Goal: Information Seeking & Learning: Compare options

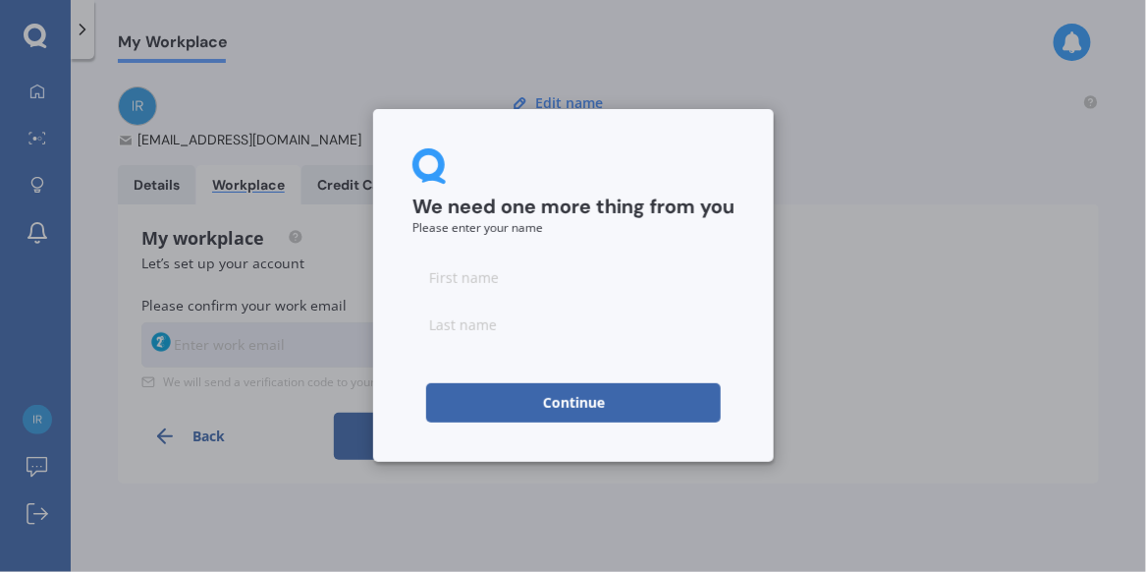
click at [473, 276] on input at bounding box center [574, 276] width 322 height 39
type input "[PERSON_NAME]"
click at [550, 409] on button "Continue" at bounding box center [573, 402] width 295 height 39
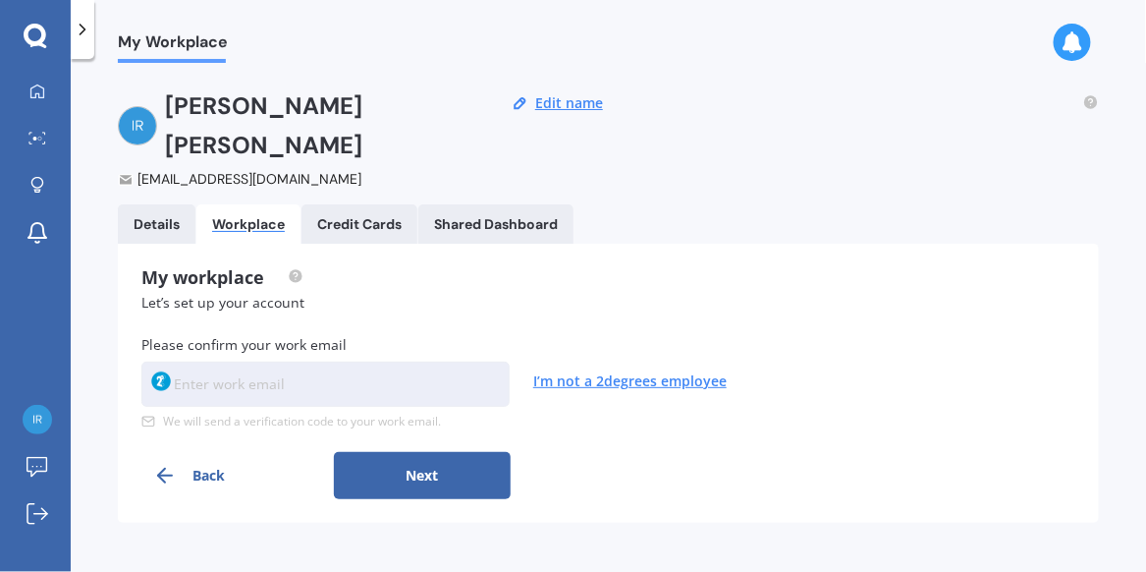
click at [195, 362] on input at bounding box center [325, 384] width 368 height 45
type input "[PERSON_NAME][EMAIL_ADDRESS][PERSON_NAME][DOMAIN_NAME]"
click at [174, 216] on div "Details" at bounding box center [157, 224] width 46 height 17
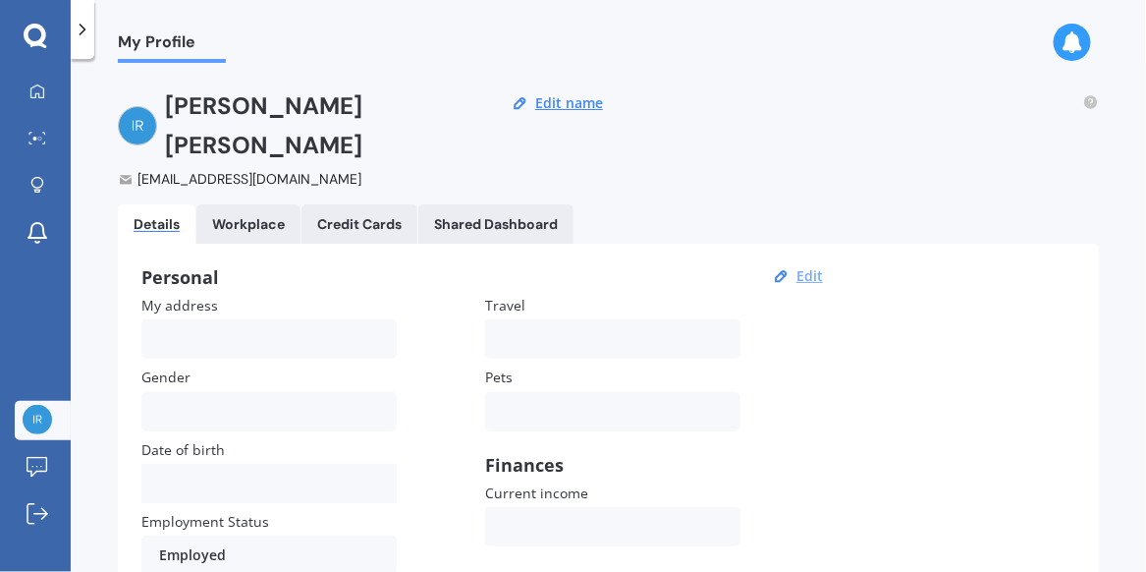
click at [812, 267] on button "Edit" at bounding box center [810, 276] width 38 height 18
click at [217, 319] on input "My address" at bounding box center [268, 338] width 255 height 39
type input "[STREET_ADDRESS]"
click at [194, 401] on div at bounding box center [256, 412] width 195 height 22
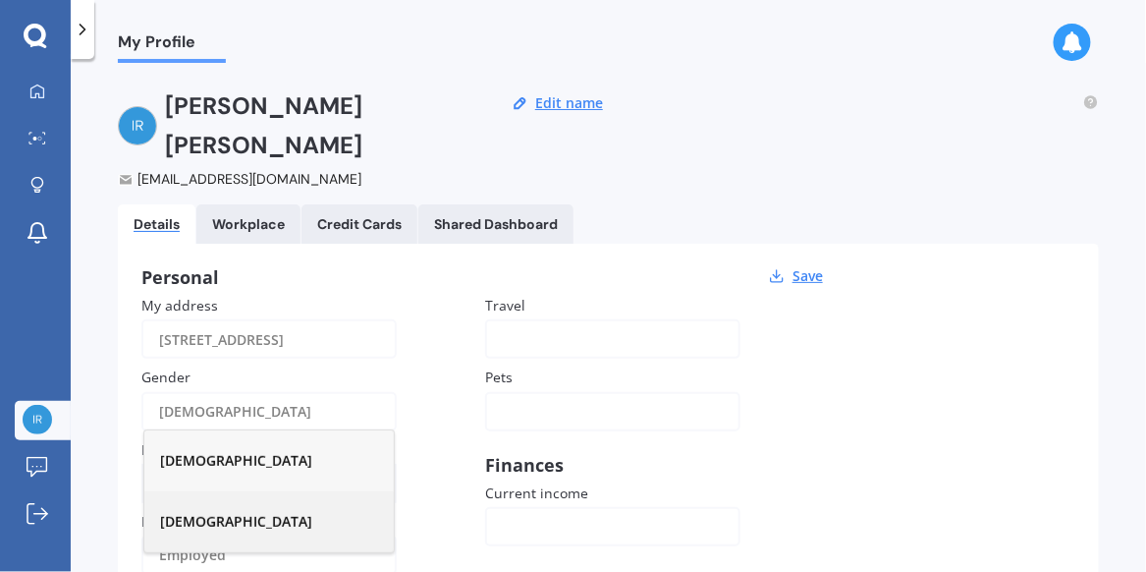
click at [194, 512] on span "[DEMOGRAPHIC_DATA]" at bounding box center [236, 521] width 152 height 19
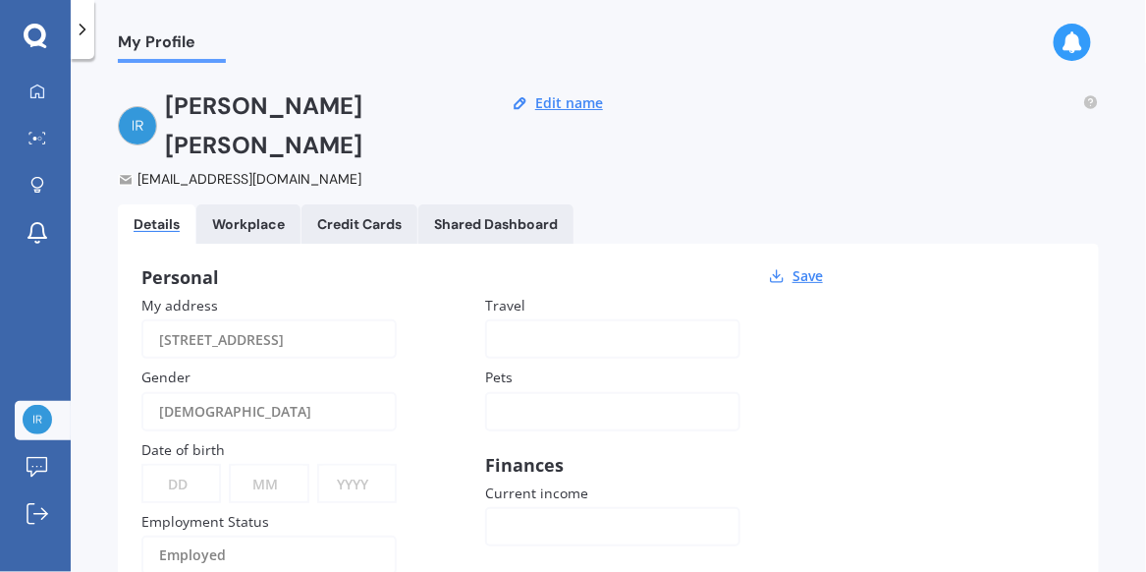
click at [177, 466] on select "DD 01 02 03 04 05 06 07 08 09 10 11 12 13 14 15 16 17 18 19 20 21 22 23 24 25 2…" at bounding box center [181, 483] width 76 height 35
select select "24"
click at [143, 466] on select "DD 01 02 03 04 05 06 07 08 09 10 11 12 13 14 15 16 17 18 19 20 21 22 23 24 25 2…" at bounding box center [181, 483] width 76 height 35
click at [276, 466] on select "MM 01 02 03 04 05 06 07 08 09 10 11 12" at bounding box center [269, 483] width 76 height 35
select select "01"
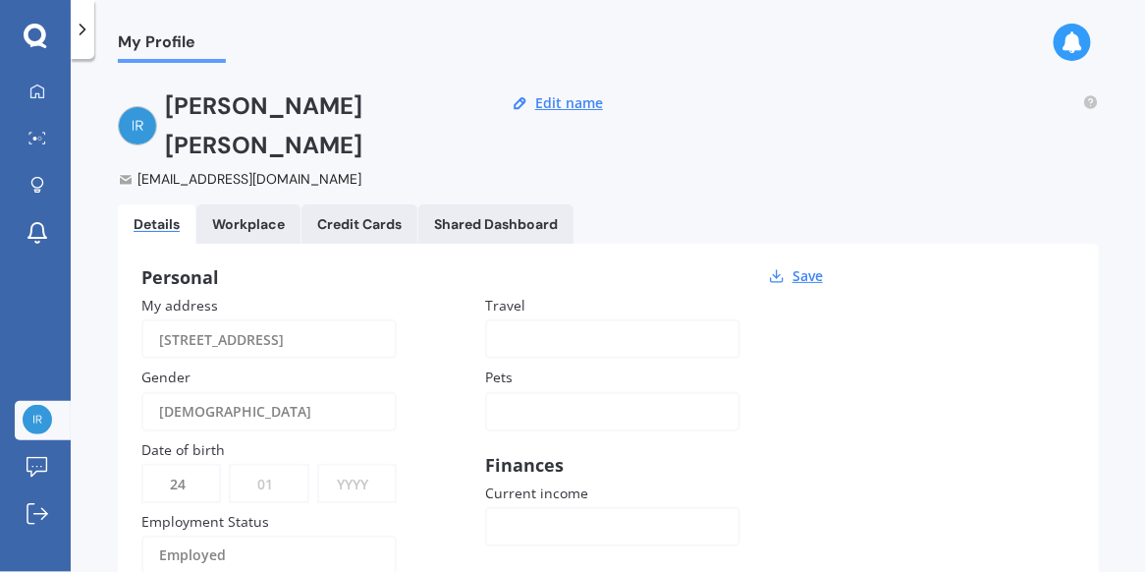
click at [231, 466] on select "MM 01 02 03 04 05 06 07 08 09 10 11 12" at bounding box center [269, 483] width 76 height 35
click at [358, 466] on select "YYYY 2009 2008 2007 2006 2005 2004 2003 2002 2001 2000 1999 1998 1997 1996 1995…" at bounding box center [357, 483] width 76 height 35
select select "1972"
click at [319, 466] on select "YYYY 2009 2008 2007 2006 2005 2004 2003 2002 2001 2000 1999 1998 1997 1996 1995…" at bounding box center [357, 483] width 76 height 35
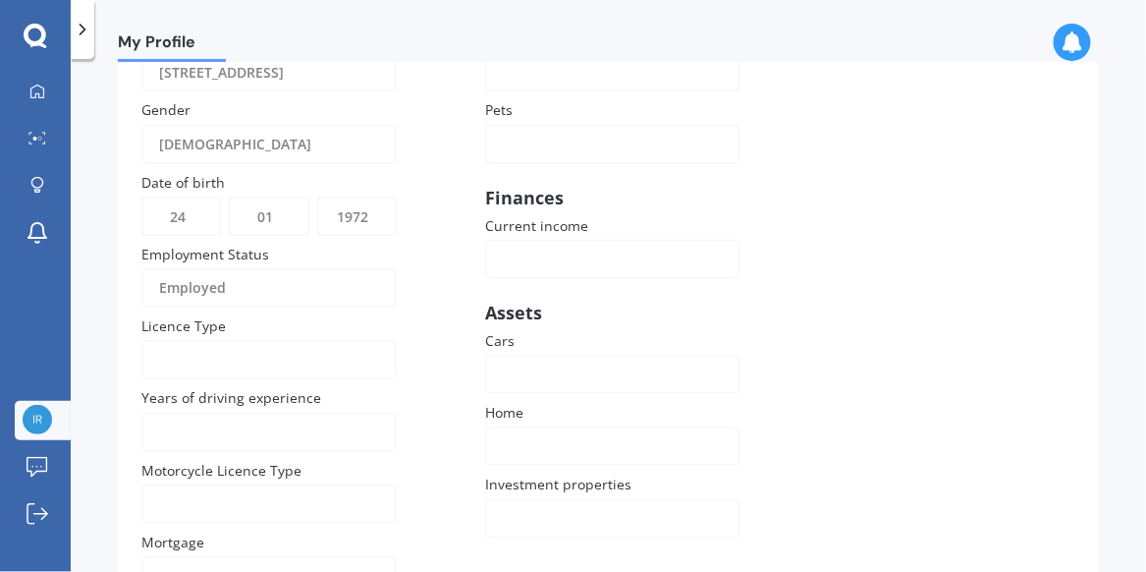
scroll to position [272, 0]
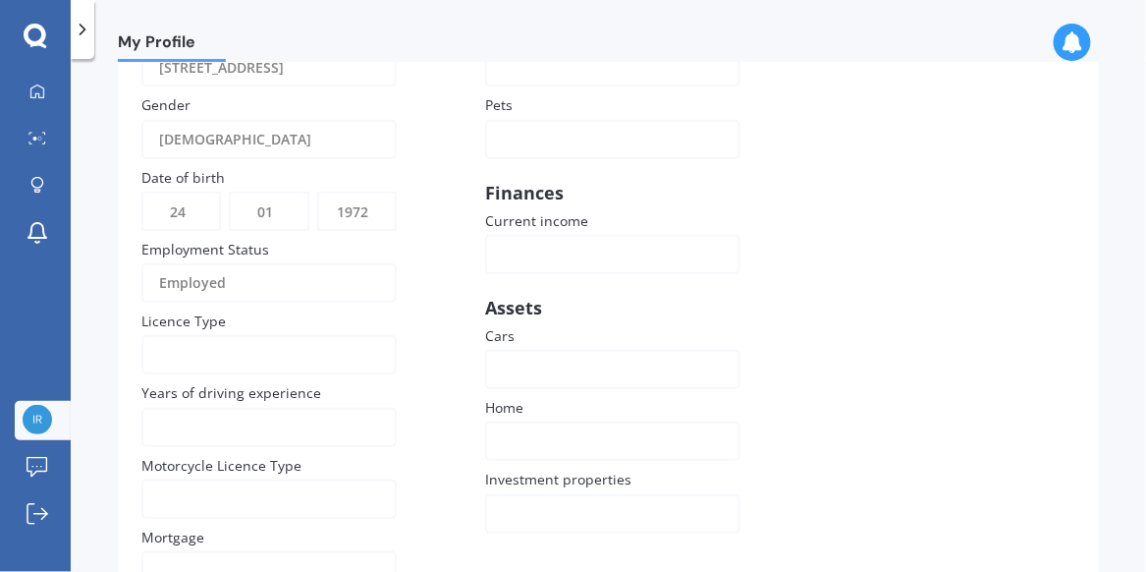
click at [149, 335] on div "NZ Learners NZ Restricted [GEOGRAPHIC_DATA] Full [GEOGRAPHIC_DATA] [GEOGRAPHIC_…" at bounding box center [268, 354] width 255 height 39
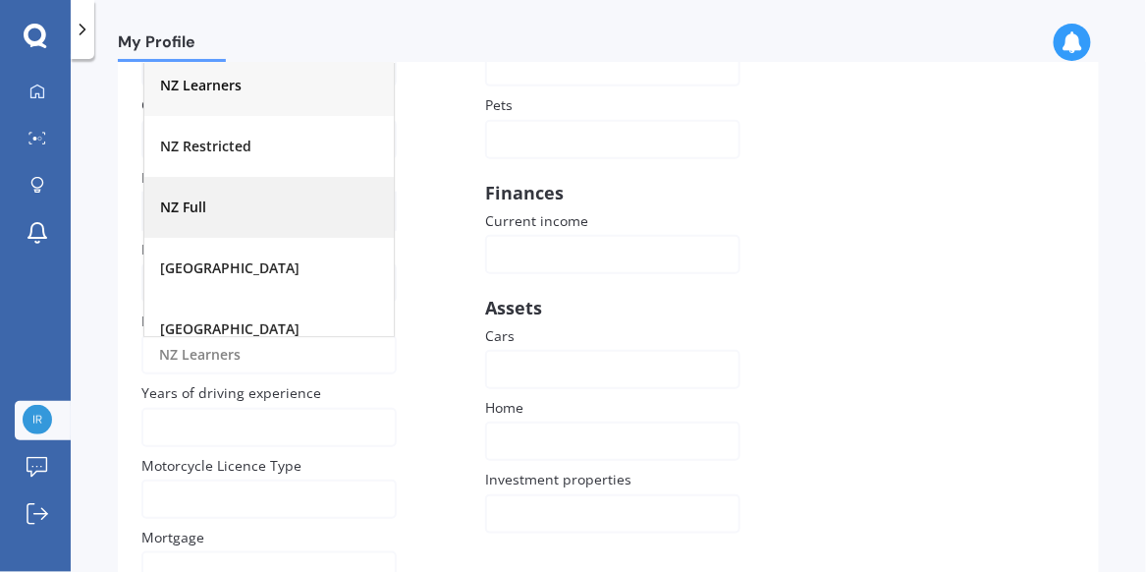
click at [199, 197] on span "NZ Full" at bounding box center [183, 206] width 46 height 19
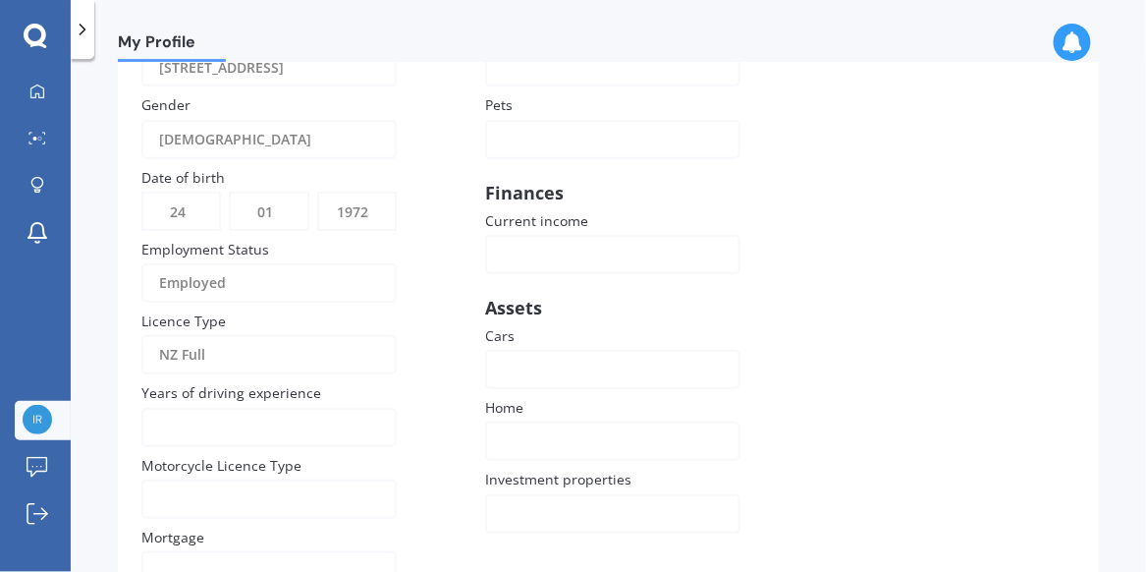
click at [179, 408] on input "Years of driving experience" at bounding box center [268, 427] width 255 height 39
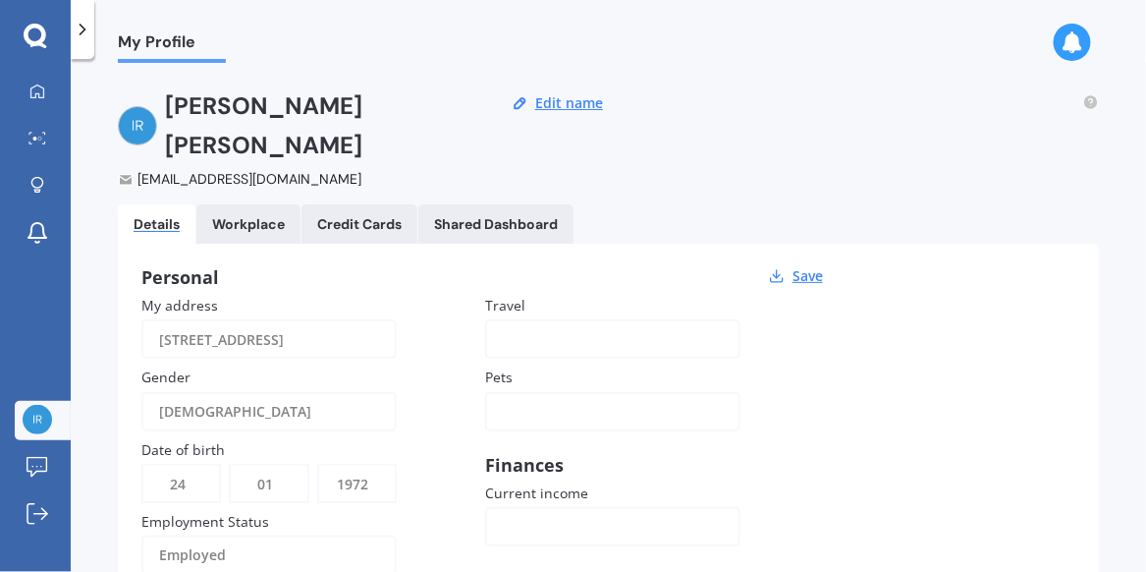
click at [525, 328] on div at bounding box center [600, 339] width 195 height 22
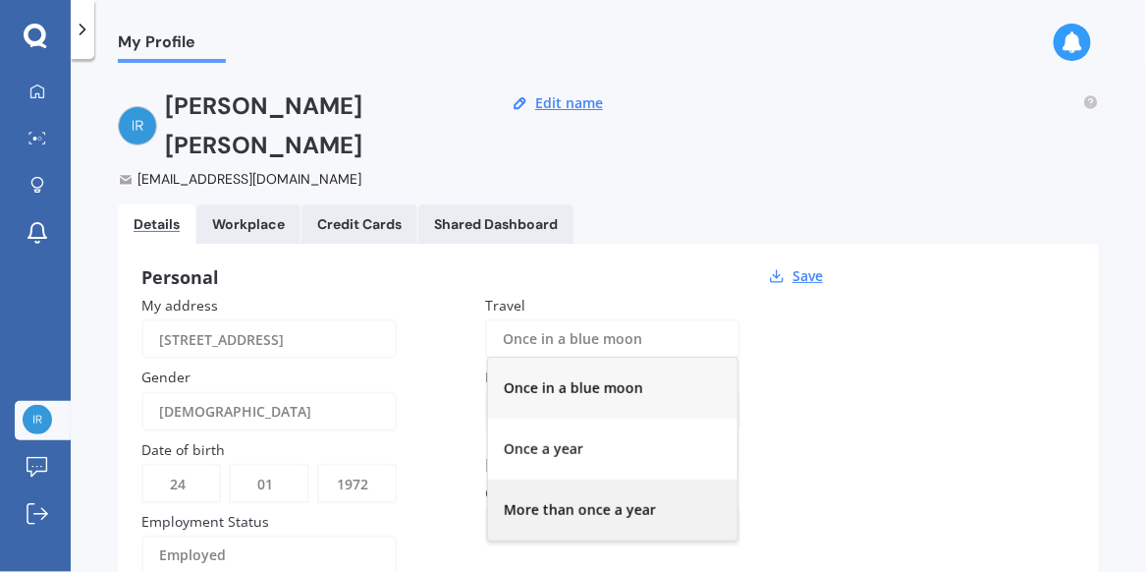
click at [551, 479] on div "More than once a year" at bounding box center [613, 509] width 250 height 61
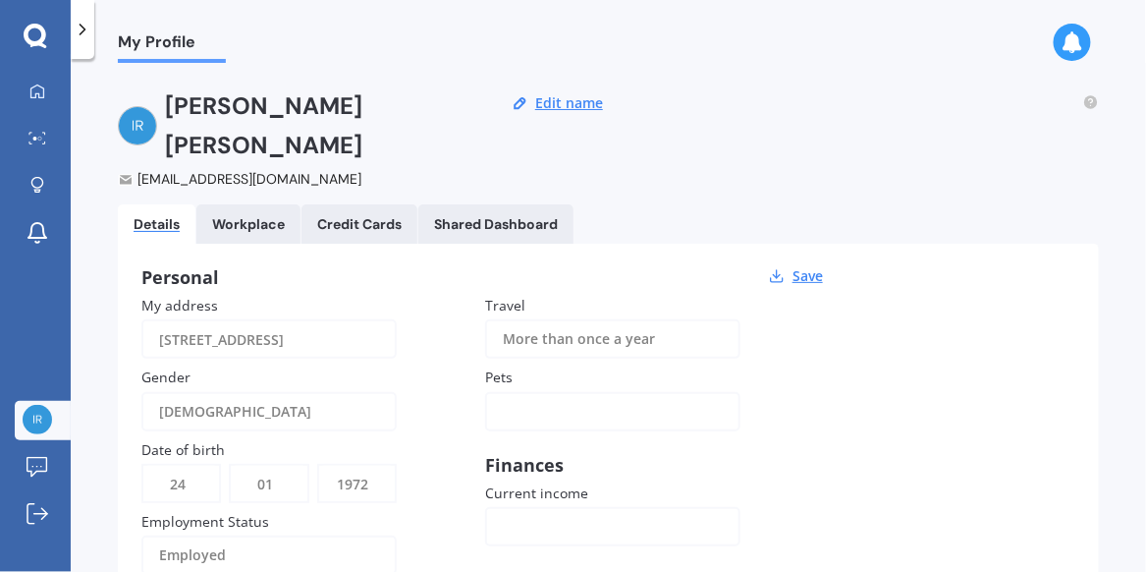
click at [527, 401] on div at bounding box center [600, 412] width 195 height 22
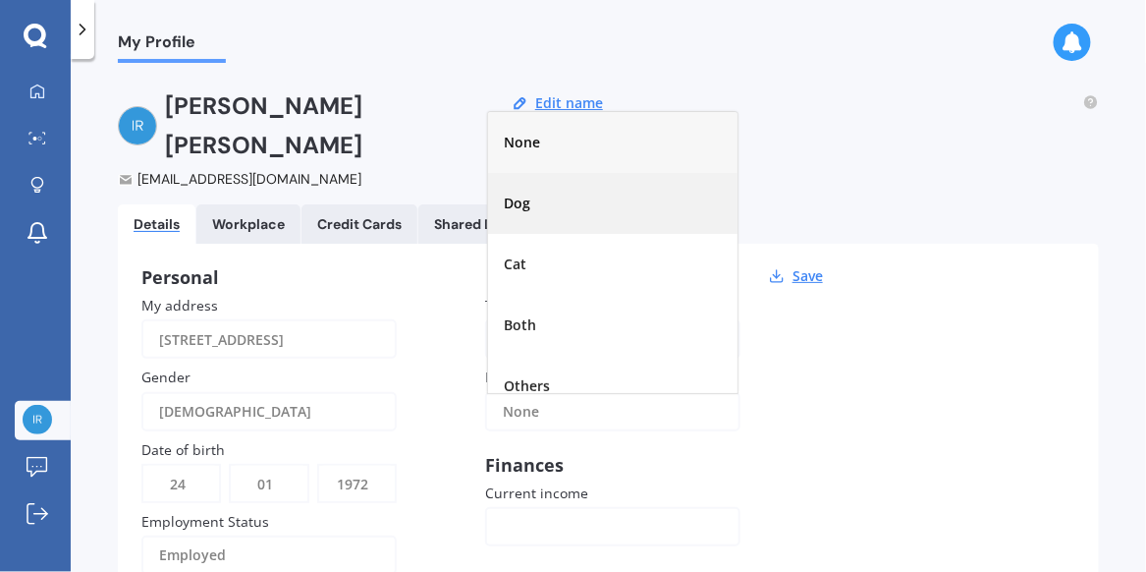
click at [527, 194] on span "Dog" at bounding box center [517, 203] width 27 height 19
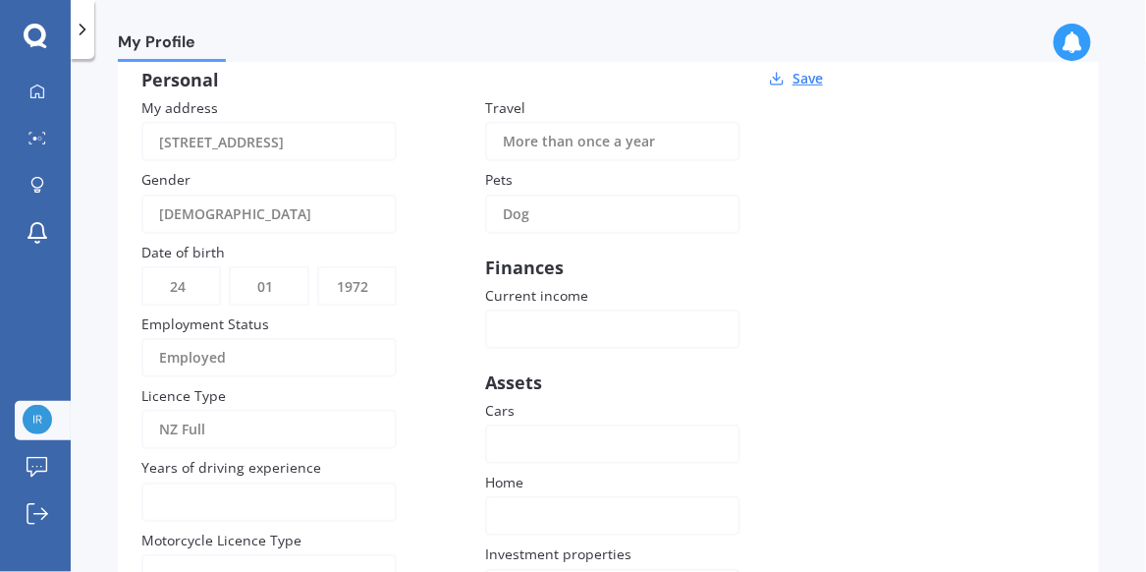
scroll to position [211, 0]
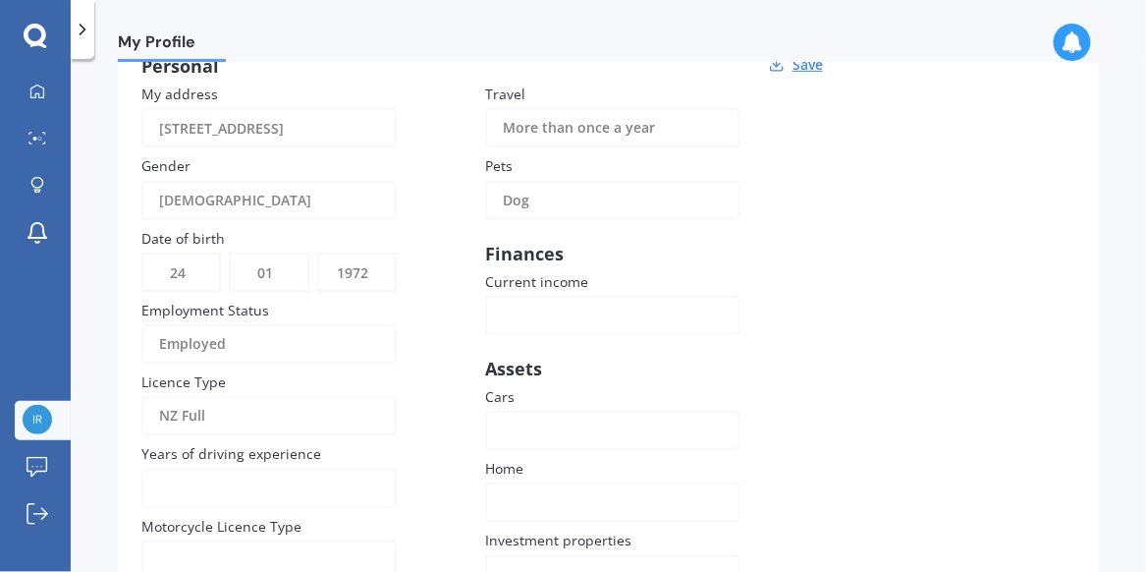
click at [522, 296] on input "Current income" at bounding box center [612, 315] width 255 height 39
click at [649, 296] on input "Current income" at bounding box center [612, 315] width 255 height 39
click at [565, 296] on input "Current income" at bounding box center [612, 315] width 255 height 39
type input "$0"
click at [517, 419] on div at bounding box center [600, 430] width 195 height 22
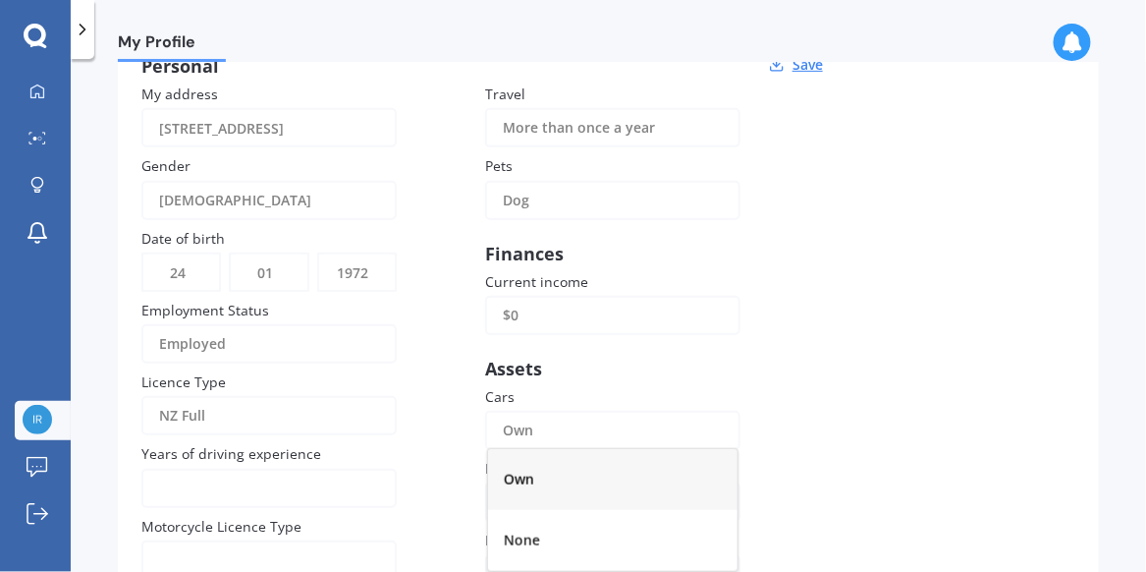
click at [525, 470] on span "Own" at bounding box center [519, 479] width 30 height 19
click at [521, 482] on div "Rental My own" at bounding box center [612, 501] width 255 height 39
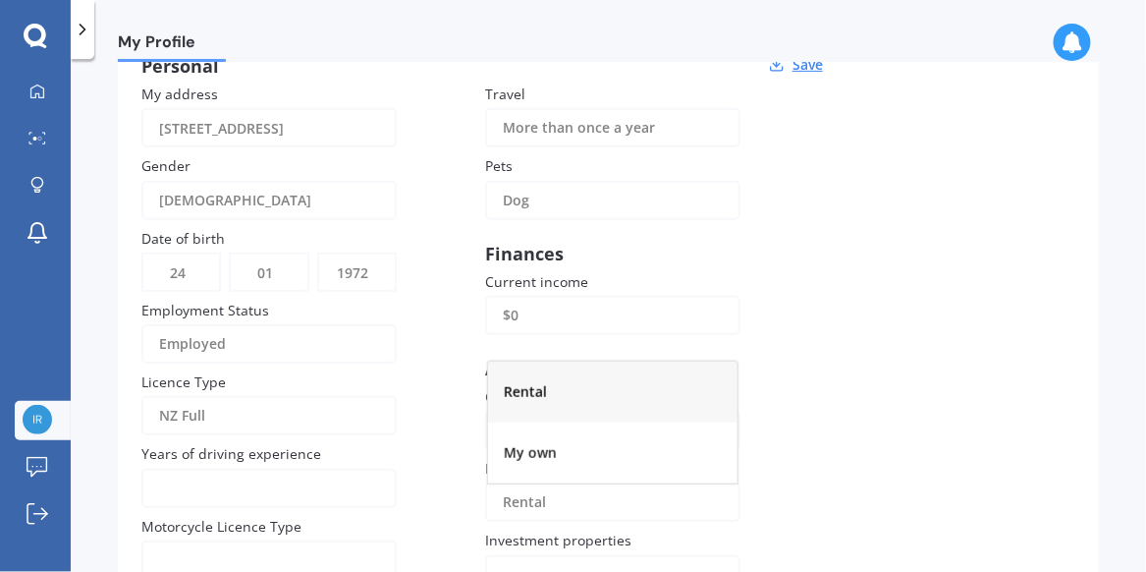
click at [534, 362] on div "Rental" at bounding box center [613, 392] width 250 height 61
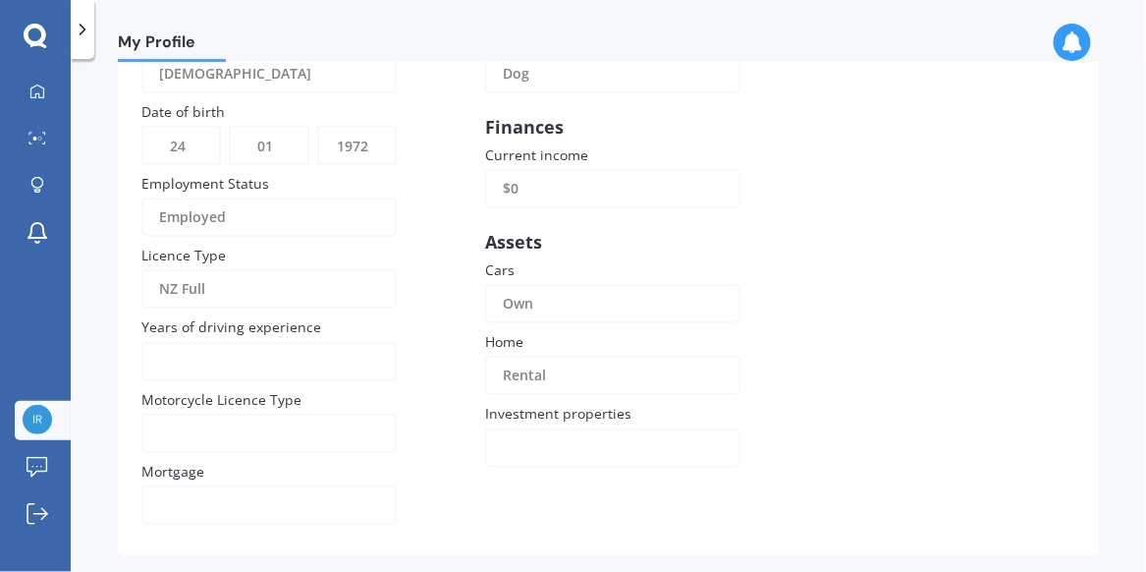
click at [527, 437] on div at bounding box center [600, 448] width 195 height 22
click at [515, 186] on div "0" at bounding box center [613, 216] width 250 height 61
click at [170, 494] on div at bounding box center [256, 505] width 195 height 22
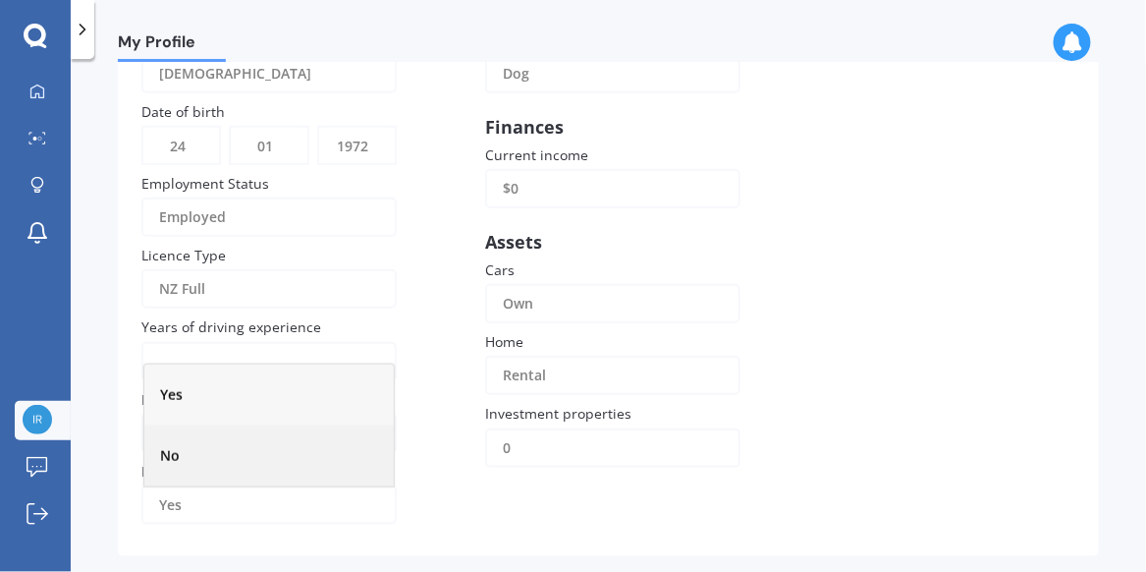
click at [185, 425] on div "No" at bounding box center [269, 455] width 250 height 61
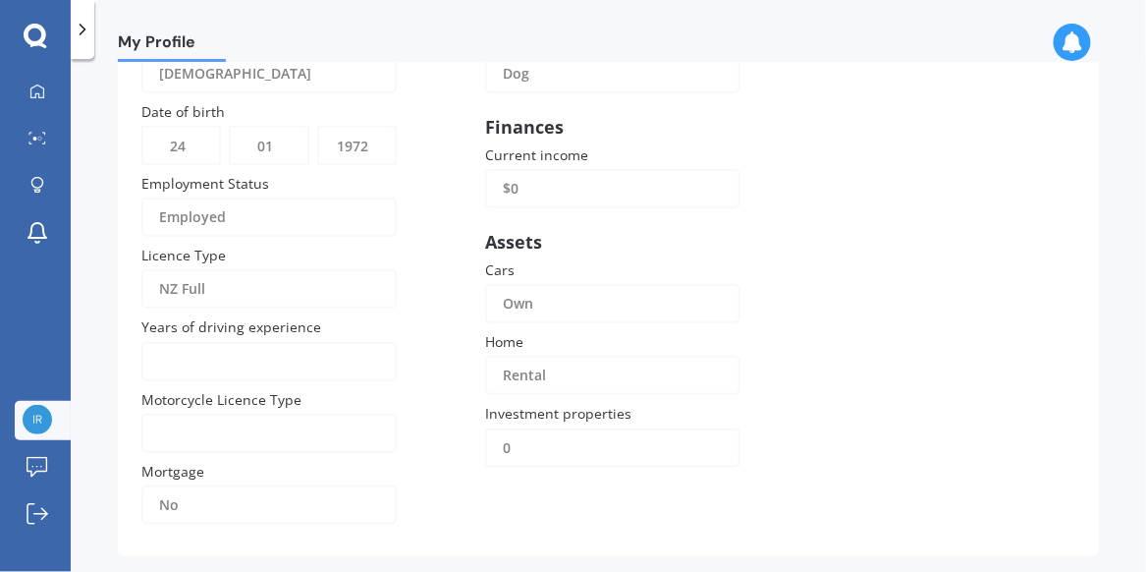
click at [196, 342] on input "Years of driving experience" at bounding box center [268, 361] width 255 height 39
type input "35"
click at [192, 422] on div at bounding box center [256, 433] width 195 height 22
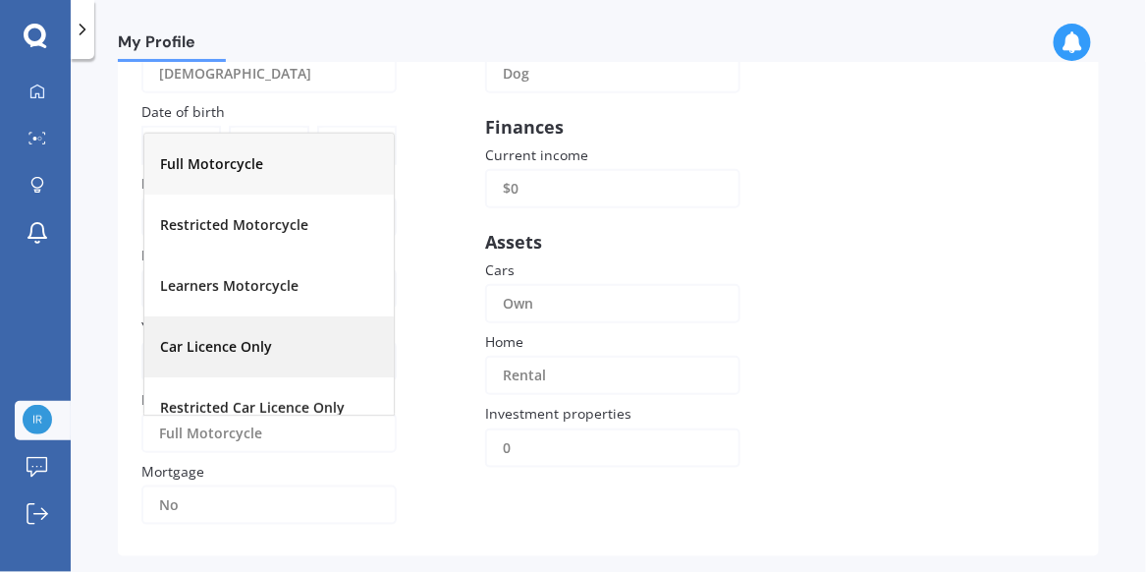
click at [227, 337] on span "Car Licence Only" at bounding box center [216, 346] width 112 height 19
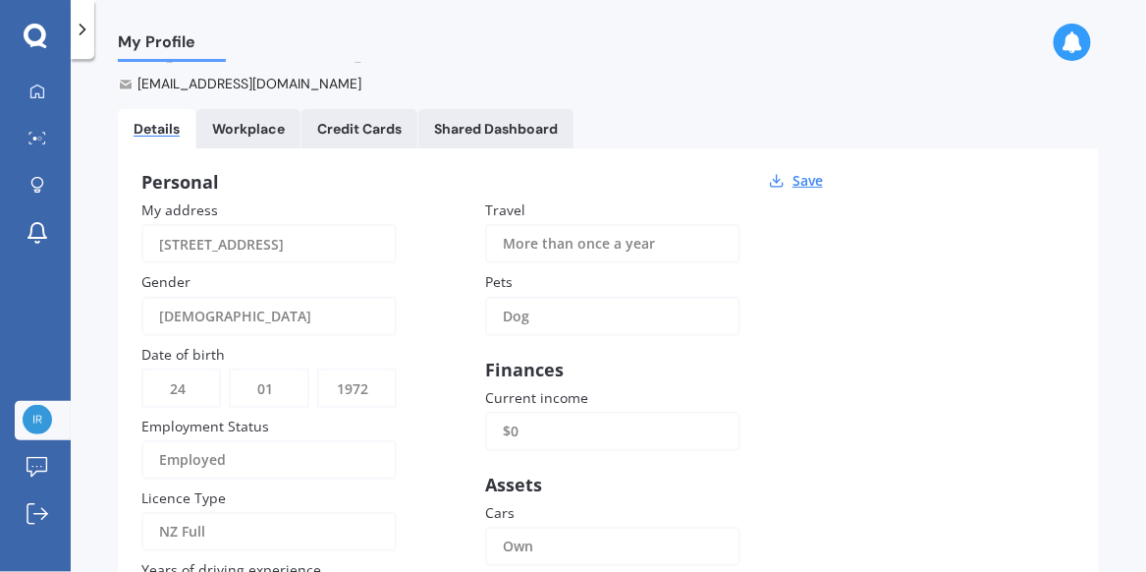
scroll to position [96, 0]
click at [808, 171] on button "Save" at bounding box center [808, 180] width 42 height 18
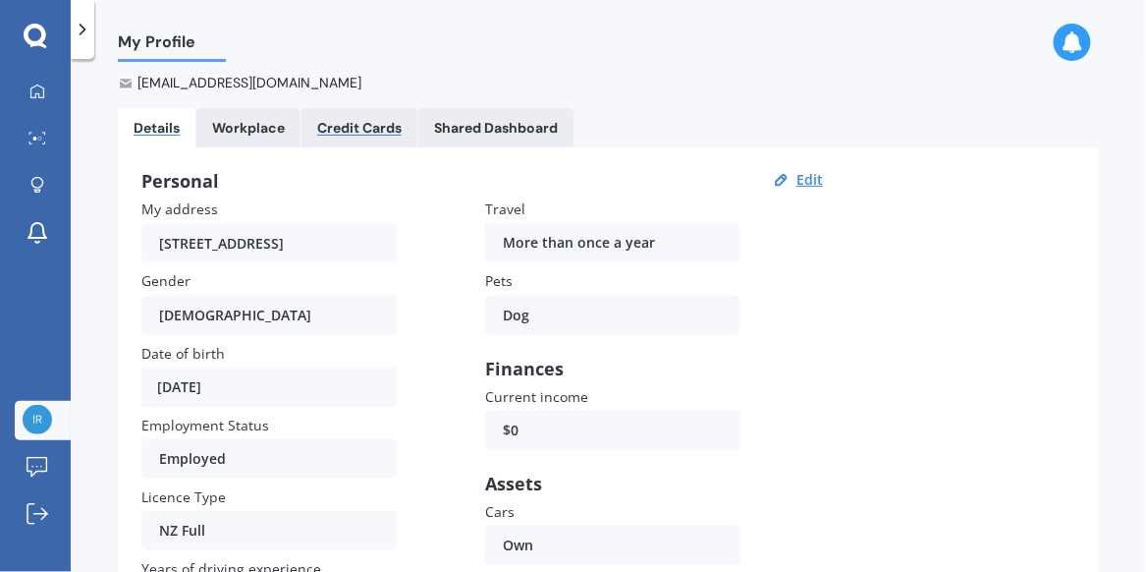
click at [356, 120] on div "Credit Cards" at bounding box center [359, 128] width 84 height 17
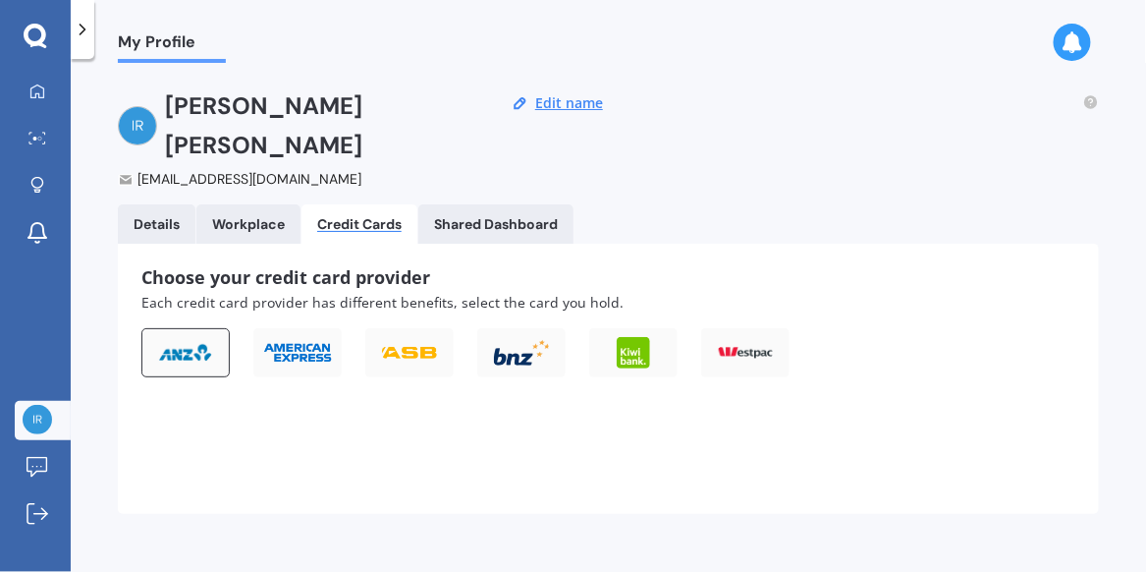
click at [184, 343] on img at bounding box center [185, 353] width 55 height 20
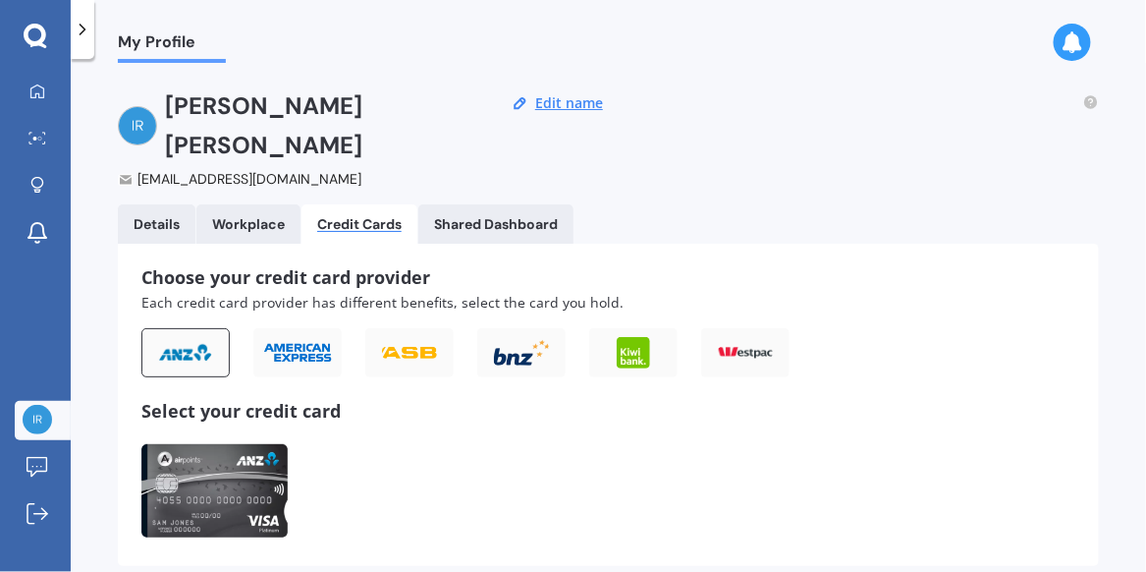
click at [218, 454] on img at bounding box center [214, 490] width 146 height 93
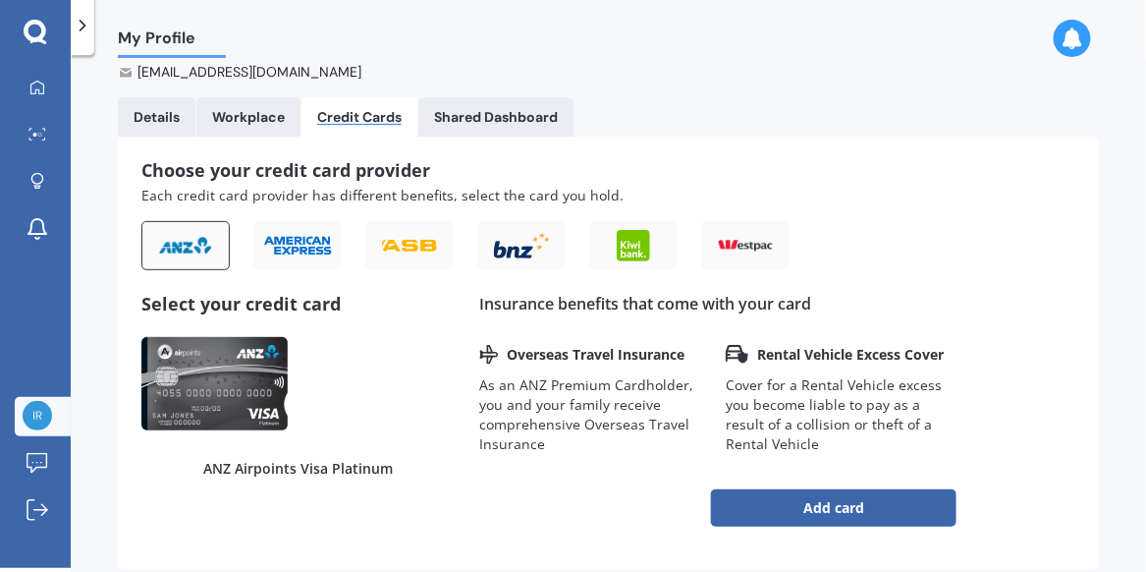
scroll to position [105, 0]
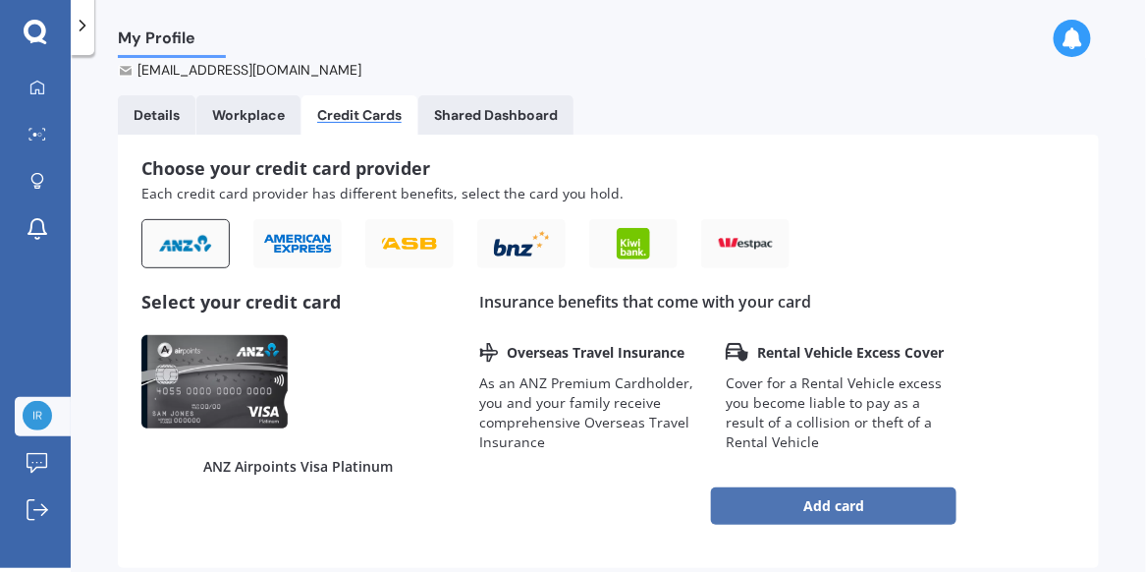
click at [802, 487] on button "Add card" at bounding box center [834, 505] width 246 height 37
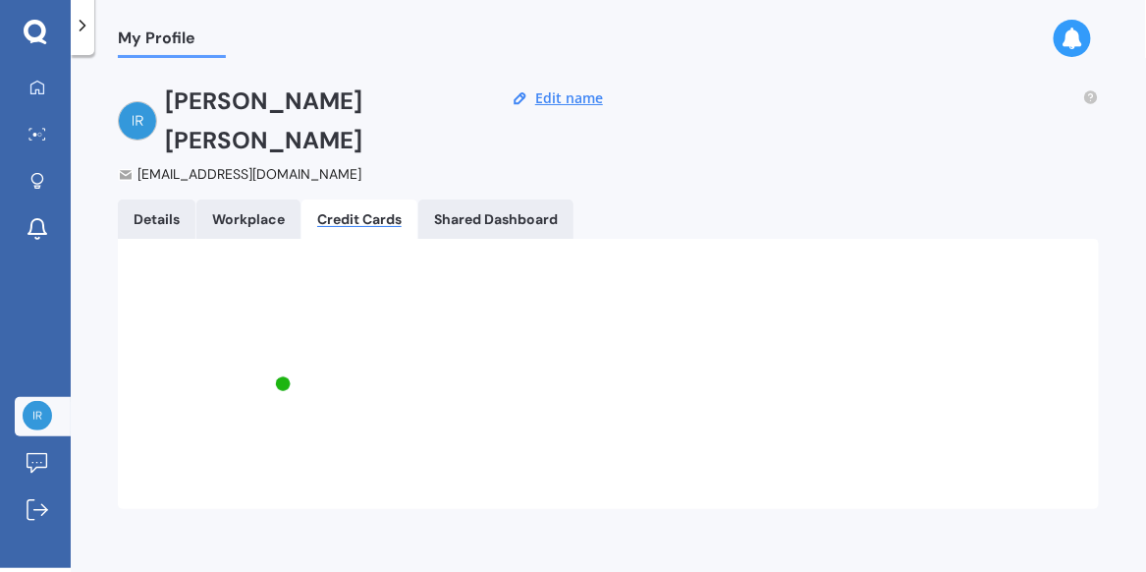
scroll to position [0, 0]
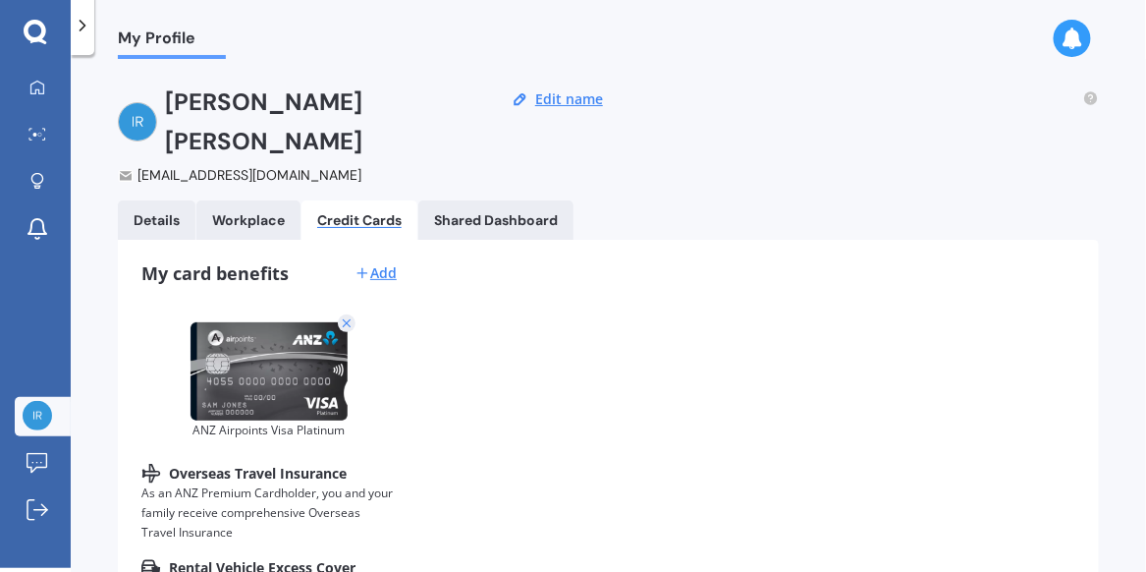
click at [366, 212] on div "Credit Cards" at bounding box center [359, 220] width 84 height 17
click at [387, 263] on div "Add" at bounding box center [376, 273] width 42 height 20
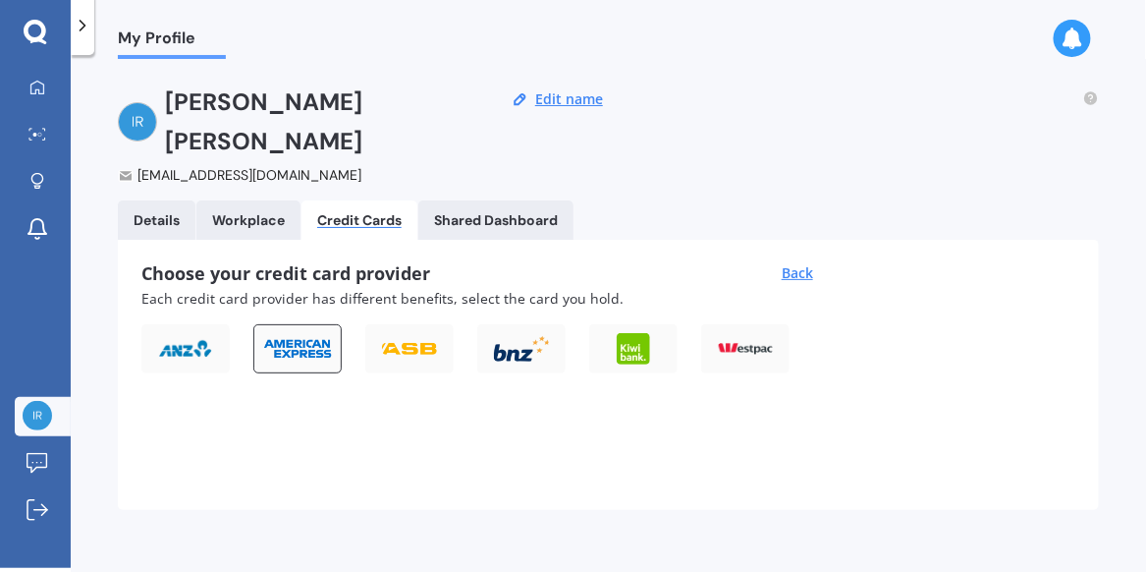
click at [312, 327] on div at bounding box center [297, 348] width 88 height 49
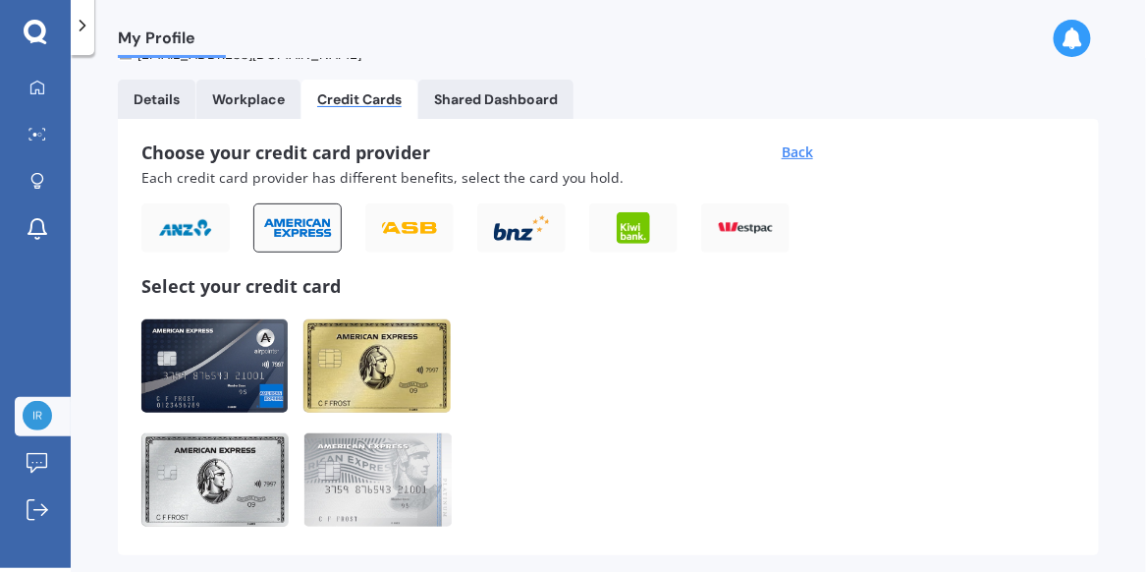
scroll to position [128, 0]
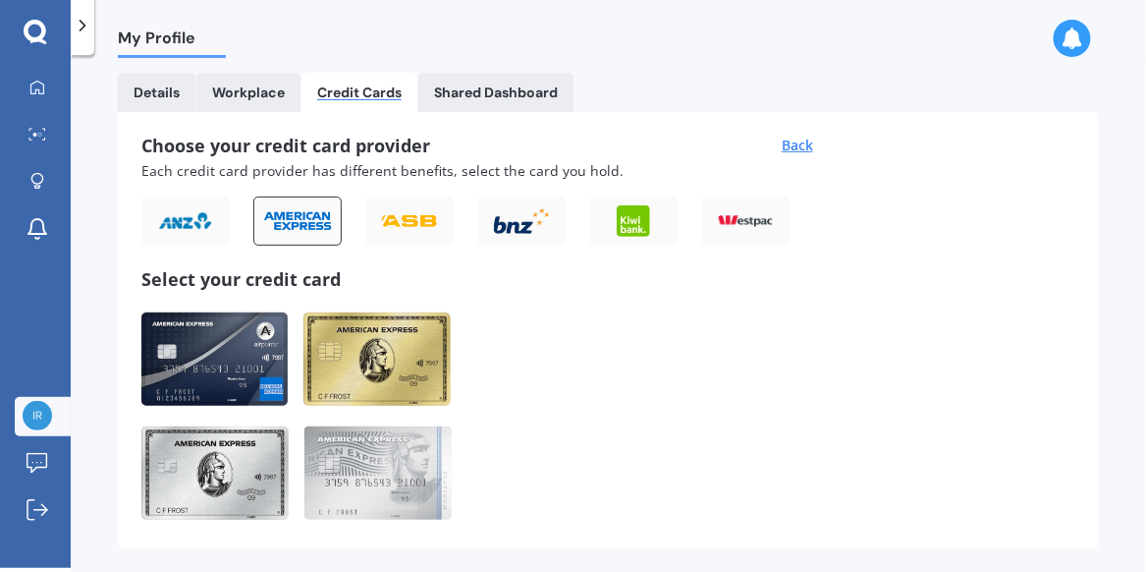
click at [211, 332] on img at bounding box center [214, 358] width 146 height 93
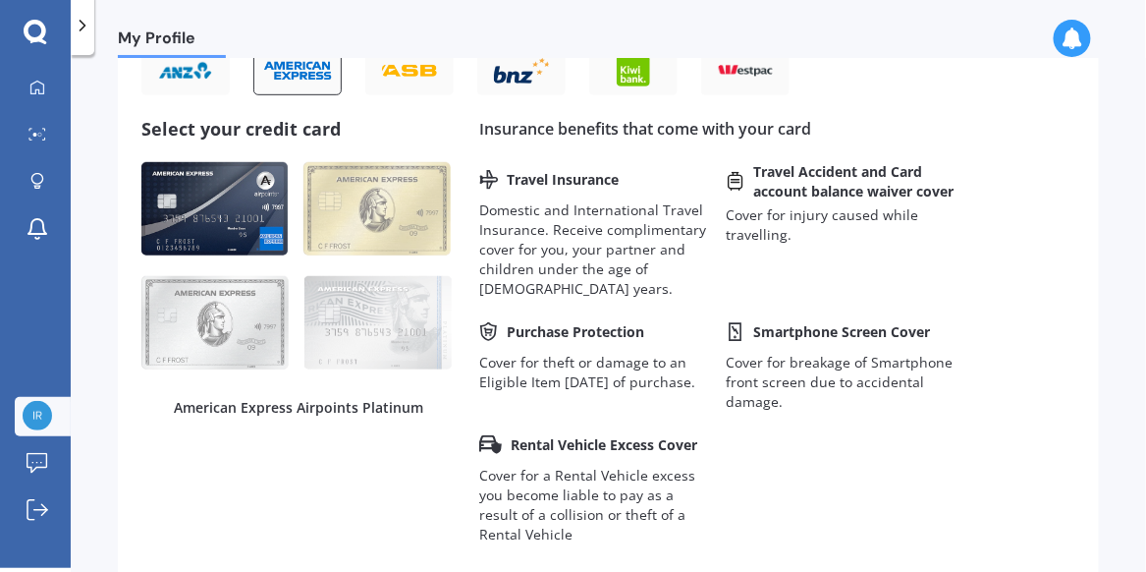
scroll to position [284, 0]
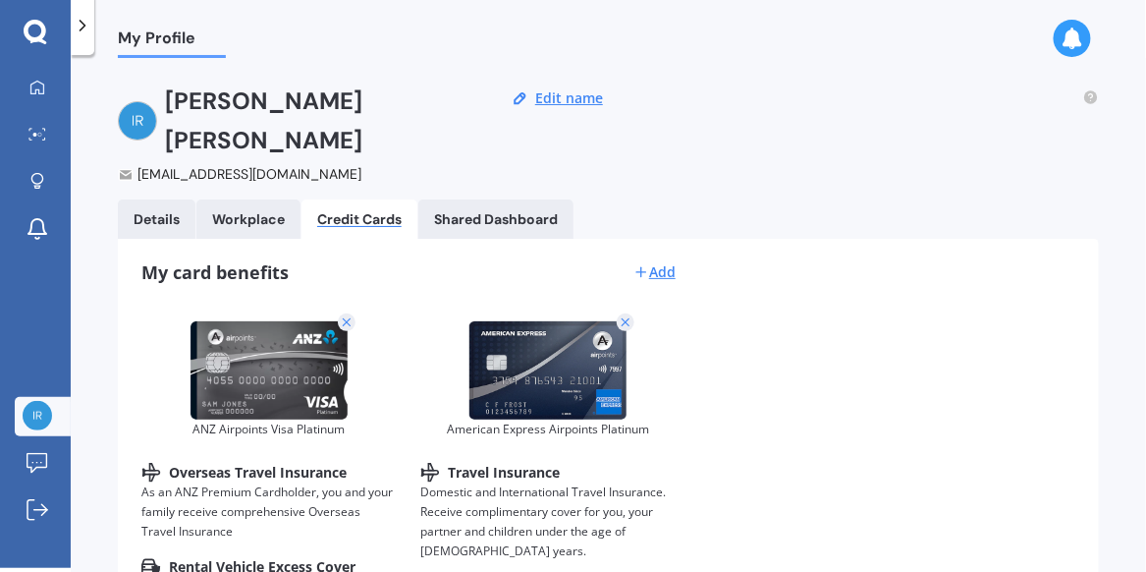
scroll to position [0, 0]
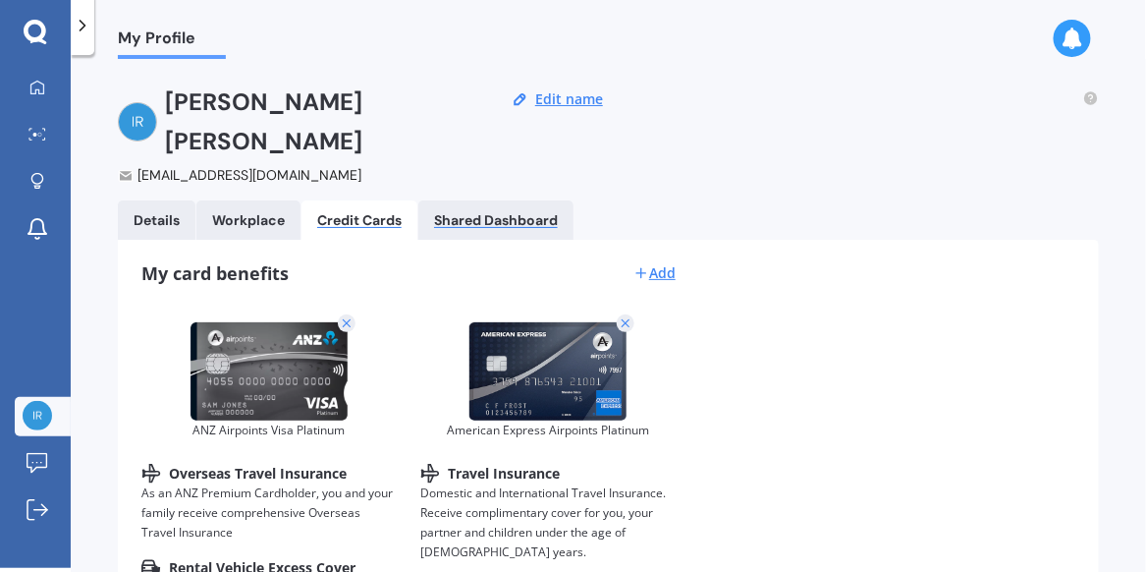
click at [495, 212] on div "Shared Dashboard" at bounding box center [496, 220] width 124 height 17
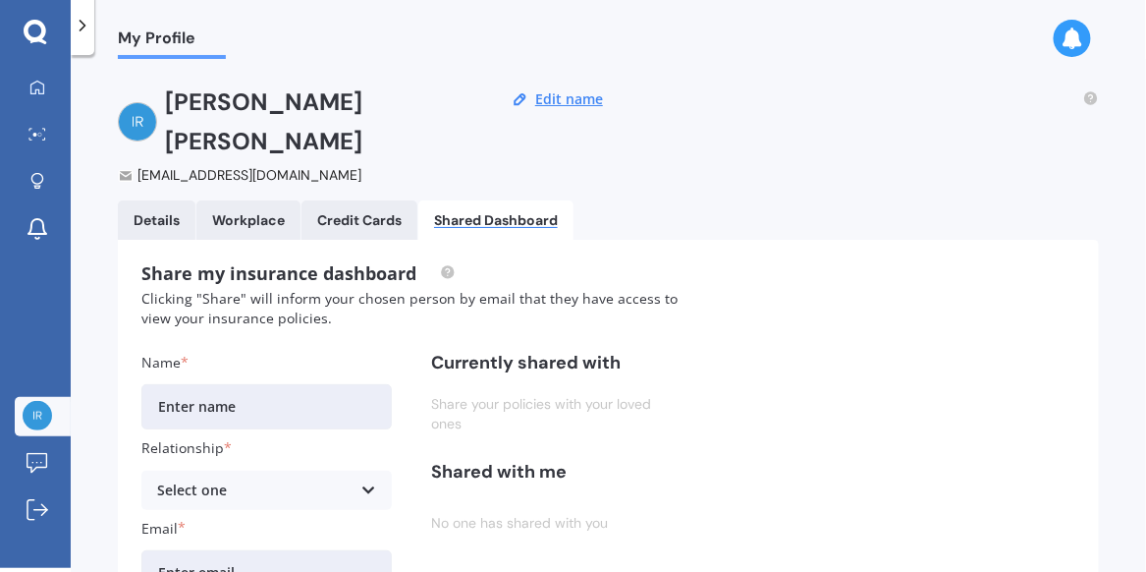
click at [181, 384] on input "Name" at bounding box center [266, 406] width 251 height 45
type input "[PERSON_NAME]"
click at [200, 479] on div "Select one" at bounding box center [254, 490] width 194 height 22
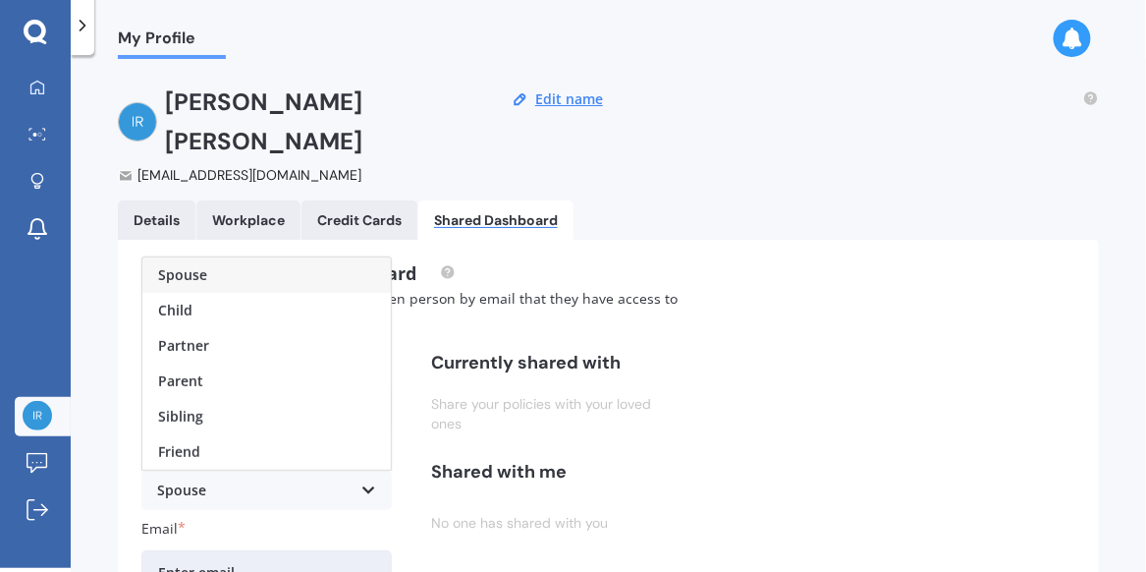
click at [194, 479] on div "Spouse" at bounding box center [254, 490] width 194 height 22
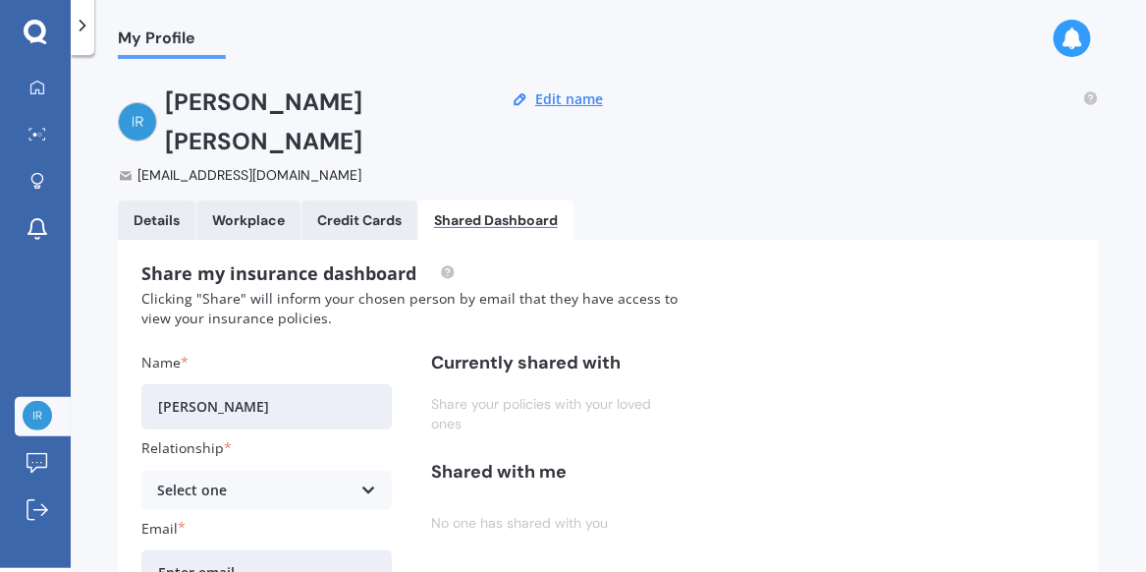
click at [294, 479] on div "Select one" at bounding box center [254, 490] width 194 height 22
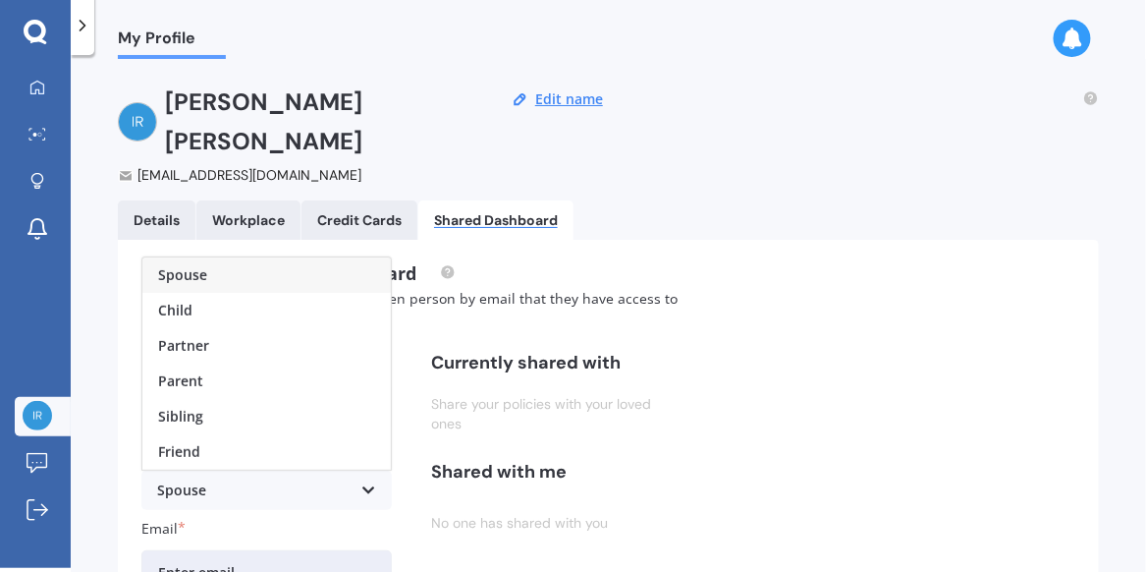
click at [211, 257] on div "Spouse" at bounding box center [266, 274] width 249 height 35
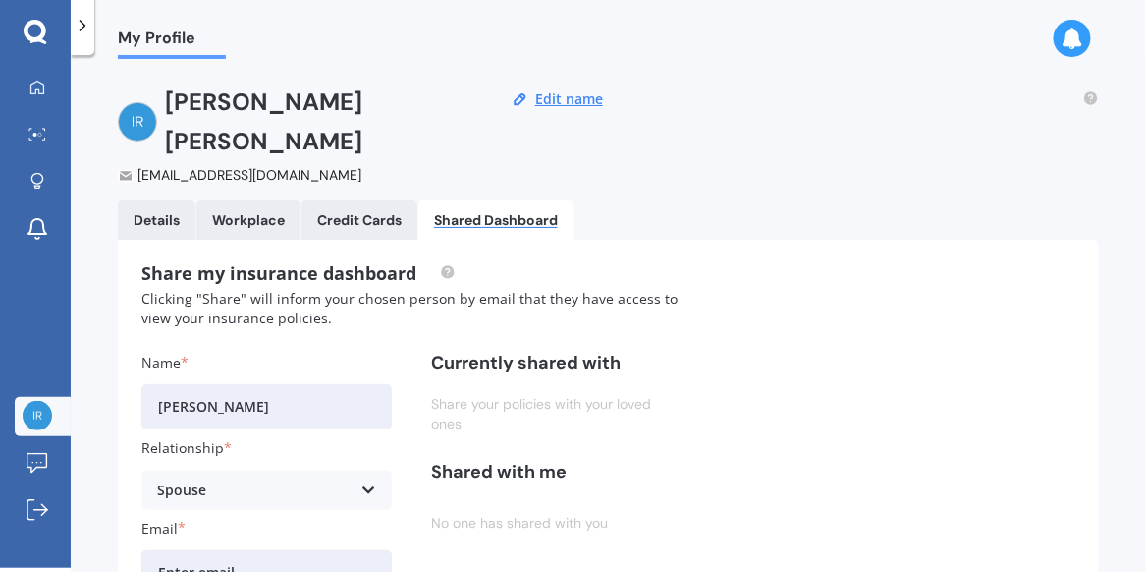
click at [251, 550] on input "Email" at bounding box center [266, 572] width 251 height 45
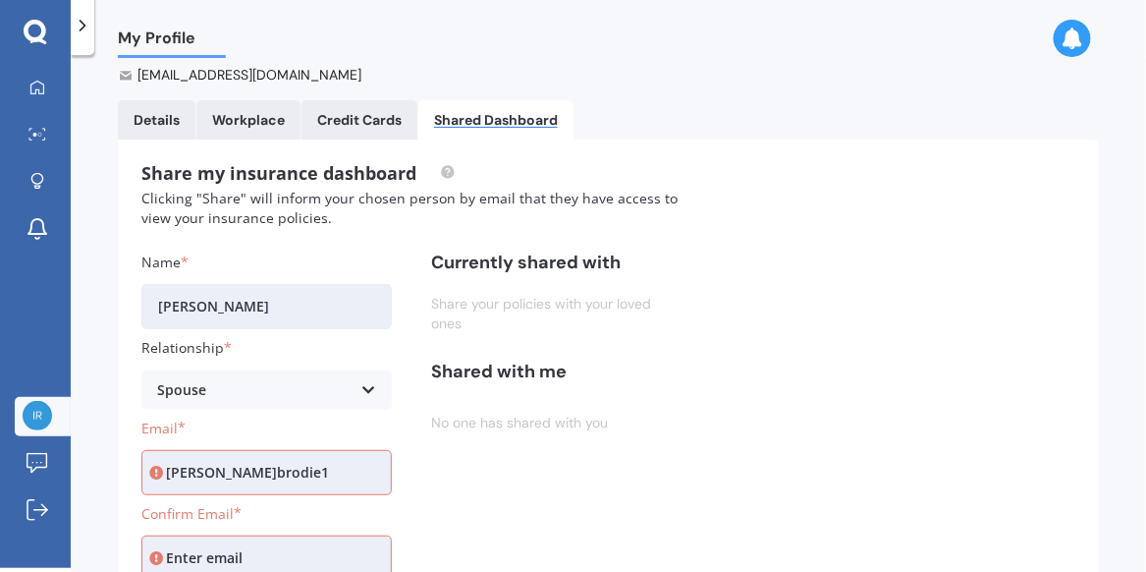
scroll to position [101, 0]
type input "[PERSON_NAME][EMAIL_ADDRESS][DOMAIN_NAME]"
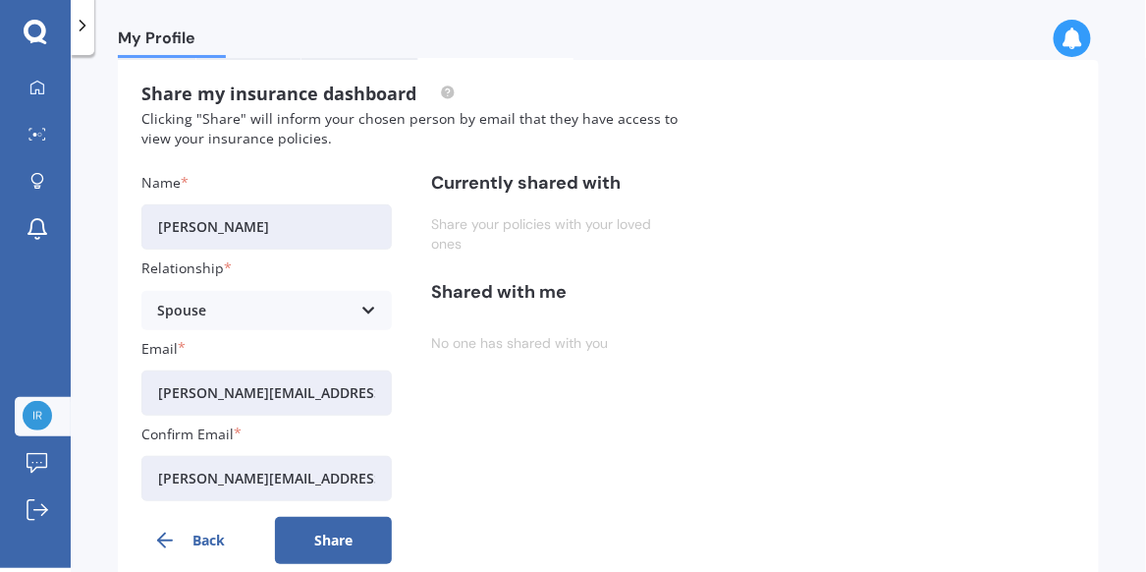
scroll to position [181, 0]
click at [333, 516] on button "Share" at bounding box center [334, 539] width 118 height 47
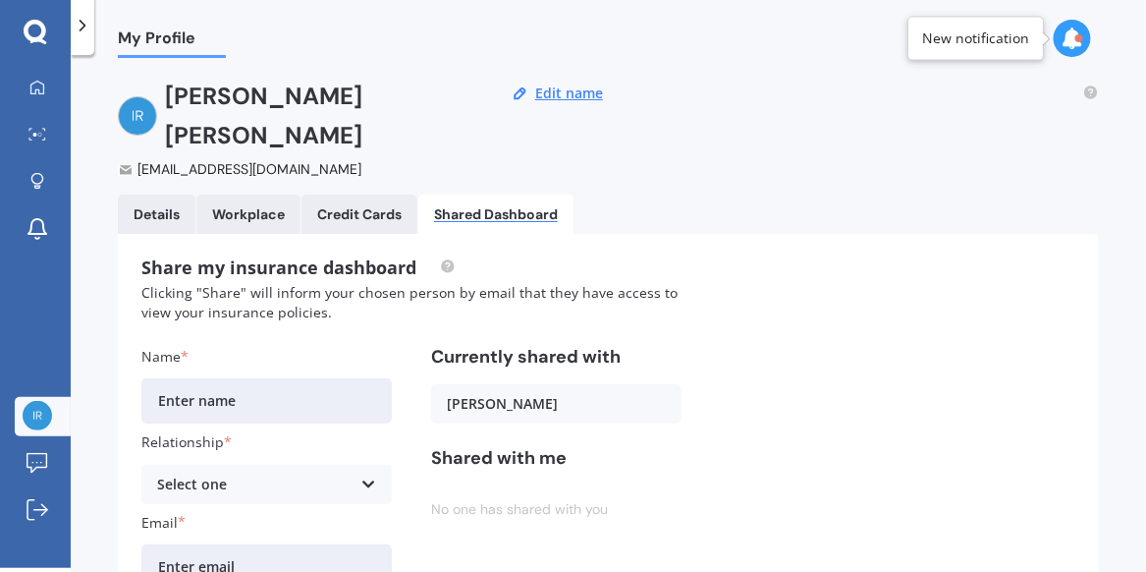
scroll to position [0, 0]
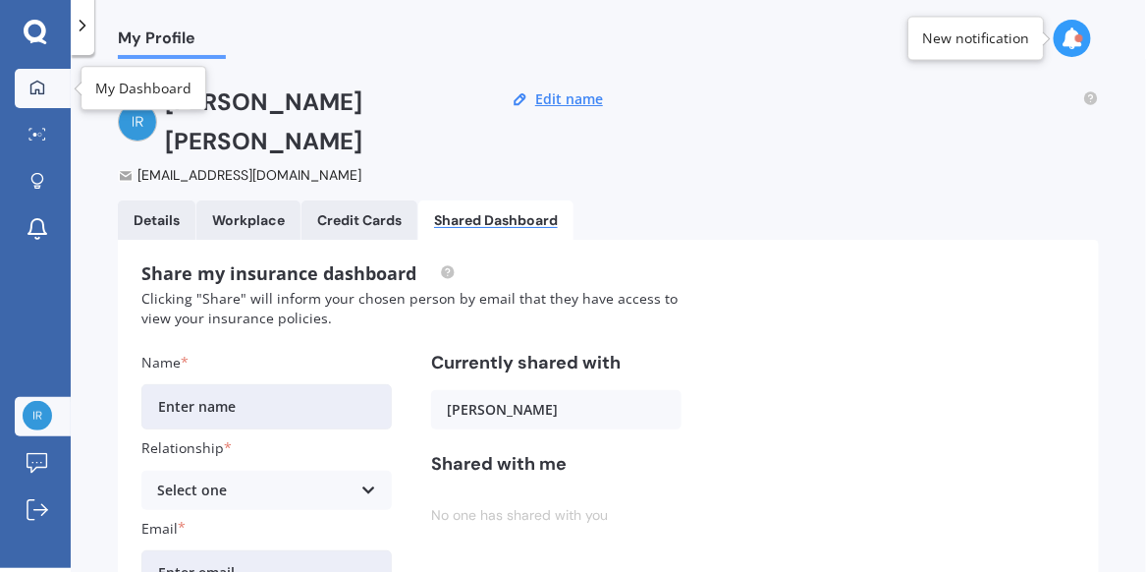
click at [26, 87] on div at bounding box center [37, 89] width 29 height 18
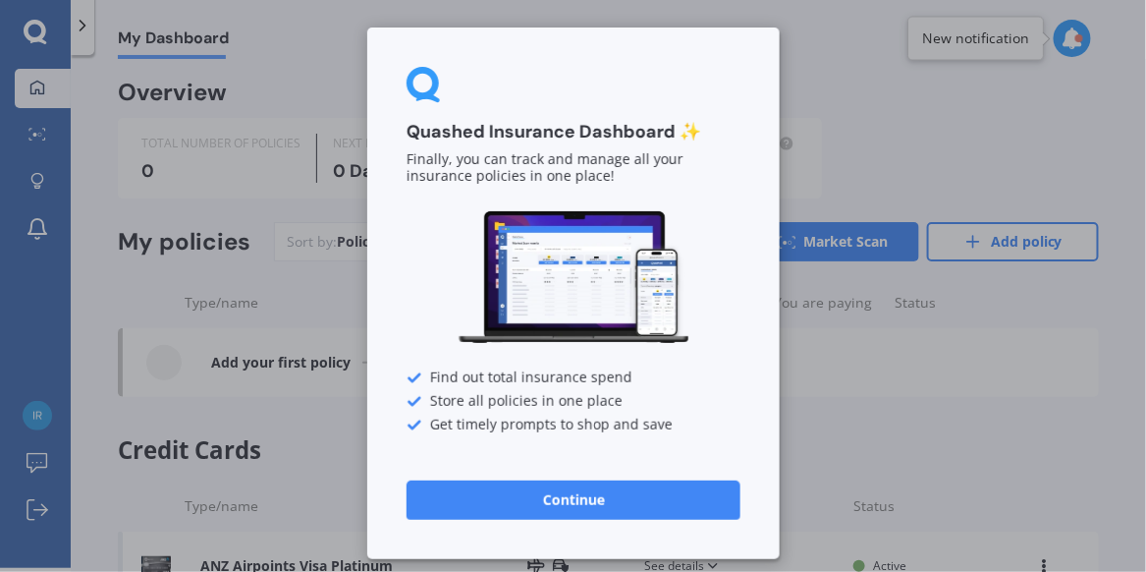
click at [541, 502] on button "Continue" at bounding box center [574, 499] width 334 height 39
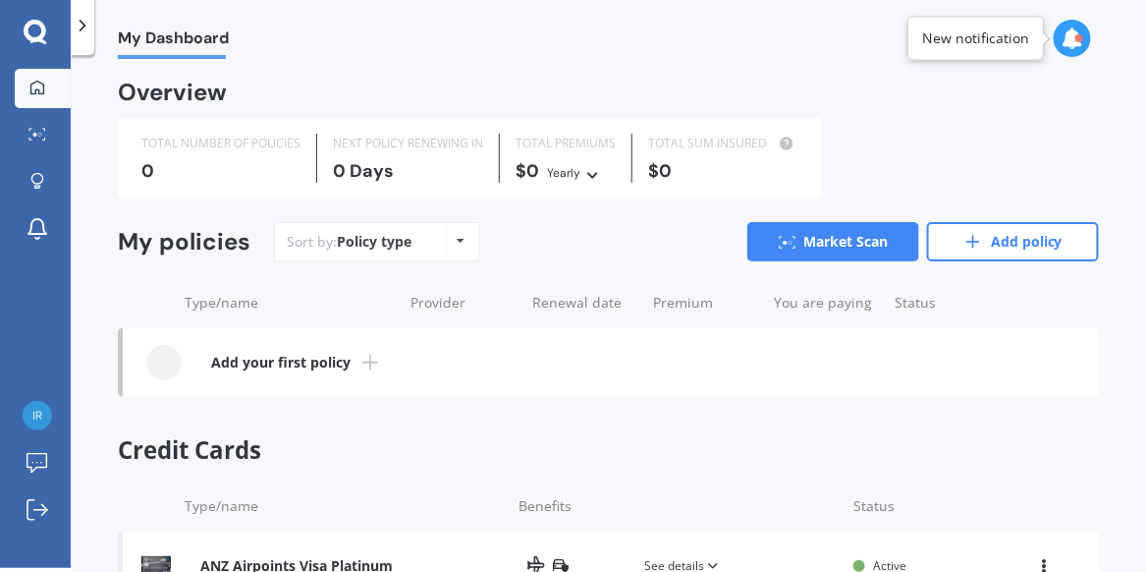
click at [225, 368] on b "Add your first policy" at bounding box center [281, 363] width 140 height 20
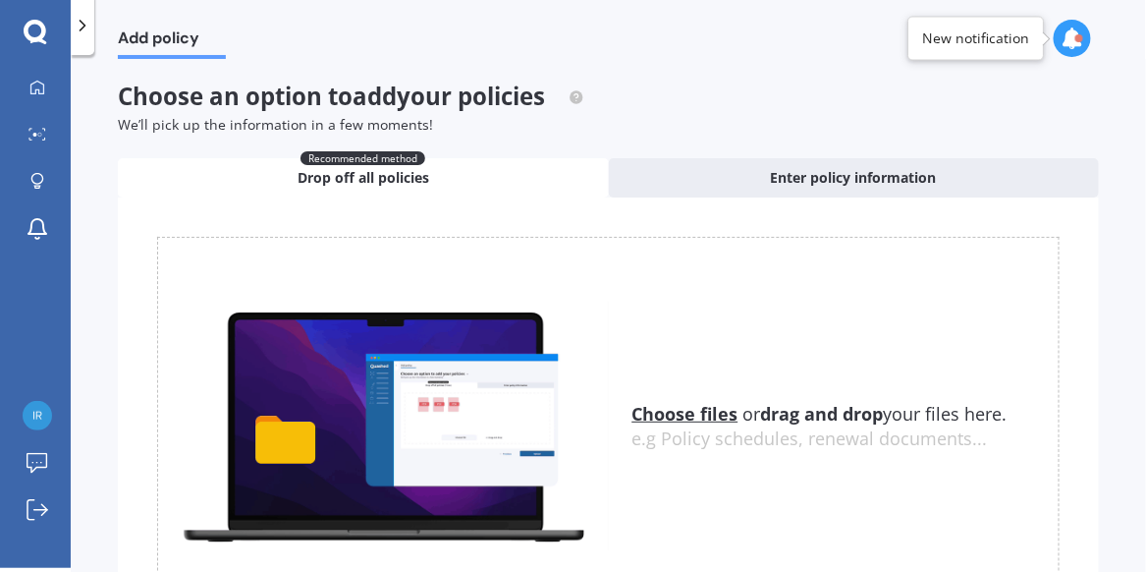
click at [697, 418] on u "Choose files" at bounding box center [686, 414] width 106 height 24
click at [698, 413] on u "Choose files" at bounding box center [686, 414] width 106 height 24
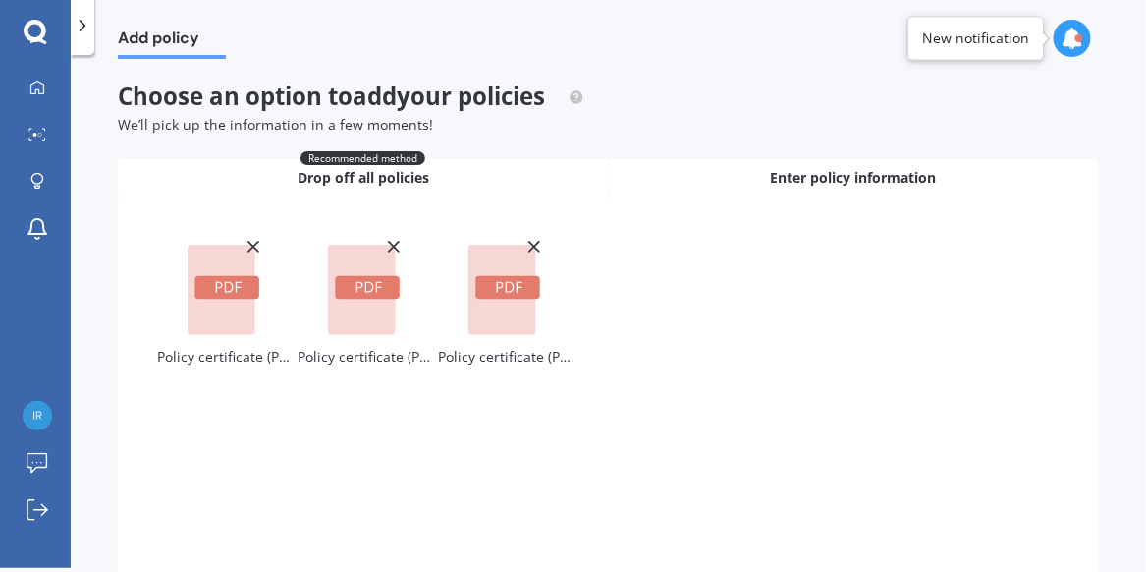
click at [807, 185] on span "Enter policy information" at bounding box center [854, 178] width 166 height 20
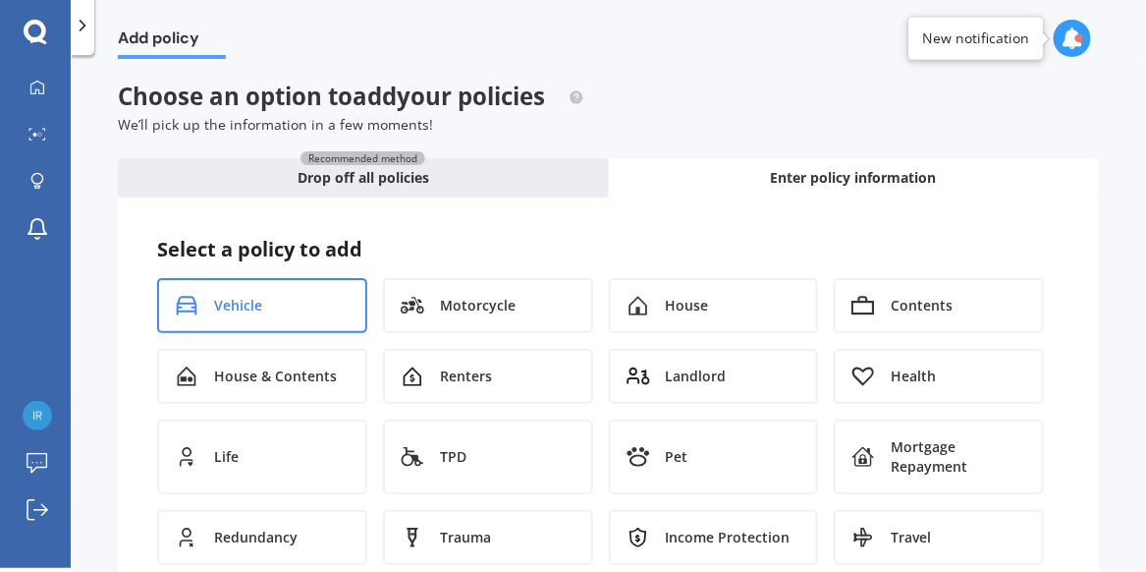
click at [299, 321] on div "Vehicle" at bounding box center [262, 305] width 210 height 55
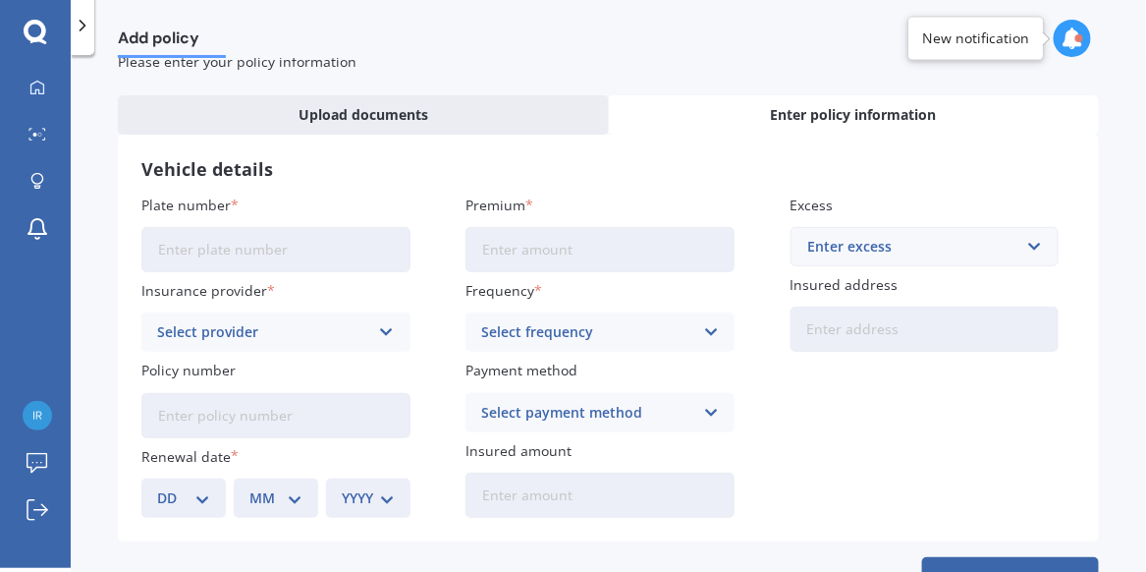
scroll to position [61, 0]
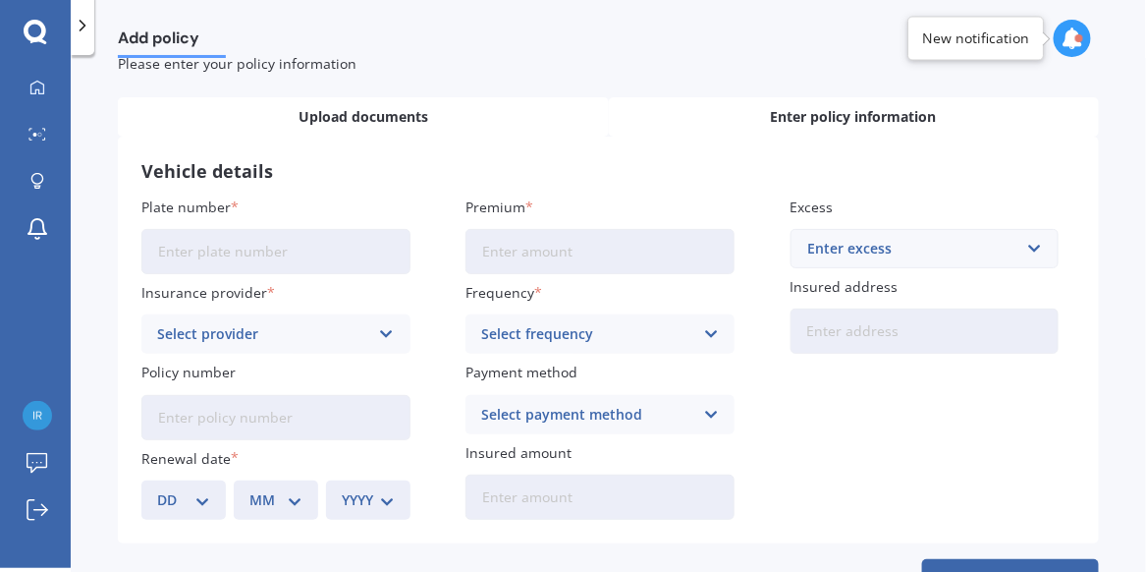
click at [415, 110] on span "Upload documents" at bounding box center [364, 117] width 130 height 20
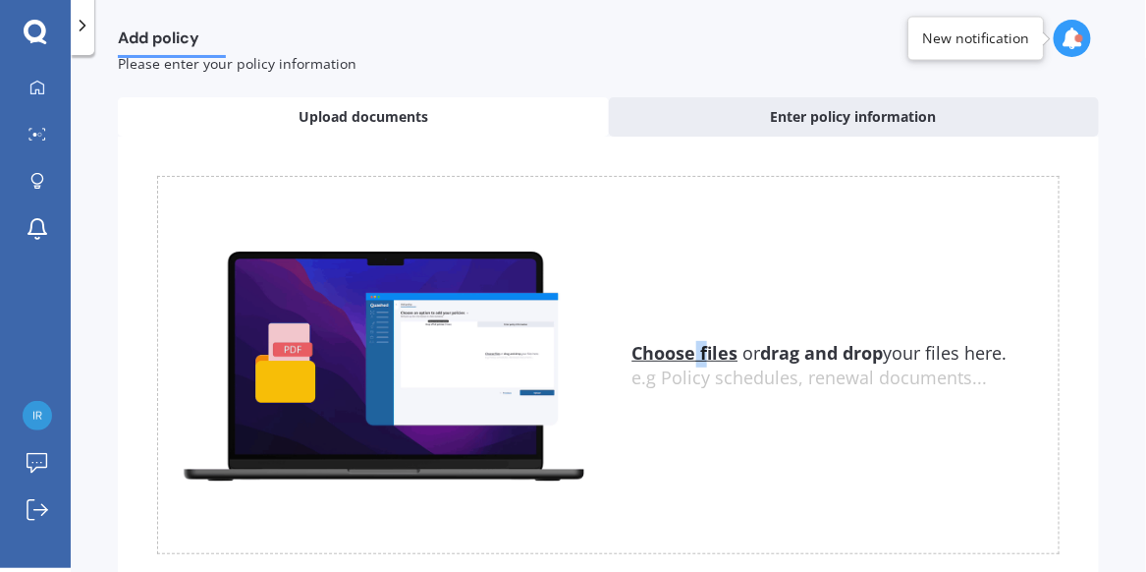
drag, startPoint x: 705, startPoint y: 362, endPoint x: 691, endPoint y: 350, distance: 18.9
click at [691, 350] on u "Choose files" at bounding box center [686, 353] width 106 height 24
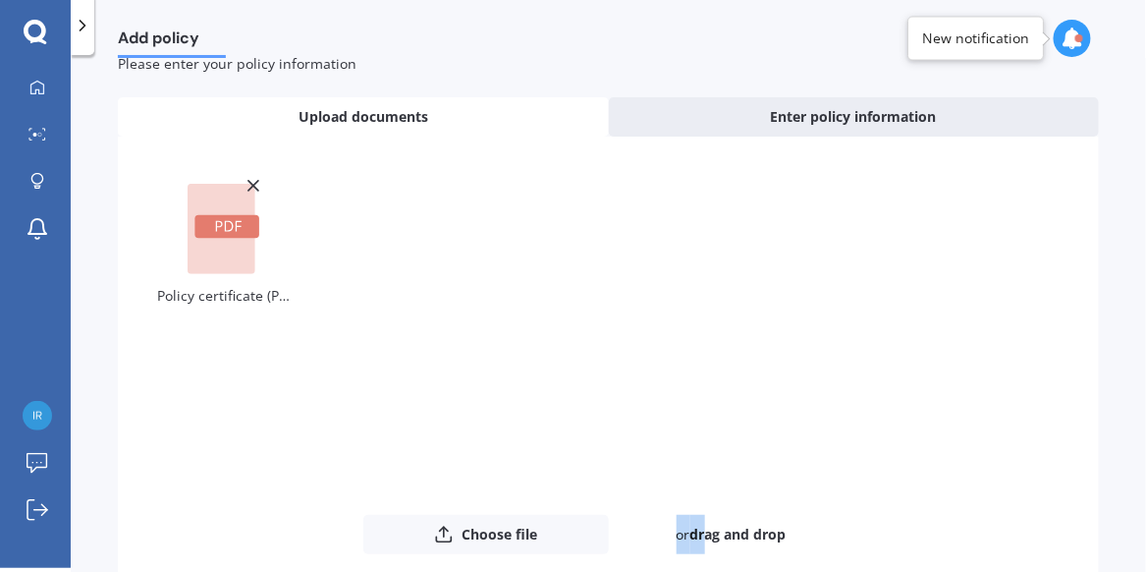
drag, startPoint x: 667, startPoint y: 541, endPoint x: 705, endPoint y: 538, distance: 38.4
click at [705, 538] on div "or drag and drop" at bounding box center [732, 534] width 246 height 39
click at [515, 536] on button "Choose file" at bounding box center [486, 534] width 246 height 39
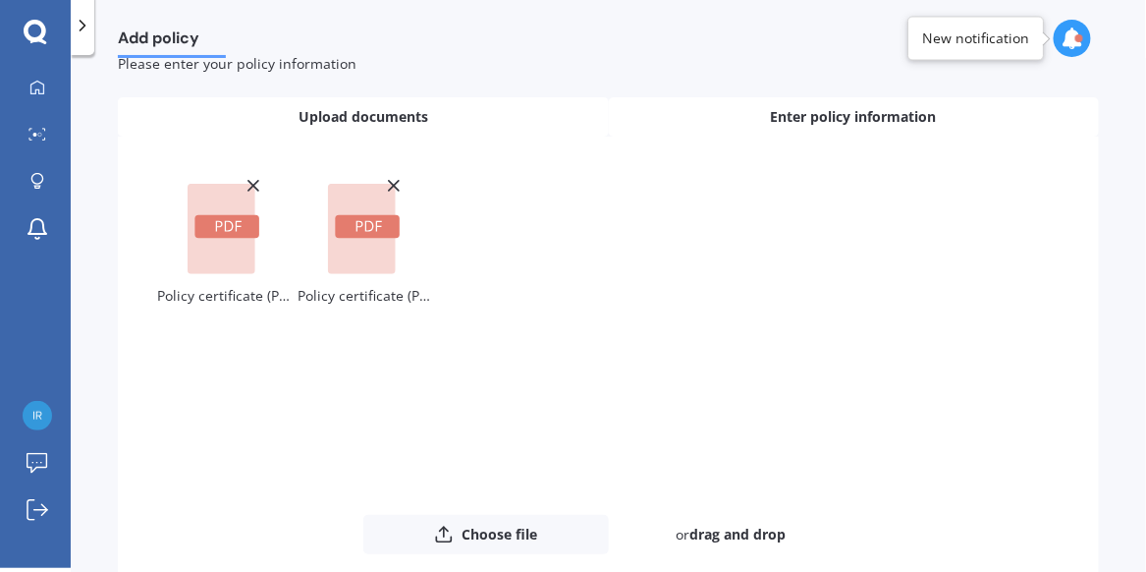
click at [799, 109] on span "Enter policy information" at bounding box center [854, 117] width 166 height 20
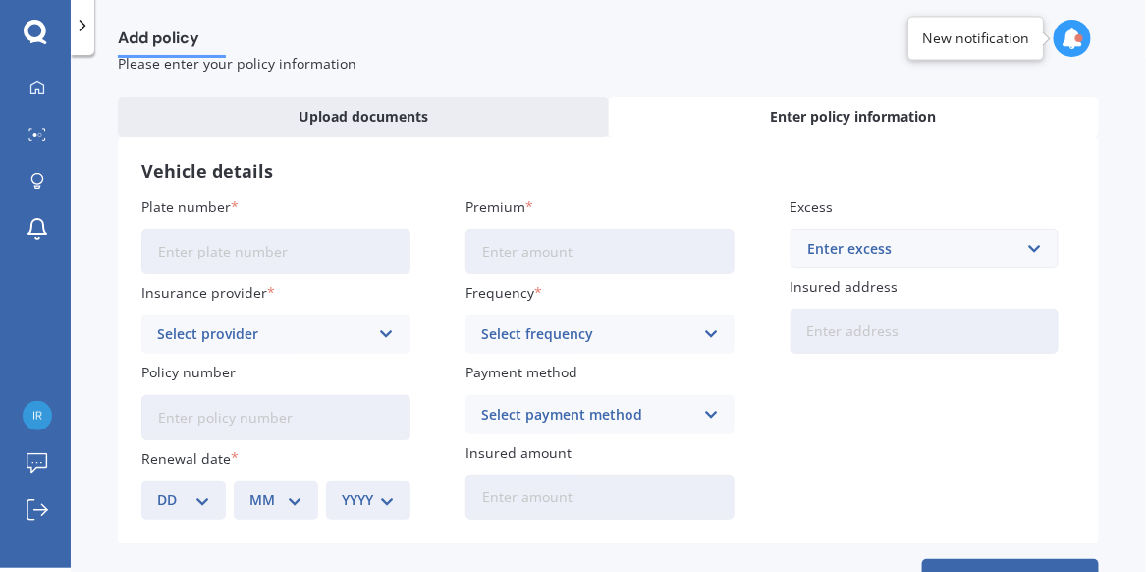
click at [169, 413] on input "Policy number" at bounding box center [275, 417] width 269 height 45
paste input "P00003776492"
type input "P00003776492"
click at [387, 334] on icon at bounding box center [386, 334] width 17 height 22
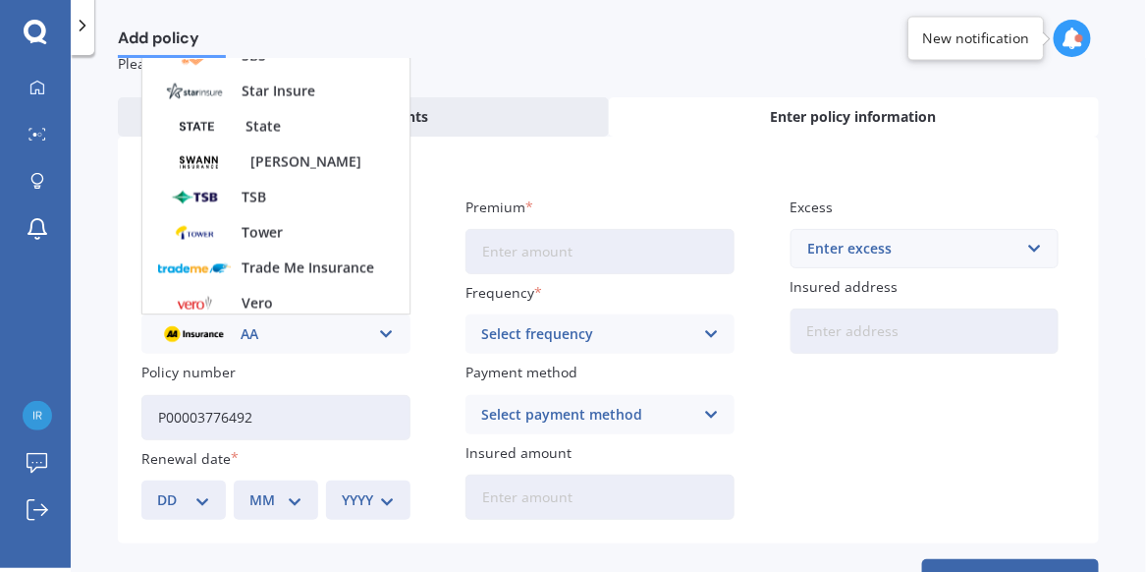
scroll to position [782, 0]
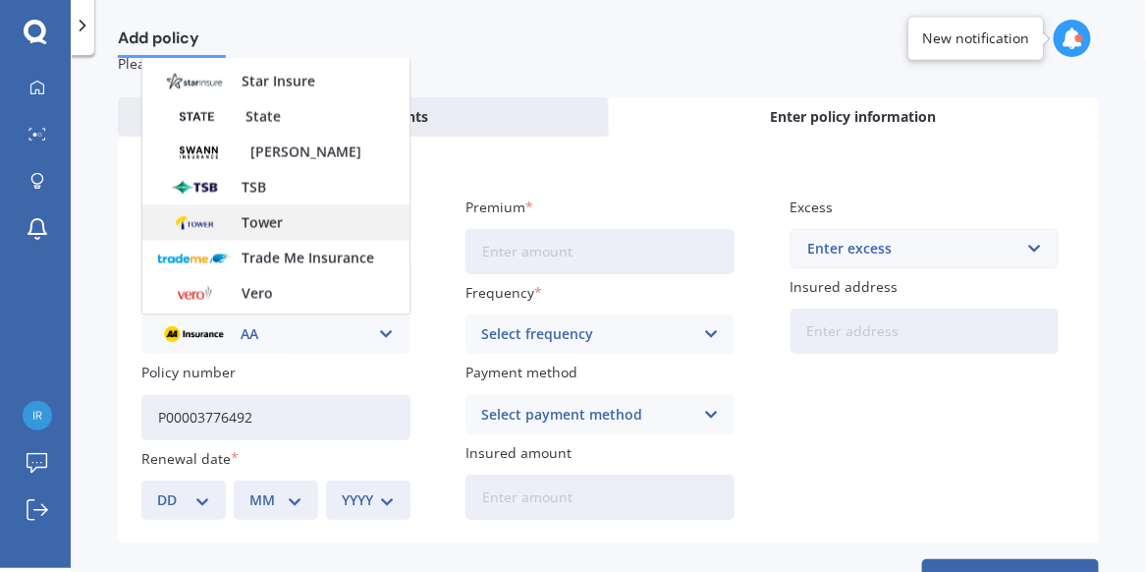
click at [299, 223] on div "Tower" at bounding box center [275, 222] width 267 height 35
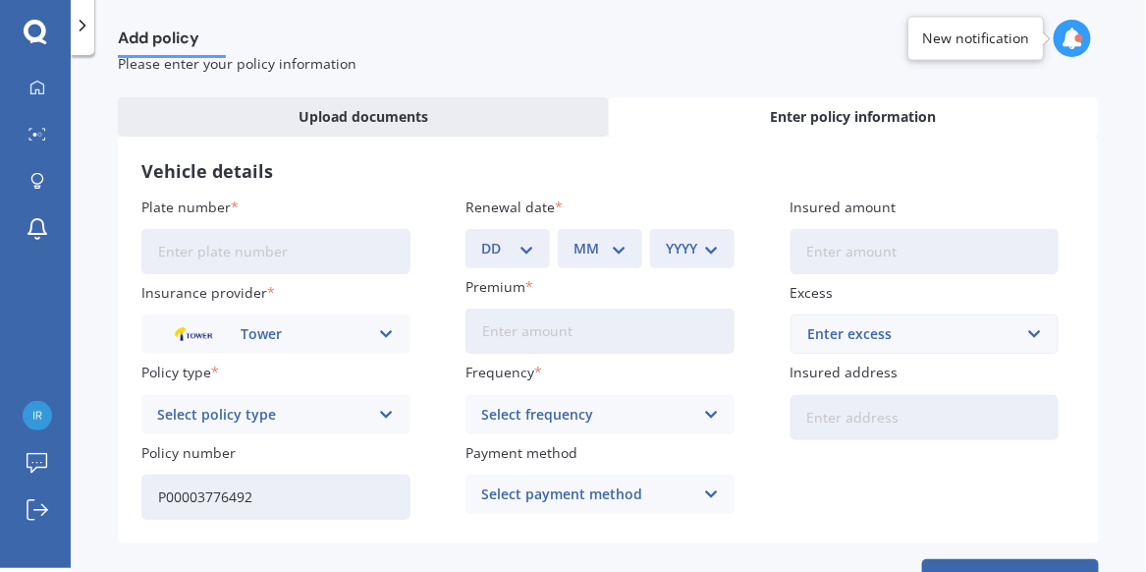
click at [382, 411] on icon at bounding box center [386, 415] width 17 height 22
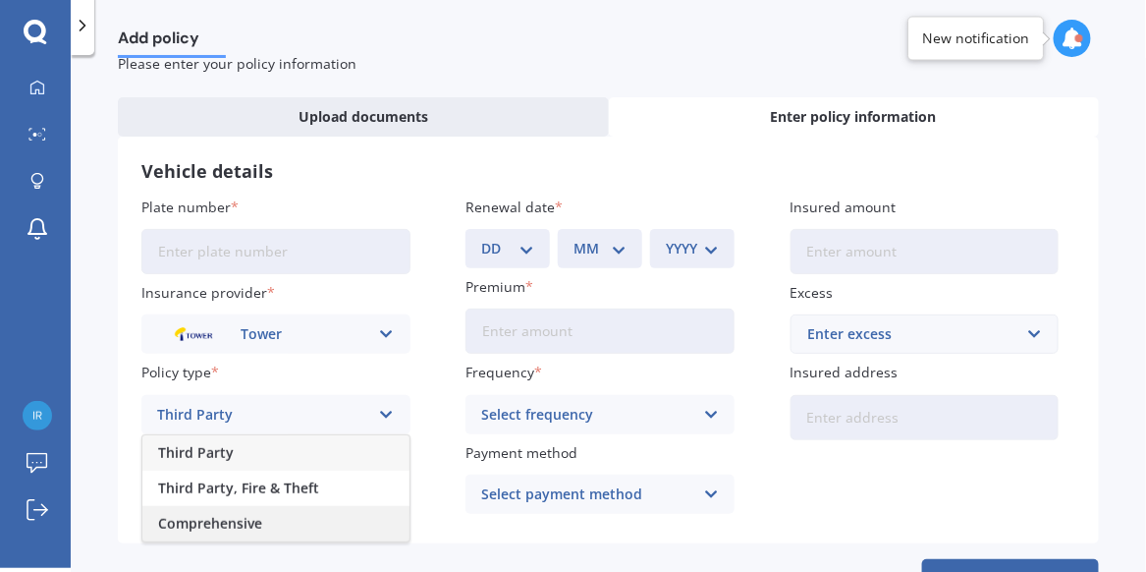
click at [316, 515] on div "Comprehensive" at bounding box center [275, 523] width 267 height 35
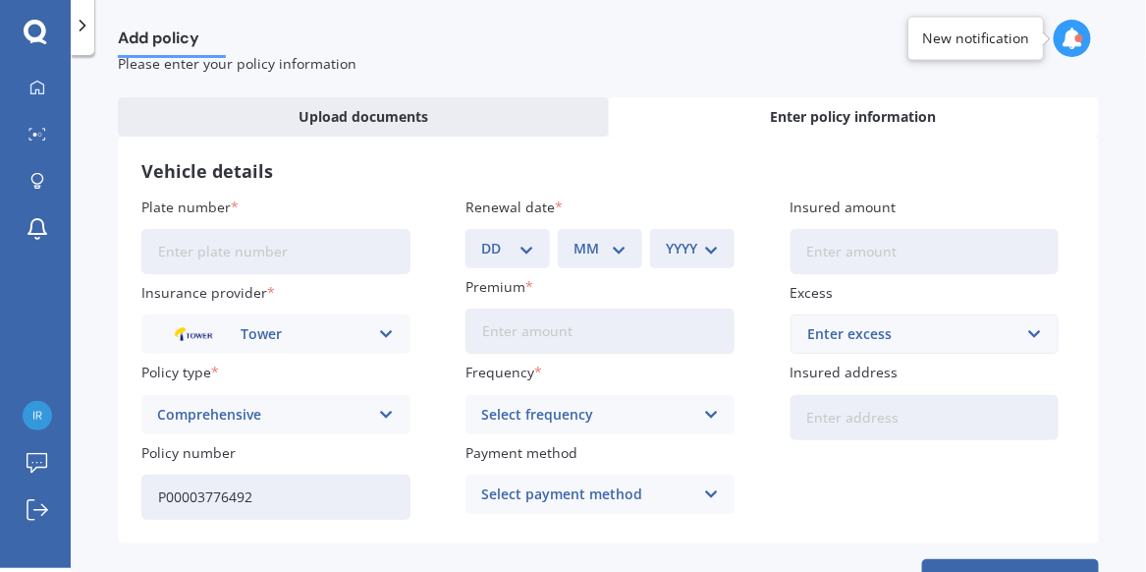
click at [706, 411] on icon at bounding box center [711, 415] width 17 height 22
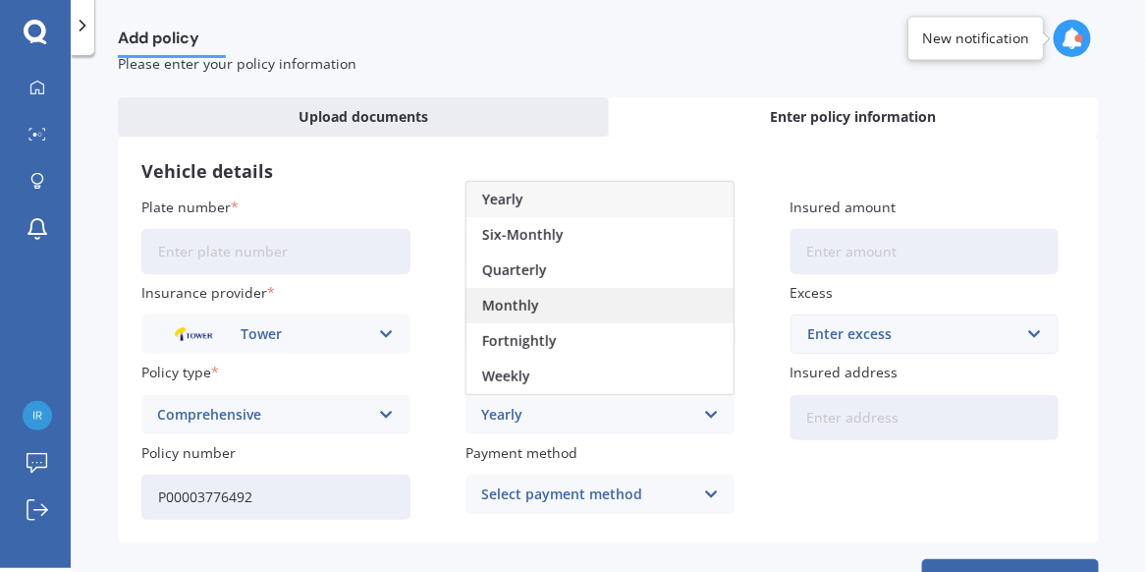
click at [600, 299] on div "Monthly" at bounding box center [600, 305] width 267 height 35
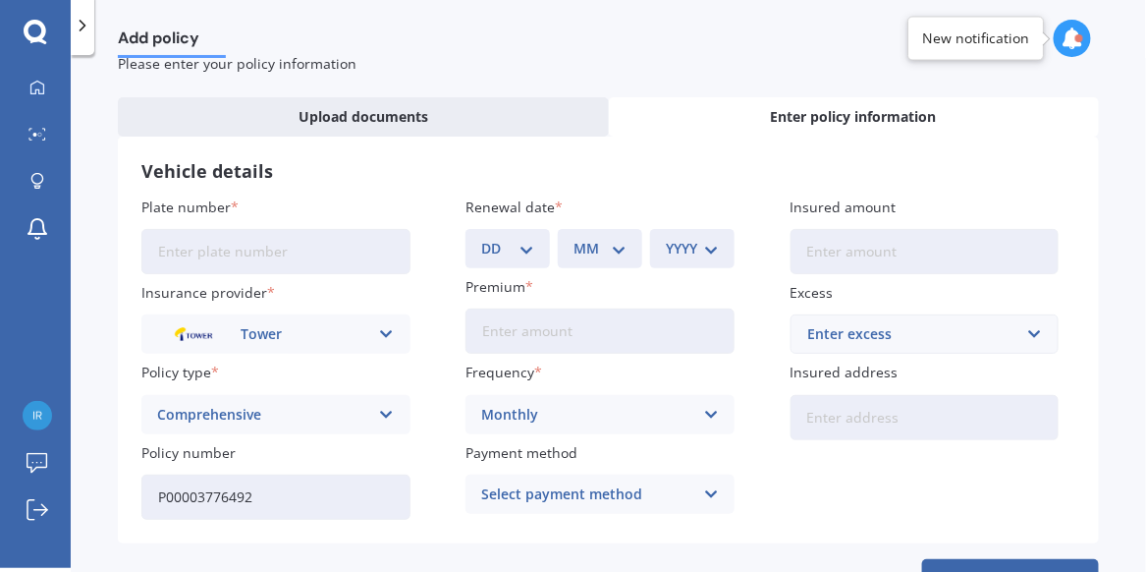
click at [704, 490] on icon at bounding box center [711, 494] width 17 height 22
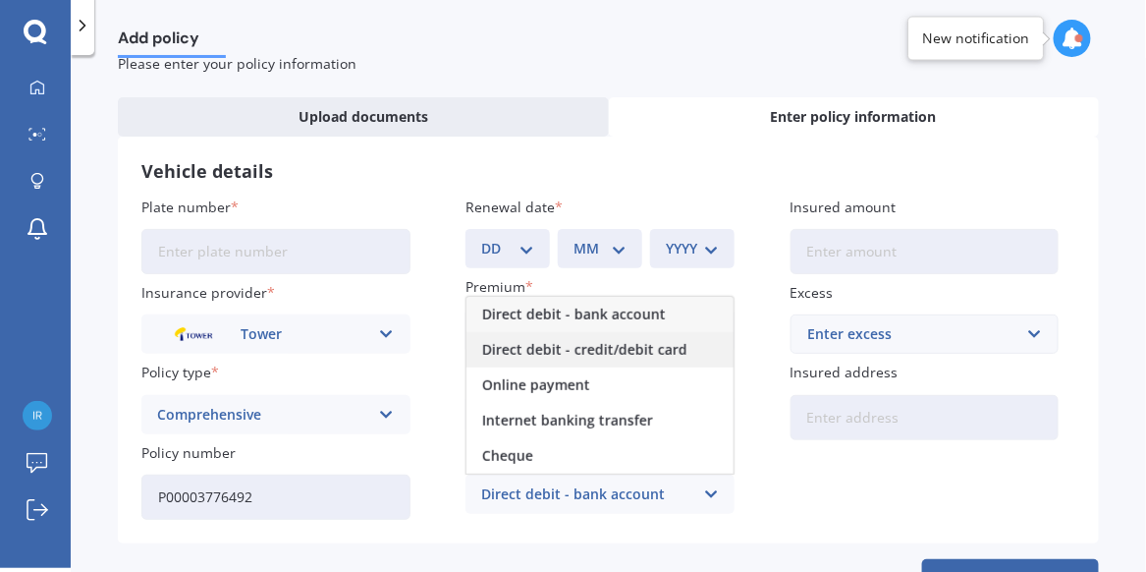
click at [653, 348] on span "Direct debit - credit/debit card" at bounding box center [584, 350] width 205 height 14
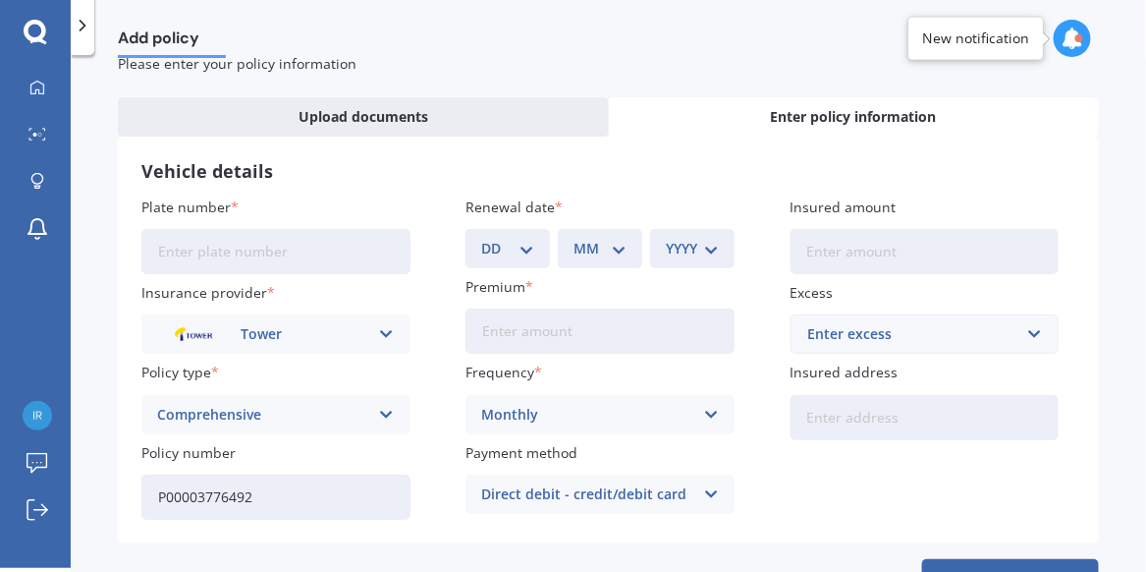
click at [522, 254] on select "DD 01 02 03 04 05 06 07 08 09 10 11 12 13 14 15 16 17 18 19 20 21 22 23 24 25 2…" at bounding box center [507, 249] width 53 height 22
select select "03"
click at [481, 238] on select "DD 01 02 03 04 05 06 07 08 09 10 11 12 13 14 15 16 17 18 19 20 21 22 23 24 25 2…" at bounding box center [507, 249] width 53 height 22
click at [612, 250] on select "MM 01 02 03 04 05 06 07 08 09 10 11 12" at bounding box center [600, 249] width 53 height 22
select select "09"
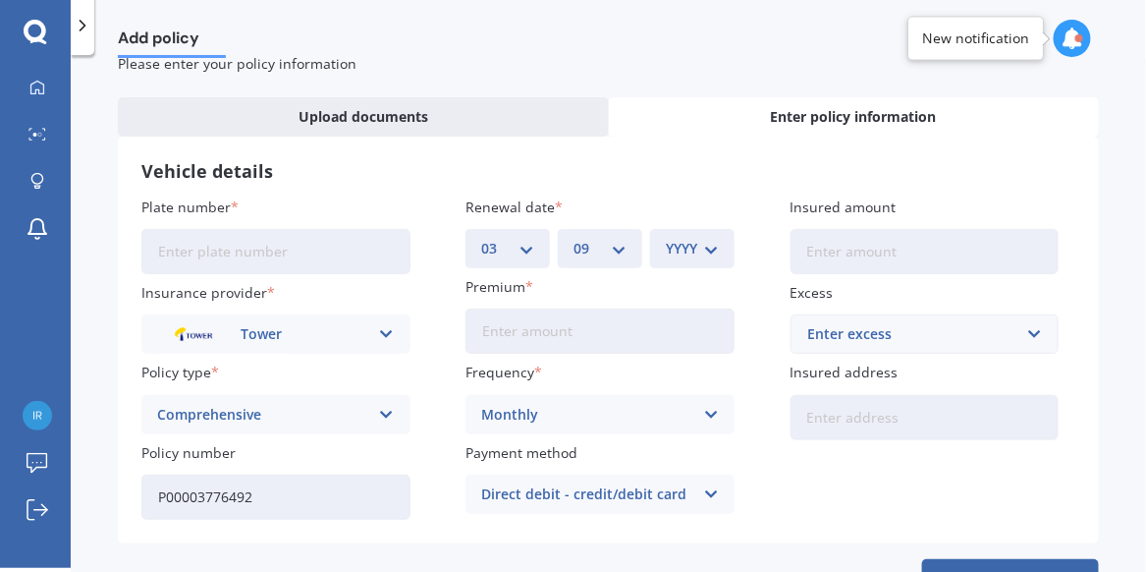
click at [574, 238] on select "MM 01 02 03 04 05 06 07 08 09 10 11 12" at bounding box center [600, 249] width 53 height 22
click at [704, 249] on select "YYYY 2027 2026 2025 2024 2023 2022 2021 2020 2019 2018 2017 2016 2015 2014 2013…" at bounding box center [692, 249] width 53 height 22
select select "2025"
click at [666, 238] on select "YYYY 2027 2026 2025 2024 2023 2022 2021 2020 2019 2018 2017 2016 2015 2014 2013…" at bounding box center [692, 249] width 53 height 22
click at [818, 250] on input "Insured amount" at bounding box center [925, 251] width 269 height 45
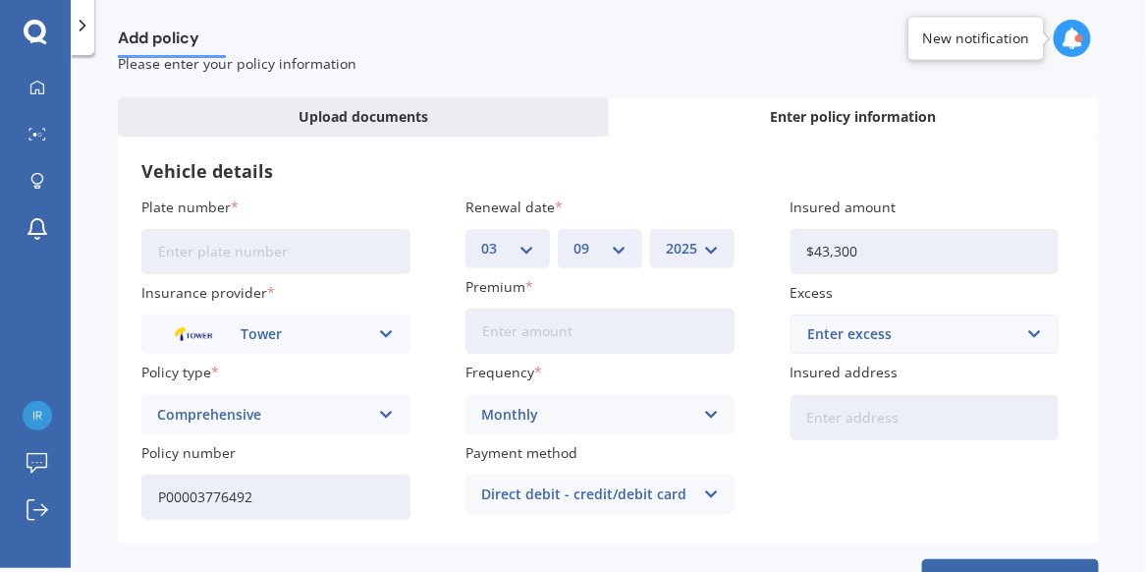
type input "$43,300"
click at [852, 413] on input "Insured address" at bounding box center [925, 417] width 269 height 45
type input "[STREET_ADDRESS][PERSON_NAME]"
click at [191, 254] on input "Plate number" at bounding box center [275, 251] width 269 height 45
type input "PJC170"
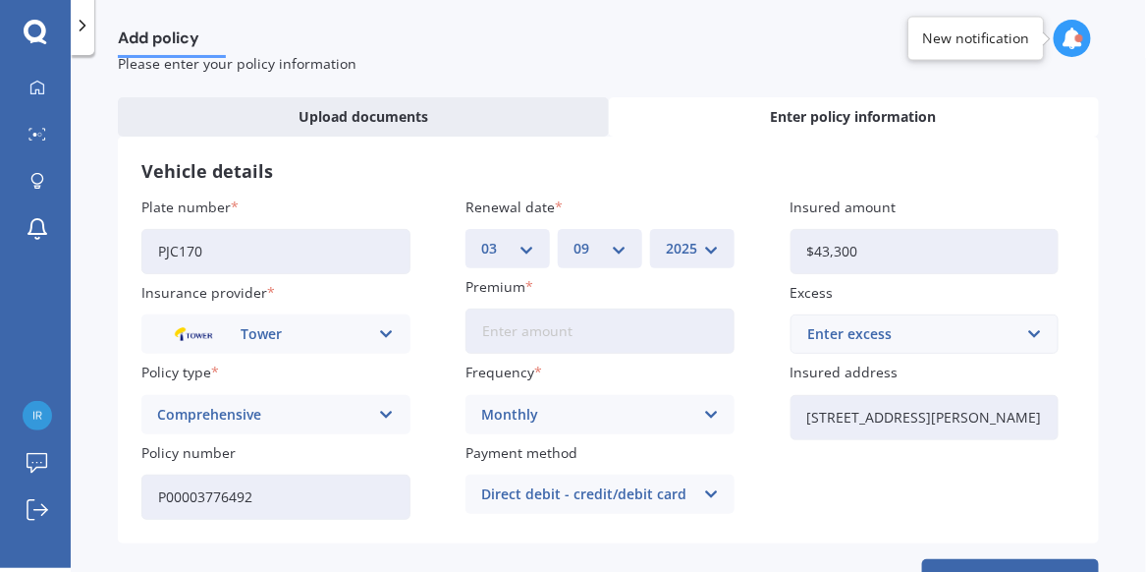
scroll to position [131, 0]
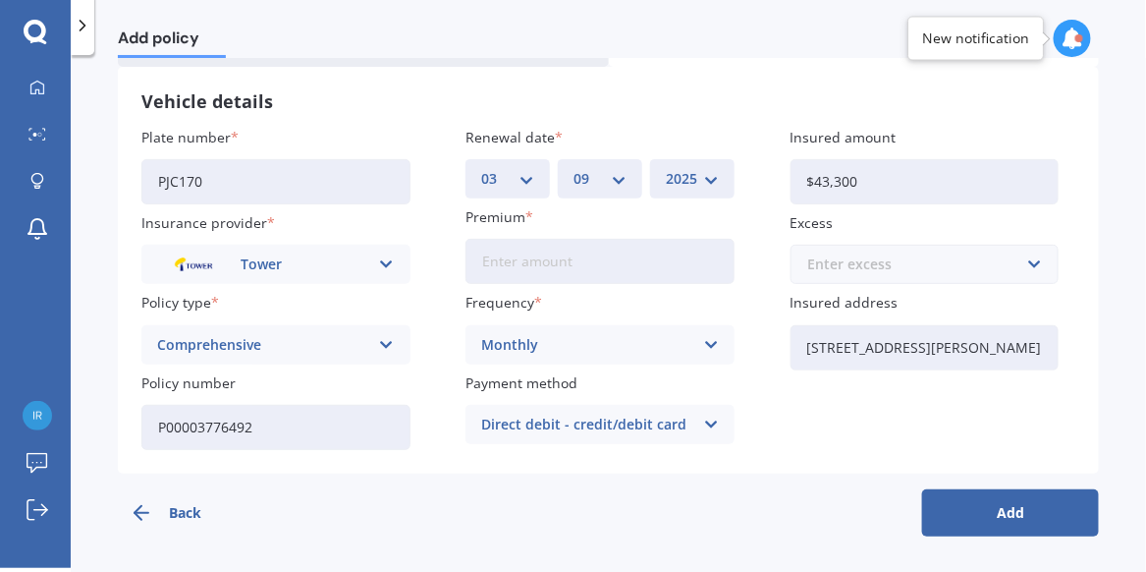
click at [1029, 263] on input "text" at bounding box center [918, 264] width 251 height 37
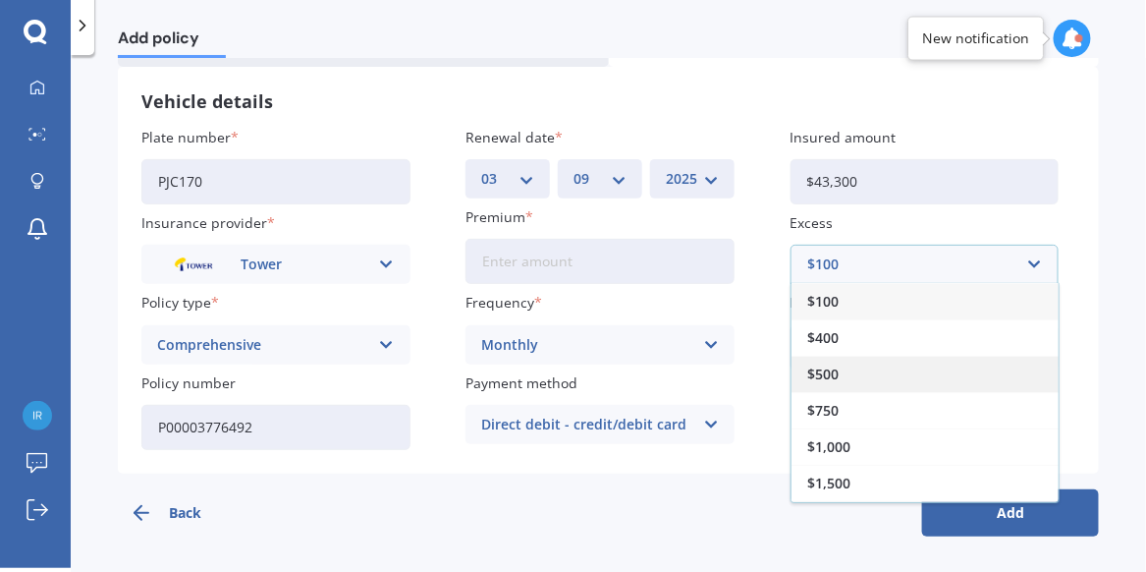
click at [896, 364] on div "$500" at bounding box center [925, 374] width 267 height 36
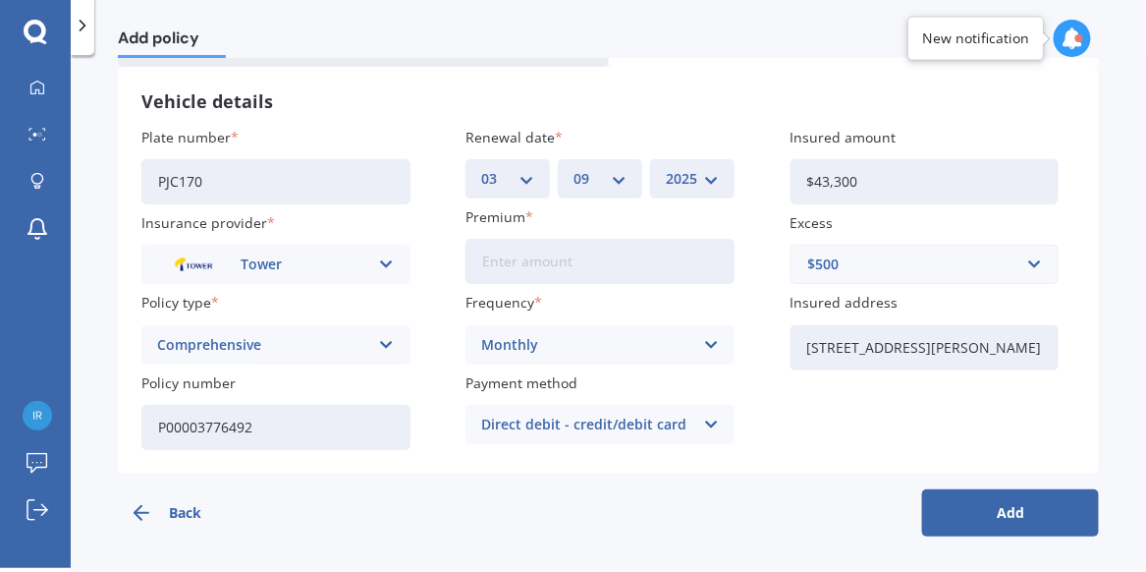
click at [537, 258] on input "Premium" at bounding box center [600, 261] width 269 height 45
type input "$114.04"
click at [1006, 509] on button "Add" at bounding box center [1010, 512] width 177 height 47
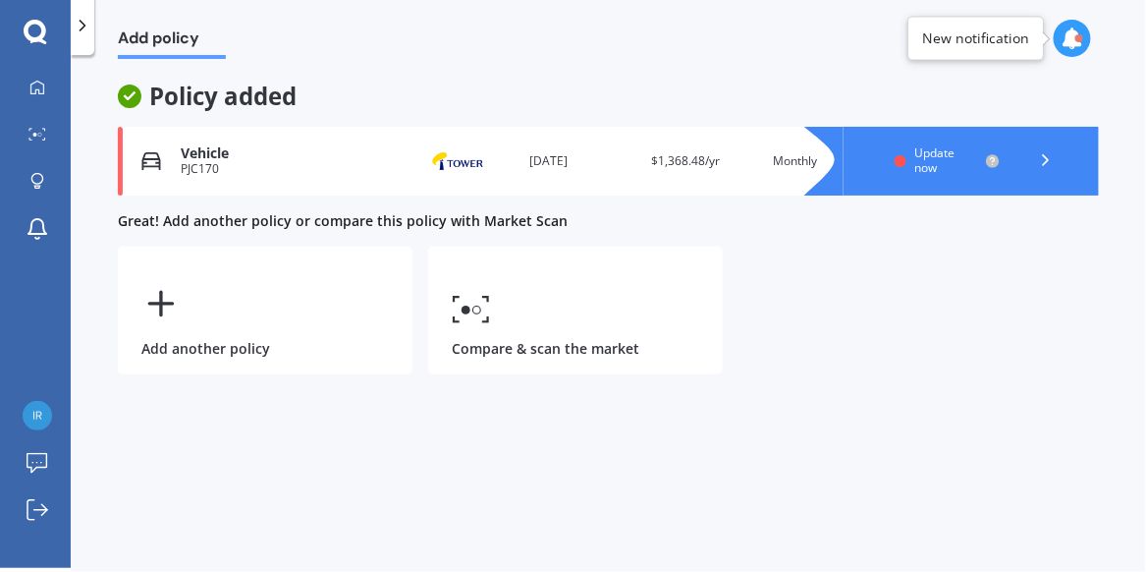
scroll to position [0, 0]
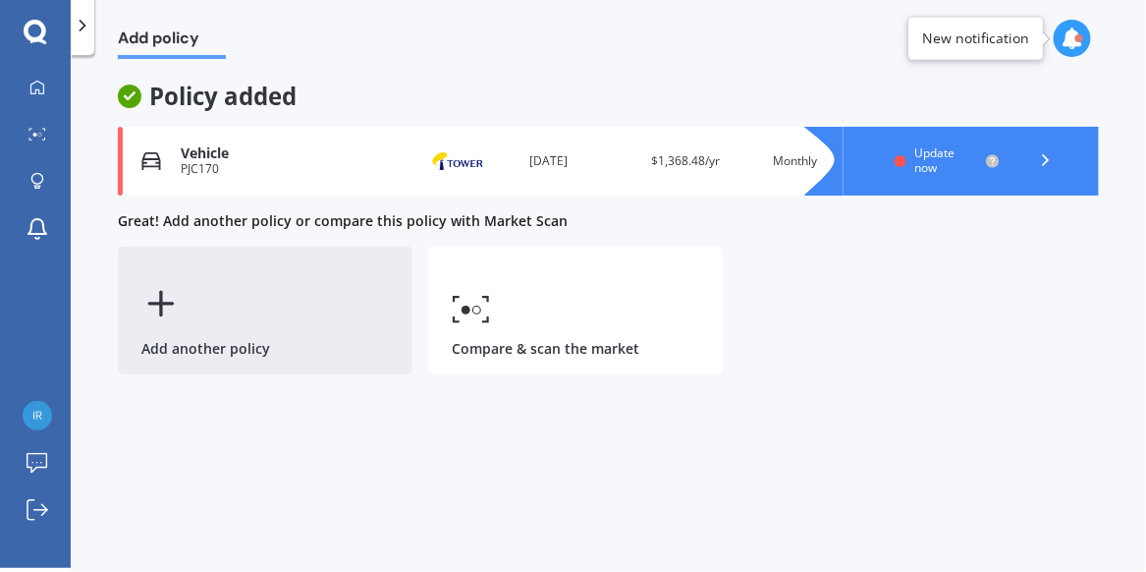
click at [156, 306] on icon at bounding box center [160, 303] width 39 height 39
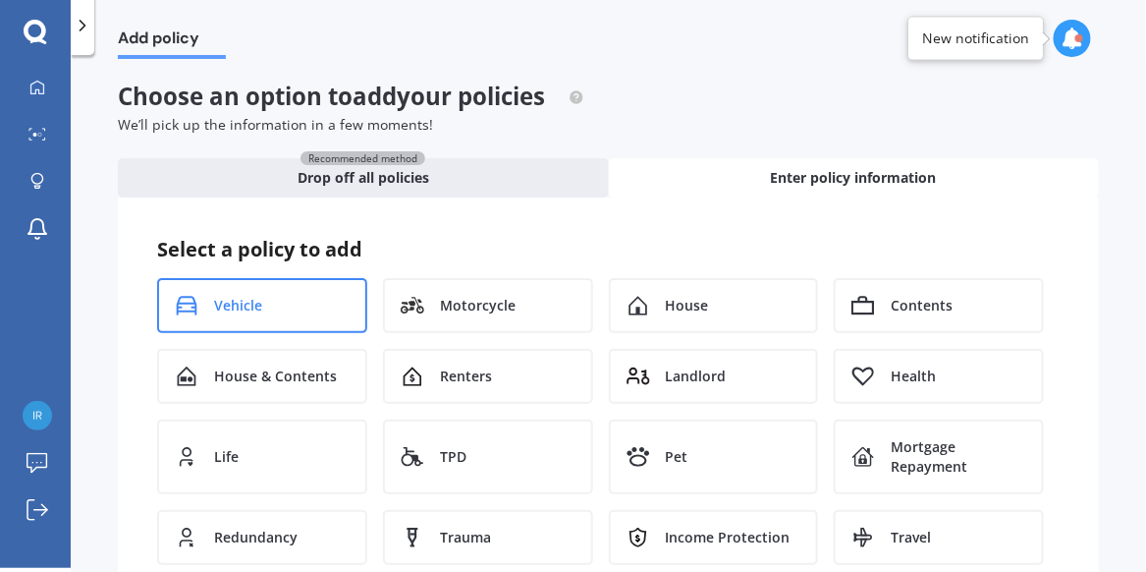
click at [263, 315] on div "Vehicle" at bounding box center [262, 305] width 210 height 55
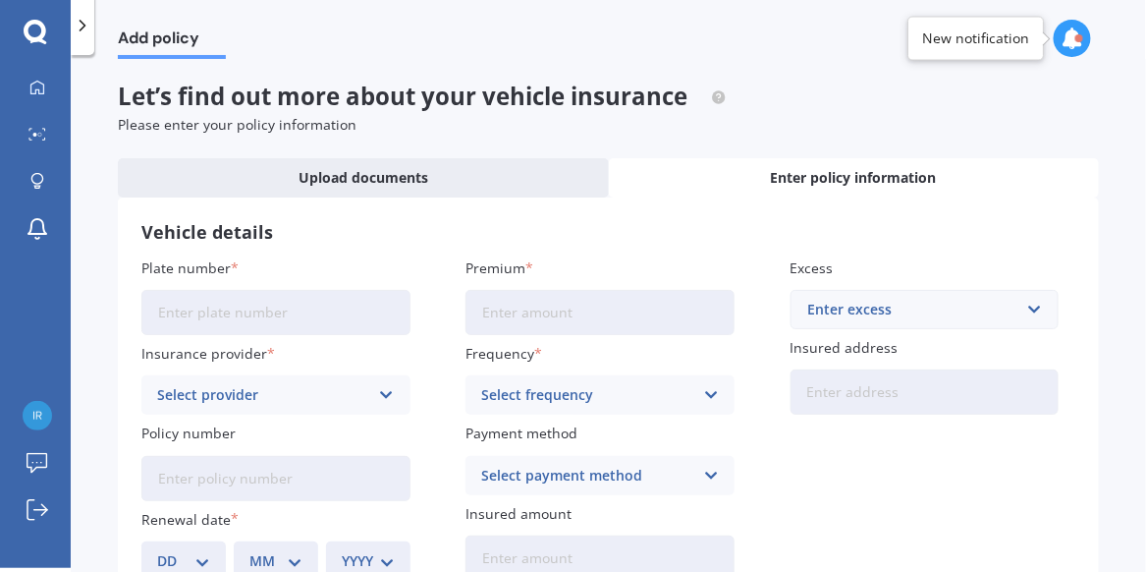
click at [216, 319] on input "Plate number" at bounding box center [275, 312] width 269 height 45
type input "JSK827"
click at [390, 393] on icon at bounding box center [386, 395] width 17 height 22
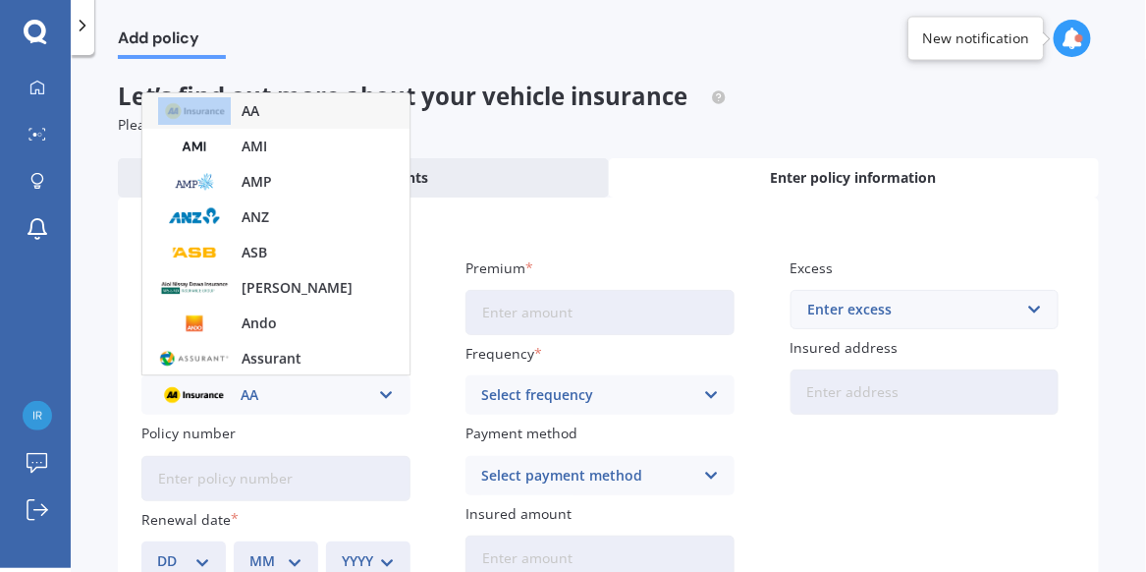
click at [390, 393] on icon at bounding box center [386, 395] width 17 height 22
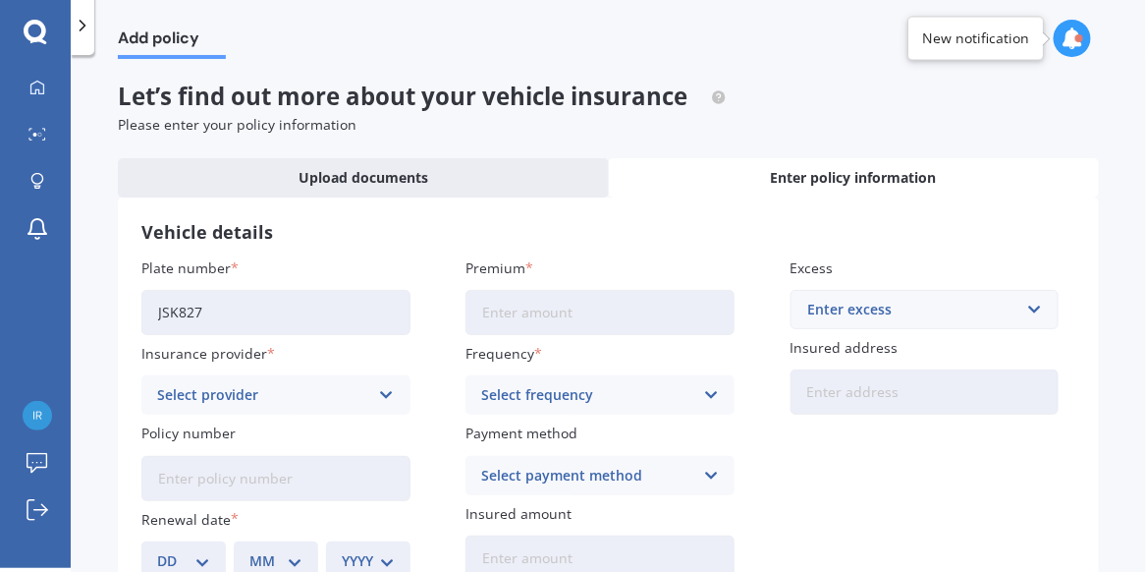
click at [390, 393] on icon at bounding box center [386, 395] width 17 height 22
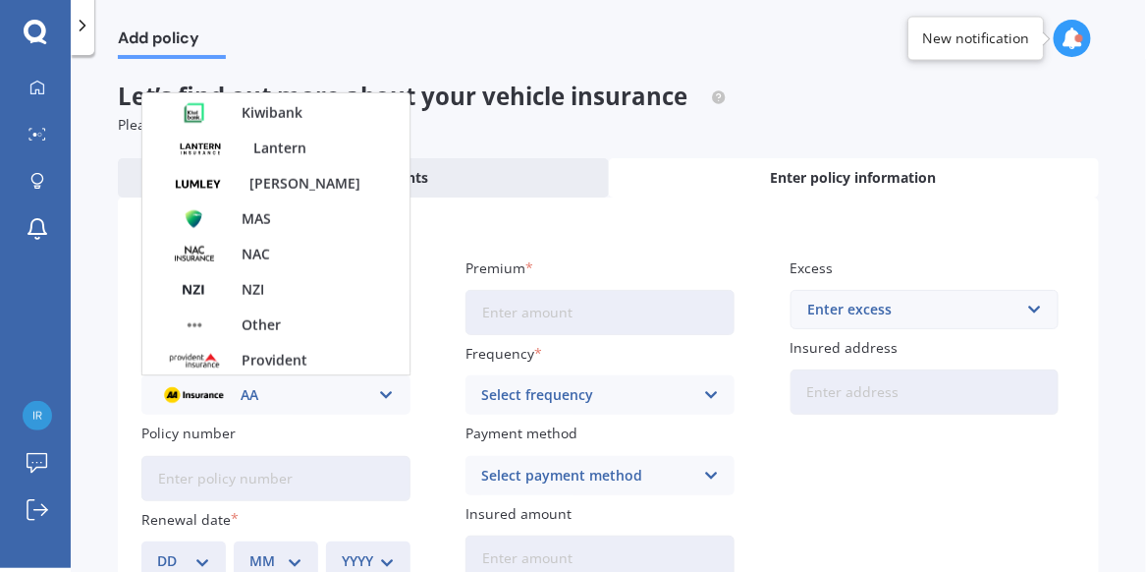
scroll to position [739, 0]
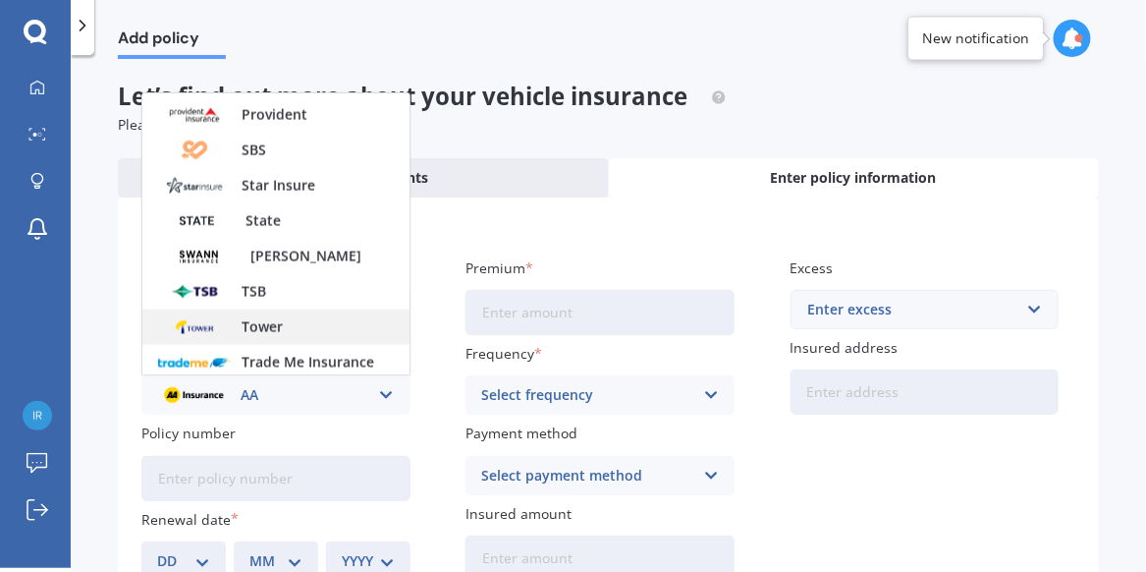
click at [296, 318] on div "Tower" at bounding box center [275, 326] width 267 height 35
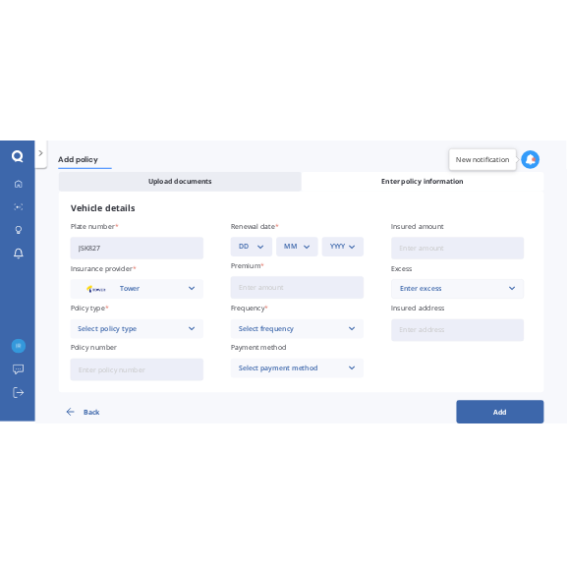
scroll to position [97, 0]
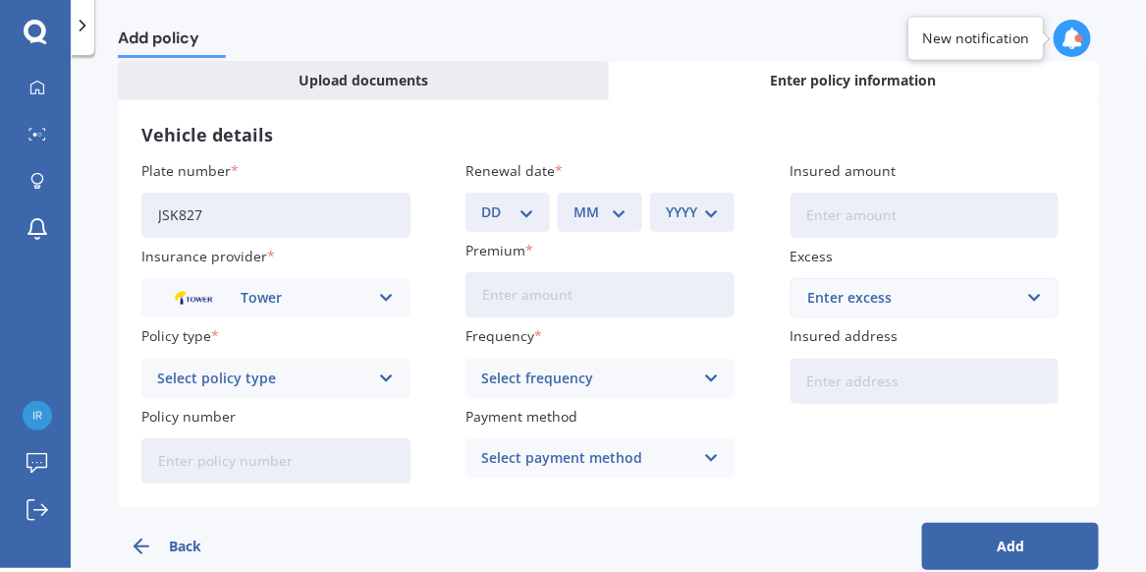
click at [522, 210] on select "DD 01 02 03 04 05 06 07 08 09 10 11 12 13 14 15 16 17 18 19 20 21 22 23 24 25 2…" at bounding box center [507, 212] width 53 height 22
select select "03"
click at [481, 201] on select "DD 01 02 03 04 05 06 07 08 09 10 11 12 13 14 15 16 17 18 19 20 21 22 23 24 25 2…" at bounding box center [507, 212] width 53 height 22
click at [614, 216] on select "MM 01 02 03 04 05 06 07 08 09 10 11 12" at bounding box center [600, 212] width 53 height 22
select select "09"
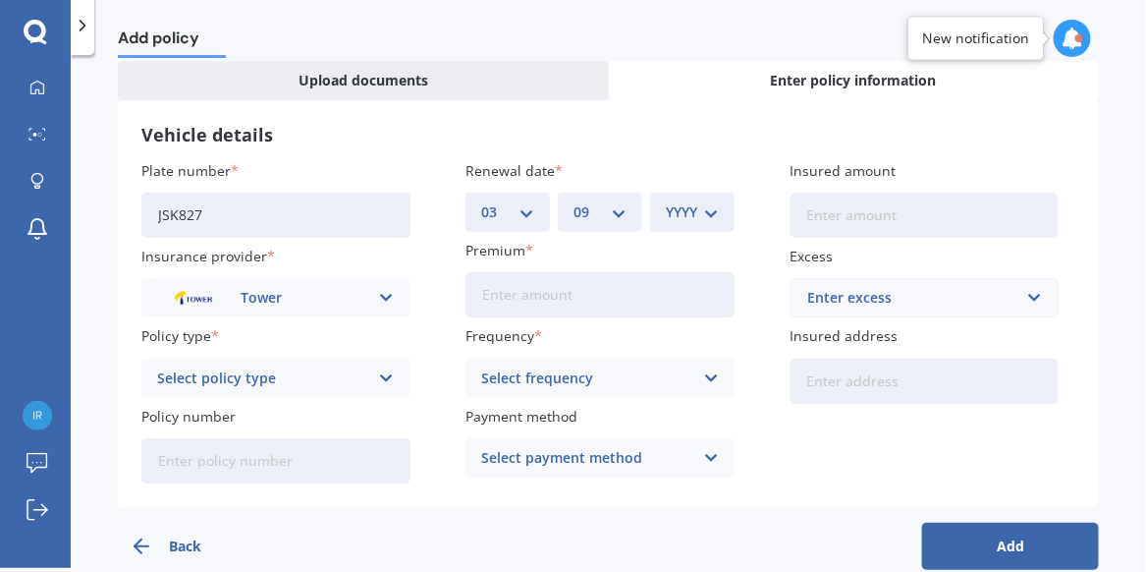
click at [574, 201] on select "MM 01 02 03 04 05 06 07 08 09 10 11 12" at bounding box center [600, 212] width 53 height 22
click at [709, 214] on select "YYYY 2027 2026 2025 2024 2023 2022 2021 2020 2019 2018 2017 2016 2015 2014 2013…" at bounding box center [692, 212] width 53 height 22
select select "2025"
click at [666, 201] on select "YYYY 2027 2026 2025 2024 2023 2022 2021 2020 2019 2018 2017 2016 2015 2014 2013…" at bounding box center [692, 212] width 53 height 22
click at [564, 381] on div "Select frequency" at bounding box center [587, 378] width 212 height 22
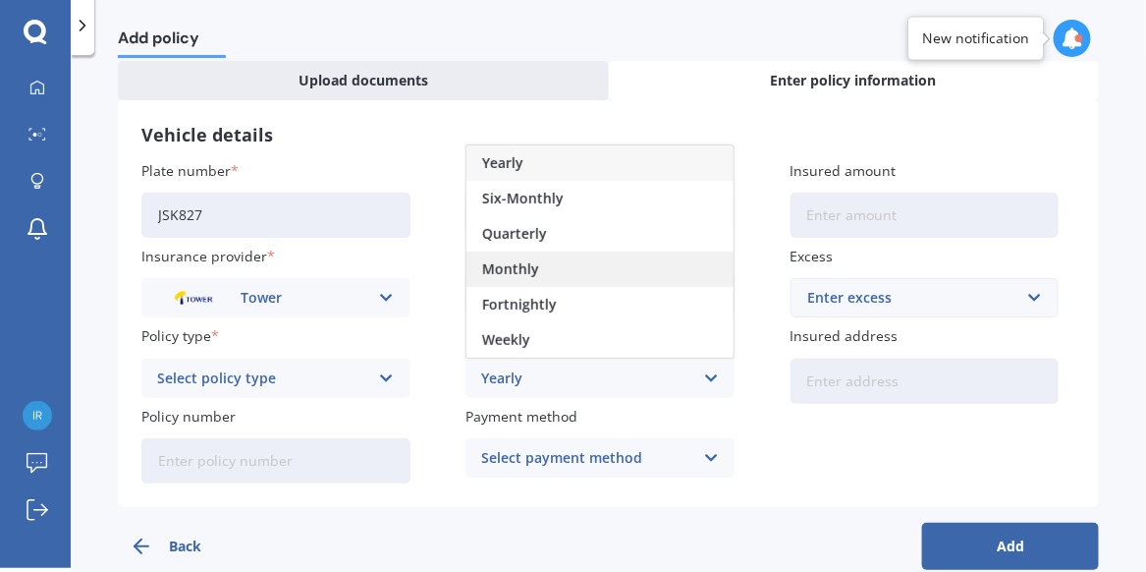
click at [528, 265] on span "Monthly" at bounding box center [510, 269] width 57 height 14
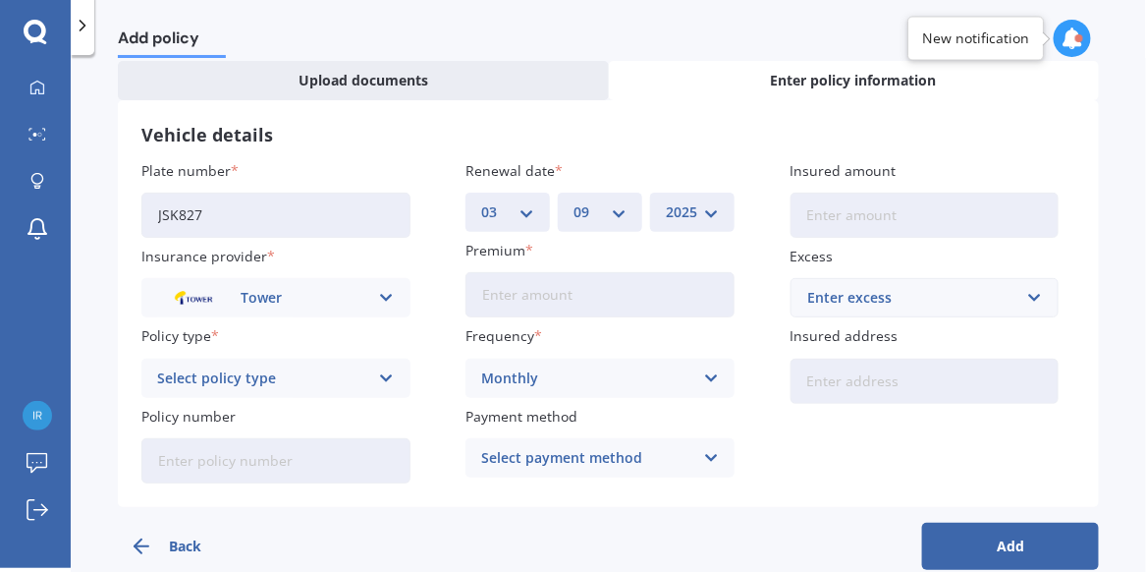
click at [710, 453] on icon at bounding box center [711, 458] width 17 height 22
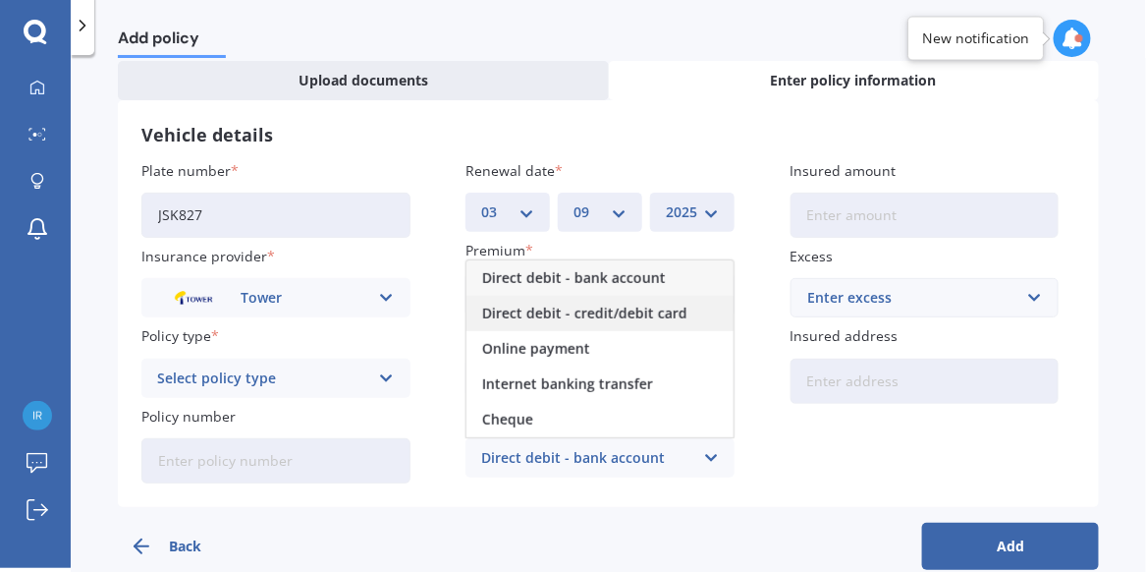
click at [652, 297] on div "Direct debit - credit/debit card" at bounding box center [600, 313] width 267 height 35
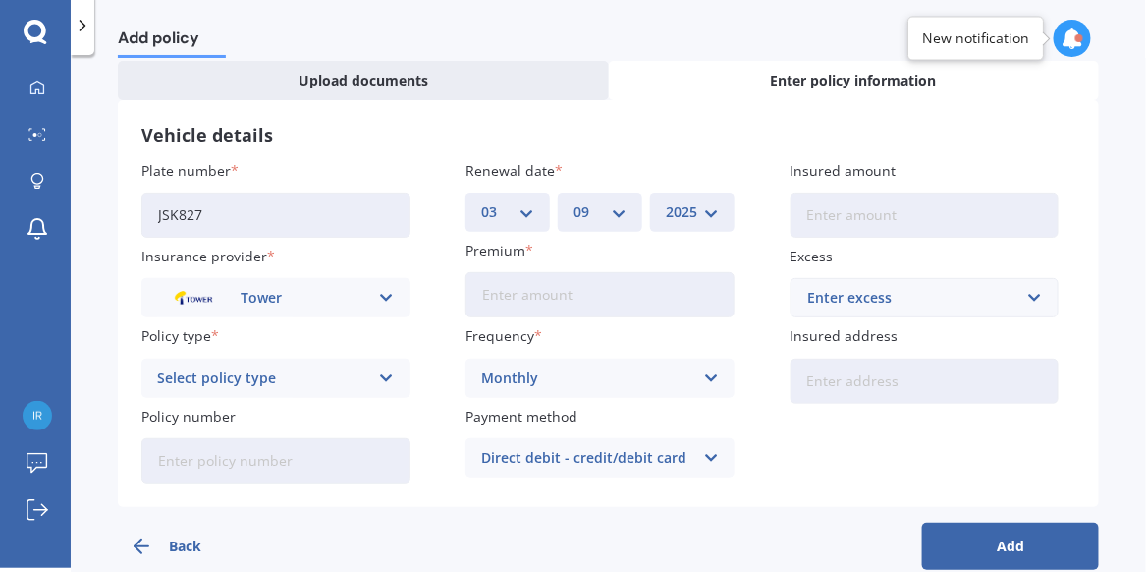
click at [543, 295] on input "Premium" at bounding box center [600, 294] width 269 height 45
type input "$74.17"
click at [194, 457] on input "Policy number" at bounding box center [275, 460] width 269 height 45
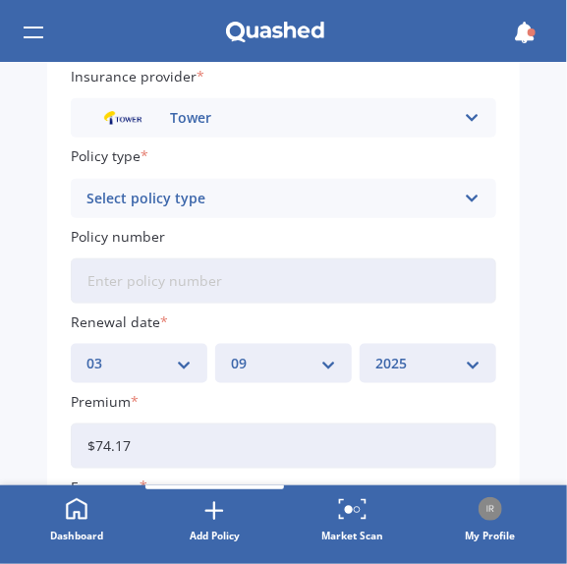
scroll to position [358, 0]
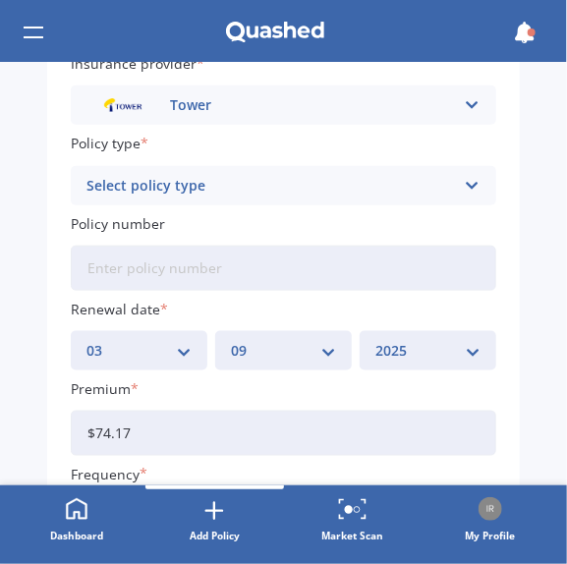
click at [115, 273] on input "Policy number" at bounding box center [283, 268] width 425 height 45
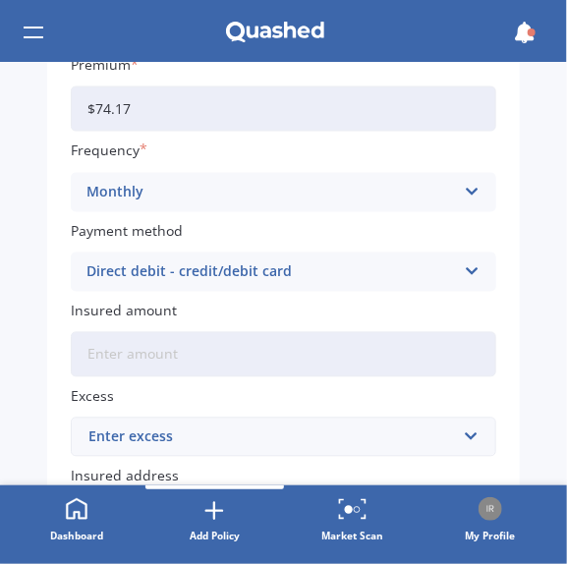
scroll to position [692, 0]
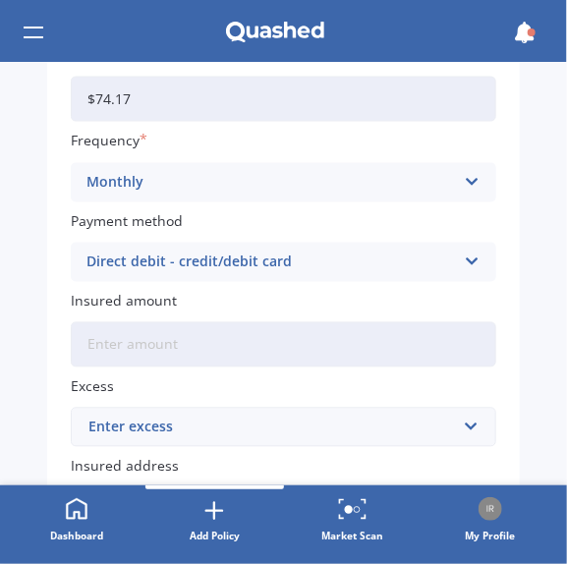
type input "P00003783343"
click at [112, 343] on input "Insured amount" at bounding box center [283, 344] width 425 height 45
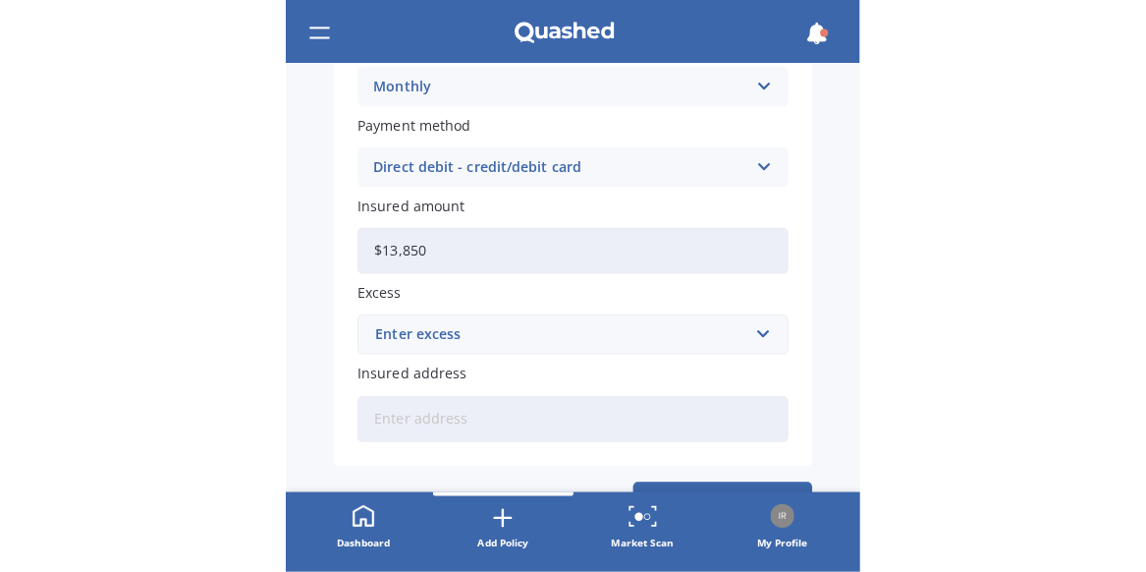
scroll to position [841, 0]
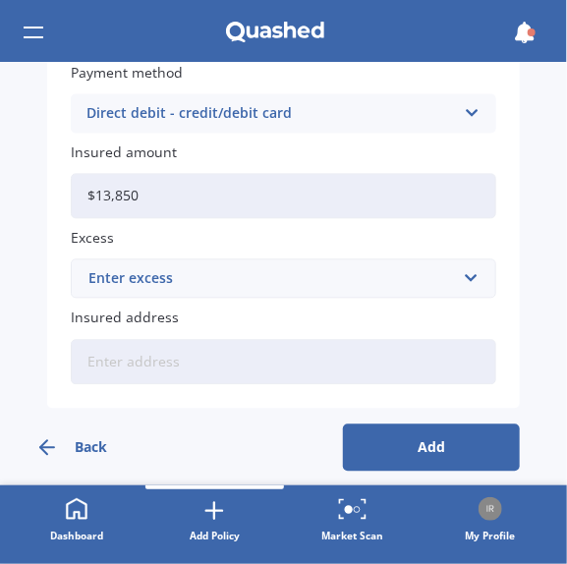
type input "$13,850"
click at [467, 276] on input "text" at bounding box center [277, 277] width 408 height 37
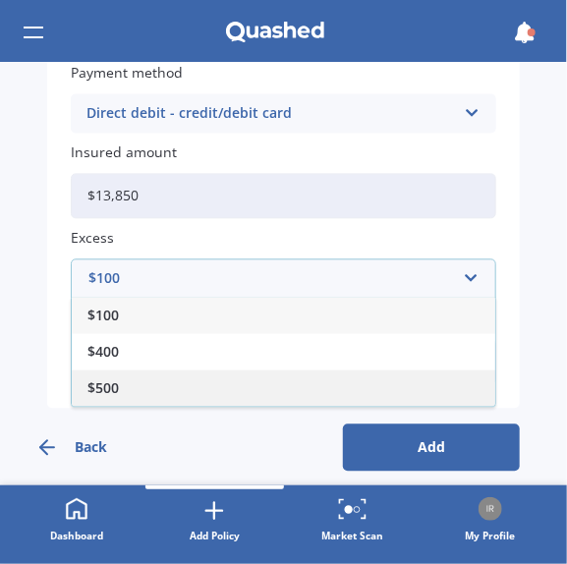
click at [229, 373] on div "$500" at bounding box center [283, 387] width 423 height 36
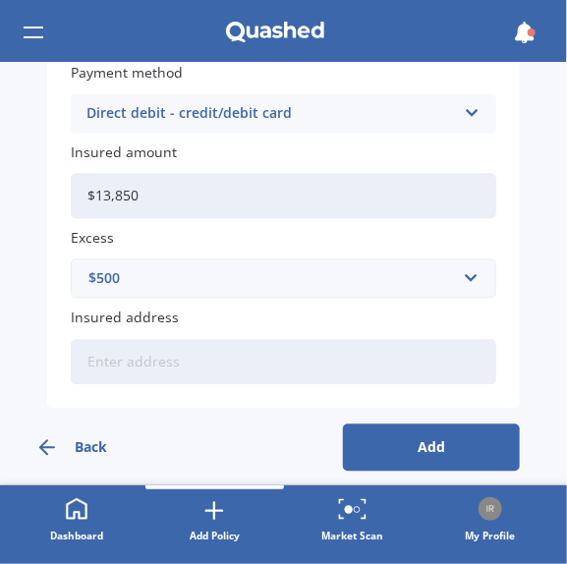
click at [161, 354] on input "Insured address" at bounding box center [283, 361] width 425 height 45
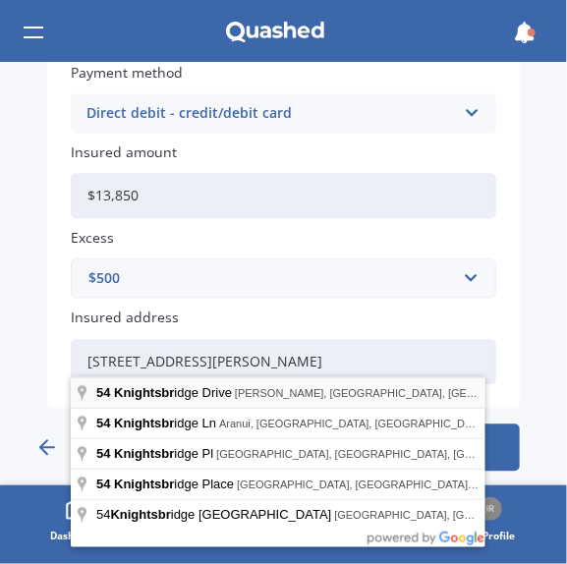
type input "[STREET_ADDRESS][PERSON_NAME]"
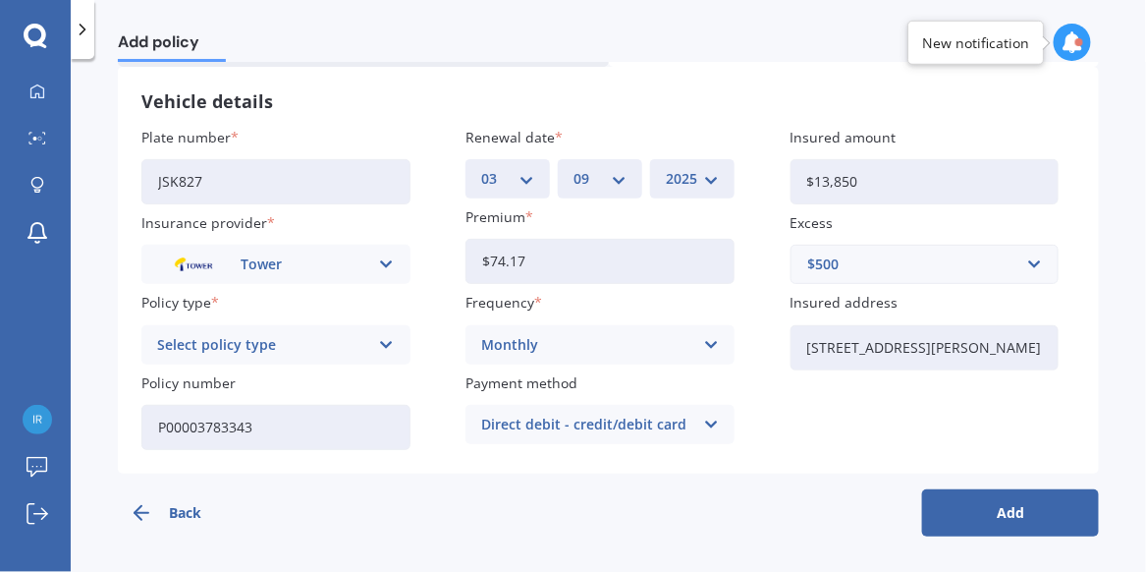
scroll to position [131, 0]
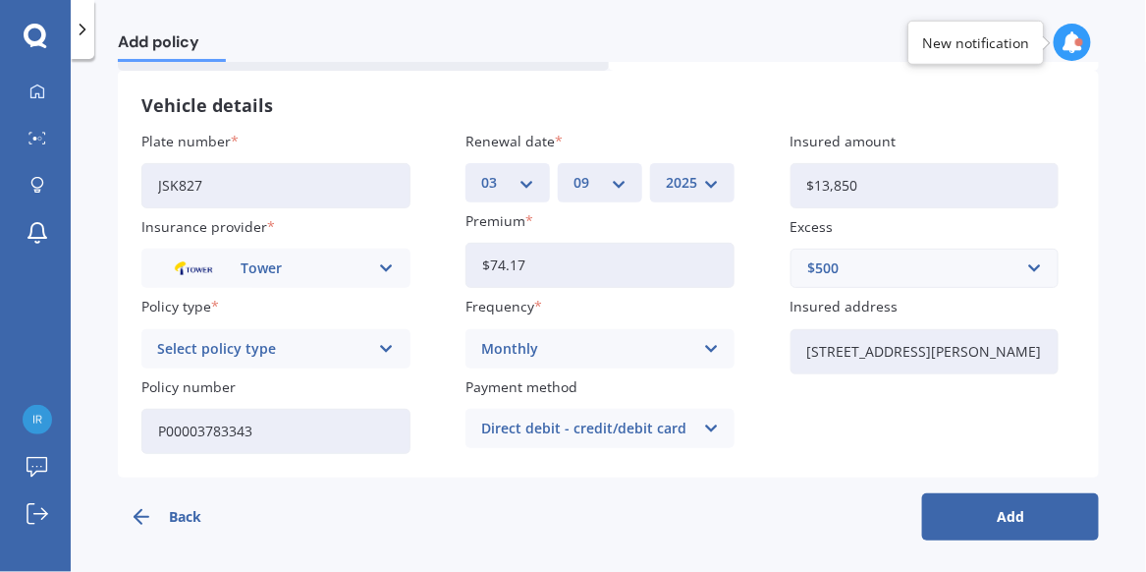
click at [1023, 520] on button "Add" at bounding box center [1010, 516] width 177 height 47
click at [379, 346] on icon at bounding box center [385, 349] width 17 height 22
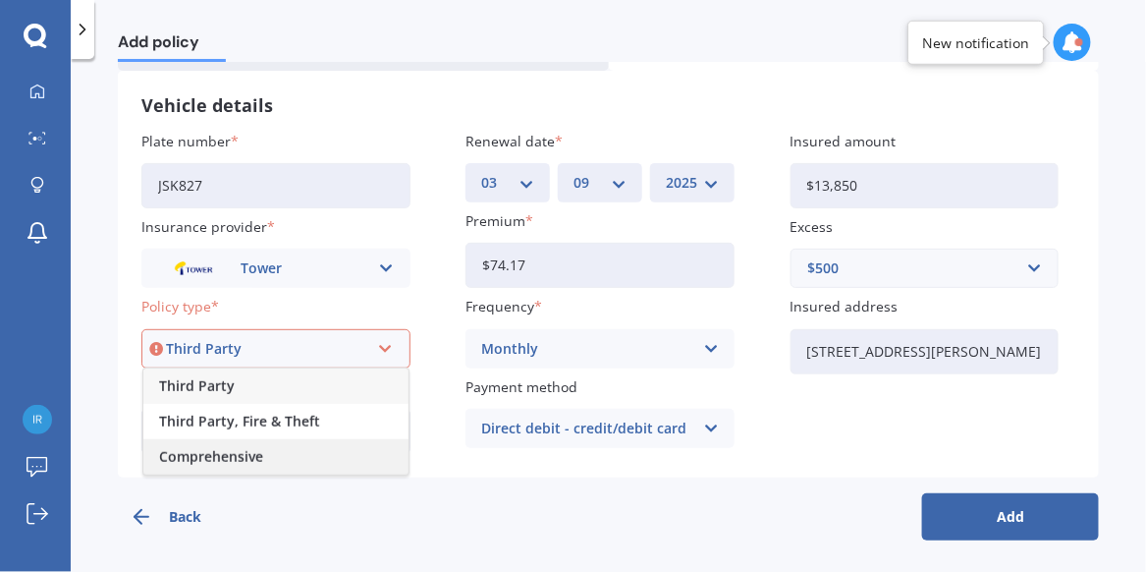
click at [279, 464] on div "Comprehensive" at bounding box center [275, 456] width 265 height 35
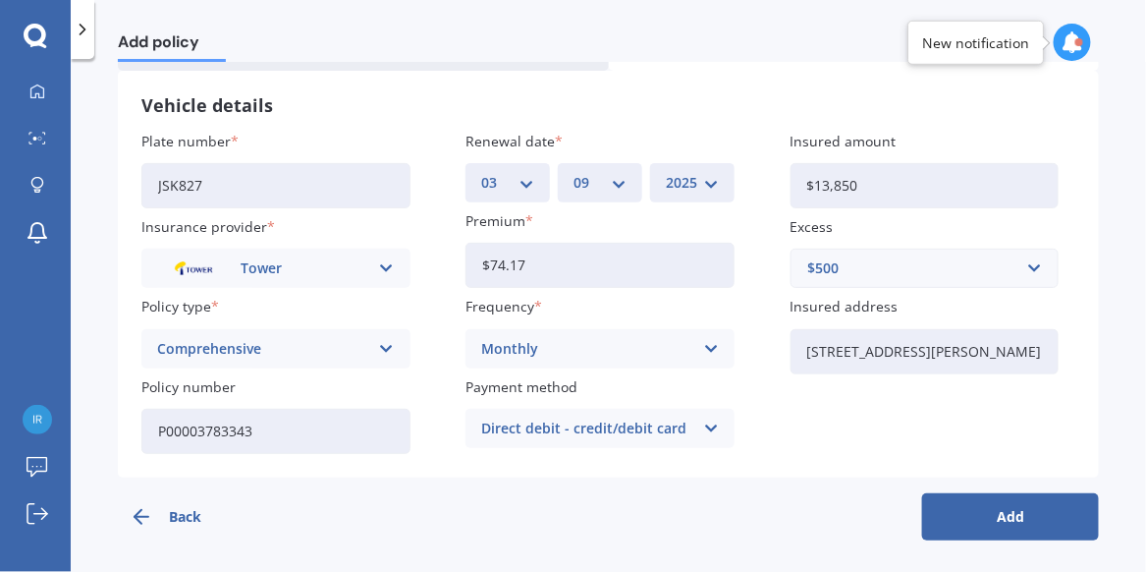
click at [1011, 515] on button "Add" at bounding box center [1010, 516] width 177 height 47
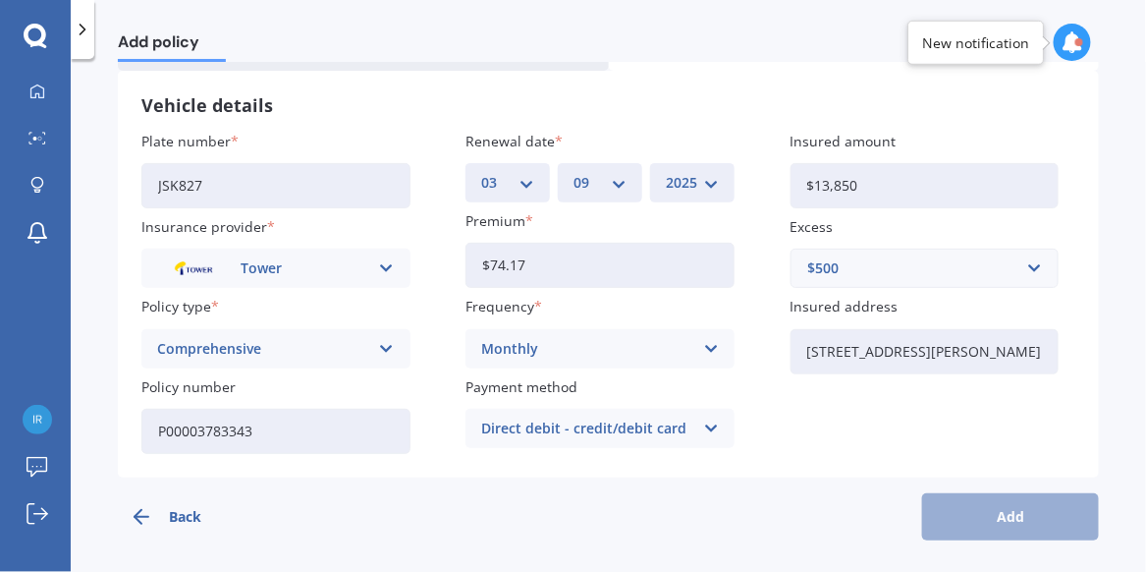
scroll to position [0, 0]
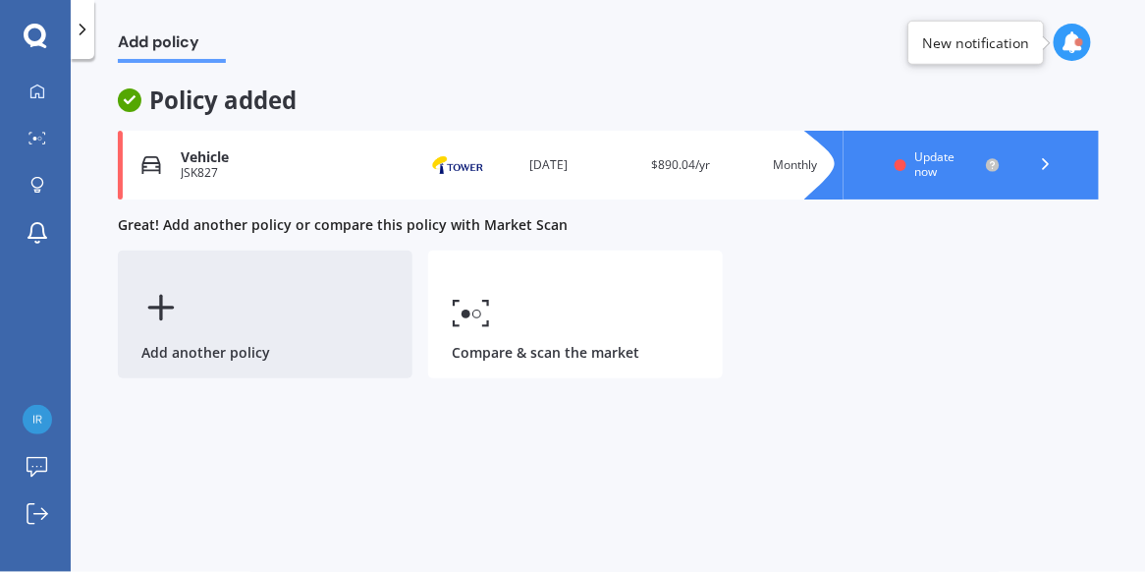
click at [273, 318] on div "Add another policy" at bounding box center [265, 315] width 295 height 128
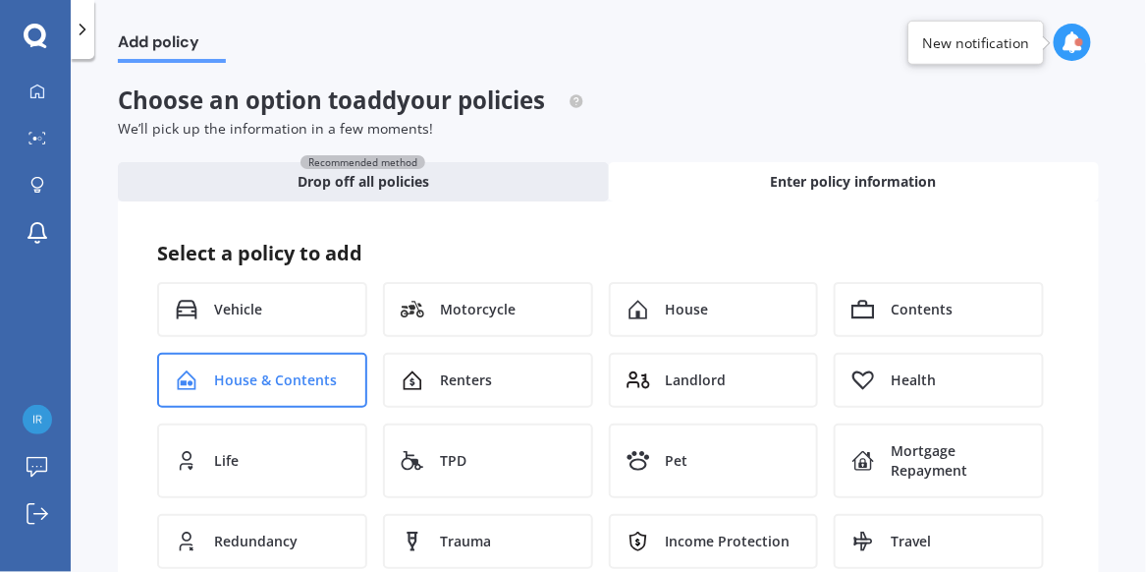
click at [277, 367] on div "House & Contents" at bounding box center [262, 380] width 210 height 55
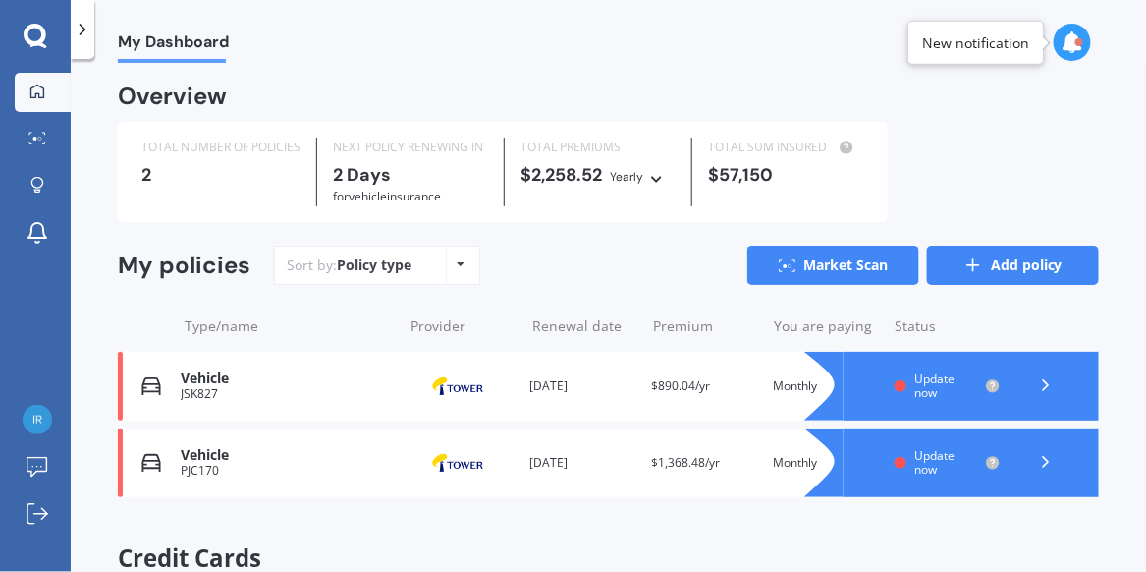
click at [975, 267] on link "Add policy" at bounding box center [1013, 265] width 172 height 39
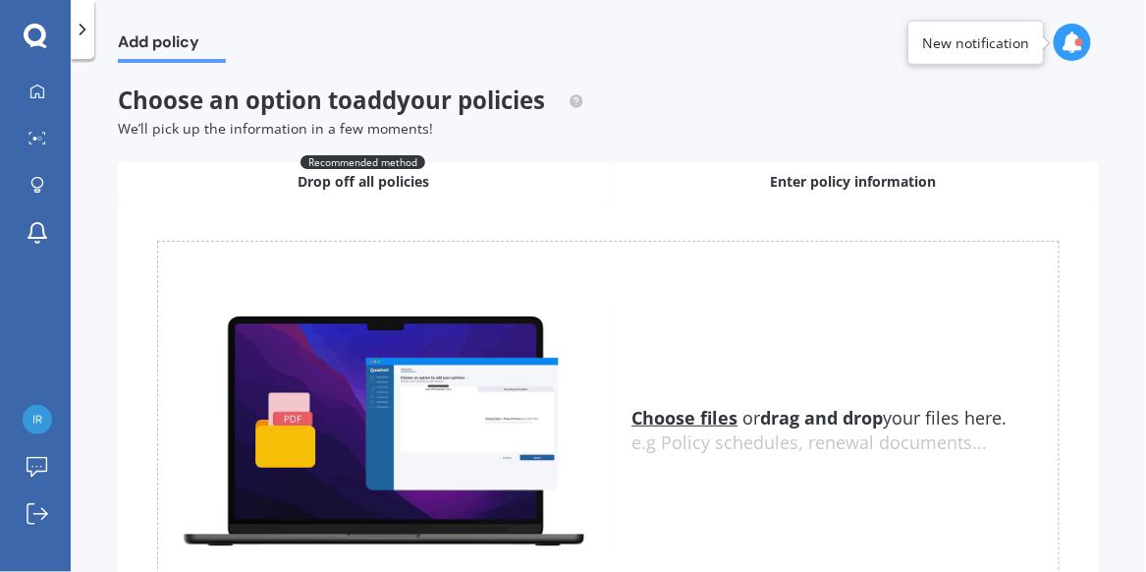
click at [828, 183] on span "Enter policy information" at bounding box center [854, 182] width 166 height 20
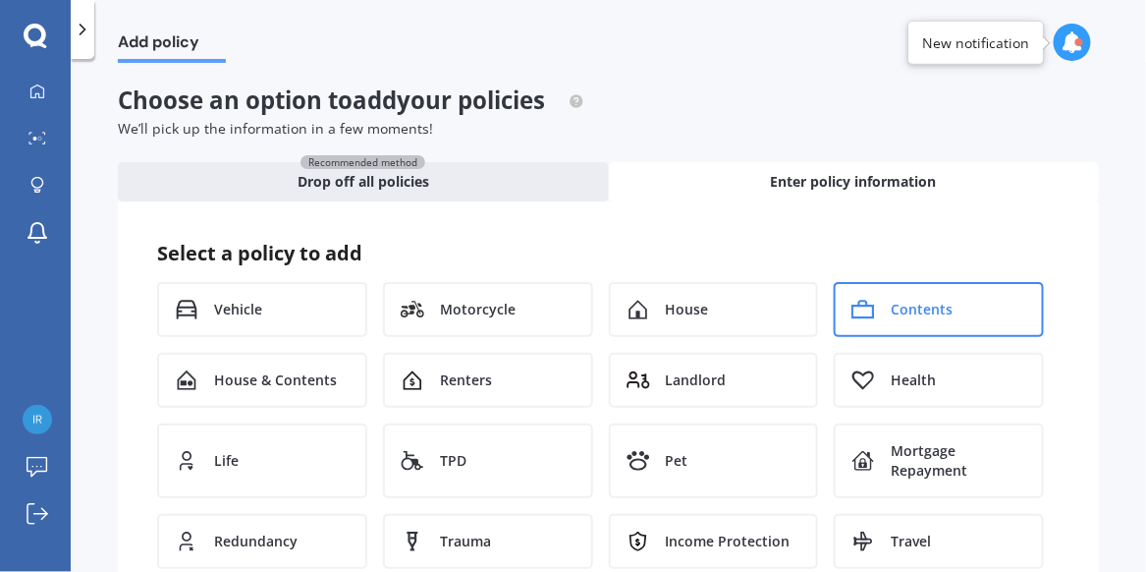
click at [864, 324] on div "Contents" at bounding box center [939, 309] width 210 height 55
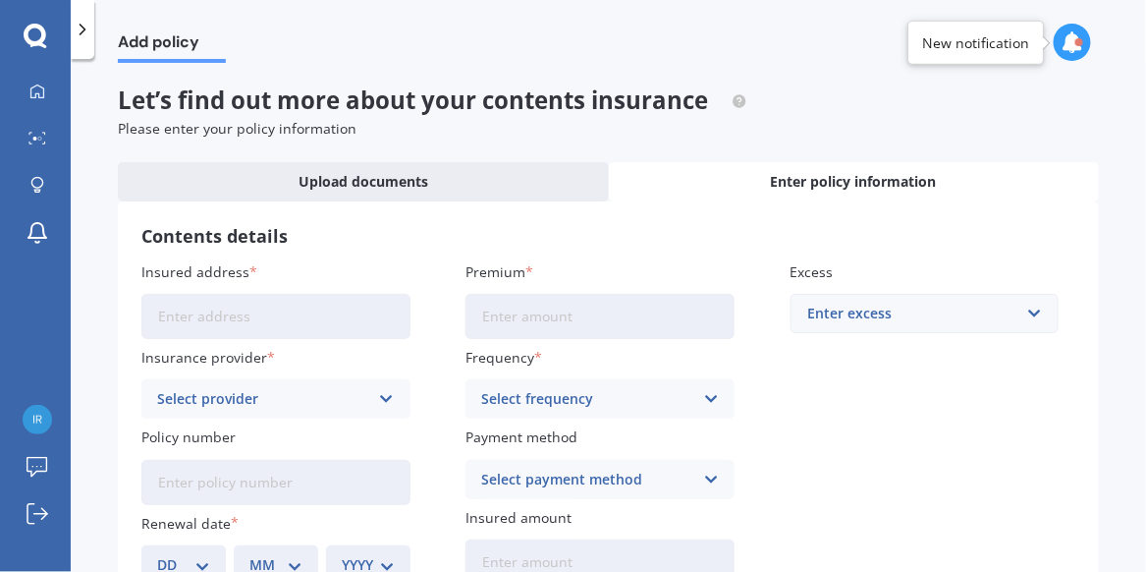
click at [229, 323] on input "Insured address" at bounding box center [275, 316] width 269 height 45
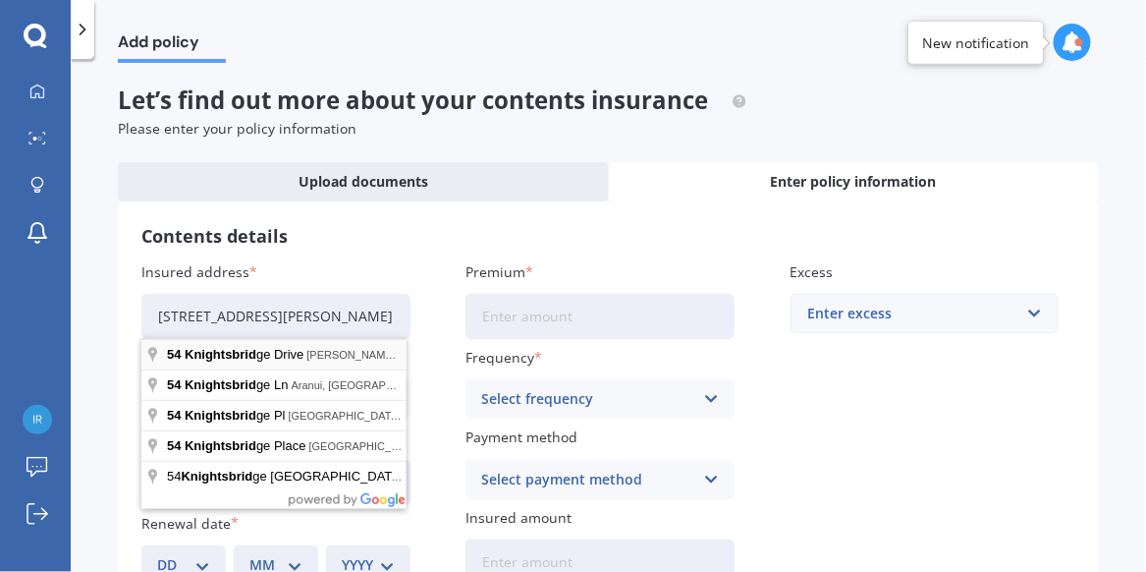
type input "[STREET_ADDRESS][PERSON_NAME]"
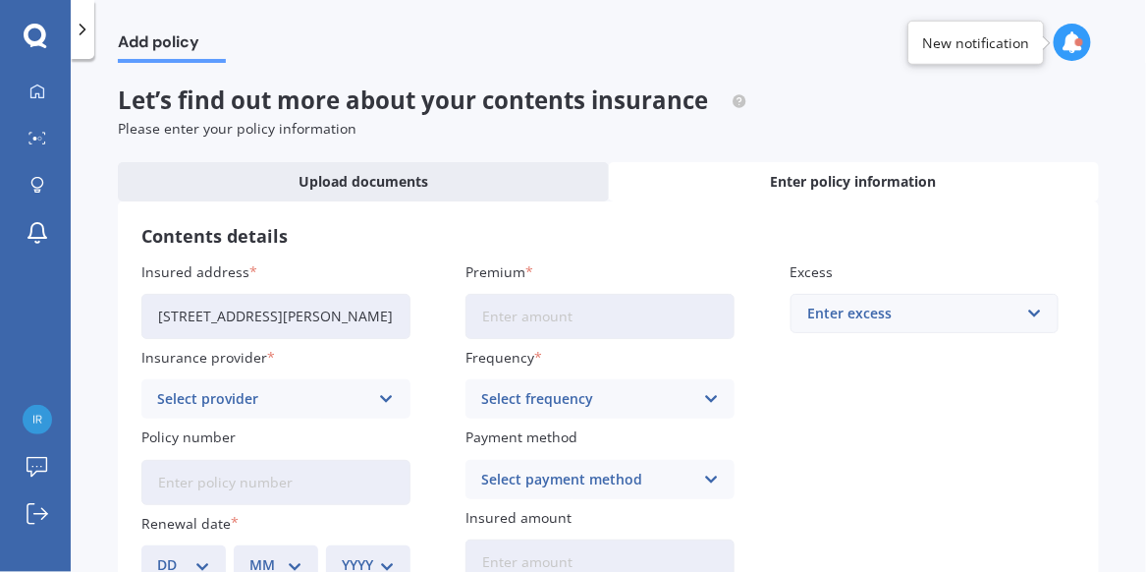
click at [246, 394] on div "Select provider" at bounding box center [263, 399] width 212 height 22
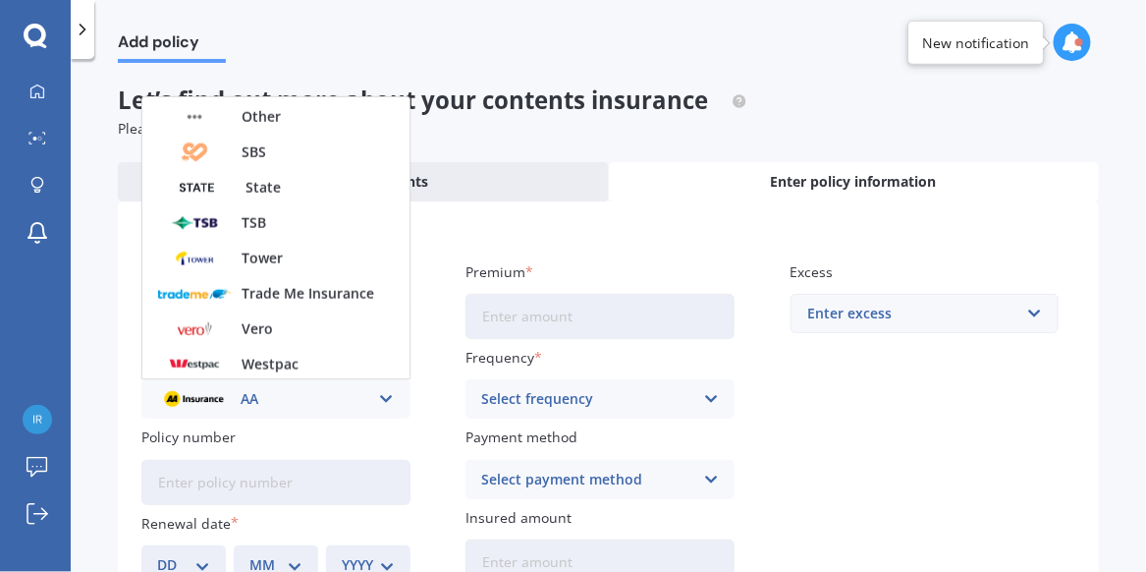
scroll to position [495, 0]
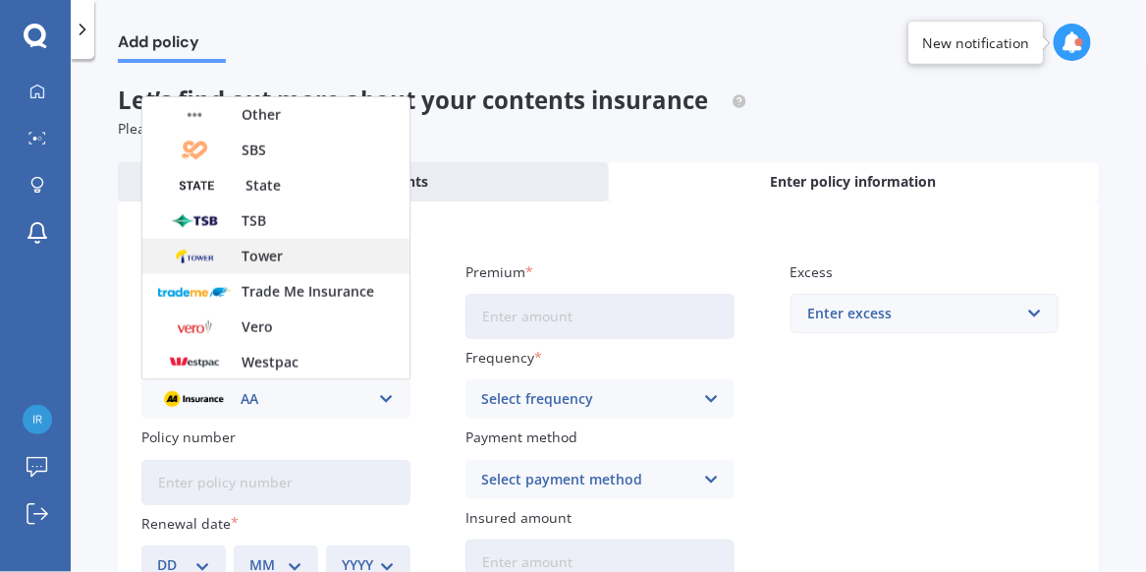
click at [297, 261] on div "Tower" at bounding box center [275, 256] width 267 height 35
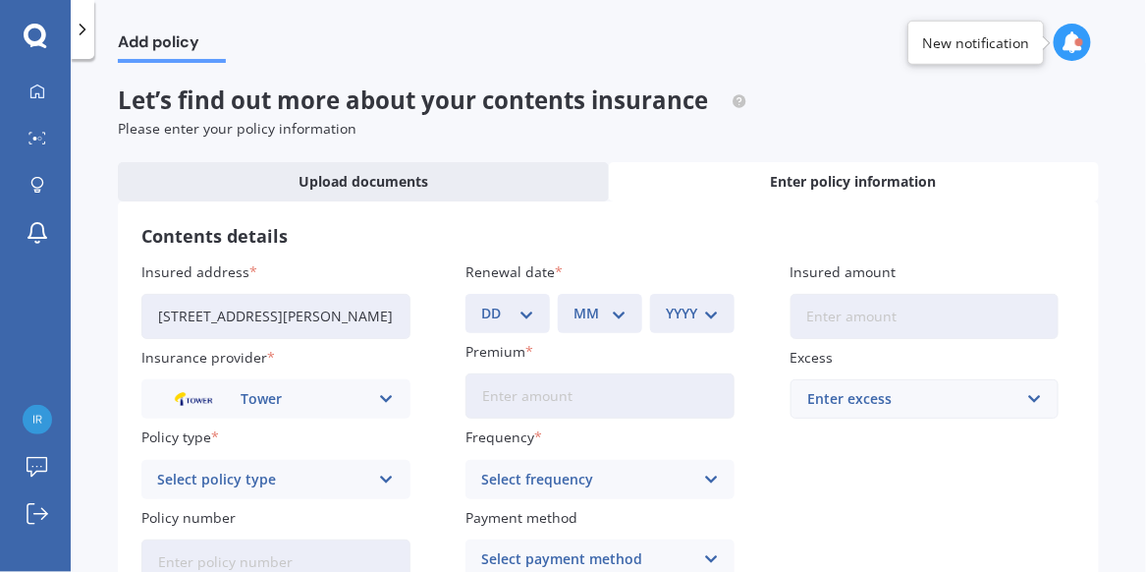
click at [381, 475] on icon at bounding box center [386, 480] width 17 height 22
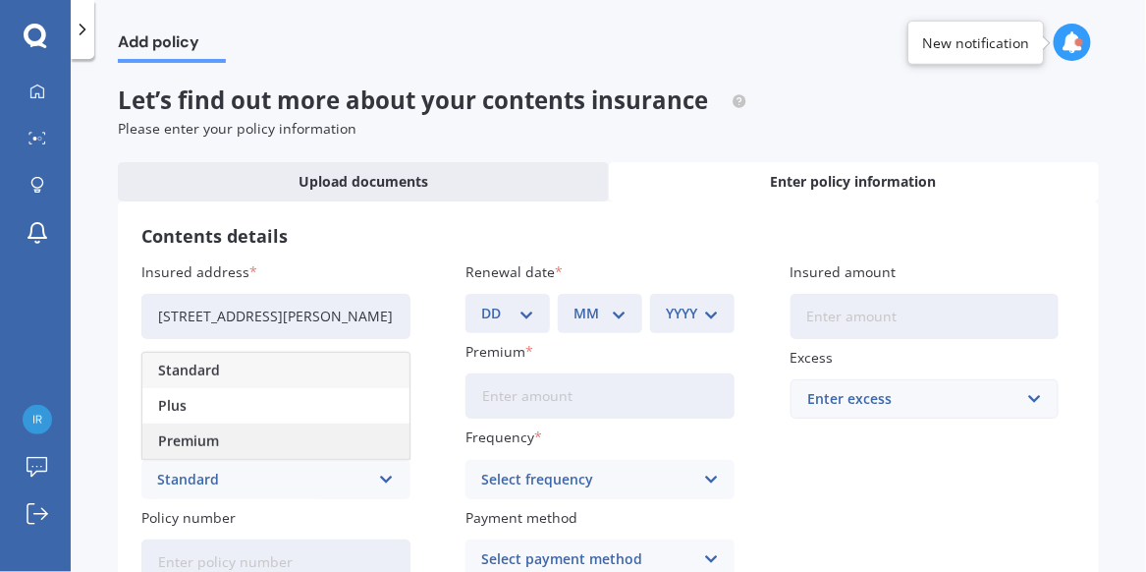
click at [307, 445] on div "Premium" at bounding box center [275, 440] width 267 height 35
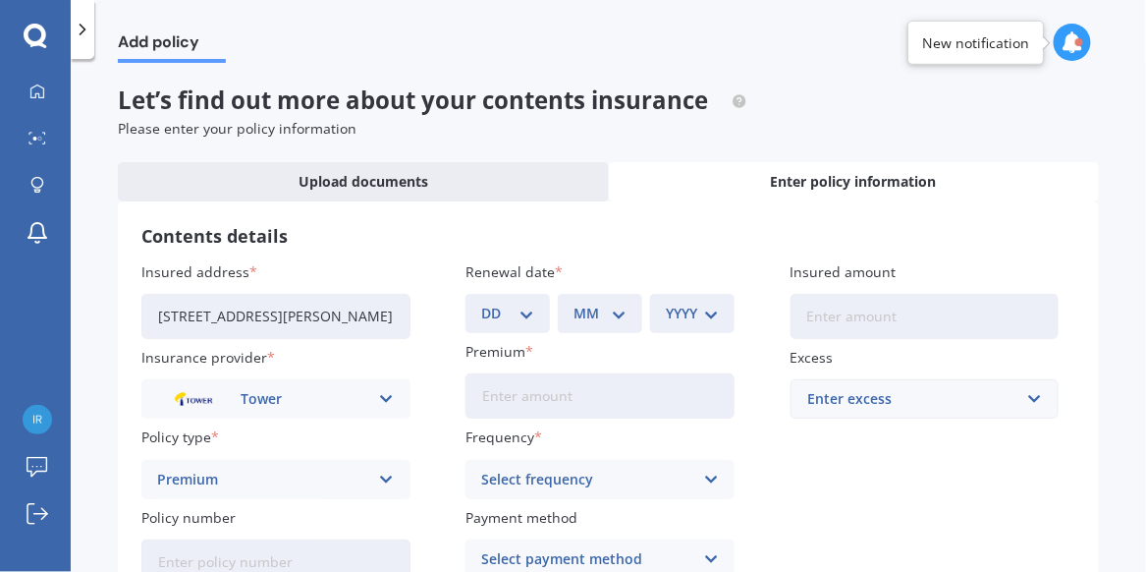
click at [506, 399] on input "Premium" at bounding box center [600, 395] width 269 height 45
type input "$77.45"
click at [707, 473] on icon at bounding box center [711, 480] width 17 height 22
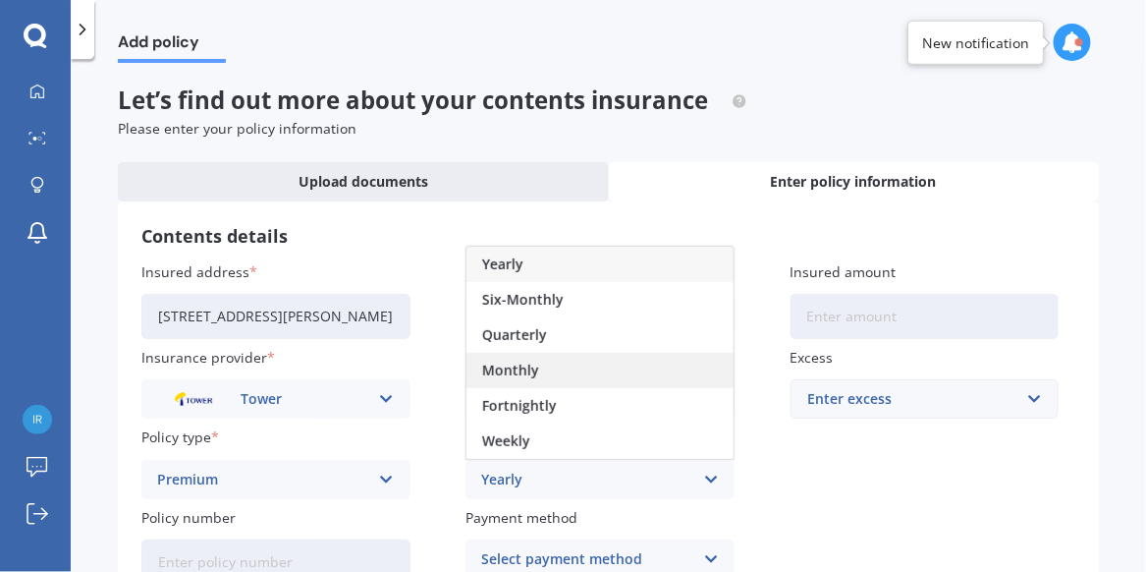
click at [551, 363] on div "Monthly" at bounding box center [600, 370] width 267 height 35
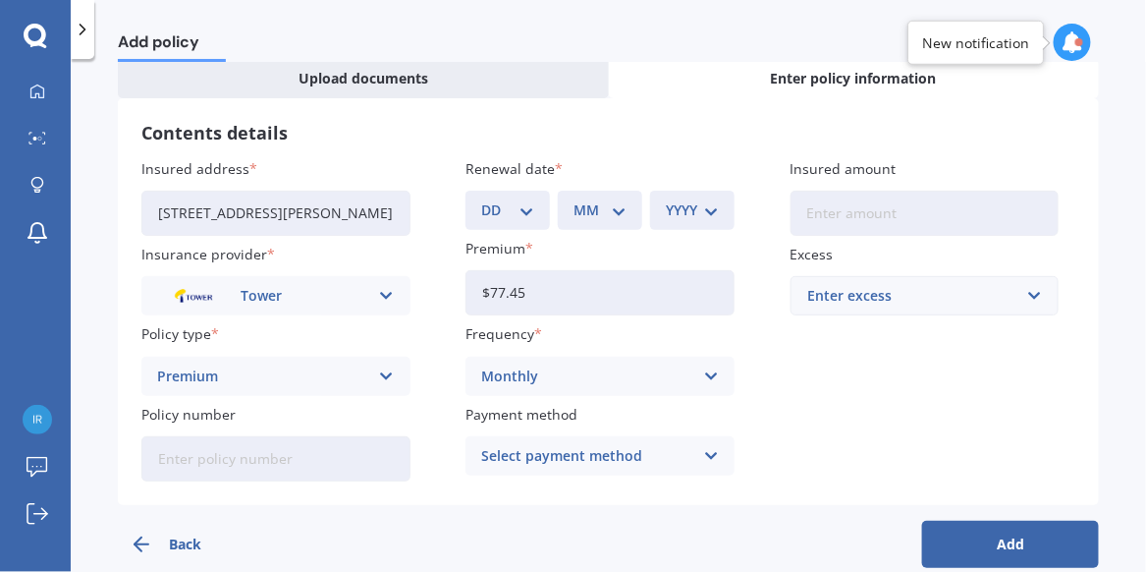
scroll to position [112, 0]
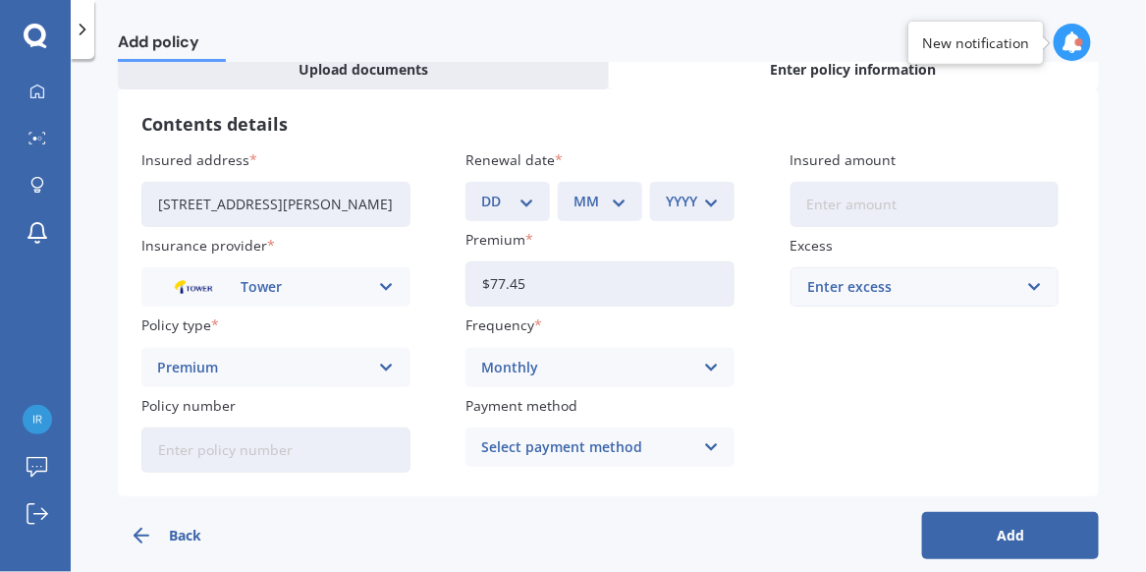
click at [703, 442] on icon at bounding box center [711, 447] width 17 height 22
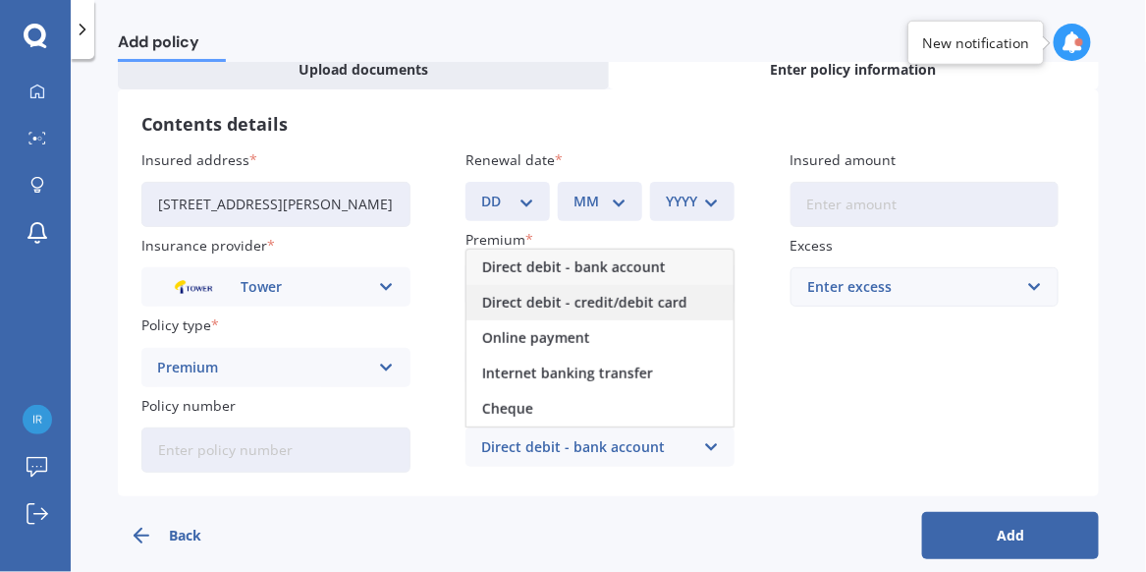
click at [651, 305] on span "Direct debit - credit/debit card" at bounding box center [584, 303] width 205 height 14
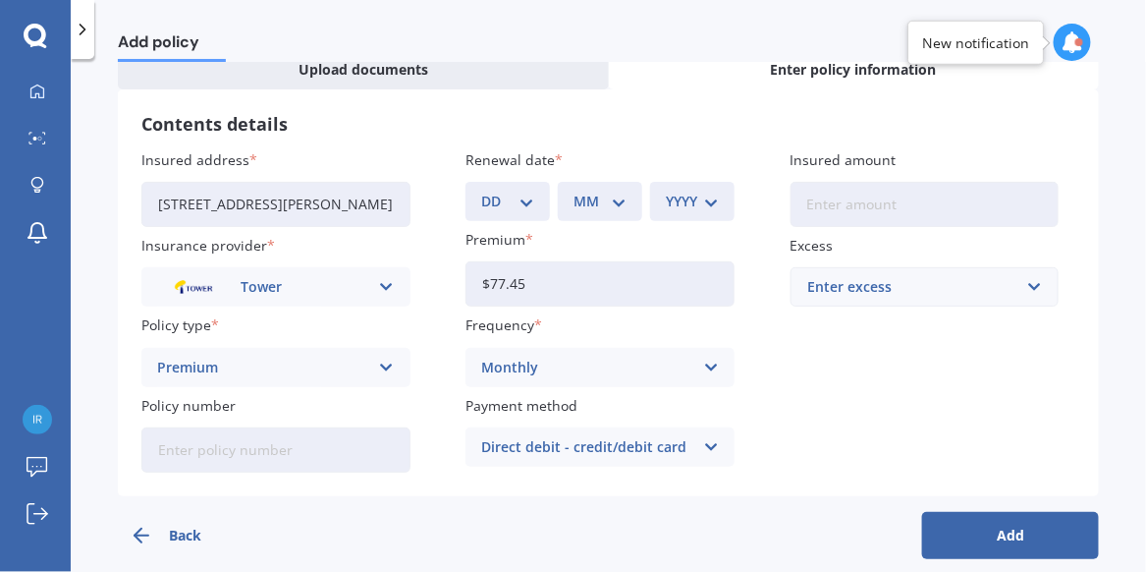
click at [178, 452] on input "Policy number" at bounding box center [275, 449] width 269 height 45
paste input "P00003783358"
type input "P00003783358"
click at [842, 207] on input "Insured amount" at bounding box center [925, 204] width 269 height 45
type input "$240,400"
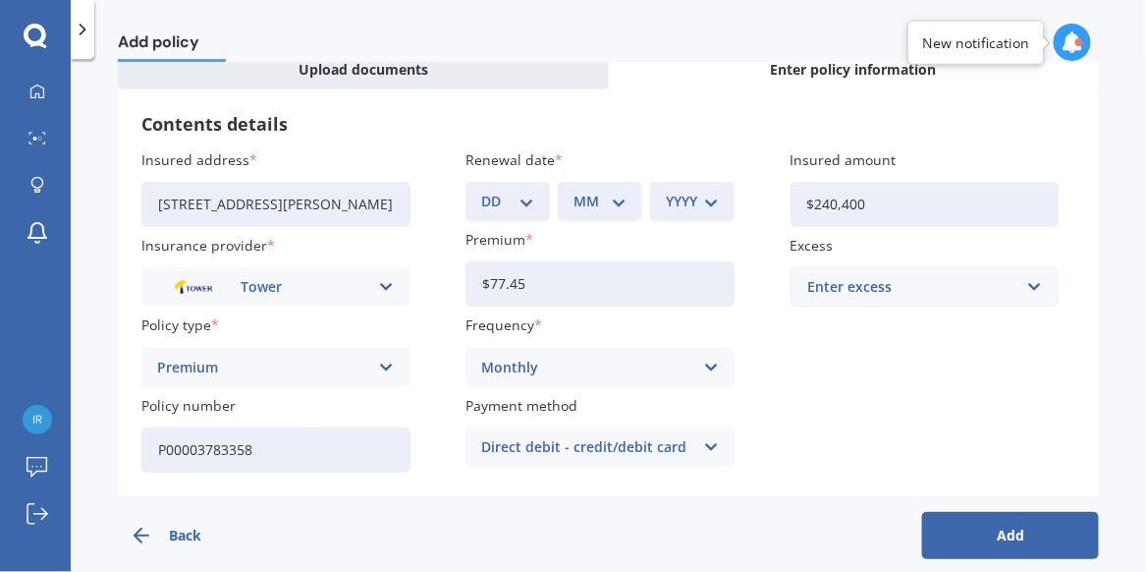
click at [871, 291] on div "Enter excess" at bounding box center [914, 287] width 210 height 22
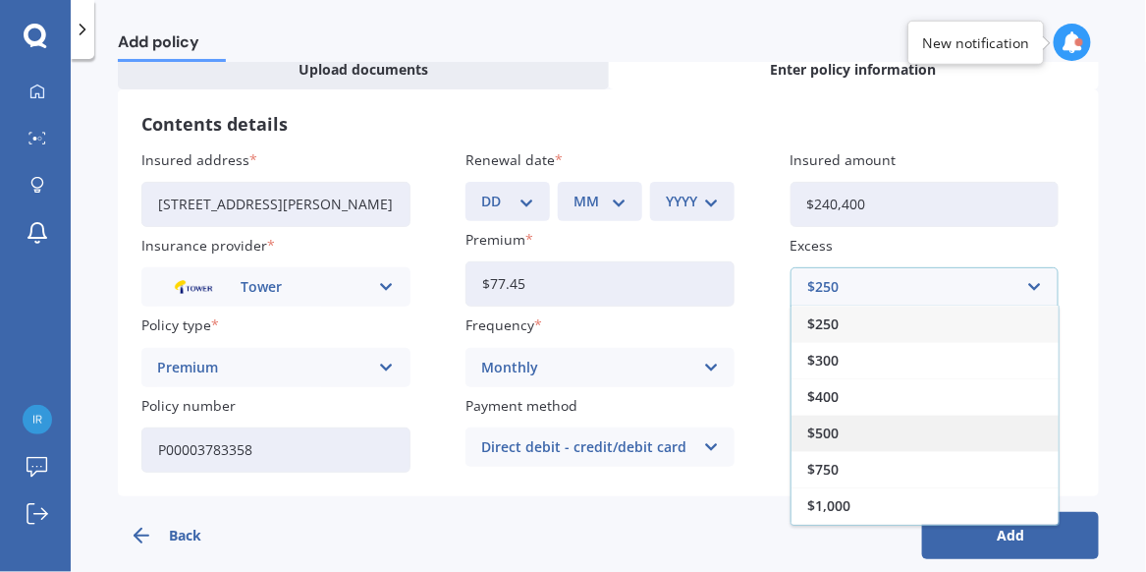
click at [830, 426] on span "$500" at bounding box center [823, 433] width 31 height 14
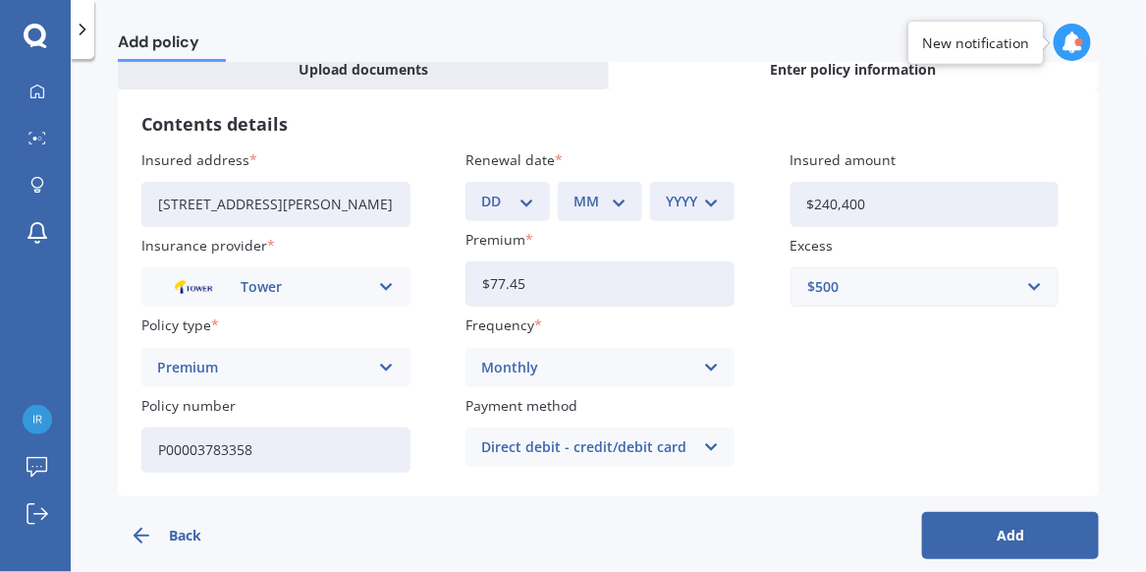
click at [996, 531] on button "Add" at bounding box center [1010, 535] width 177 height 47
click at [534, 197] on select "DD 01 02 03 04 05 06 07 08 09 10 11 12 13 14 15 16 17 18 19 20 21 22 23 24 25 2…" at bounding box center [520, 202] width 47 height 22
select select "03"
click at [497, 191] on select "DD 01 02 03 04 05 06 07 08 09 10 11 12 13 14 15 16 17 18 19 20 21 22 23 24 25 2…" at bounding box center [520, 202] width 47 height 22
click at [625, 196] on select "MM 01 02 03 04 05 06 07 08 09 10 11 12" at bounding box center [607, 202] width 47 height 22
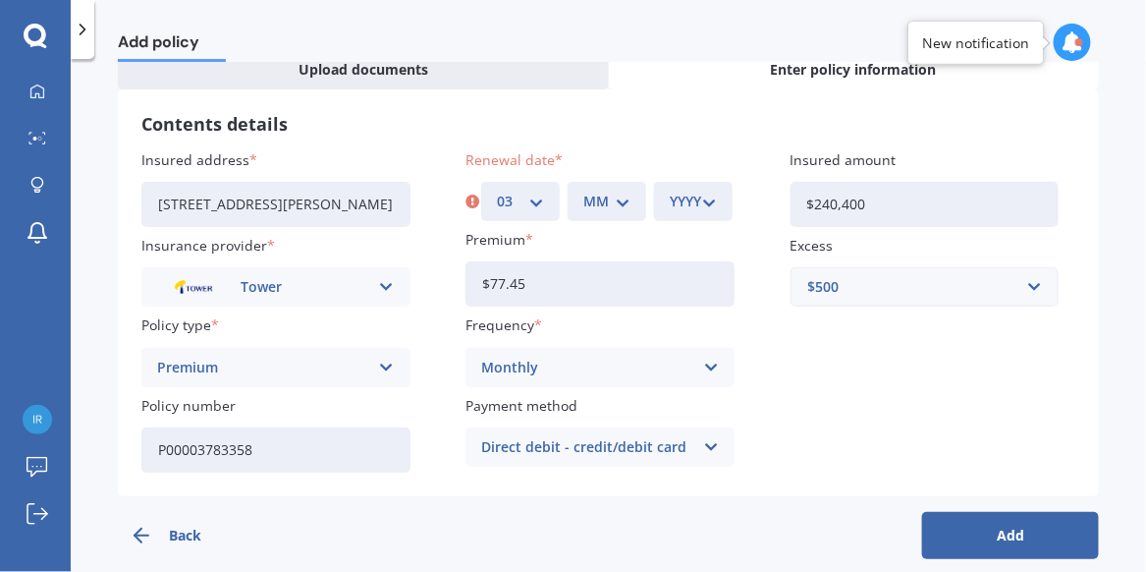
select select "09"
click at [584, 191] on select "MM 01 02 03 04 05 06 07 08 09 10 11 12" at bounding box center [607, 202] width 47 height 22
click at [709, 196] on select "YYYY 2027 2026 2025 2024 2023 2022 2021 2020 2019 2018 2017 2016 2015 2014 2013…" at bounding box center [693, 202] width 47 height 22
select select "2025"
click at [670, 191] on select "YYYY 2027 2026 2025 2024 2023 2022 2021 2020 2019 2018 2017 2016 2015 2014 2013…" at bounding box center [693, 202] width 47 height 22
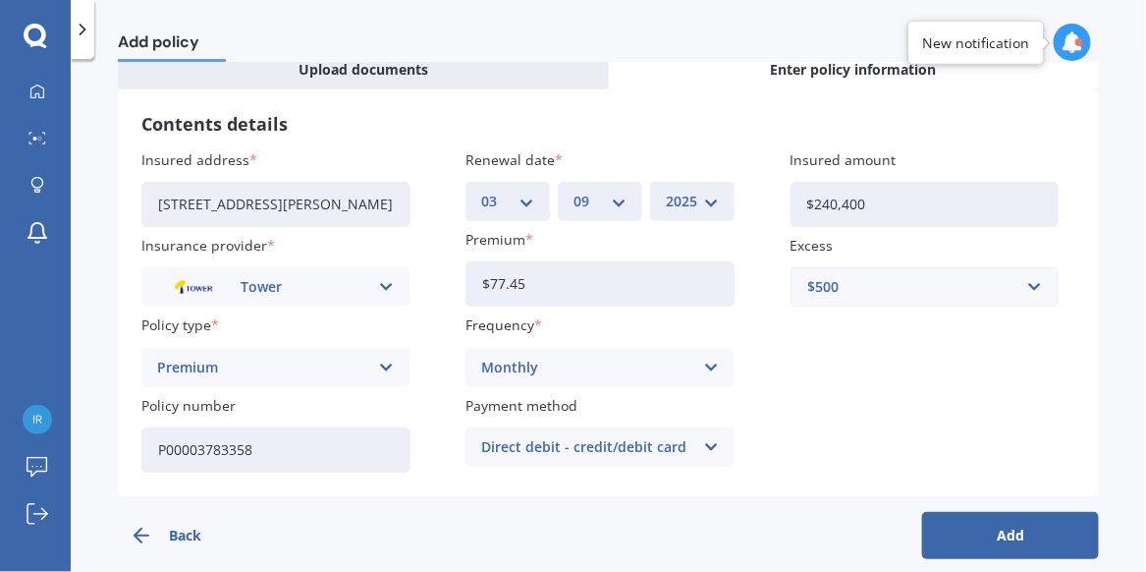
click at [995, 532] on button "Add" at bounding box center [1010, 535] width 177 height 47
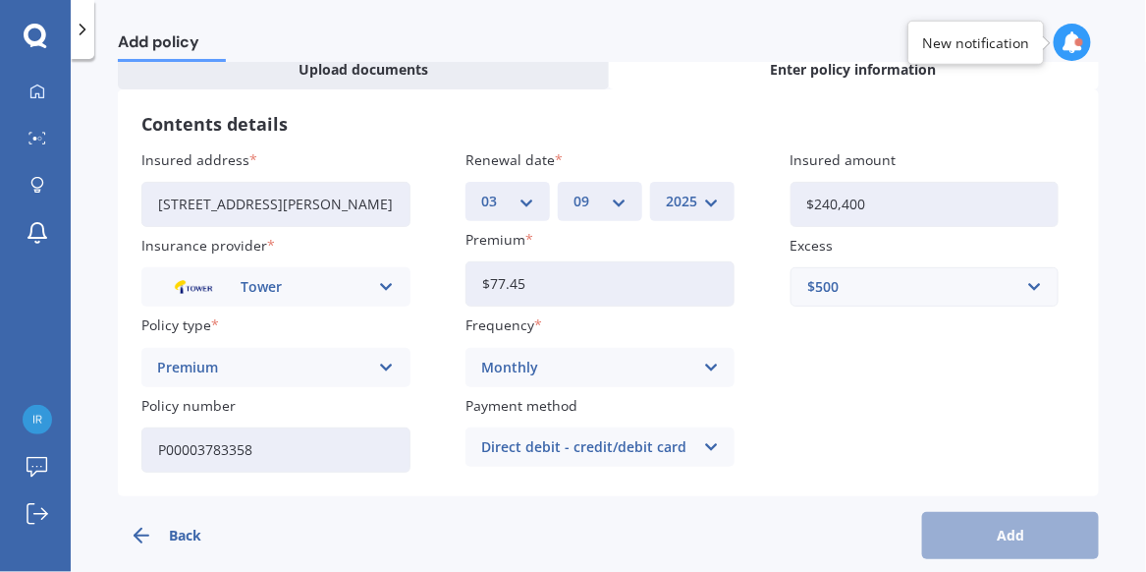
scroll to position [0, 0]
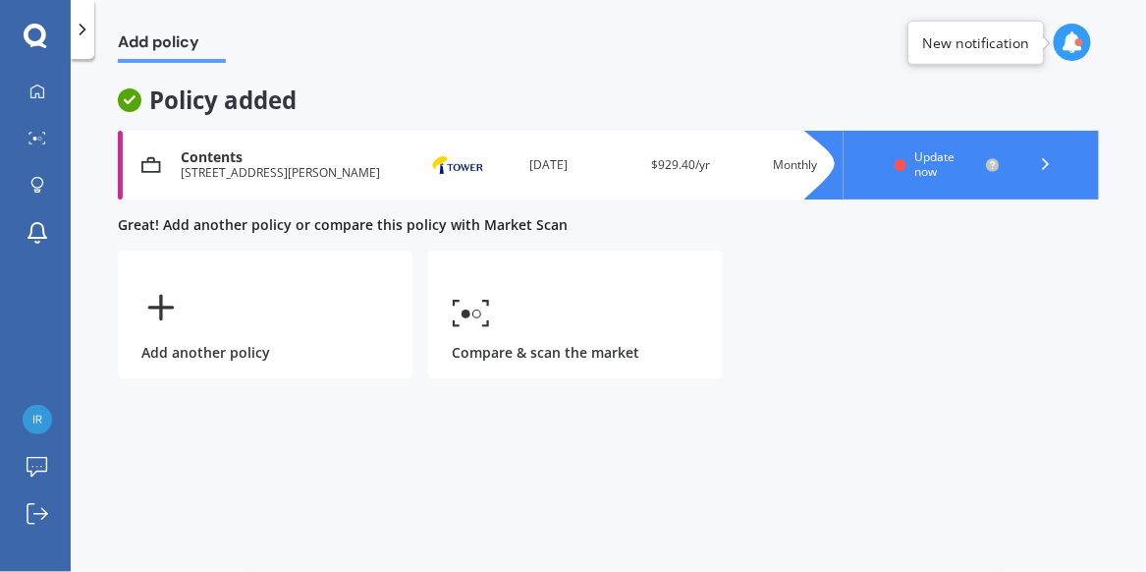
click at [1073, 44] on icon at bounding box center [1073, 42] width 22 height 22
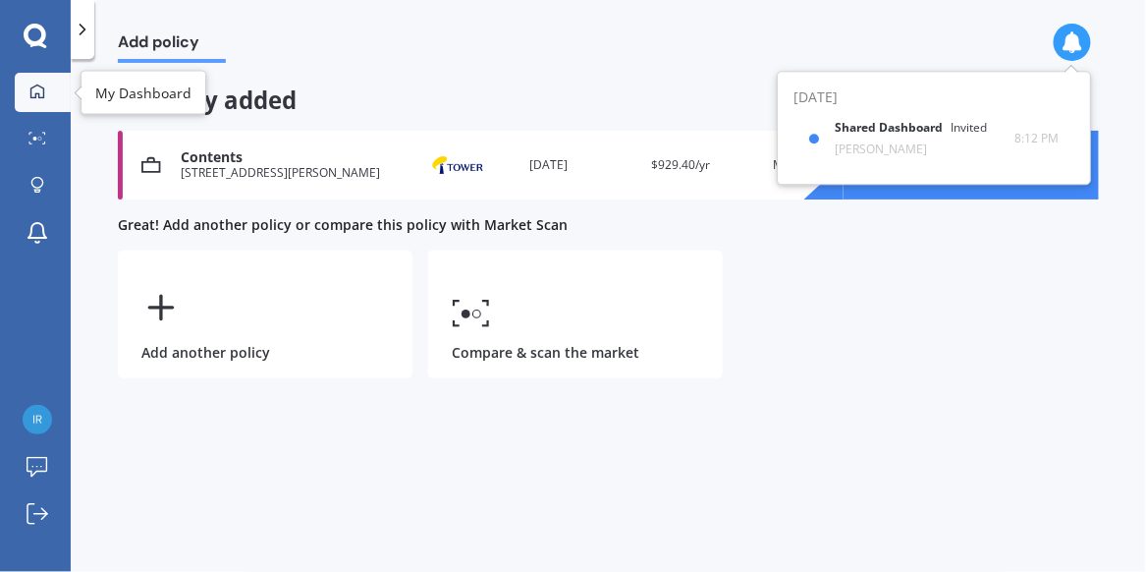
click at [35, 82] on link "My Dashboard" at bounding box center [43, 92] width 56 height 39
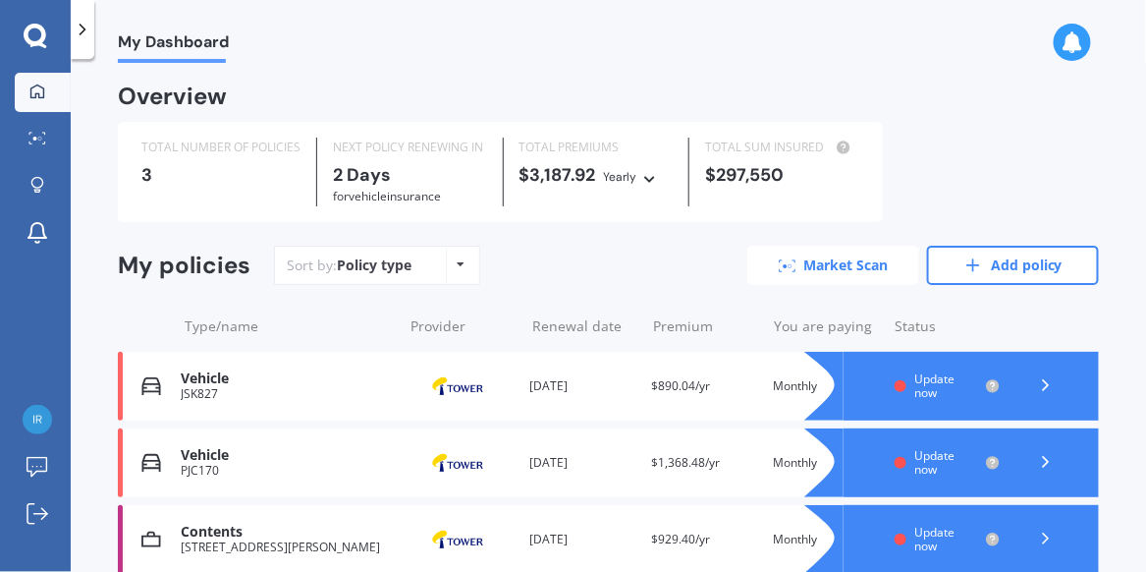
click at [849, 266] on link "Market Scan" at bounding box center [834, 265] width 172 height 39
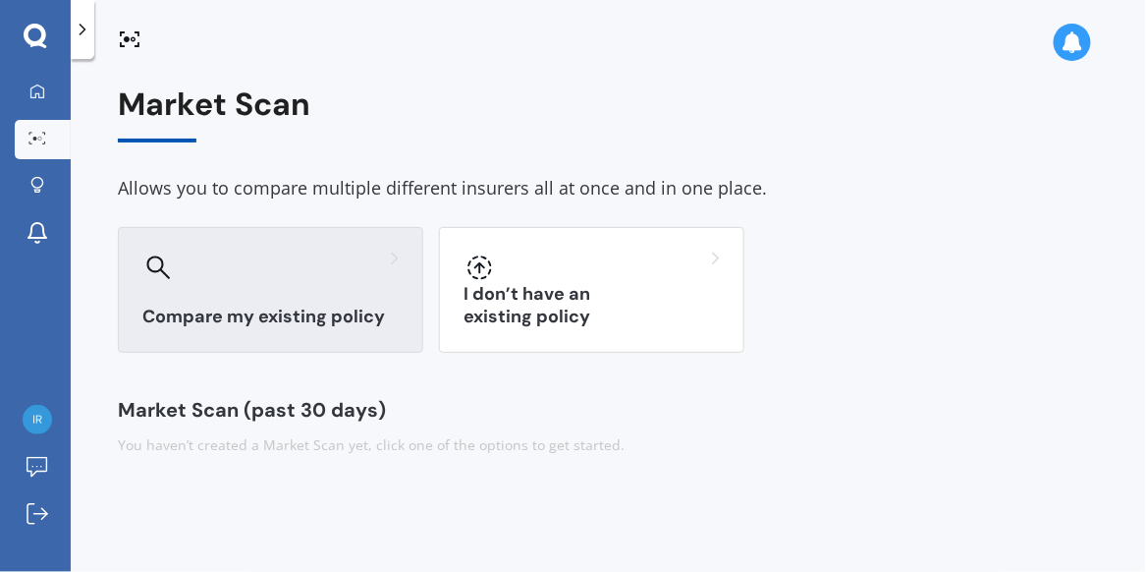
click at [348, 259] on div at bounding box center [270, 266] width 256 height 31
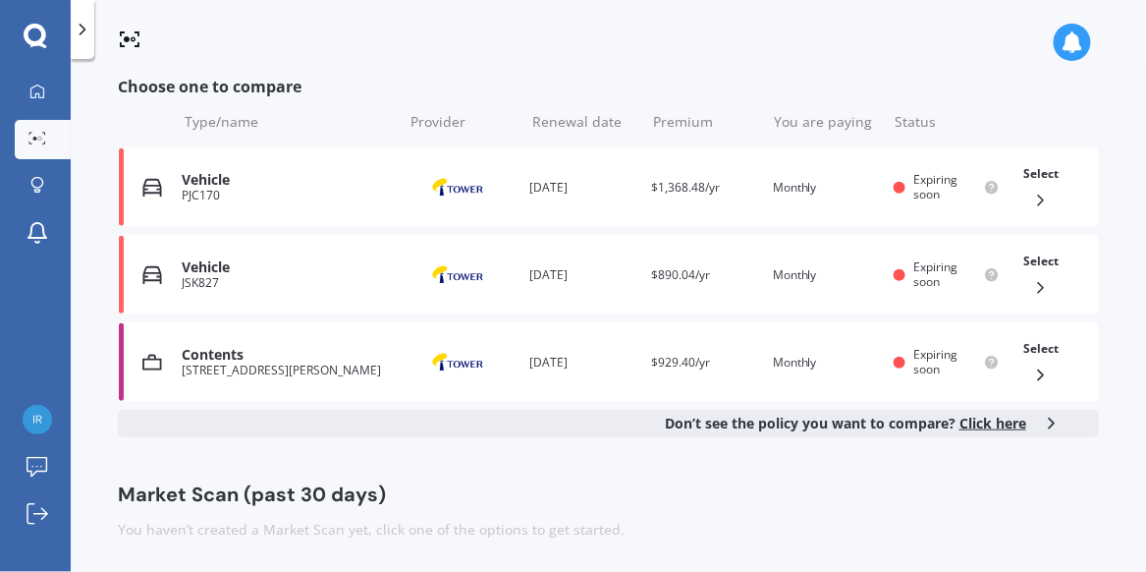
scroll to position [171, 0]
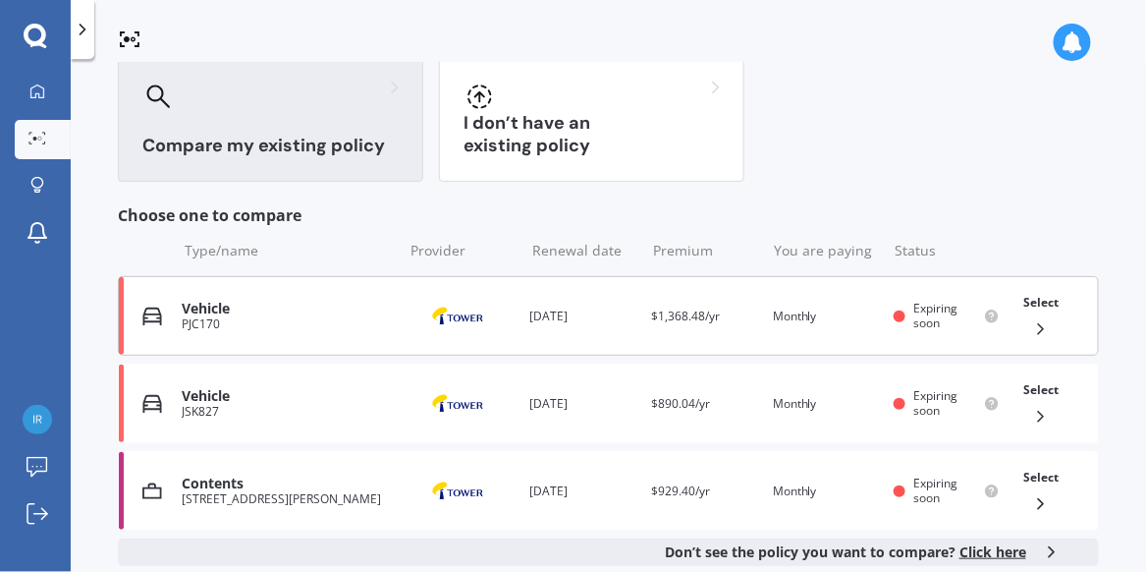
click at [1039, 329] on polyline at bounding box center [1041, 329] width 5 height 10
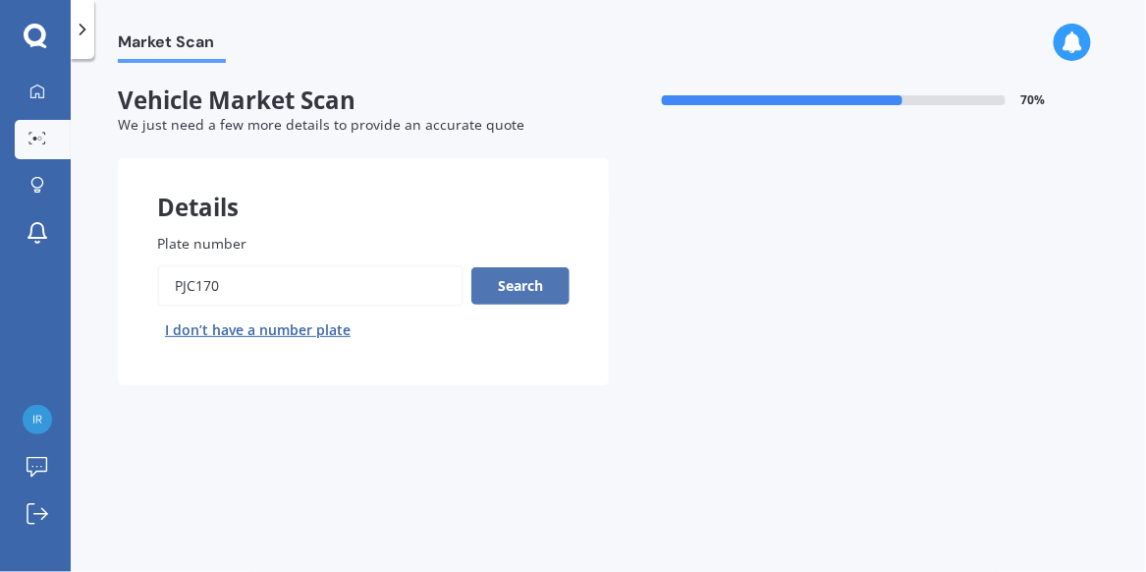
click at [511, 281] on button "Search" at bounding box center [521, 285] width 98 height 37
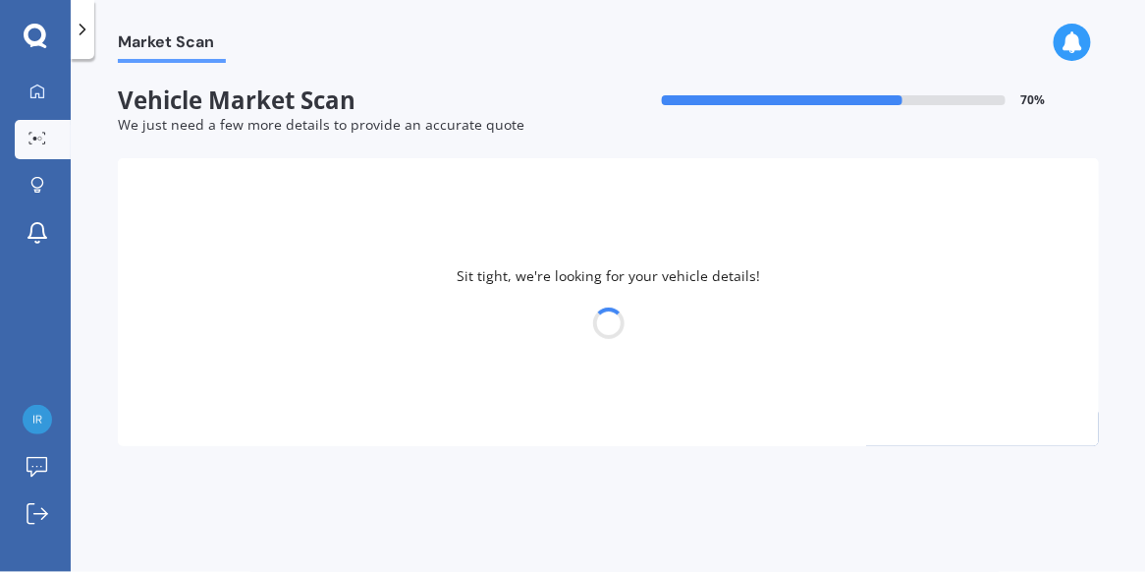
select select "PEUGEOT"
select select "5008"
select select "24"
select select "01"
select select "1972"
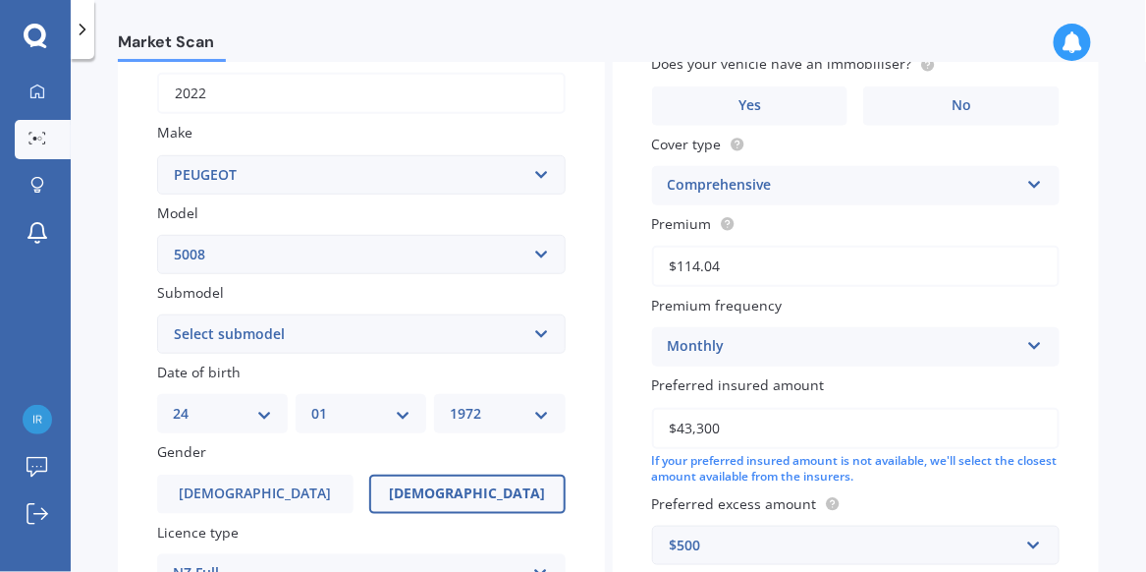
scroll to position [321, 0]
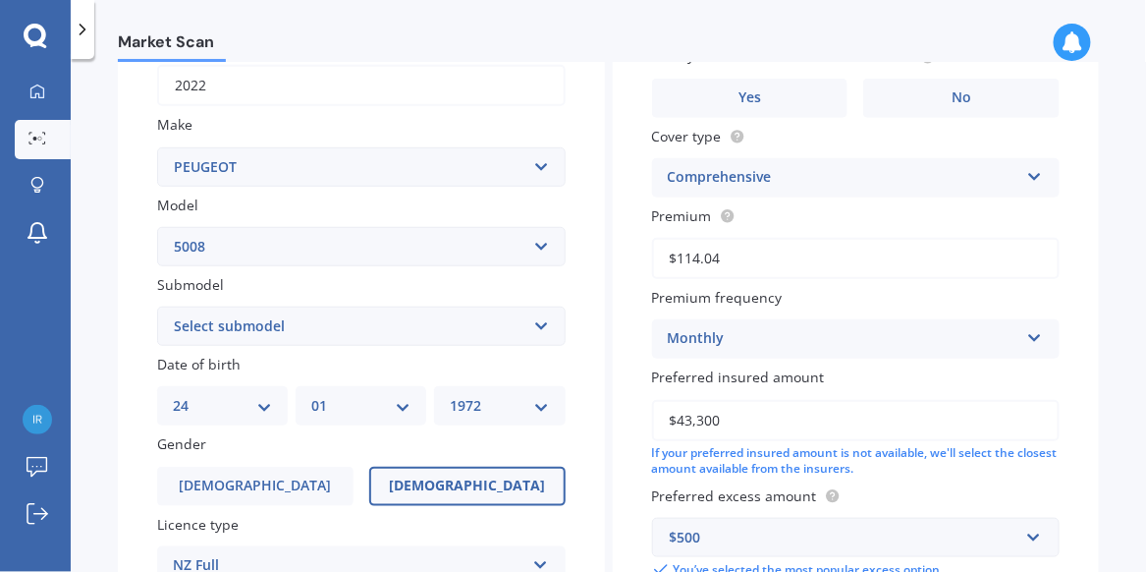
click at [534, 323] on select "Select submodel GT" at bounding box center [361, 326] width 409 height 39
click at [537, 324] on select "Select submodel GT" at bounding box center [361, 326] width 409 height 39
click at [535, 325] on select "Select submodel GT" at bounding box center [361, 326] width 409 height 39
click at [538, 323] on select "Select submodel GT" at bounding box center [361, 326] width 409 height 39
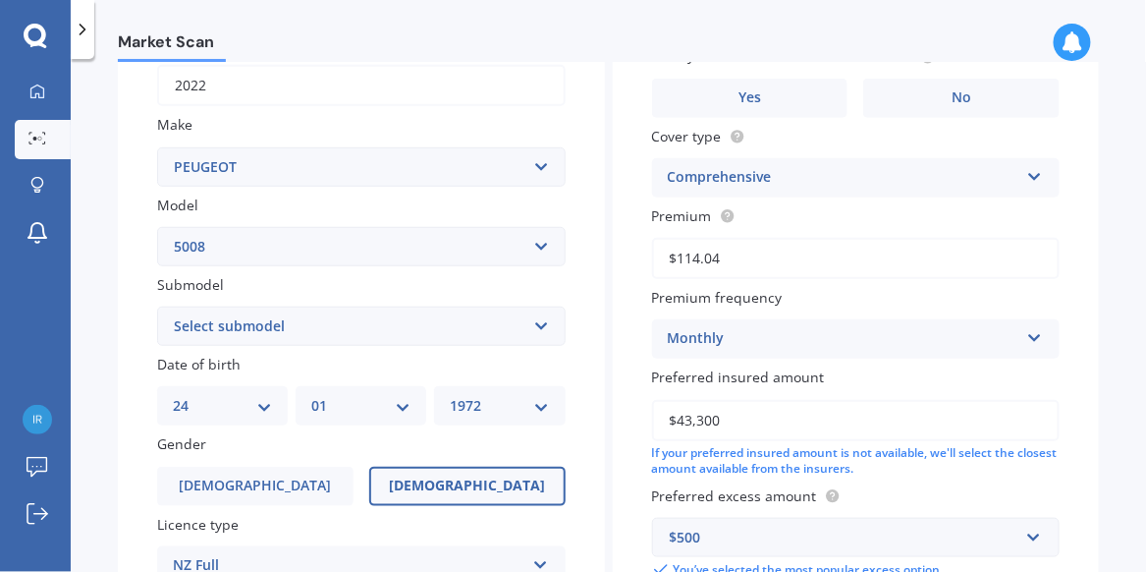
select select "GT"
click at [157, 307] on select "Select submodel GT" at bounding box center [361, 326] width 409 height 39
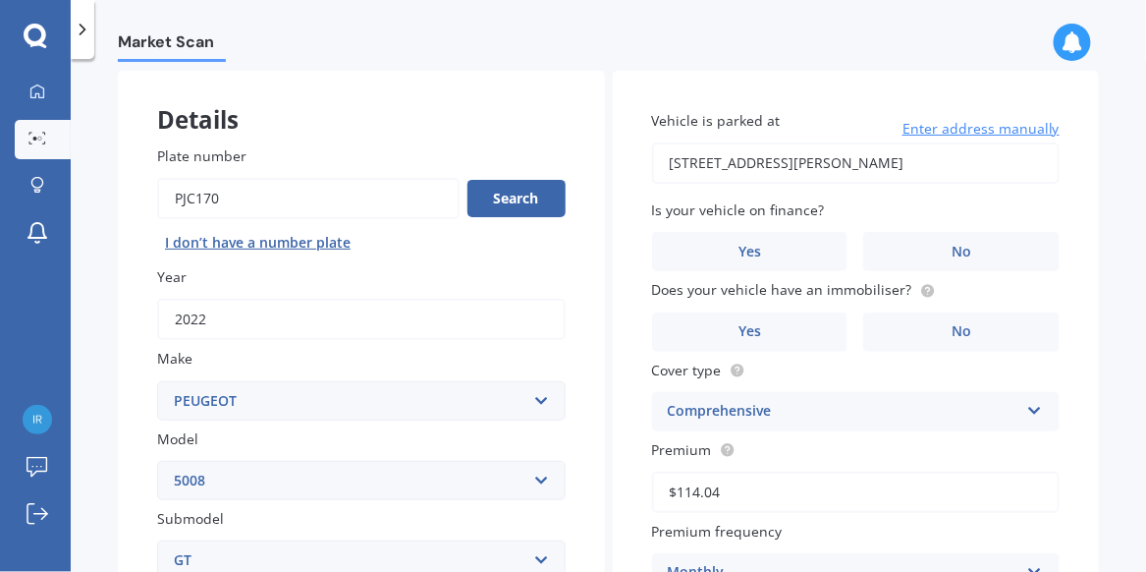
scroll to position [93, 0]
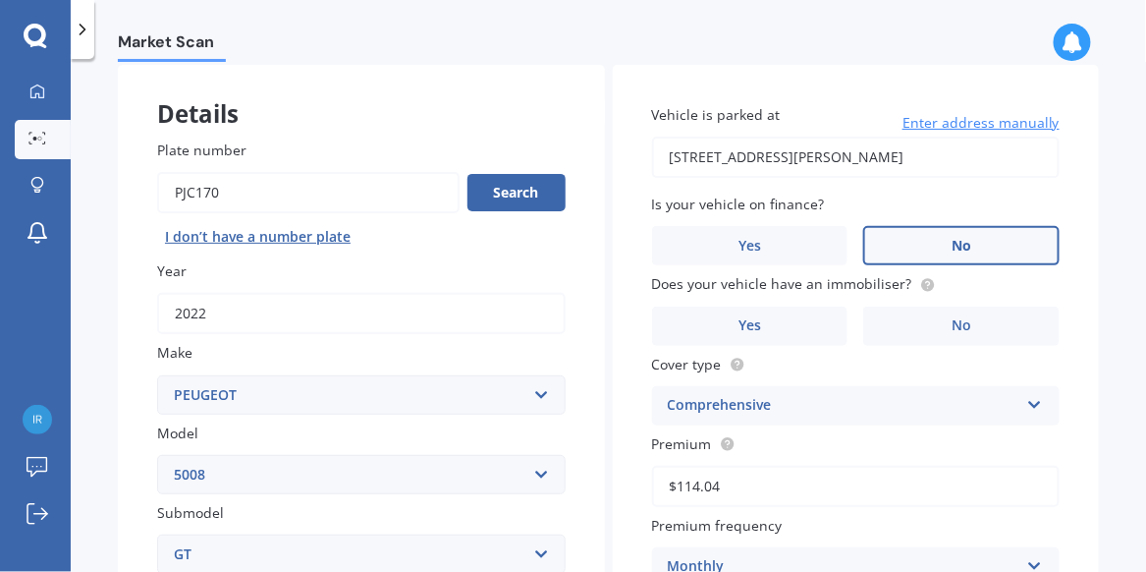
click at [993, 235] on label "No" at bounding box center [962, 245] width 196 height 39
click at [0, 0] on input "No" at bounding box center [0, 0] width 0 height 0
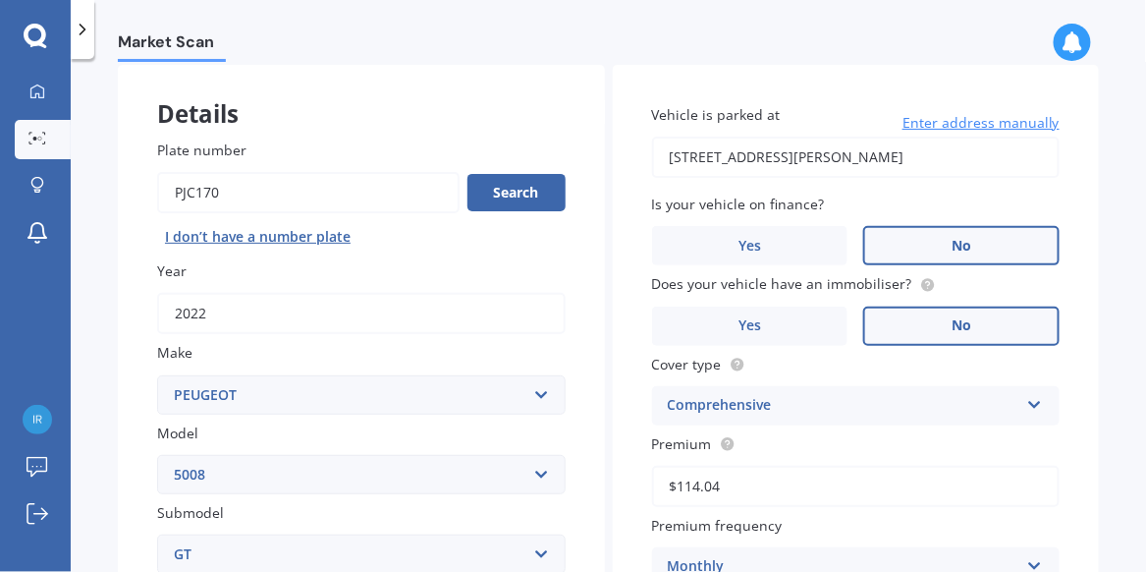
click at [973, 320] on label "No" at bounding box center [962, 326] width 196 height 39
click at [0, 0] on input "No" at bounding box center [0, 0] width 0 height 0
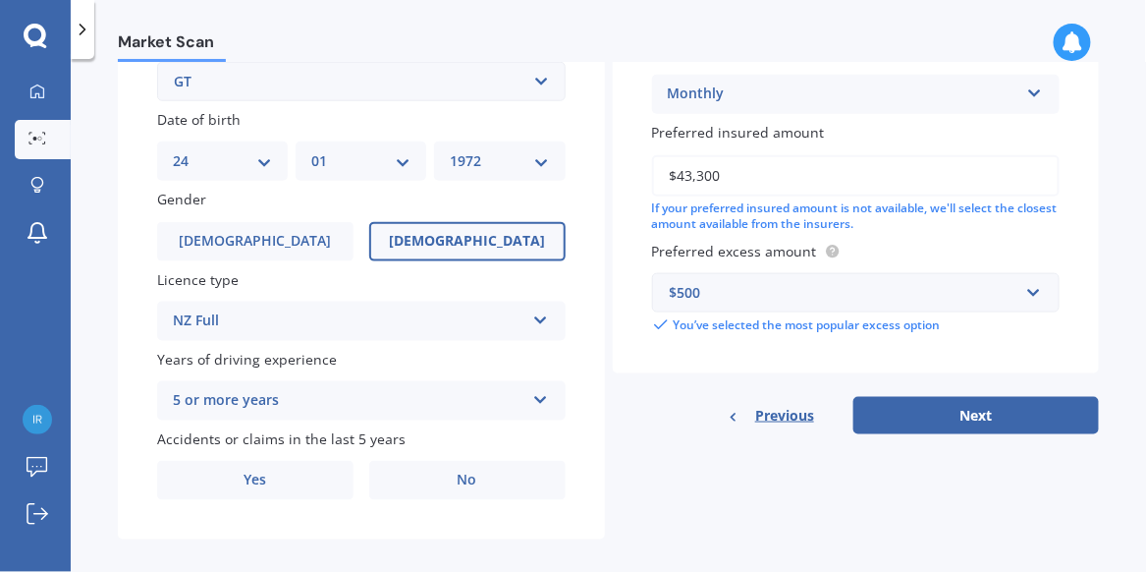
scroll to position [580, 0]
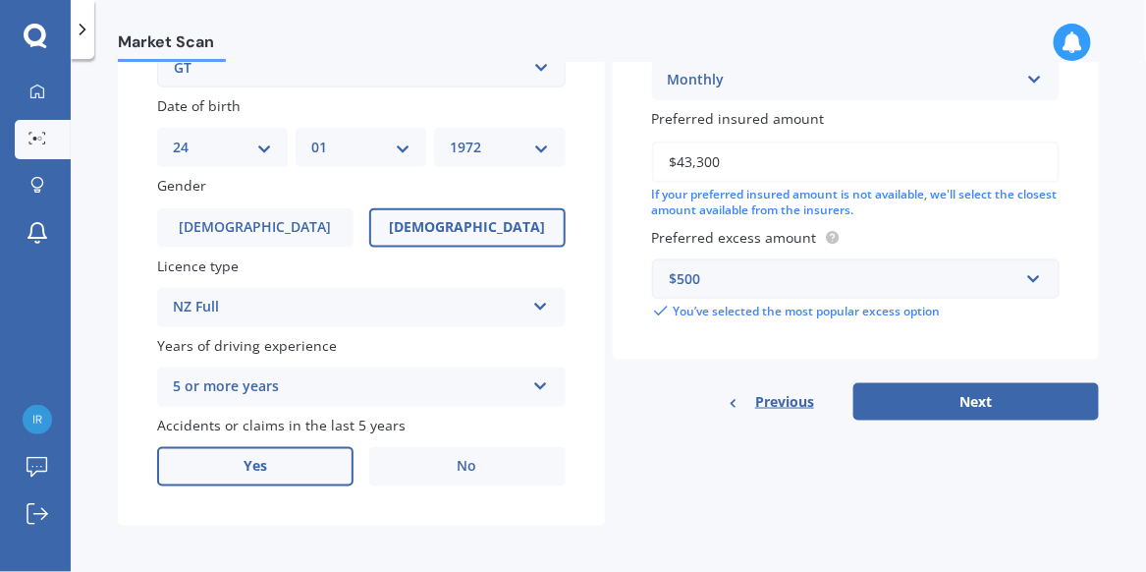
click at [292, 456] on label "Yes" at bounding box center [255, 466] width 196 height 39
click at [0, 0] on input "Yes" at bounding box center [0, 0] width 0 height 0
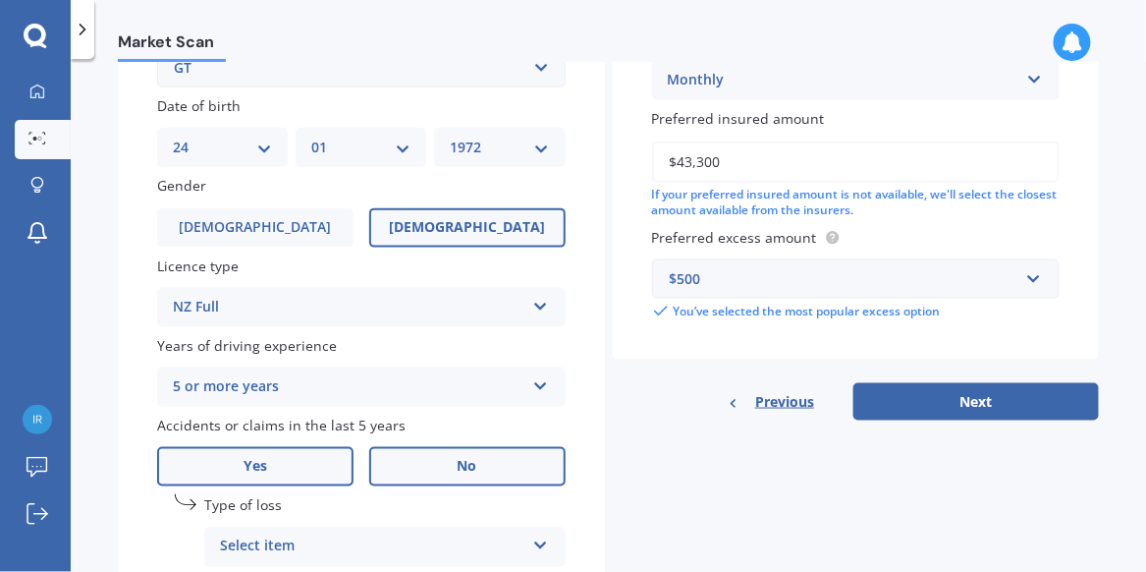
click at [488, 471] on label "No" at bounding box center [467, 466] width 196 height 39
click at [0, 0] on input "No" at bounding box center [0, 0] width 0 height 0
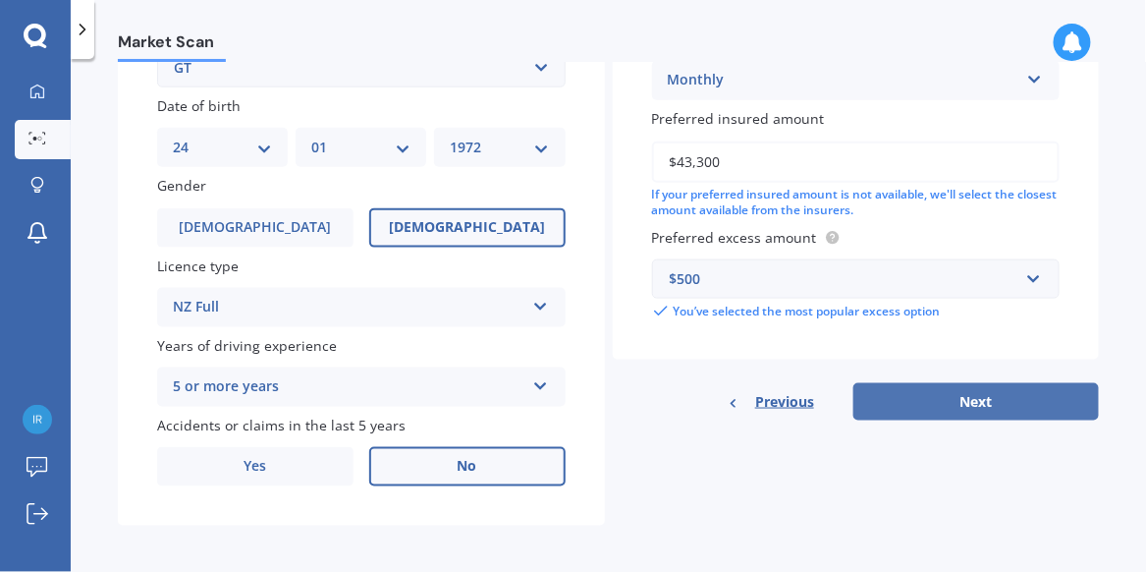
click at [981, 402] on button "Next" at bounding box center [977, 401] width 246 height 37
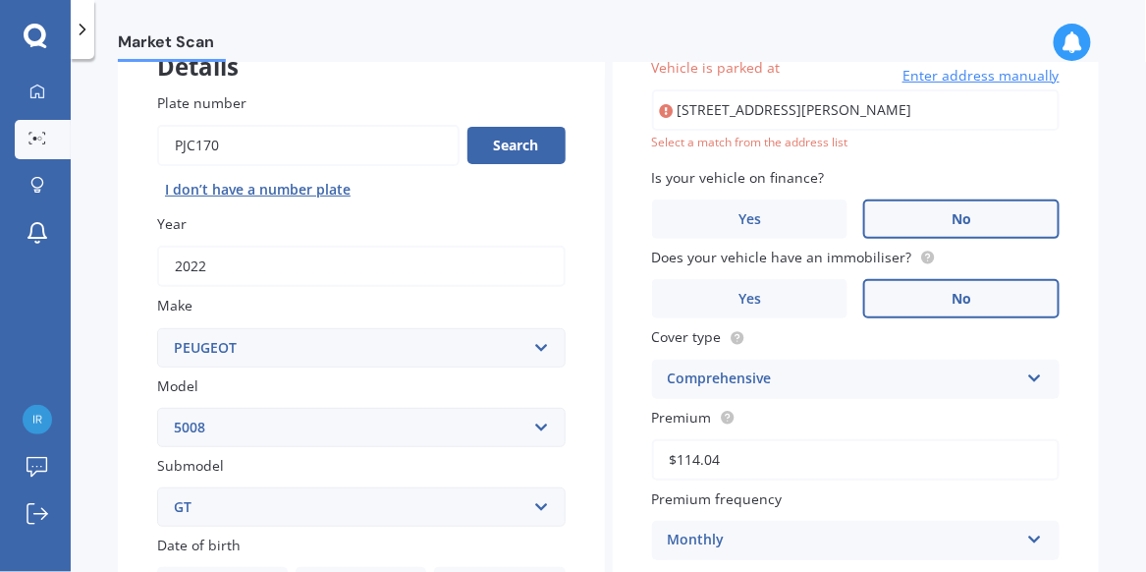
scroll to position [135, 0]
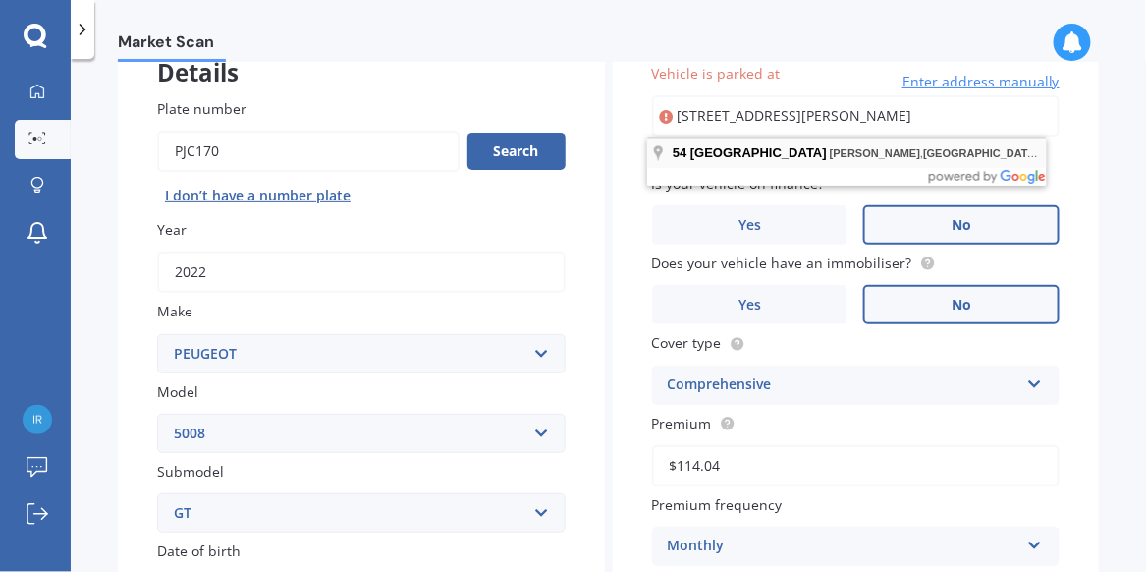
type input "[STREET_ADDRESS][PERSON_NAME]"
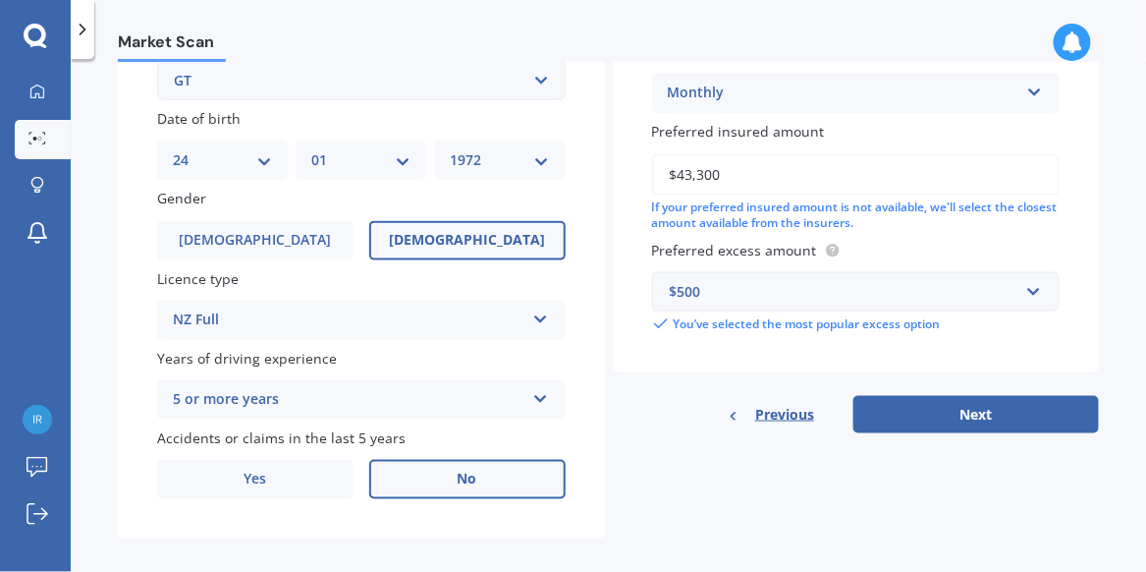
scroll to position [566, 0]
click at [979, 411] on button "Next" at bounding box center [977, 415] width 246 height 37
select select "24"
select select "01"
select select "1972"
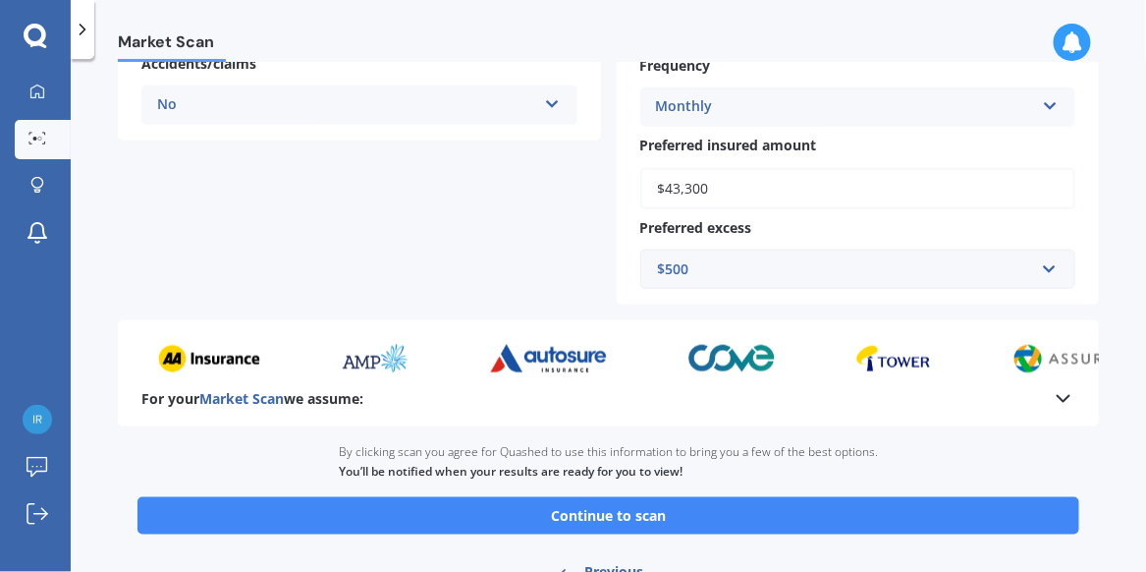
scroll to position [544, 0]
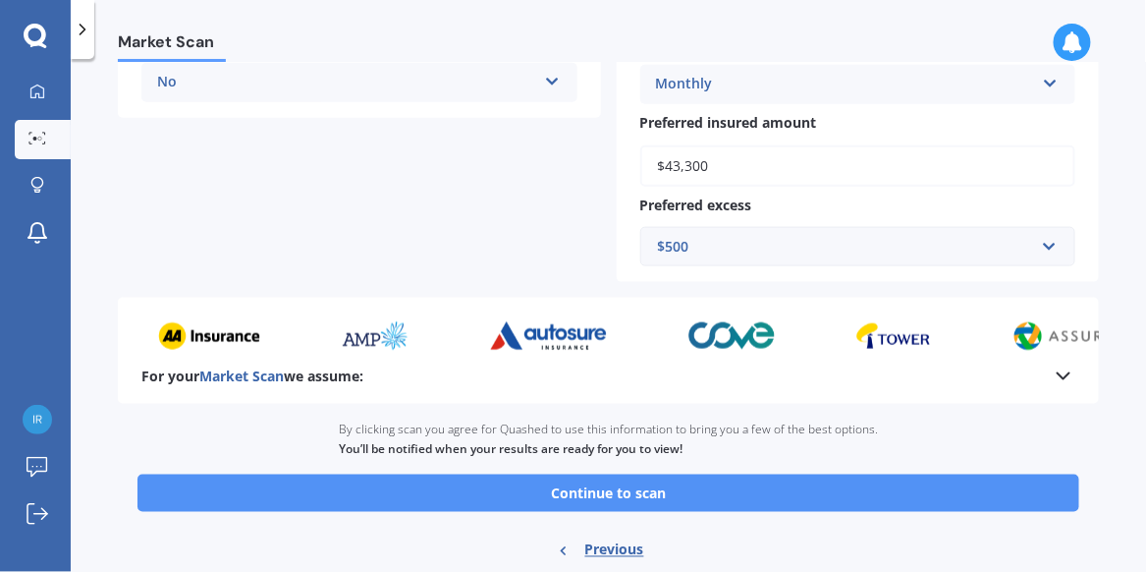
click at [646, 482] on button "Continue to scan" at bounding box center [609, 493] width 942 height 37
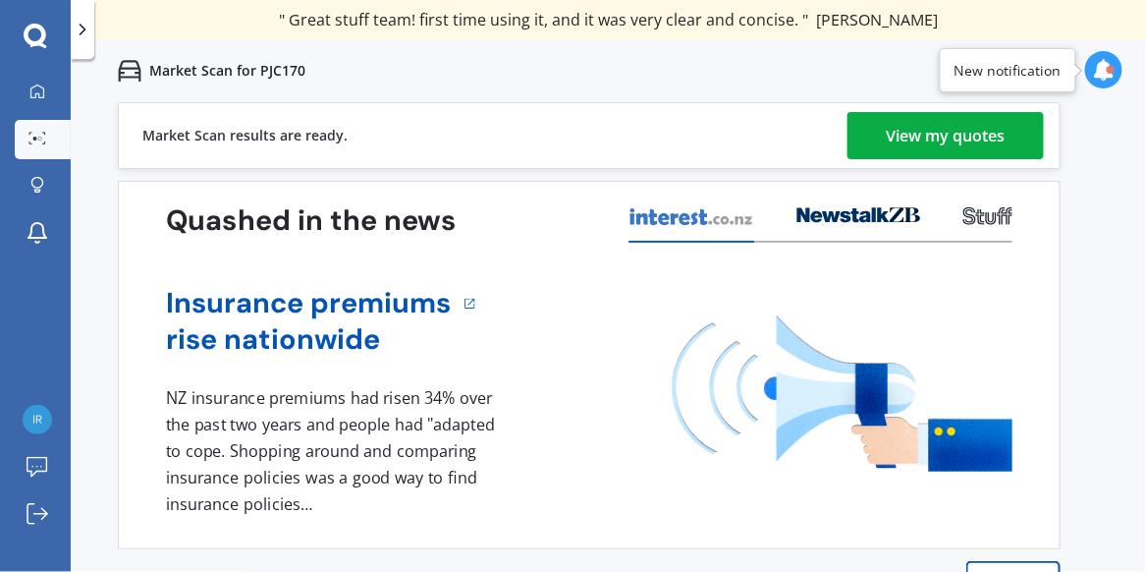
click at [969, 133] on div "View my quotes" at bounding box center [946, 135] width 119 height 47
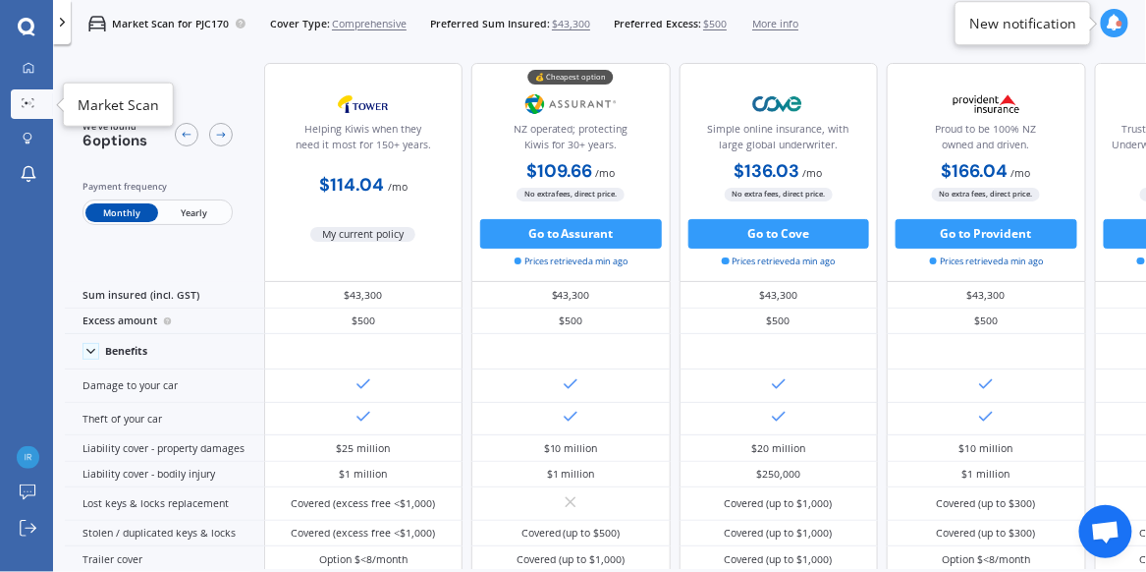
click at [33, 99] on icon at bounding box center [32, 100] width 2 height 2
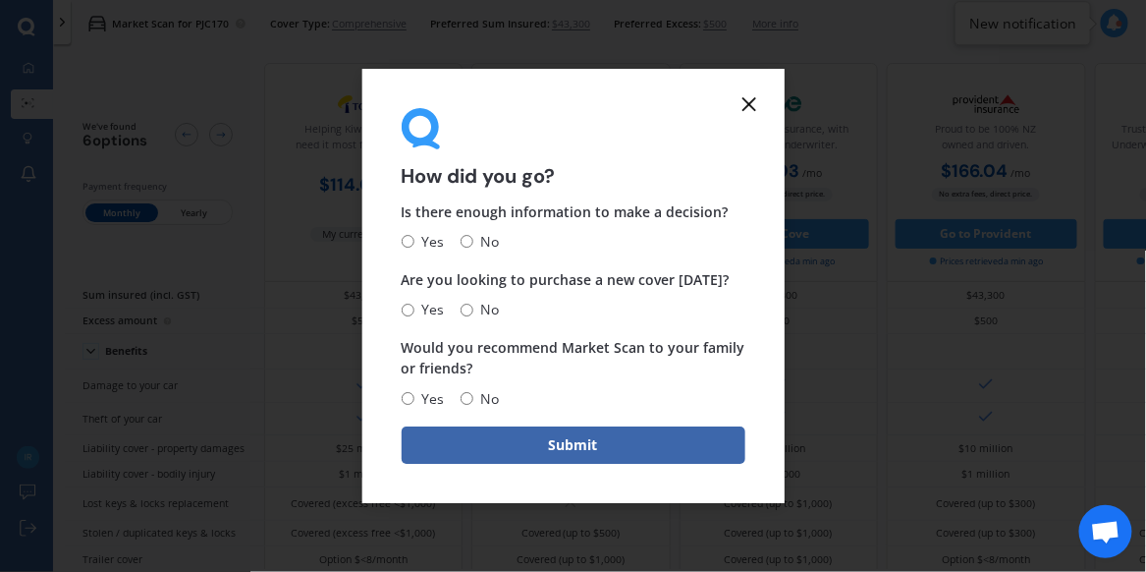
click at [466, 244] on input "No" at bounding box center [467, 242] width 13 height 13
radio input "true"
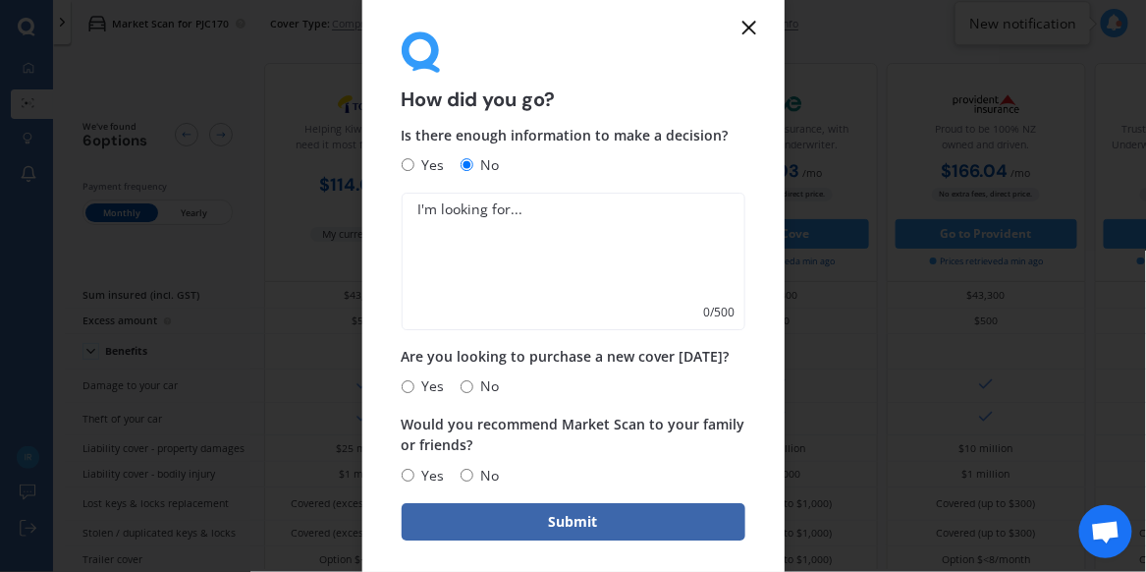
click at [434, 244] on textarea at bounding box center [574, 262] width 344 height 138
type textarea "I was expecting the review to be across all three of my policies"
click at [409, 391] on input "Yes" at bounding box center [408, 386] width 13 height 13
radio input "true"
click at [468, 470] on input "No" at bounding box center [467, 475] width 13 height 13
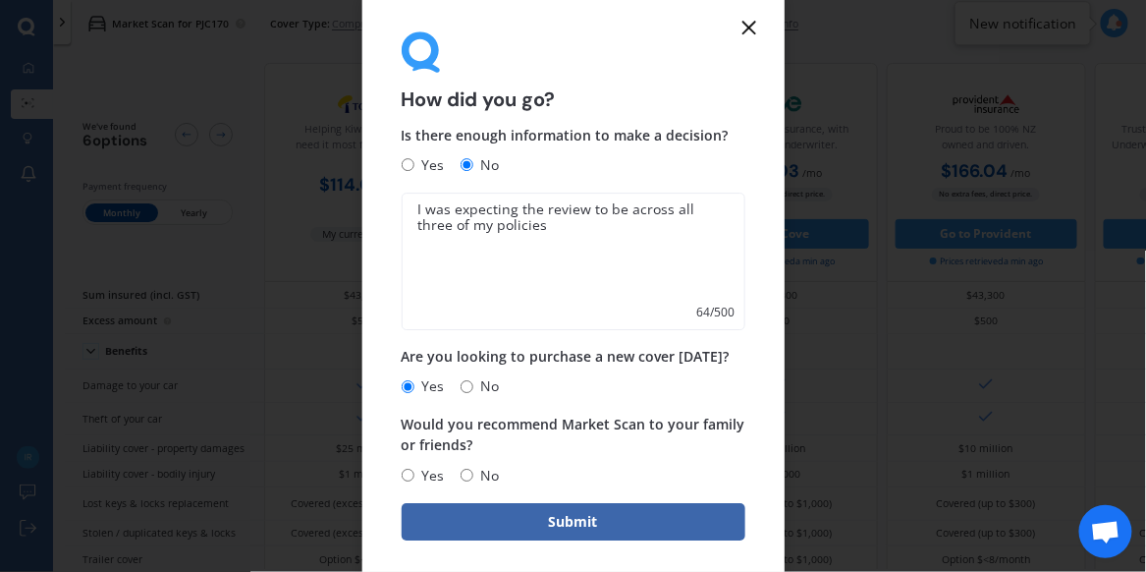
radio input "true"
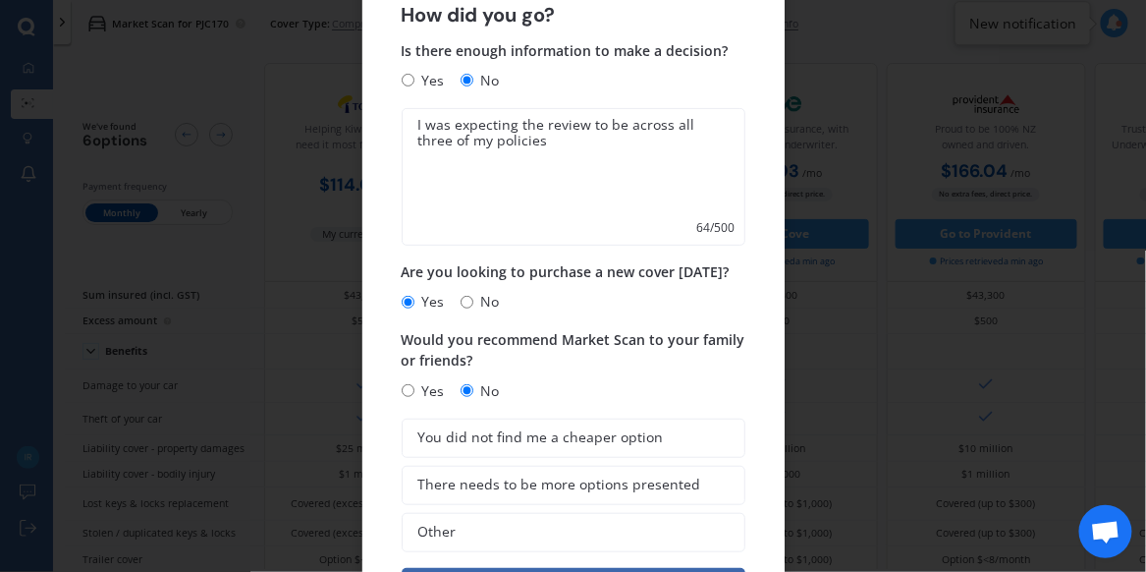
scroll to position [66, 0]
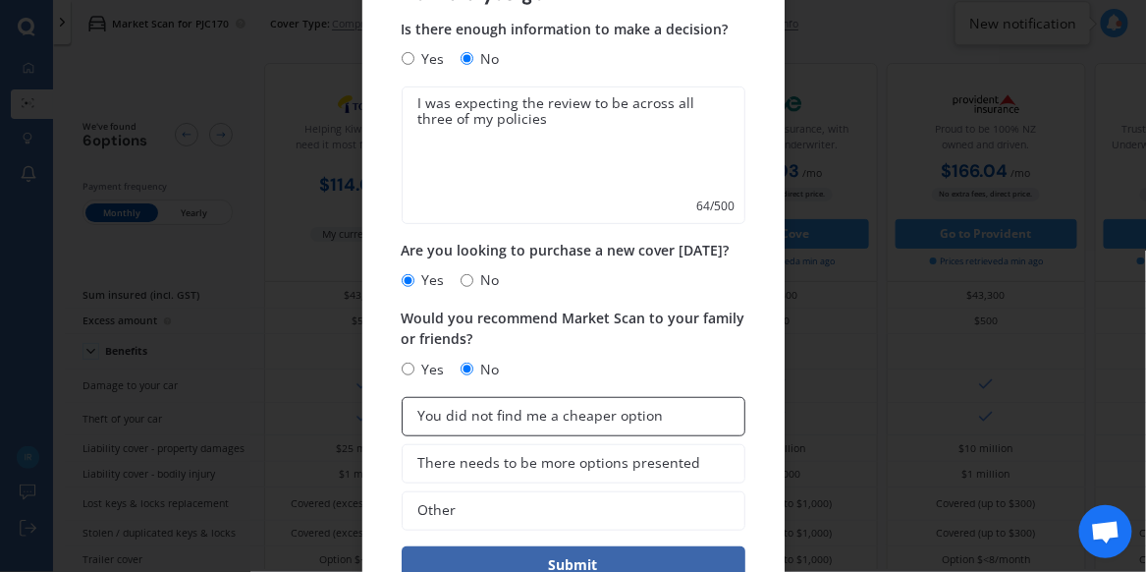
click at [518, 416] on span "You did not find me a cheaper option" at bounding box center [542, 416] width 246 height 17
click at [0, 0] on input "You did not find me a cheaper option" at bounding box center [0, 0] width 0 height 0
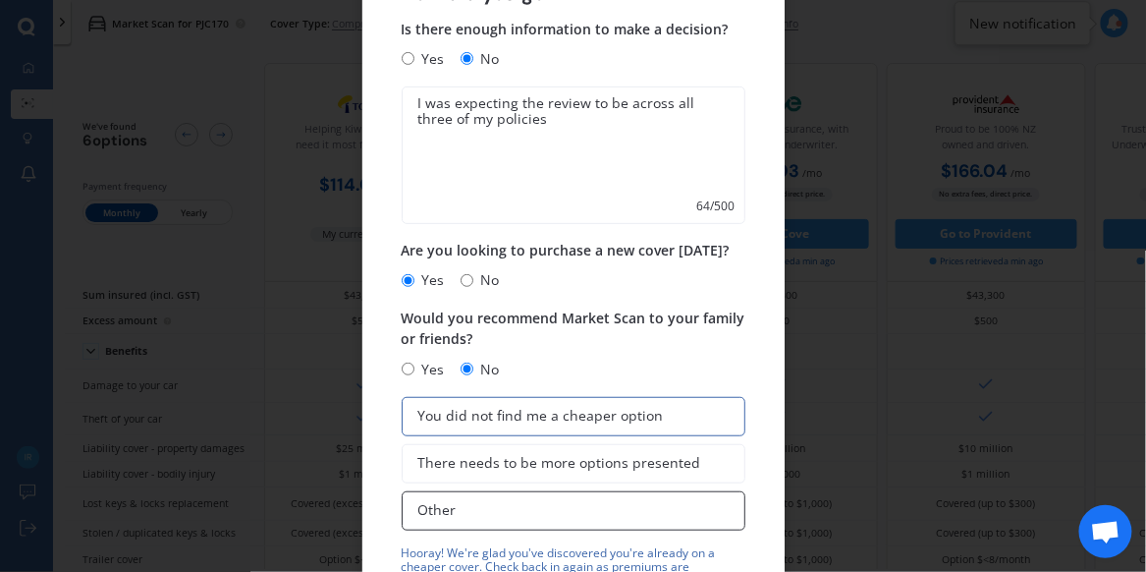
click at [450, 510] on span "Other" at bounding box center [438, 510] width 38 height 17
click at [0, 0] on input "Other" at bounding box center [0, 0] width 0 height 0
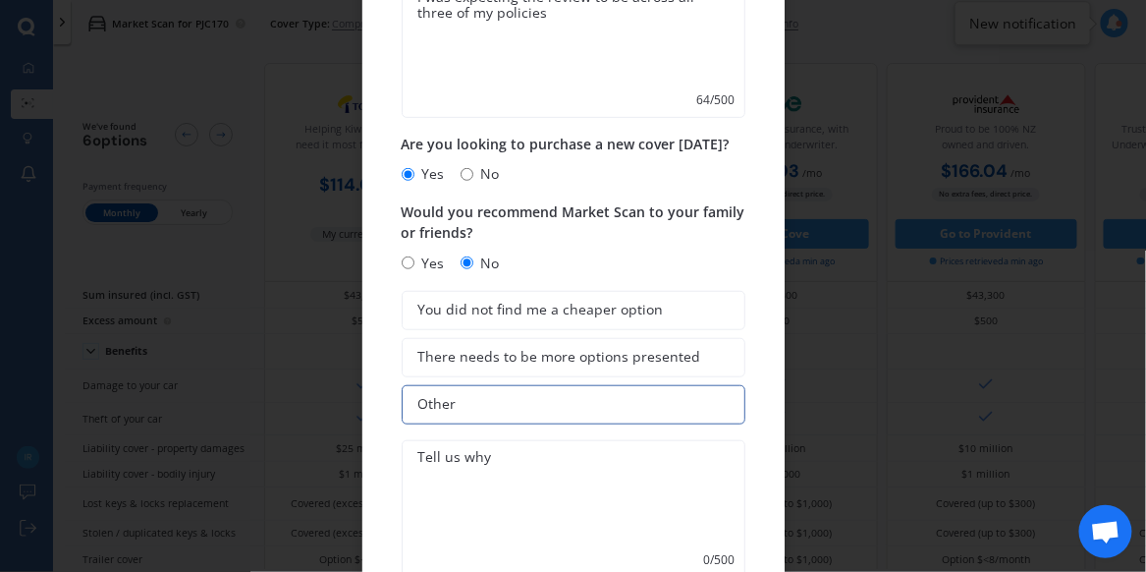
scroll to position [178, 0]
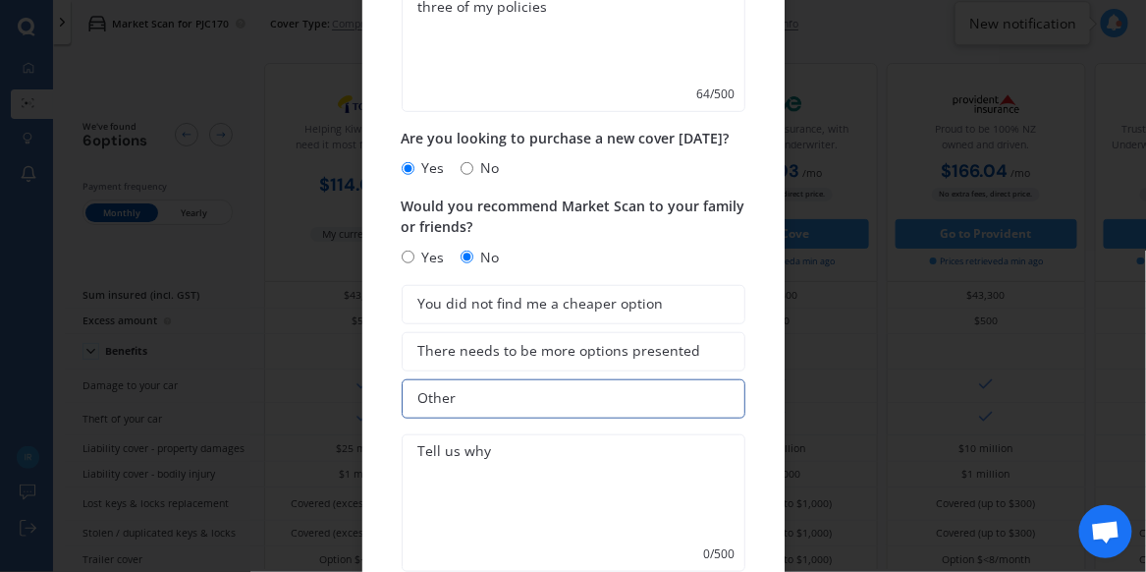
click at [462, 464] on textarea at bounding box center [574, 503] width 344 height 138
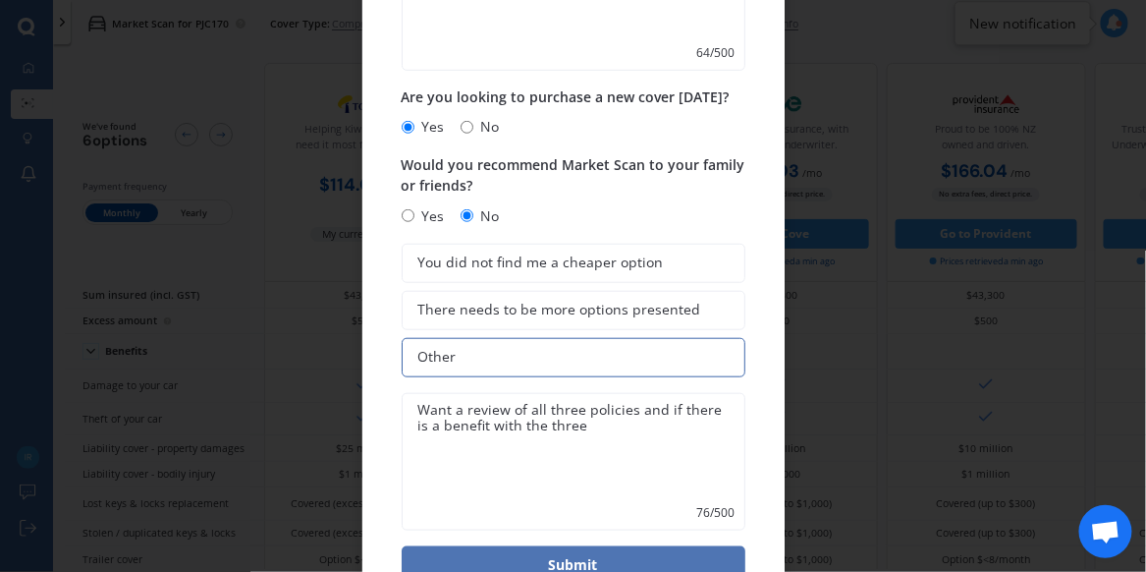
type textarea "Want a review of all three policies and if there is a benefit with the three"
click at [642, 558] on button "Submit" at bounding box center [574, 564] width 344 height 37
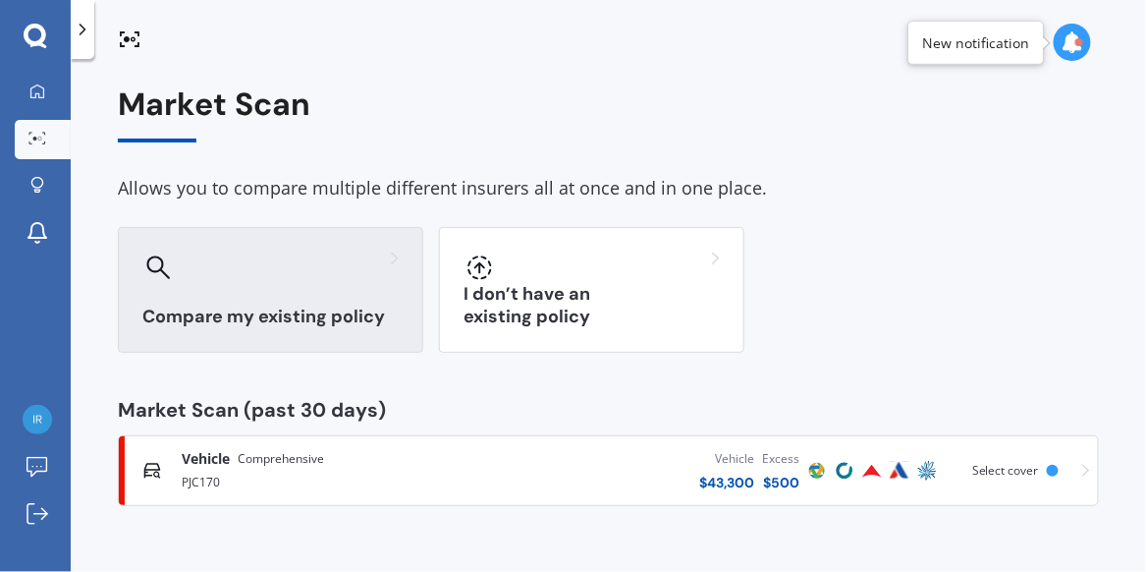
click at [276, 281] on div at bounding box center [270, 266] width 256 height 31
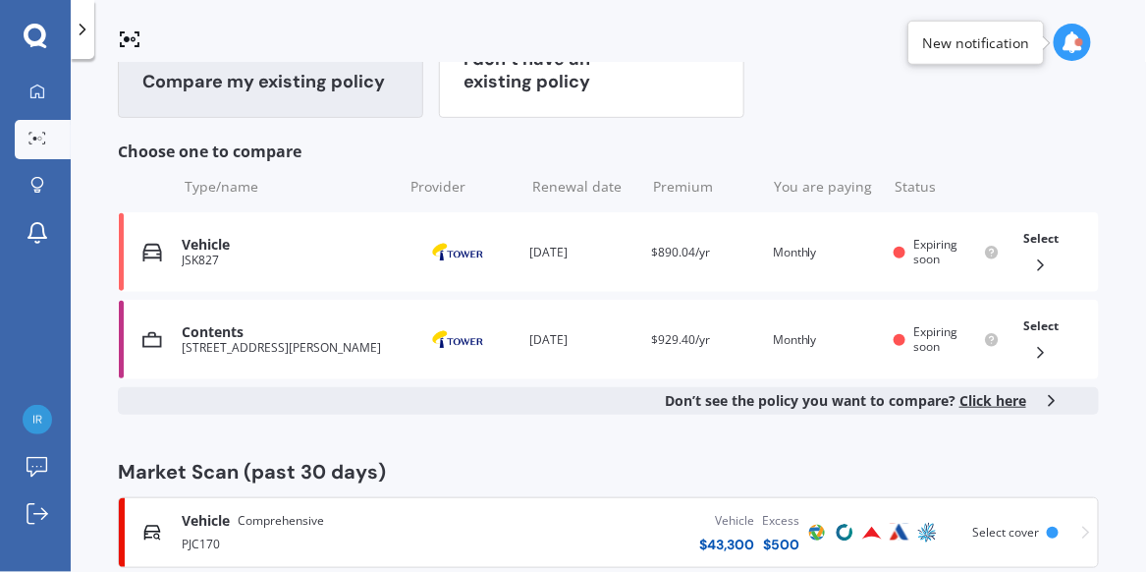
scroll to position [272, 0]
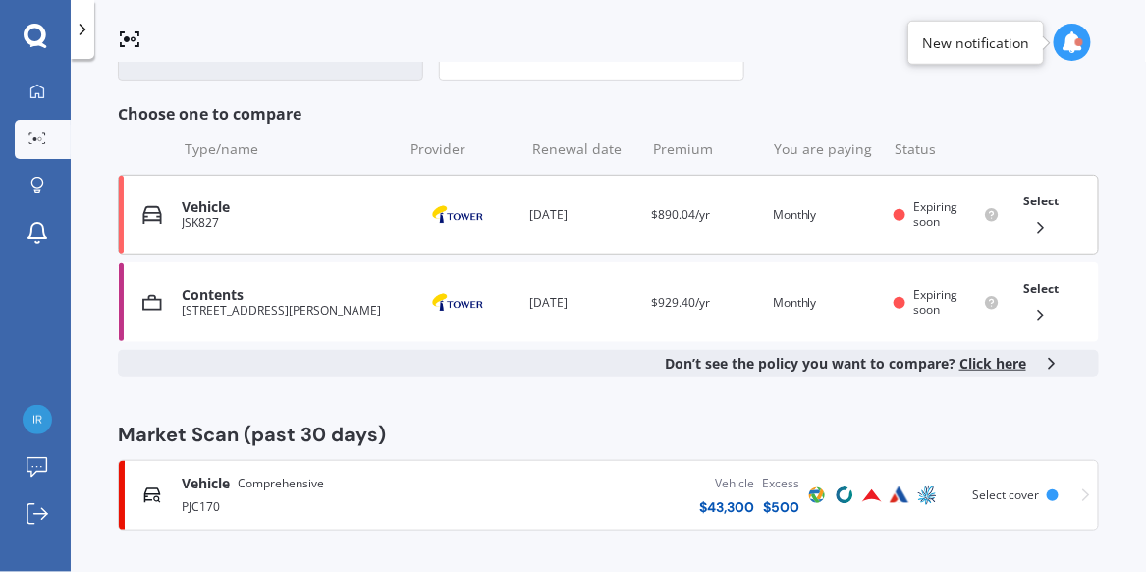
click at [1039, 224] on polyline at bounding box center [1041, 228] width 5 height 10
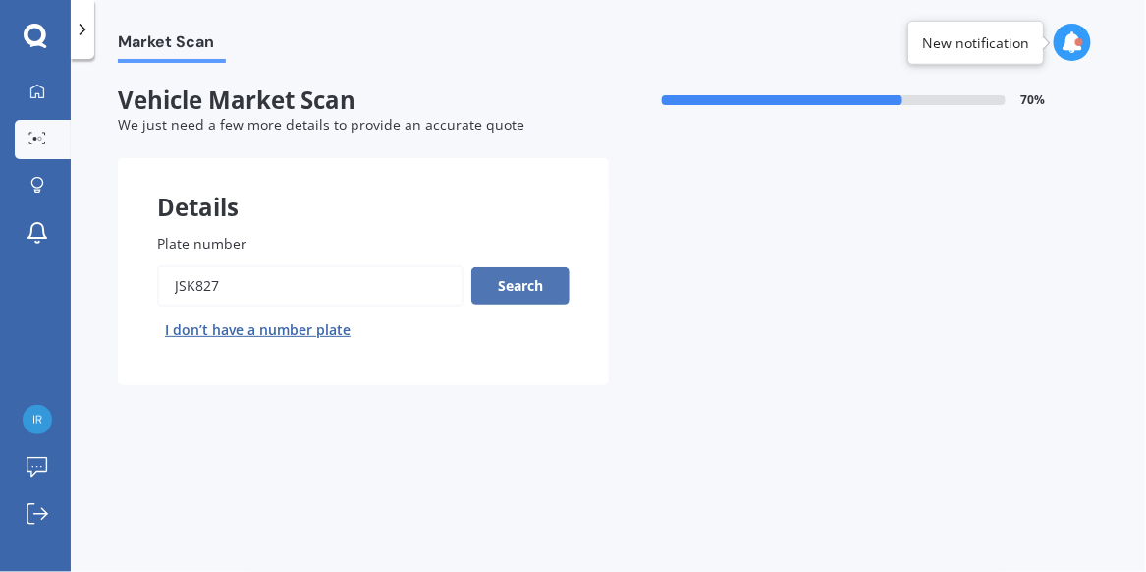
click at [523, 291] on button "Search" at bounding box center [521, 285] width 98 height 37
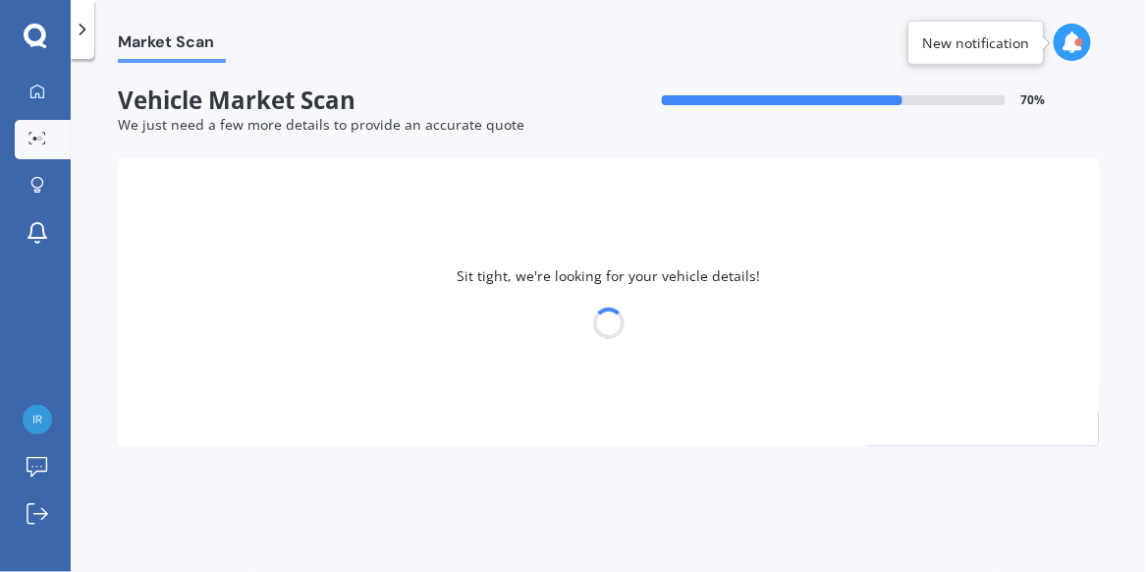
select select "MAZDA"
select select "24"
select select "01"
select select "1972"
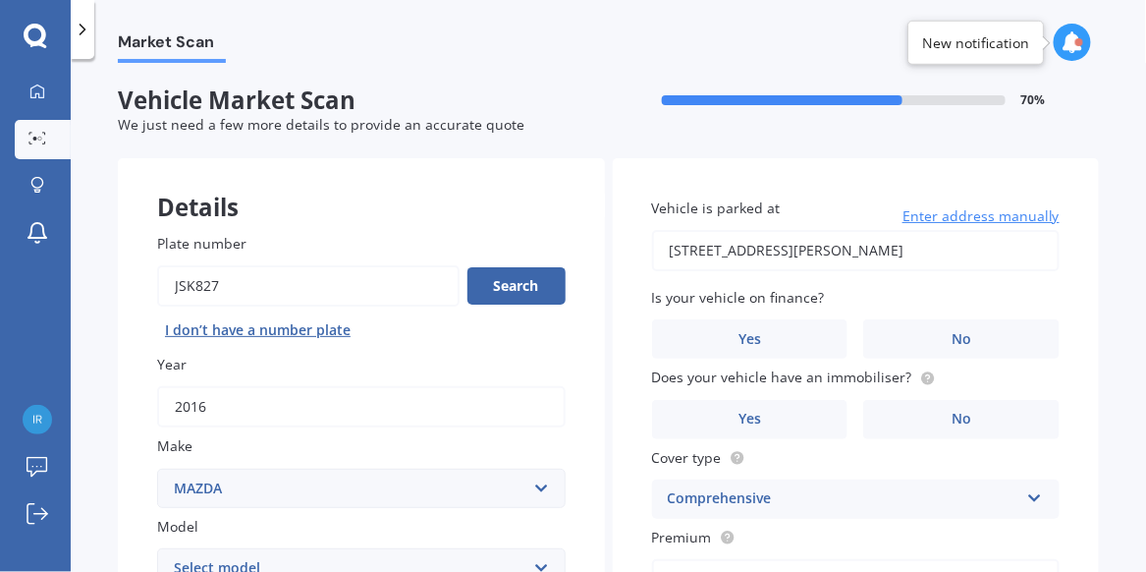
click at [874, 251] on input "[STREET_ADDRESS][PERSON_NAME]" at bounding box center [856, 250] width 409 height 41
type input "[STREET_ADDRESS][PERSON_NAME]"
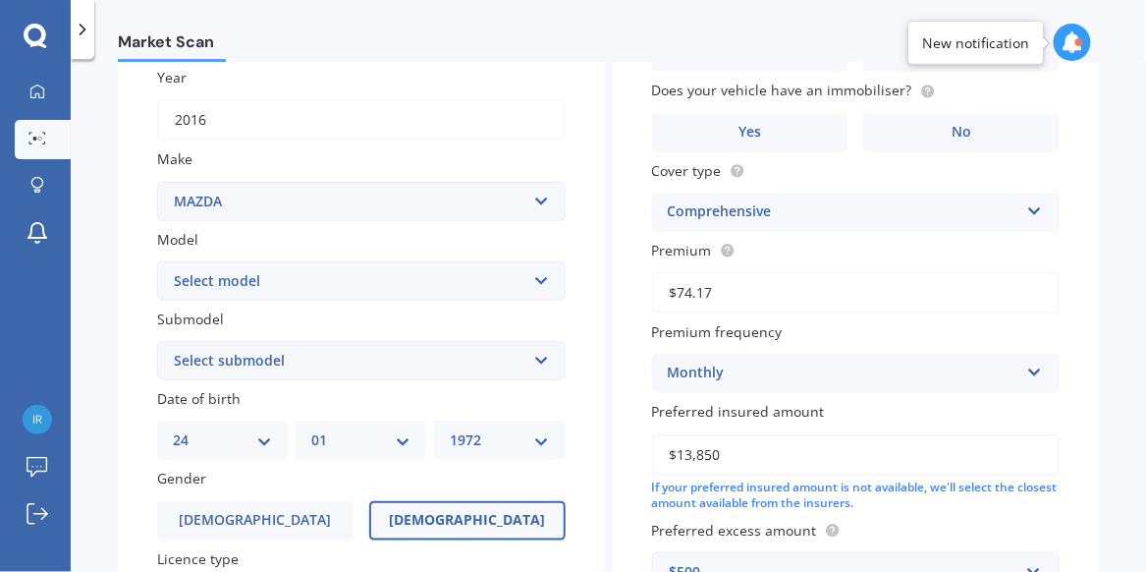
scroll to position [291, 0]
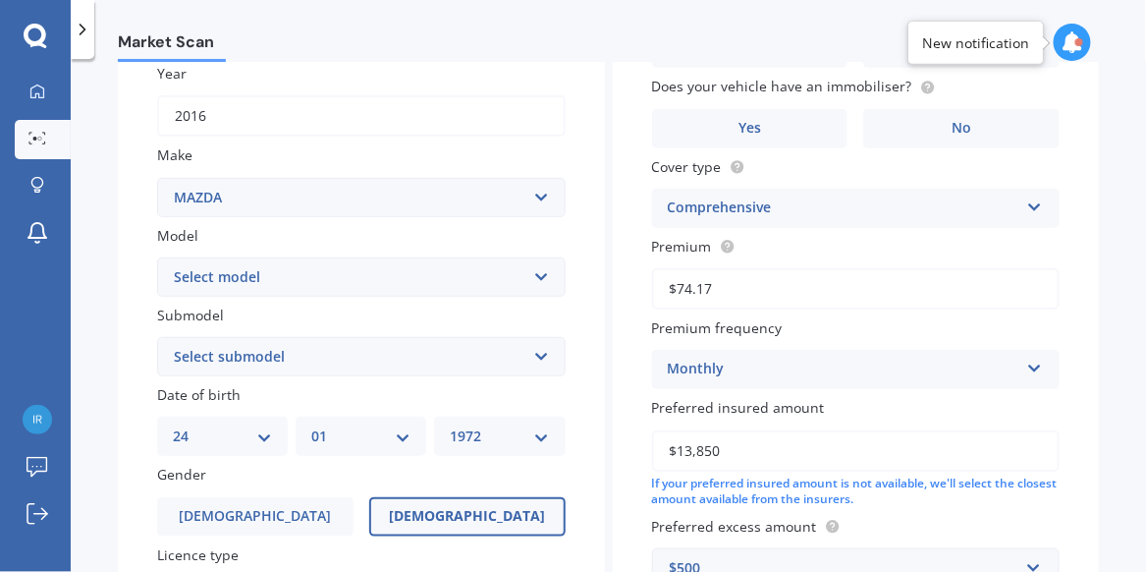
click at [535, 276] on select "Select model 121 2 3 323 323 / Familia 6 626 929 Atenza Autozam Axela AZ3 B2000…" at bounding box center [361, 276] width 409 height 39
click at [157, 257] on select "Select model 121 2 3 323 323 / Familia 6 626 929 Atenza Autozam Axela AZ3 B2000…" at bounding box center [361, 276] width 409 height 39
click at [538, 273] on select "Select model 121 2 3 323 323 / Familia 6 626 929 Atenza Autozam Axela AZ3 B2000…" at bounding box center [361, 276] width 409 height 39
select select "2"
click at [157, 257] on select "Select model 121 2 3 323 323 / Familia 6 626 929 Atenza Autozam Axela AZ3 B2000…" at bounding box center [361, 276] width 409 height 39
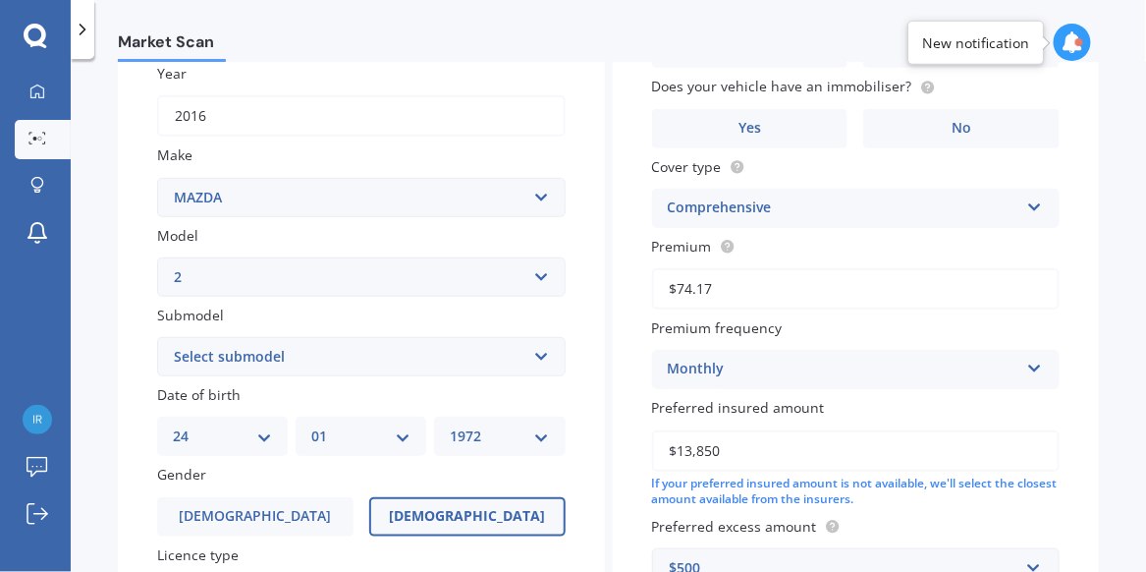
click at [538, 352] on select "Select submodel (all other) 2.0 GLX 2.0GSX Hatch MPS 2.3 6MT MPS Turbo SP22 LTD…" at bounding box center [361, 356] width 409 height 39
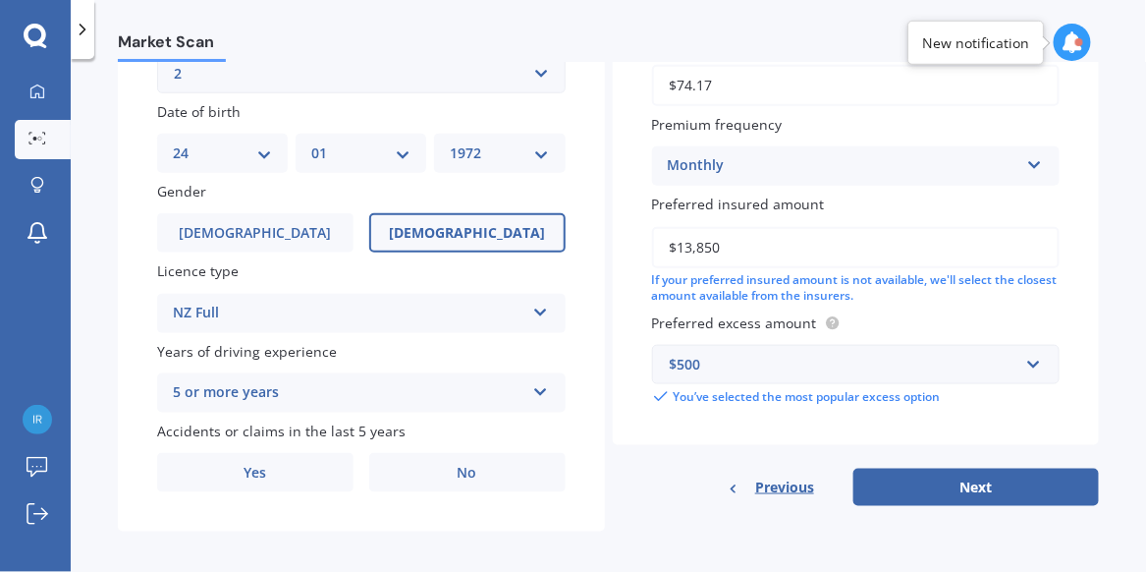
scroll to position [501, 0]
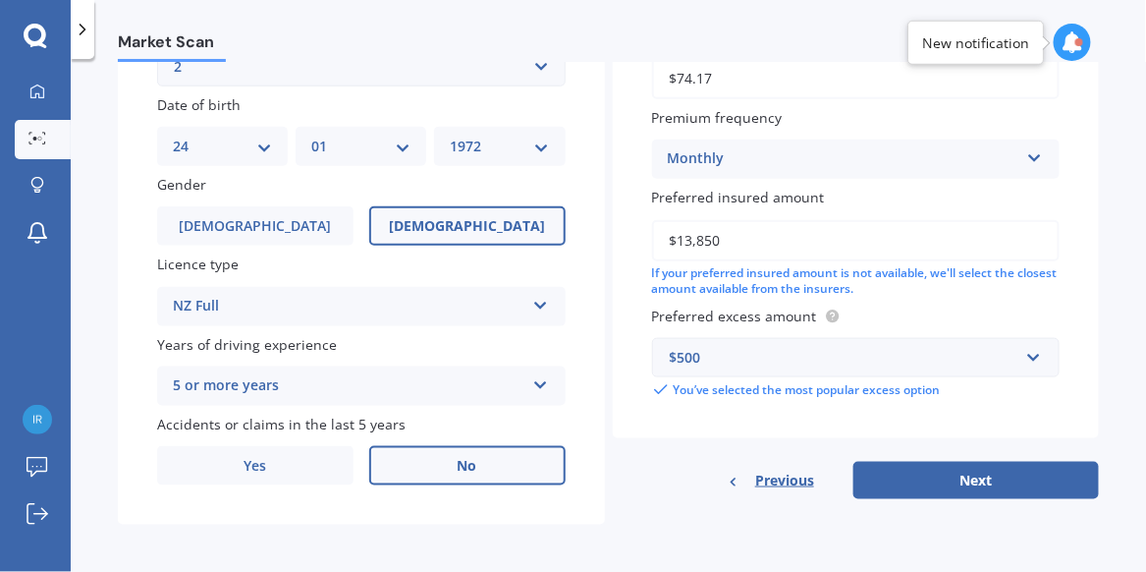
click at [445, 463] on label "No" at bounding box center [467, 465] width 196 height 39
click at [0, 0] on input "No" at bounding box center [0, 0] width 0 height 0
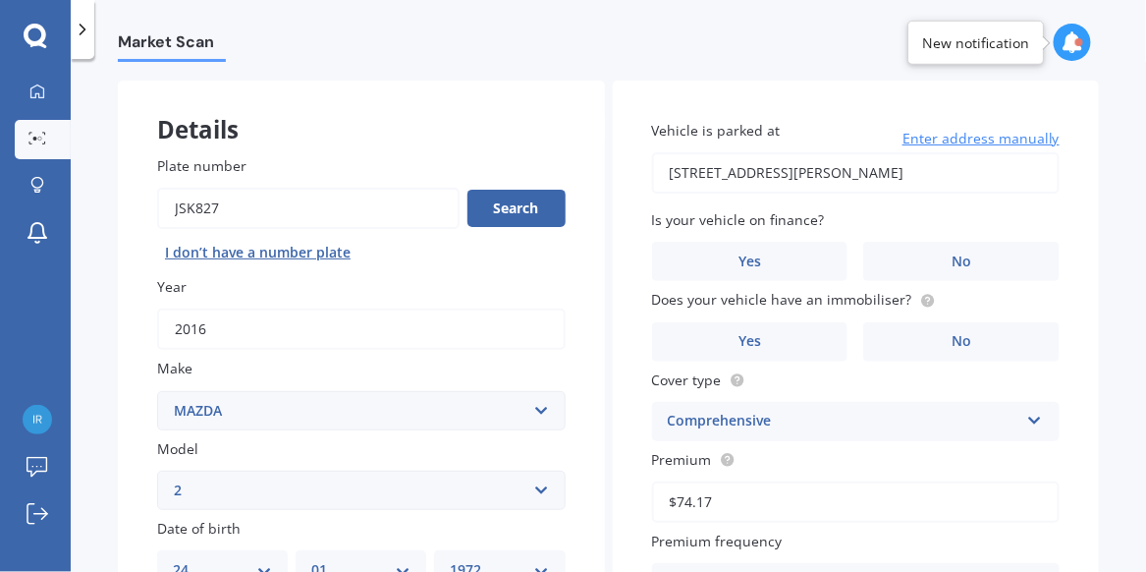
scroll to position [79, 0]
click at [924, 264] on label "No" at bounding box center [962, 260] width 196 height 39
click at [0, 0] on input "No" at bounding box center [0, 0] width 0 height 0
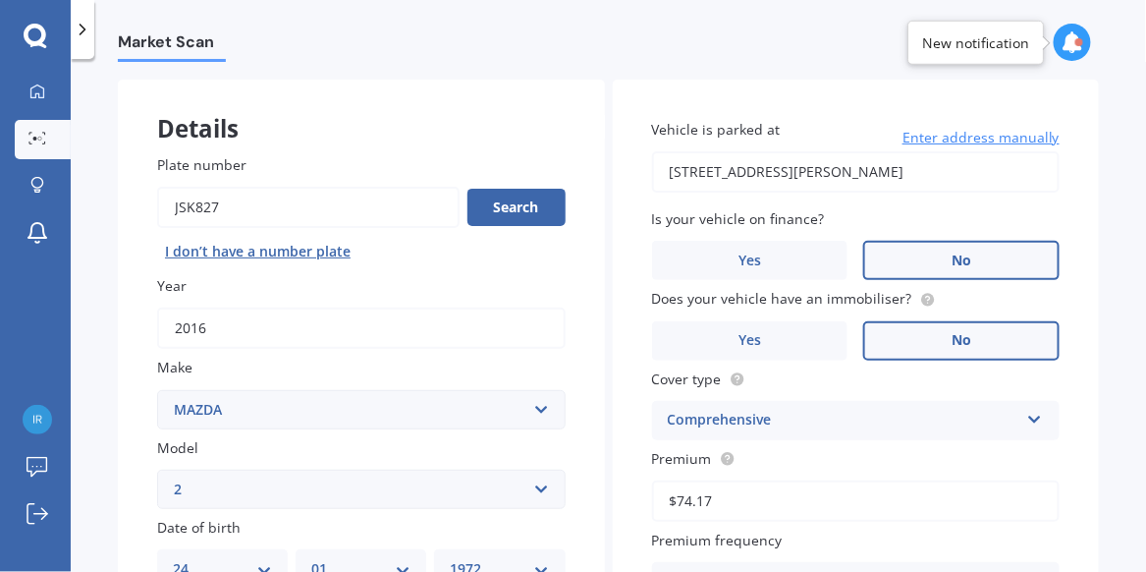
click at [933, 322] on label "No" at bounding box center [962, 340] width 196 height 39
click at [0, 0] on input "No" at bounding box center [0, 0] width 0 height 0
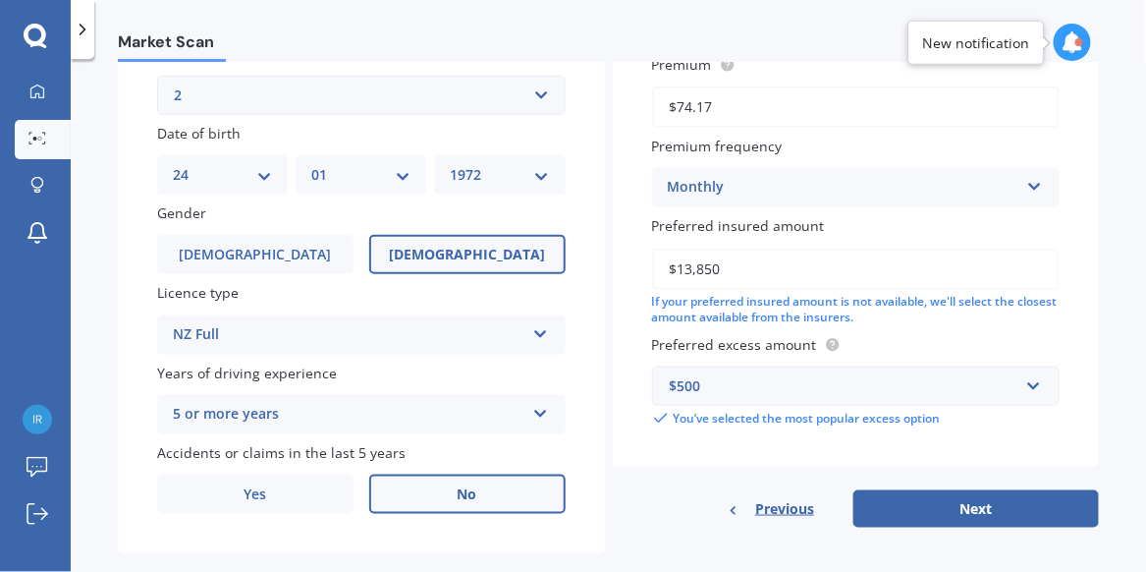
scroll to position [501, 0]
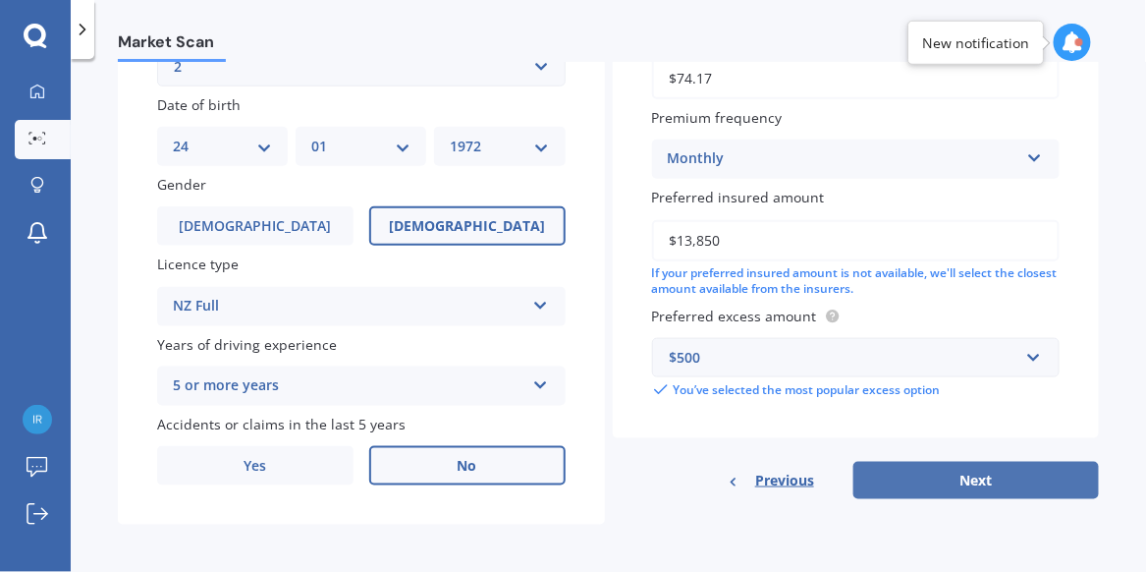
click at [968, 477] on button "Next" at bounding box center [977, 480] width 246 height 37
select select "24"
select select "01"
select select "1972"
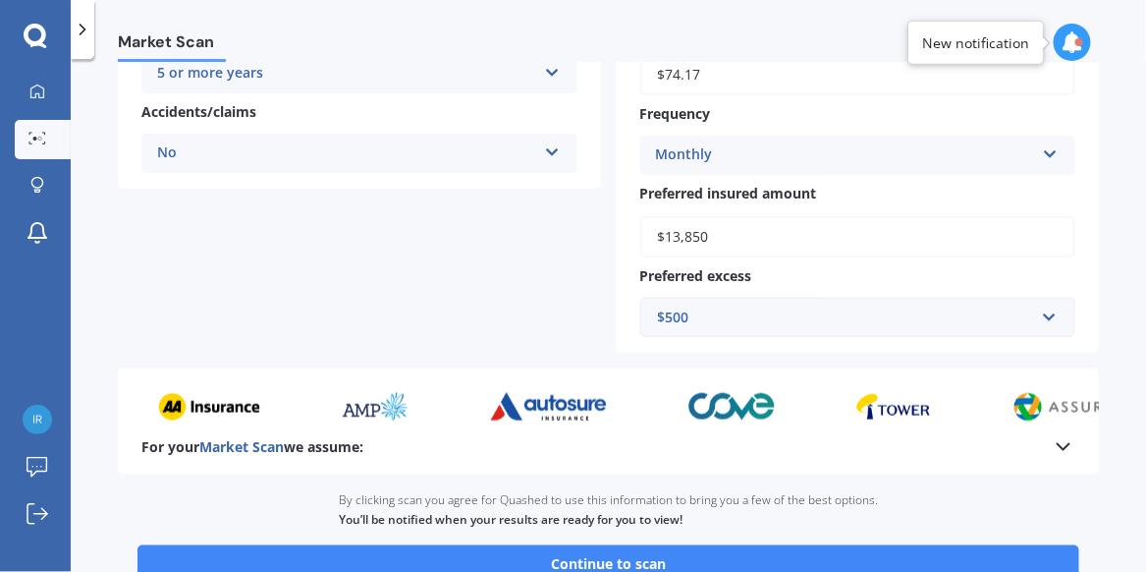
scroll to position [531, 0]
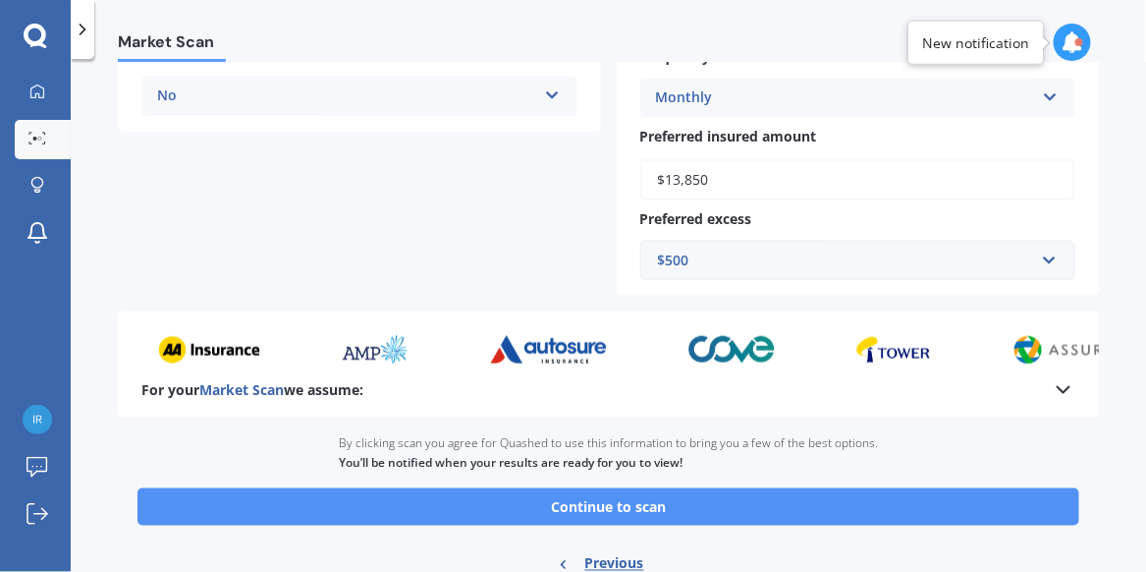
click at [604, 500] on button "Continue to scan" at bounding box center [609, 506] width 942 height 37
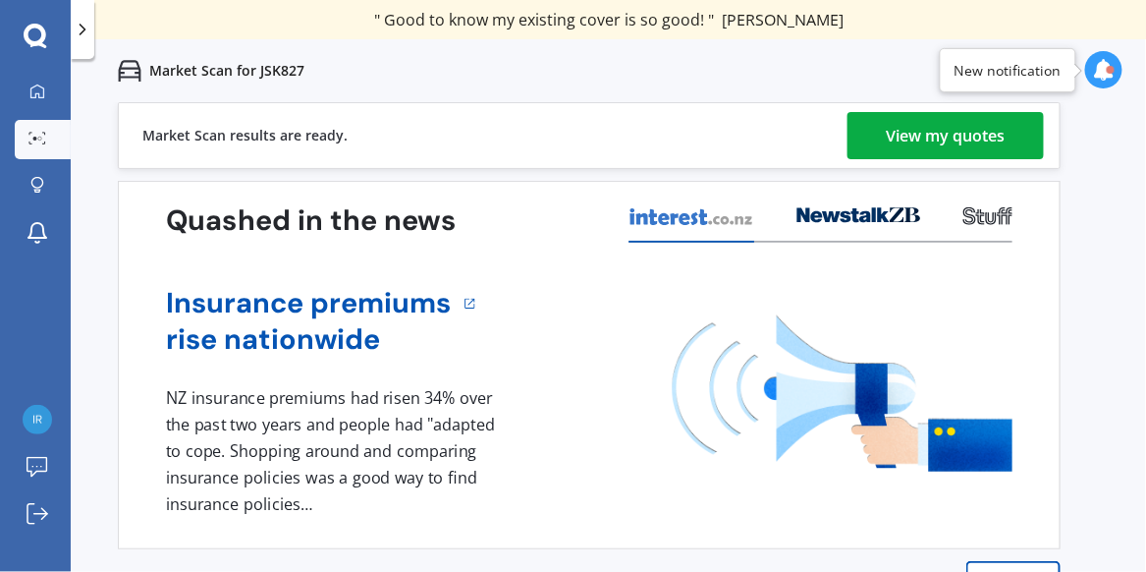
click at [934, 132] on div "View my quotes" at bounding box center [946, 135] width 119 height 47
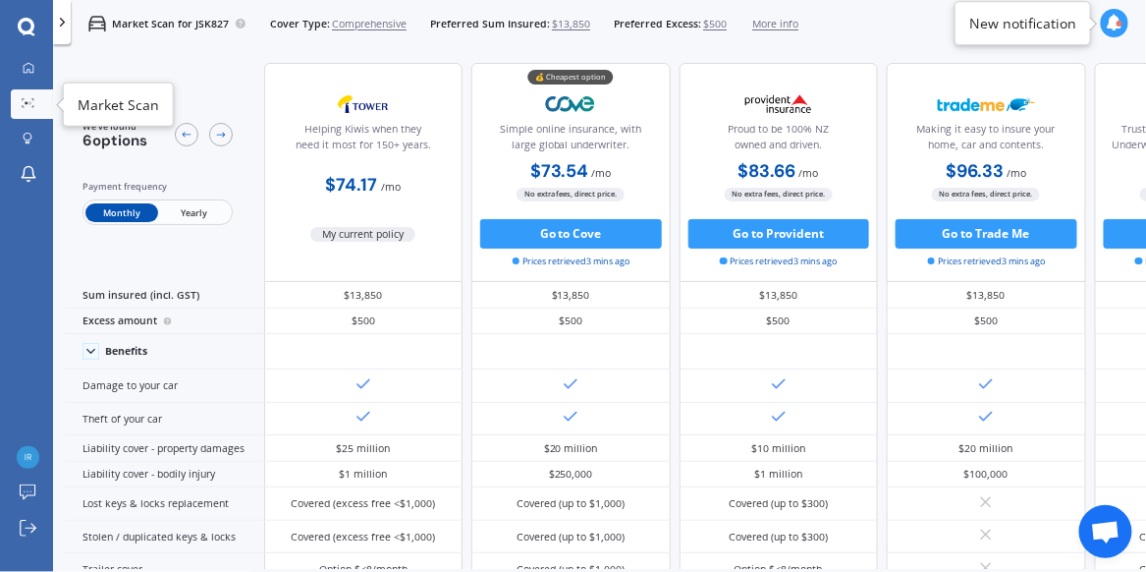
click at [28, 100] on icon at bounding box center [29, 103] width 14 height 10
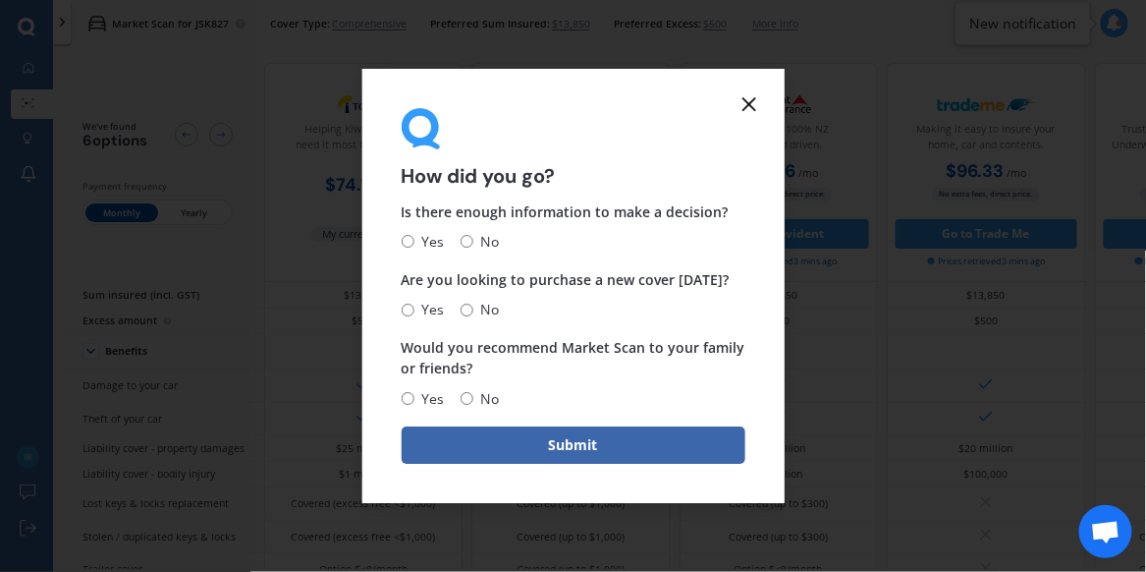
click at [465, 241] on input "No" at bounding box center [467, 242] width 13 height 13
radio input "true"
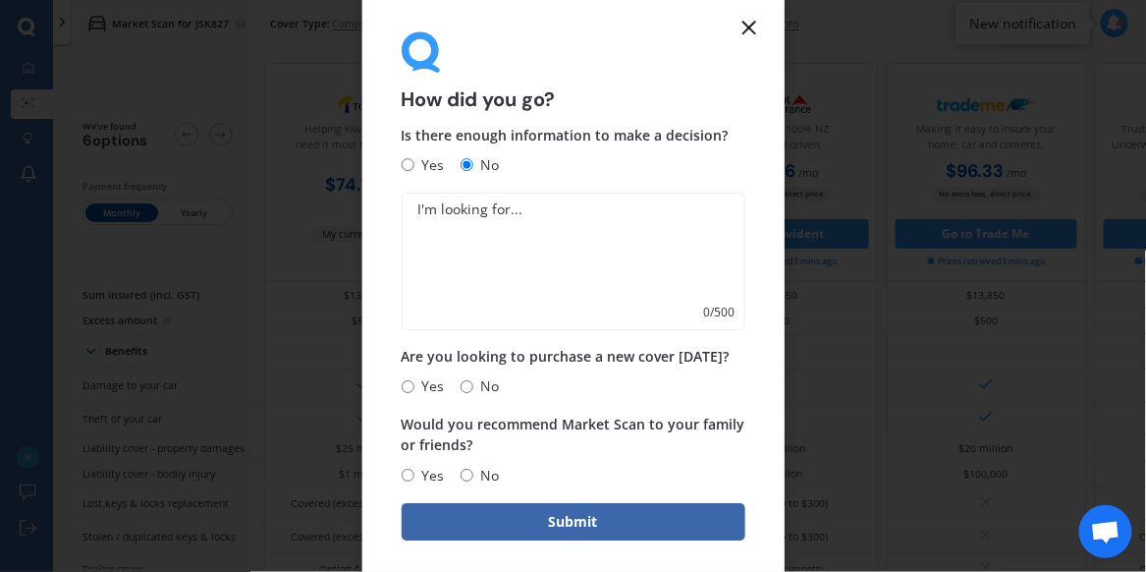
click at [454, 224] on textarea at bounding box center [574, 262] width 344 height 138
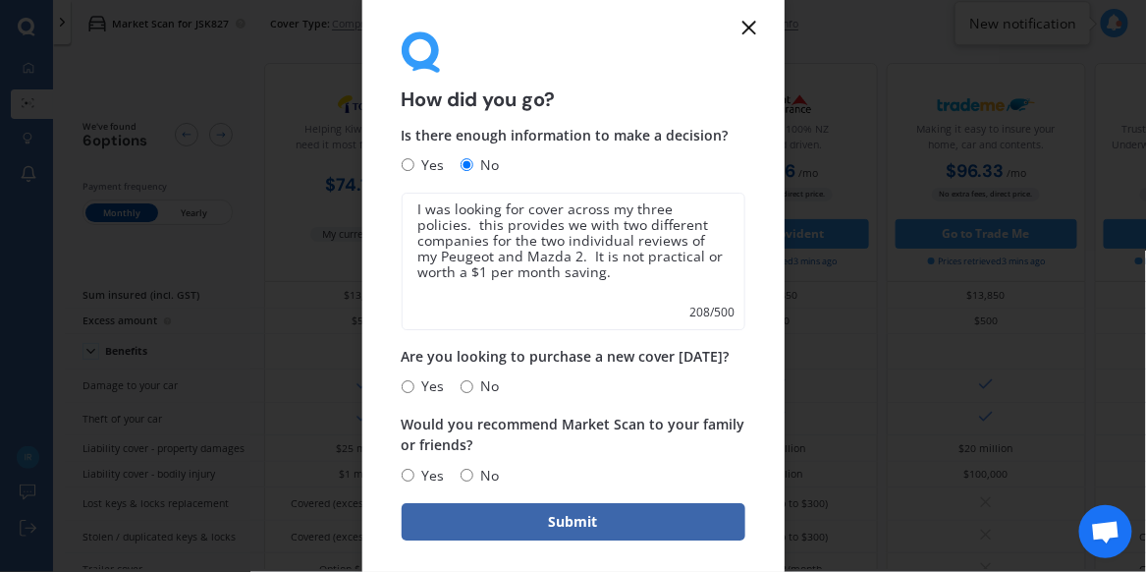
type textarea "I was looking for cover across my three policies. this provides we with two dif…"
click at [405, 387] on input "Yes" at bounding box center [408, 386] width 13 height 13
radio input "true"
click at [470, 476] on input "No" at bounding box center [467, 475] width 13 height 13
radio input "true"
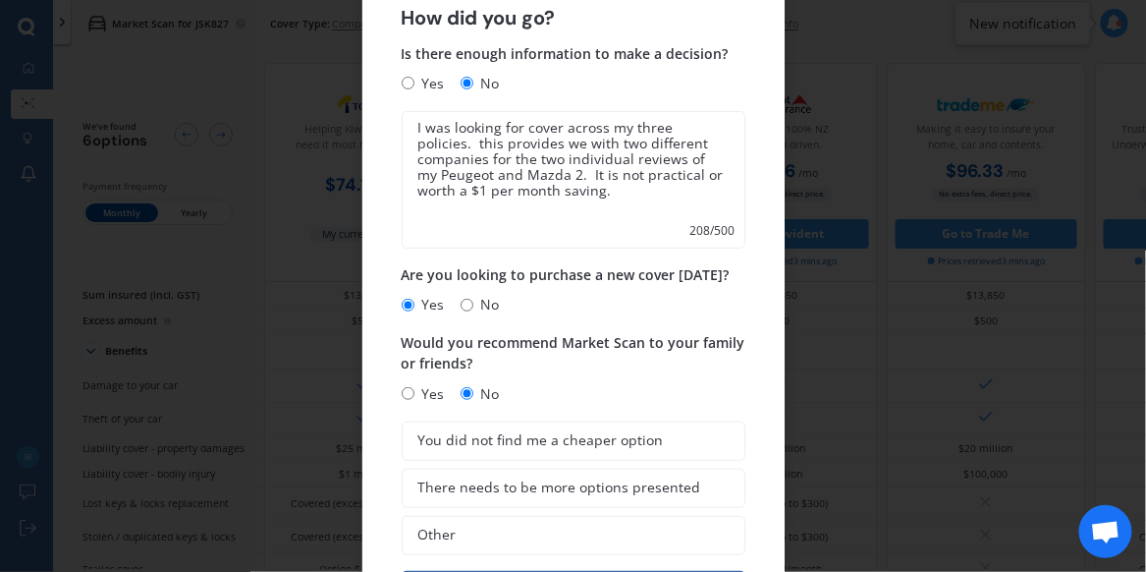
scroll to position [43, 0]
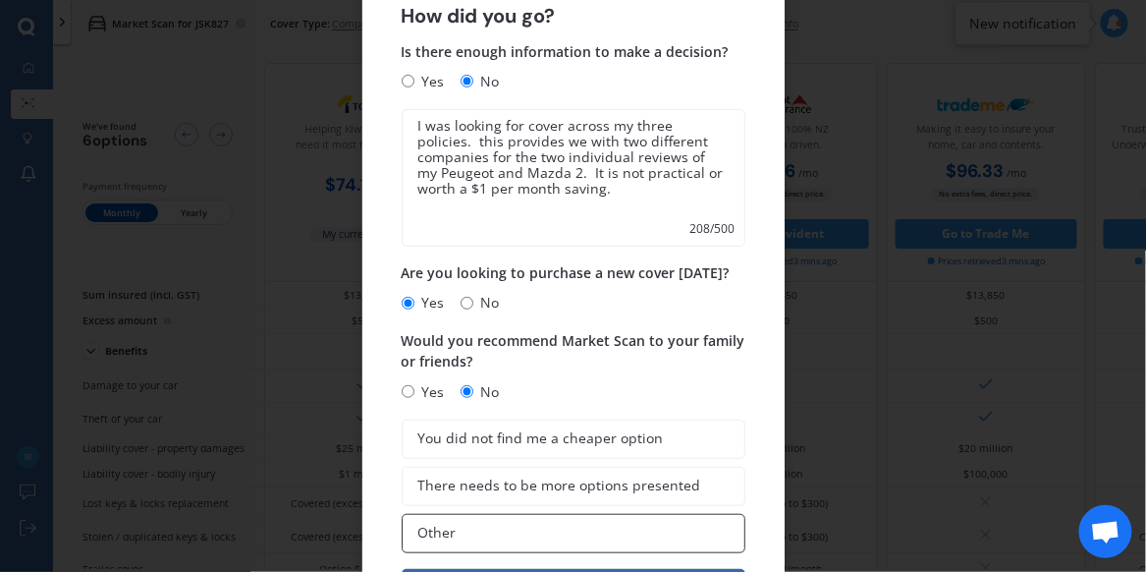
click at [584, 526] on label "Other" at bounding box center [574, 533] width 344 height 39
click at [0, 0] on input "Other" at bounding box center [0, 0] width 0 height 0
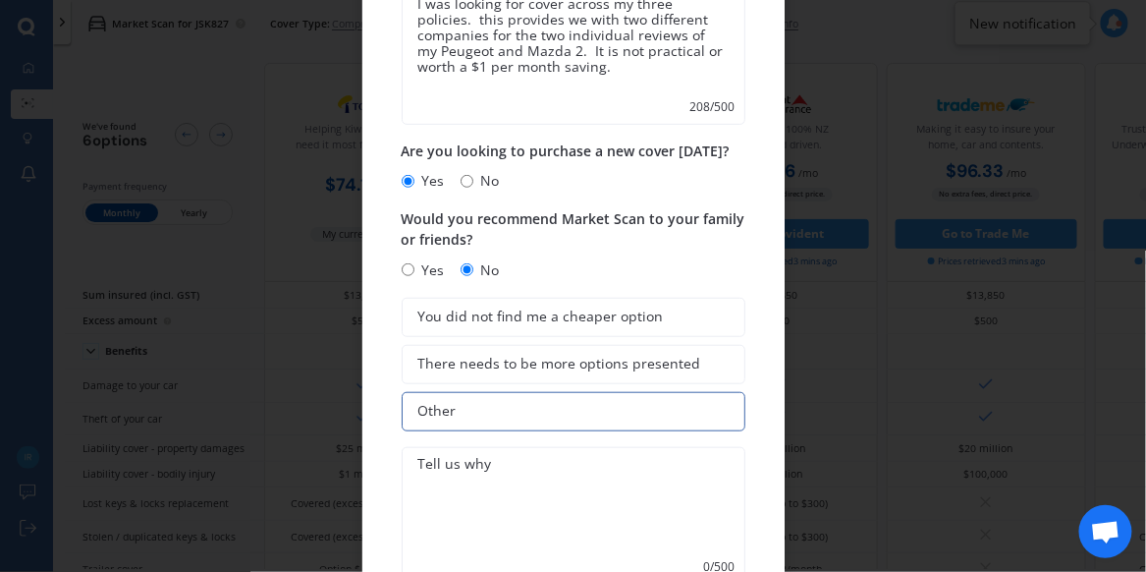
scroll to position [165, 0]
click at [501, 469] on textarea at bounding box center [574, 516] width 344 height 138
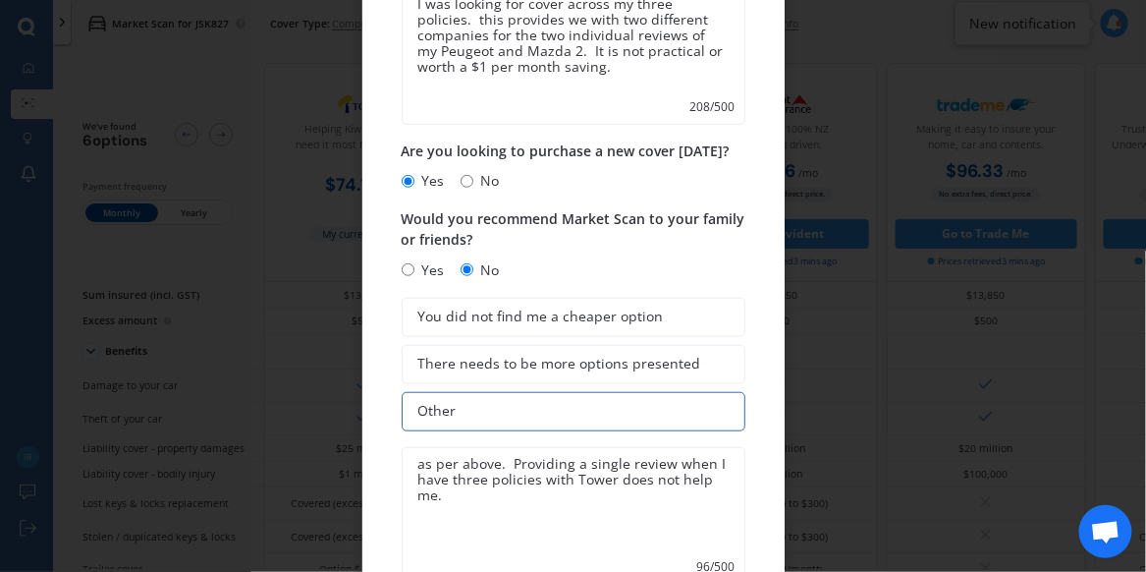
scroll to position [219, 0]
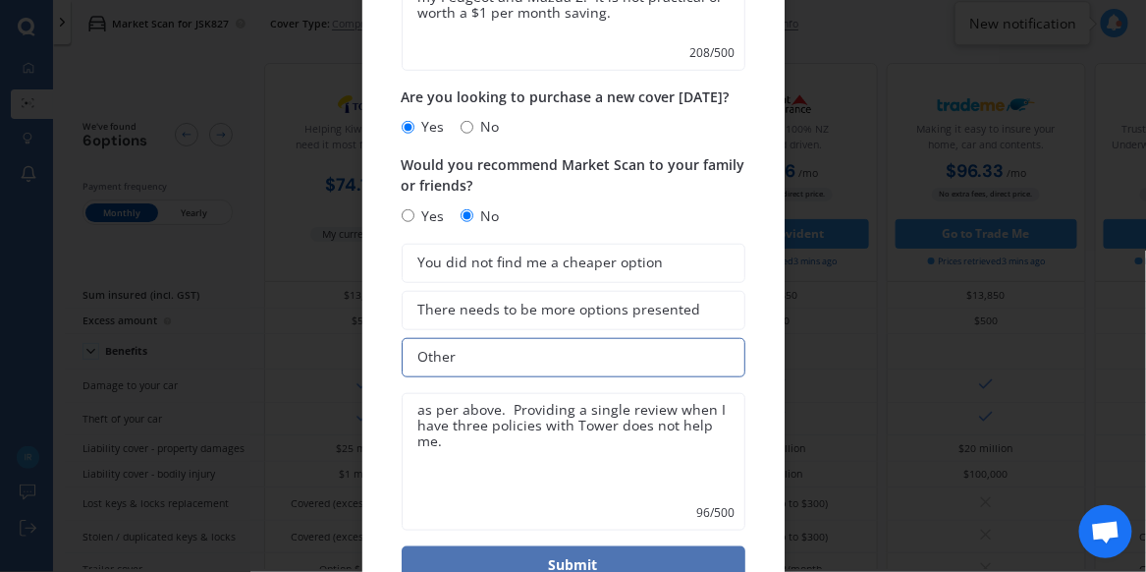
type textarea "as per above. Providing a single review when I have three policies with Tower d…"
click at [600, 552] on button "Submit" at bounding box center [574, 564] width 344 height 37
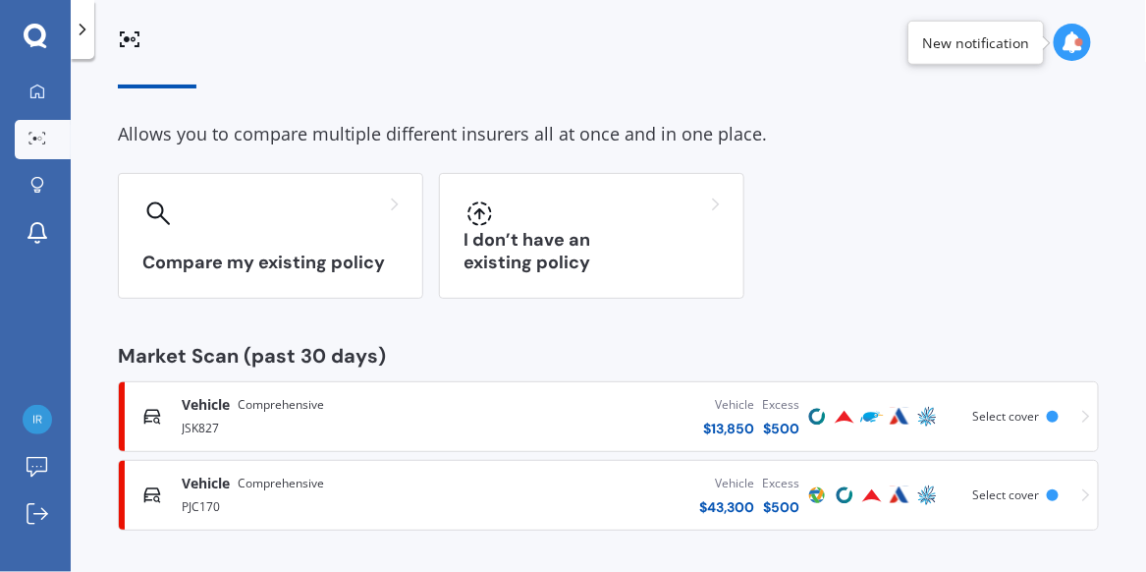
scroll to position [55, 0]
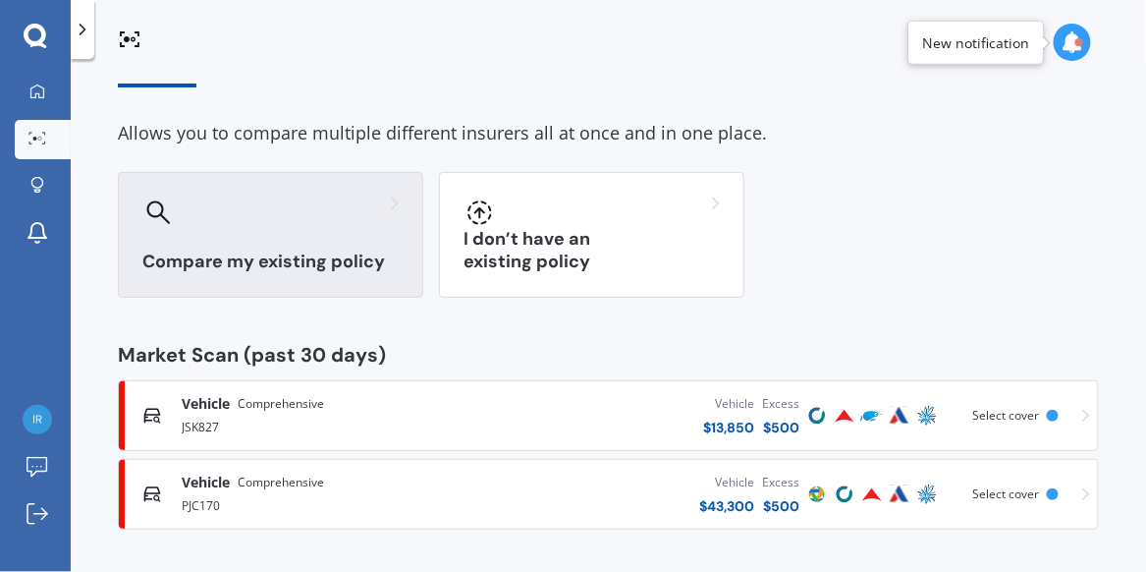
click at [311, 245] on div "Compare my existing policy" at bounding box center [271, 235] width 306 height 126
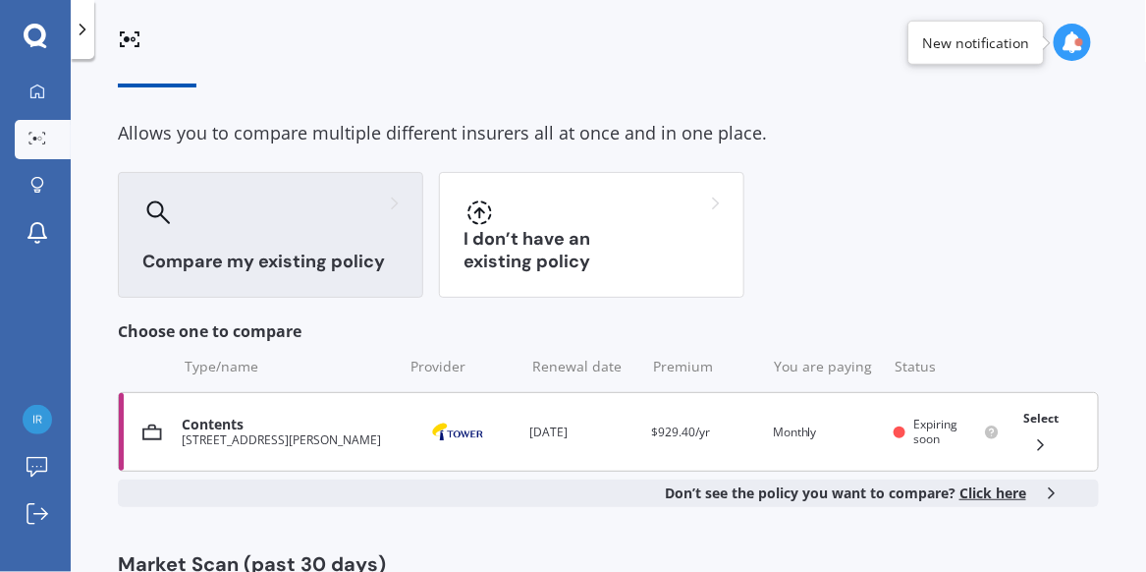
click at [1032, 439] on icon at bounding box center [1042, 445] width 20 height 20
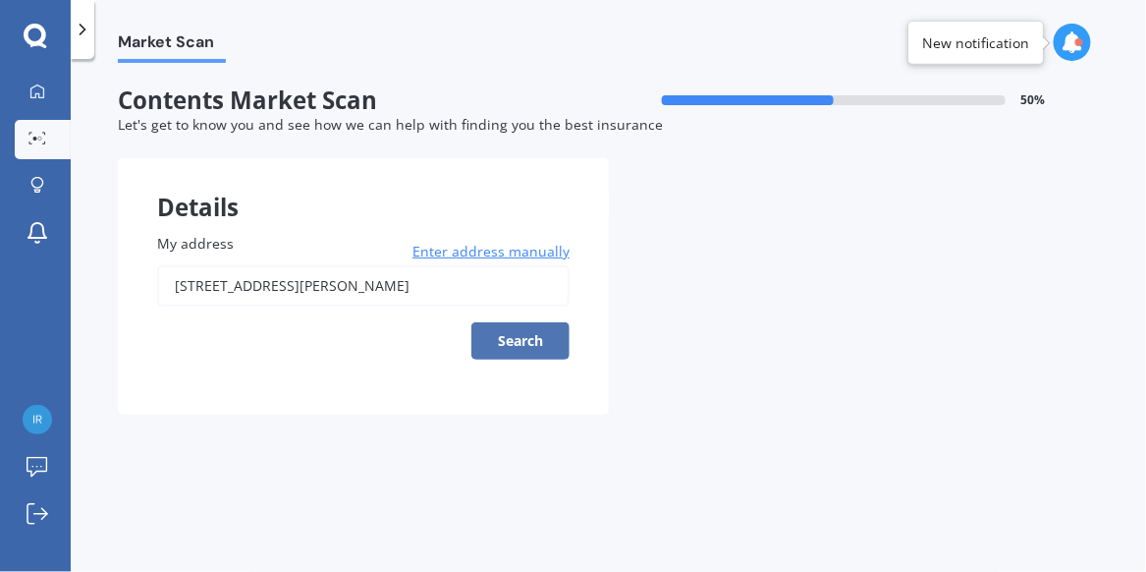
click at [522, 339] on button "Search" at bounding box center [521, 340] width 98 height 37
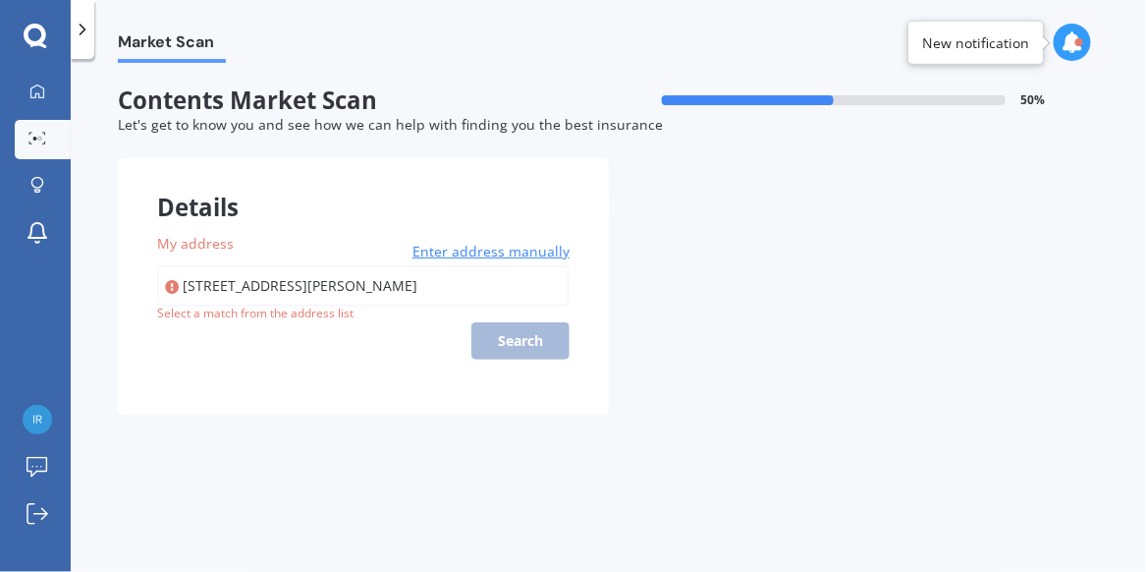
type input "[STREET_ADDRESS][PERSON_NAME]"
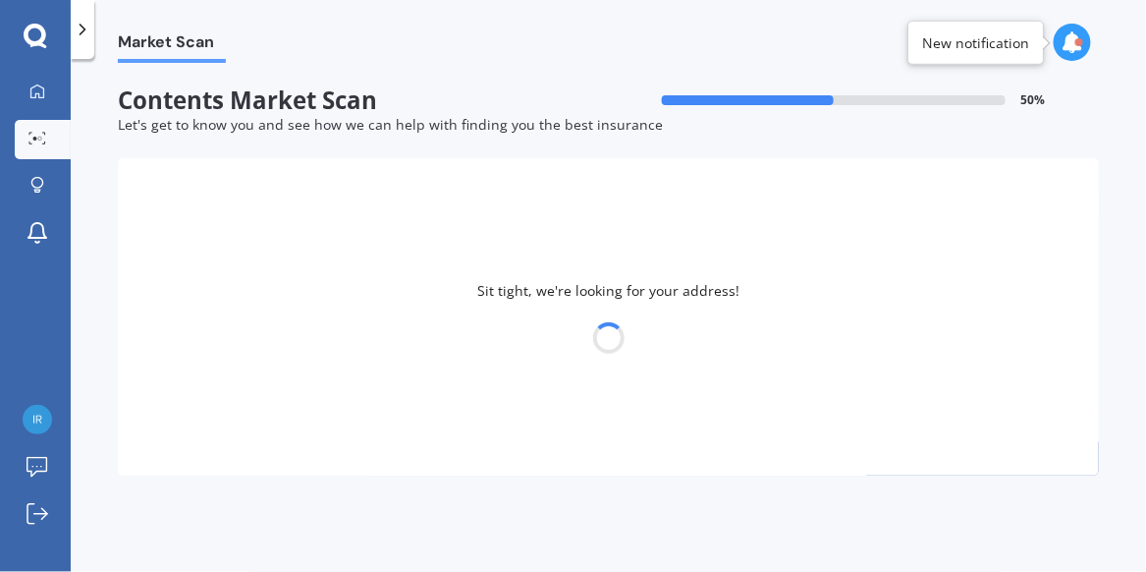
select select "24"
select select "01"
select select "1972"
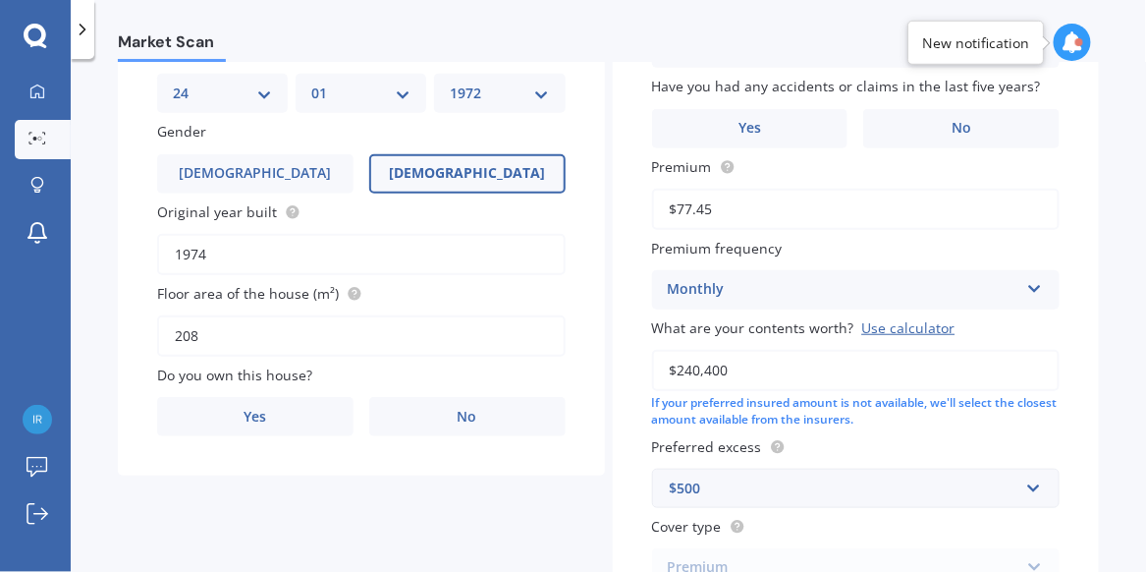
scroll to position [281, 0]
click at [466, 419] on span "No" at bounding box center [468, 417] width 20 height 17
click at [0, 0] on input "No" at bounding box center [0, 0] width 0 height 0
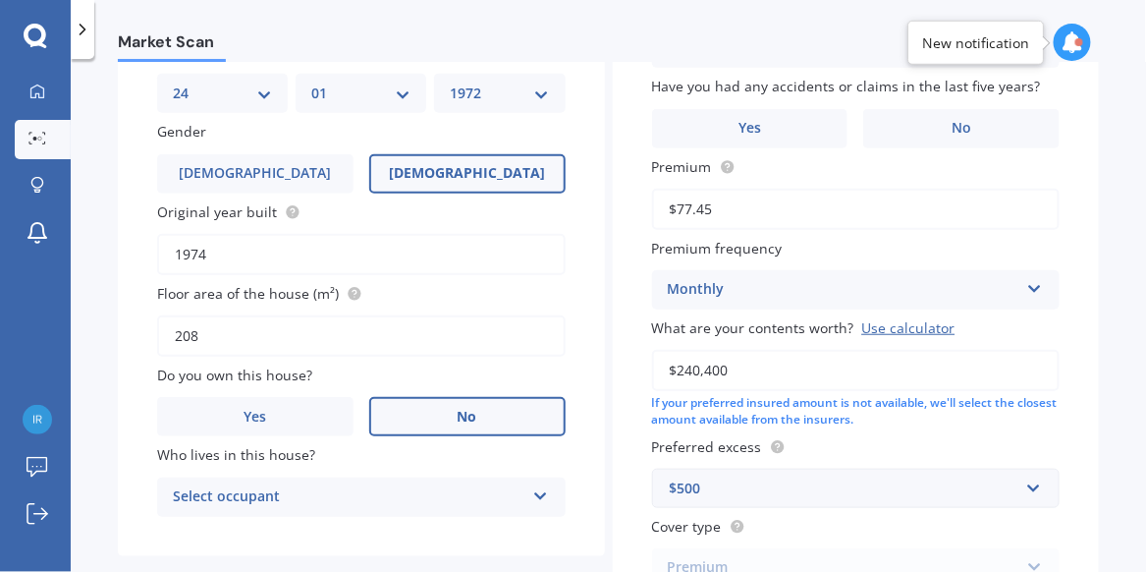
click at [532, 490] on icon at bounding box center [540, 492] width 17 height 14
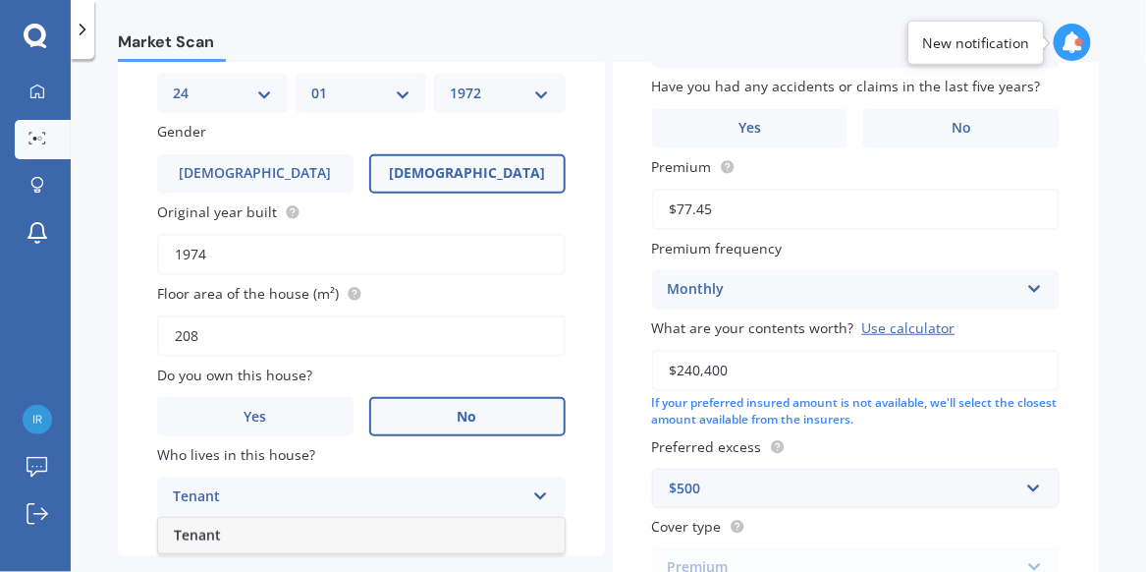
click at [371, 520] on div "Tenant" at bounding box center [361, 535] width 407 height 35
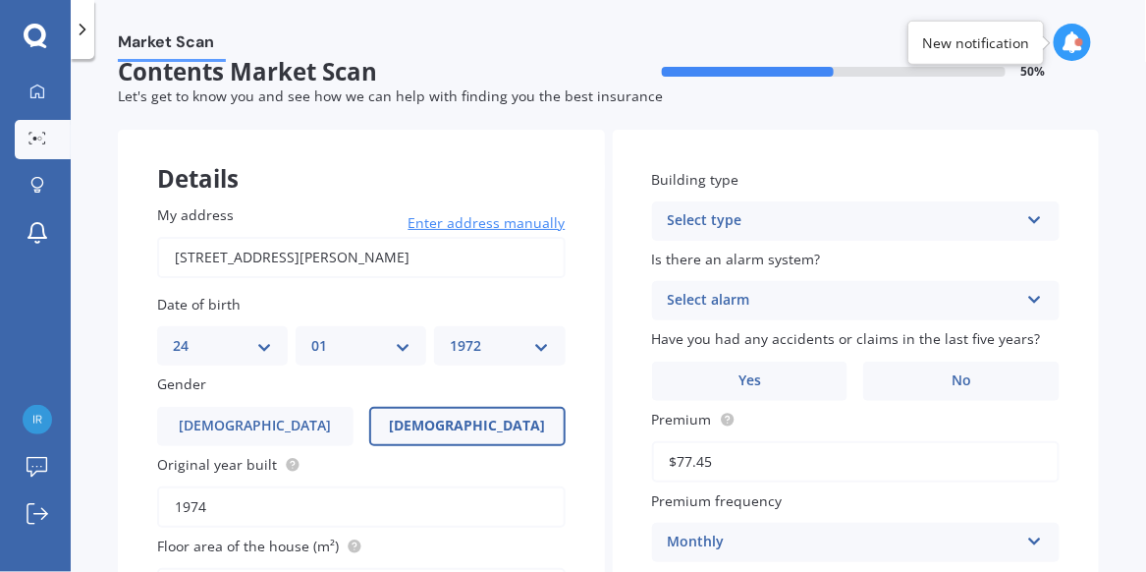
scroll to position [28, 0]
click at [1028, 221] on icon at bounding box center [1035, 217] width 17 height 14
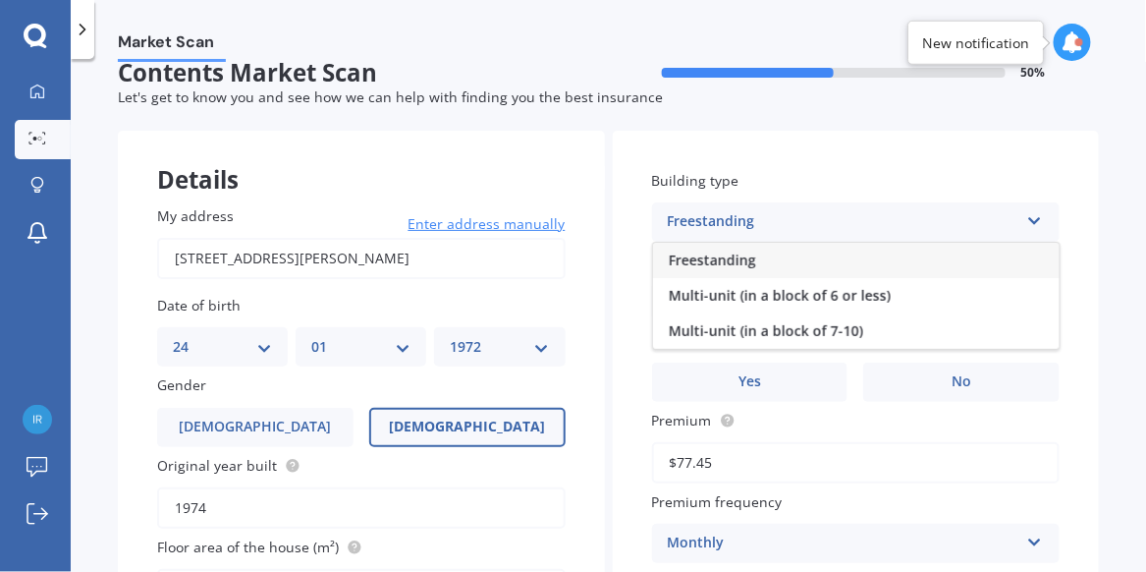
click at [785, 257] on div "Freestanding" at bounding box center [856, 260] width 407 height 35
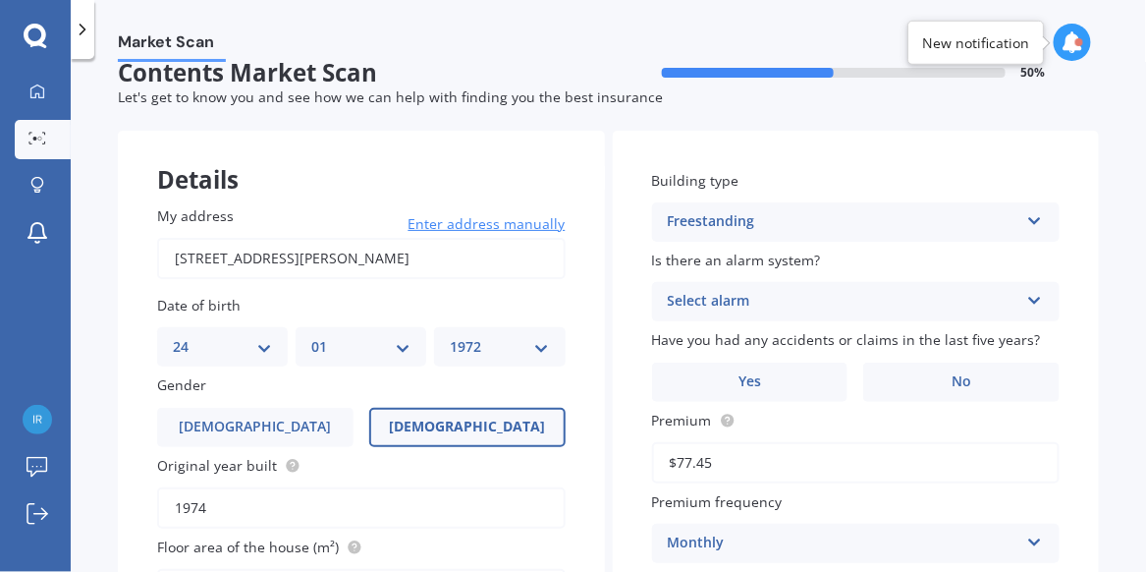
click at [748, 301] on div "Select alarm" at bounding box center [844, 302] width 352 height 24
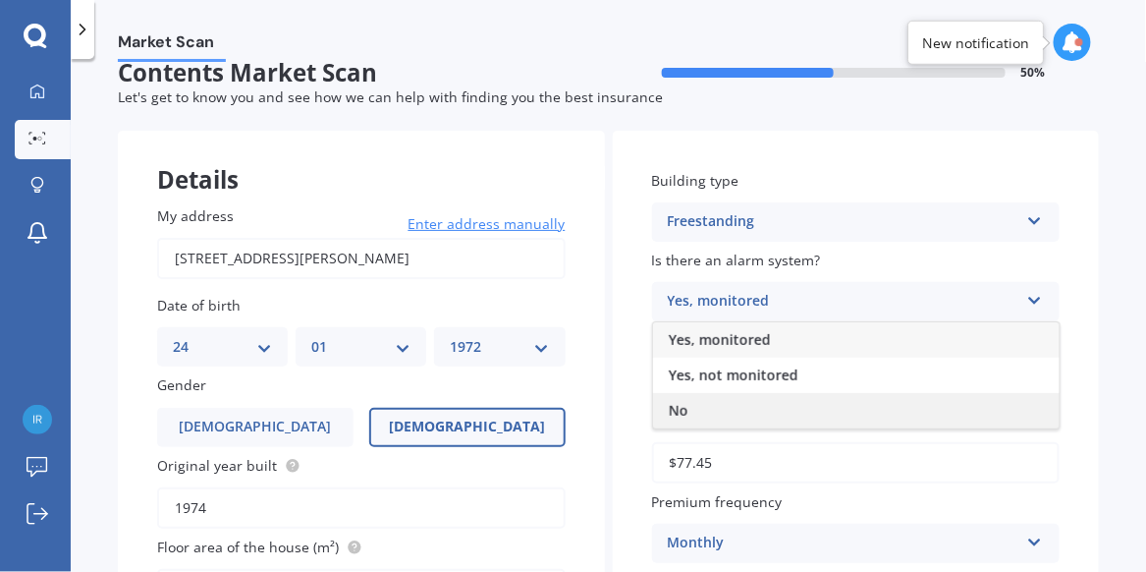
click at [716, 406] on div "No" at bounding box center [856, 410] width 407 height 35
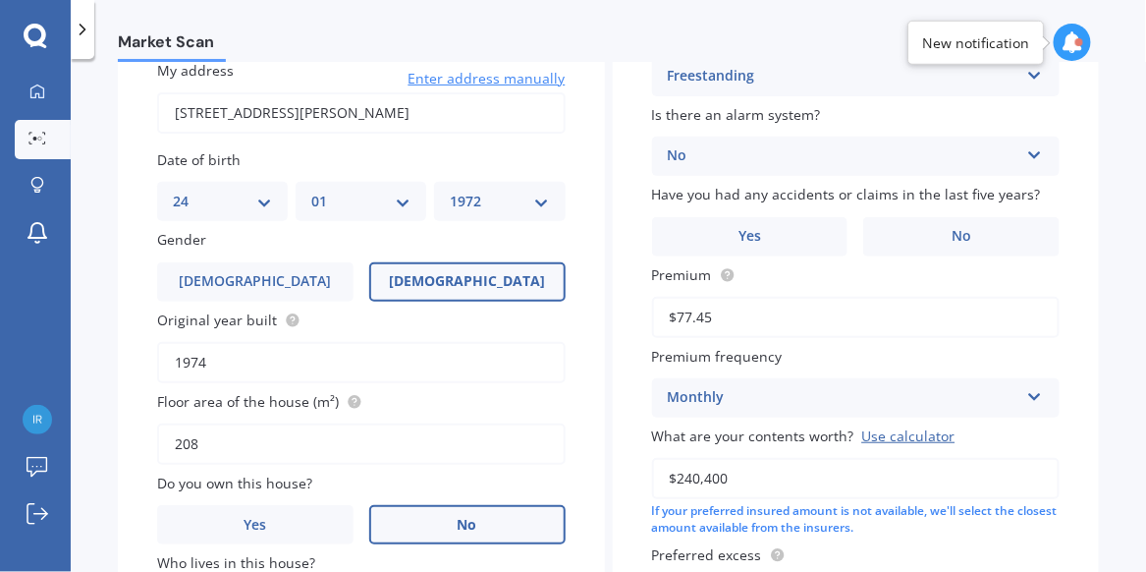
scroll to position [174, 0]
click at [966, 233] on label "No" at bounding box center [962, 235] width 196 height 39
click at [0, 0] on input "No" at bounding box center [0, 0] width 0 height 0
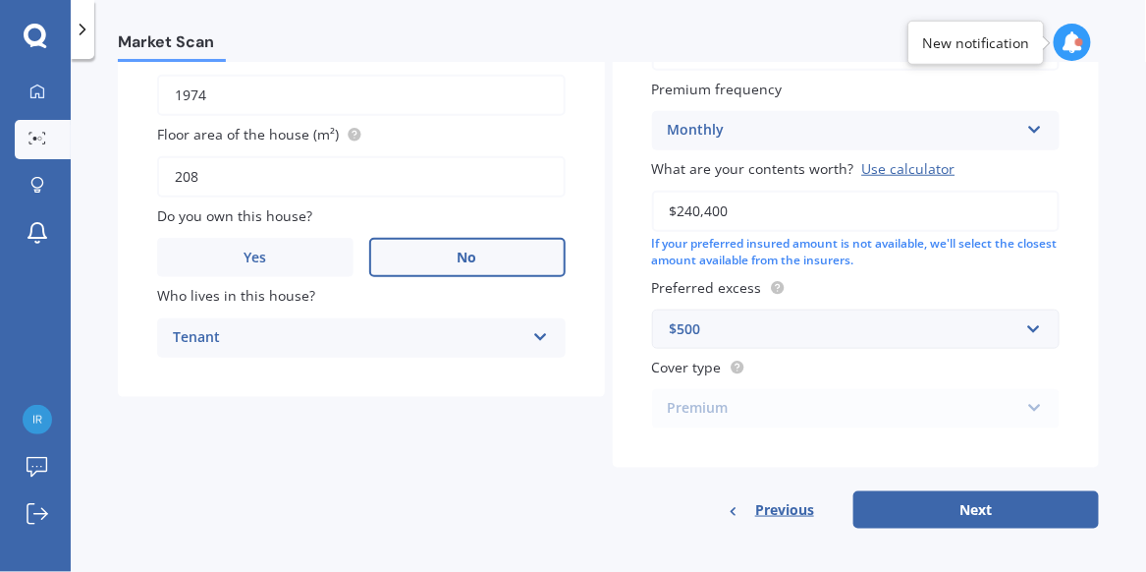
scroll to position [444, 0]
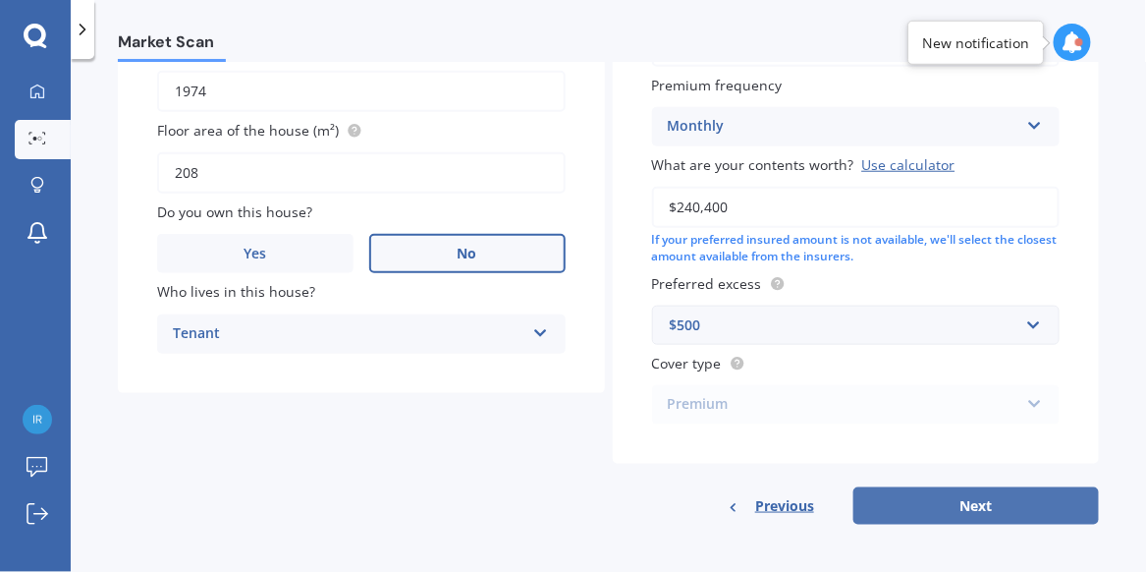
click at [992, 494] on button "Next" at bounding box center [977, 505] width 246 height 37
select select "24"
select select "01"
select select "1972"
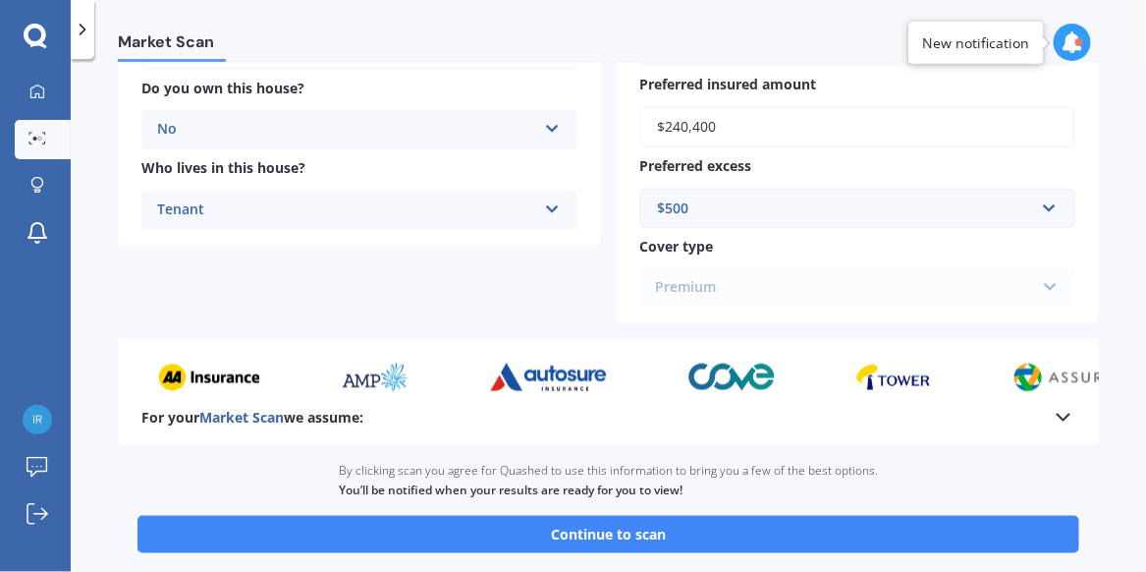
scroll to position [501, 0]
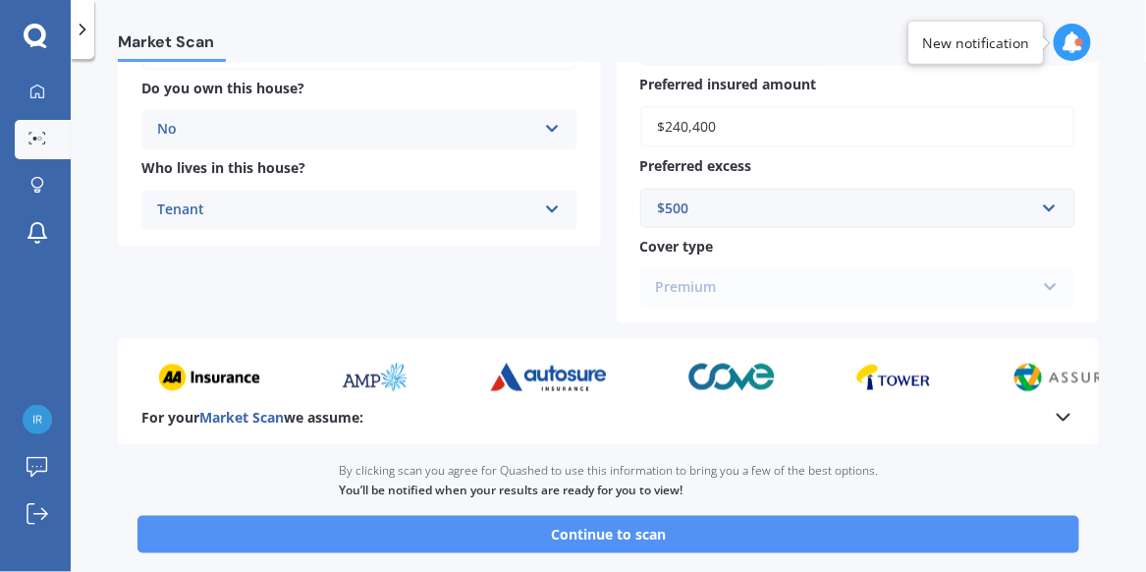
click at [669, 531] on button "Continue to scan" at bounding box center [609, 534] width 942 height 37
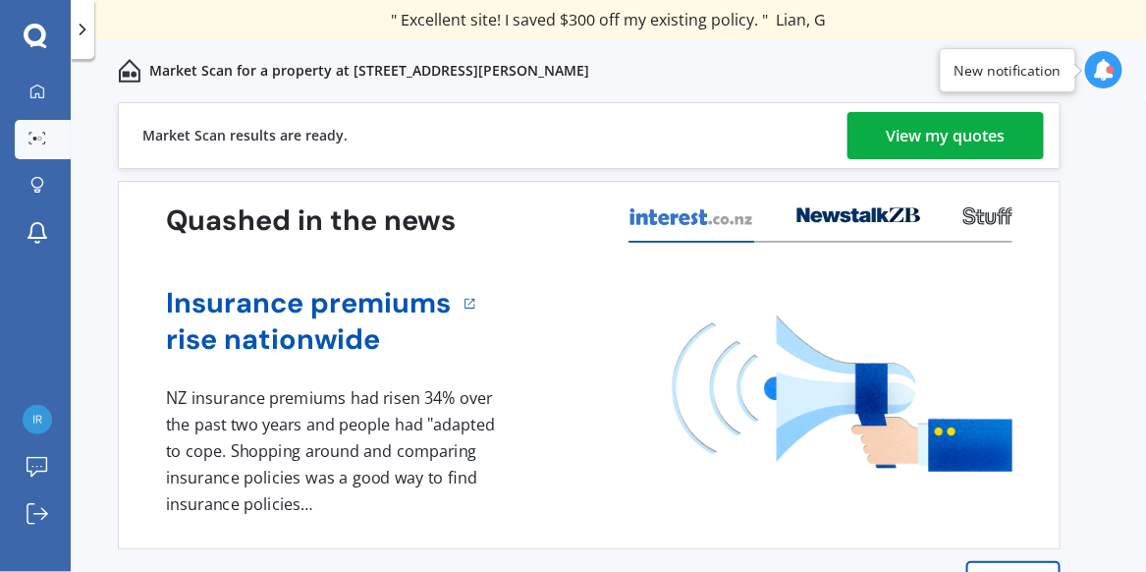
click at [933, 146] on div "View my quotes" at bounding box center [946, 135] width 119 height 47
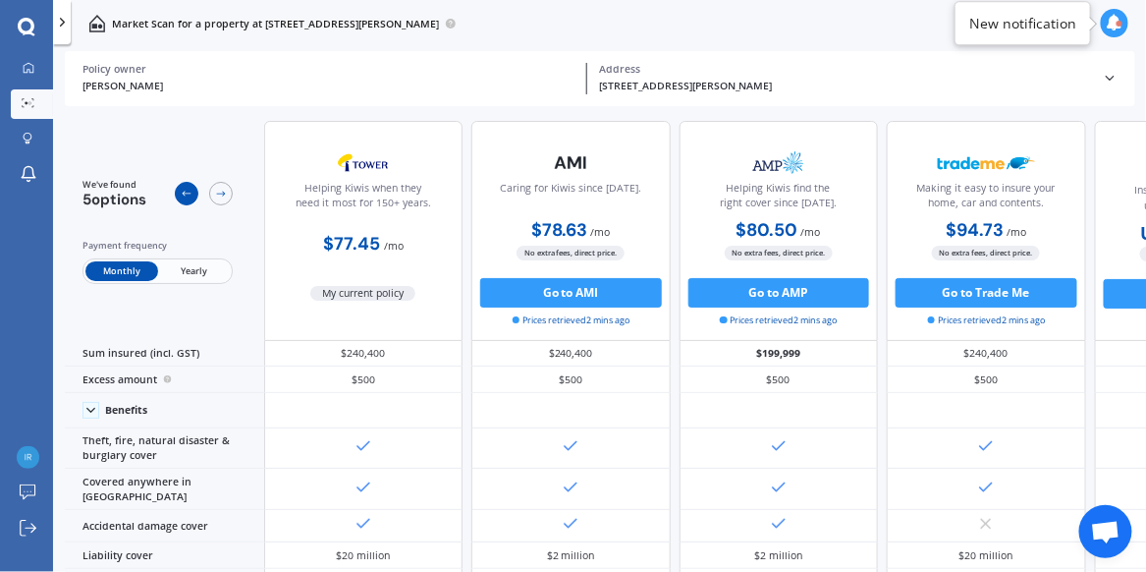
click at [187, 184] on div at bounding box center [187, 194] width 24 height 24
click at [194, 268] on span "Yearly" at bounding box center [194, 271] width 72 height 20
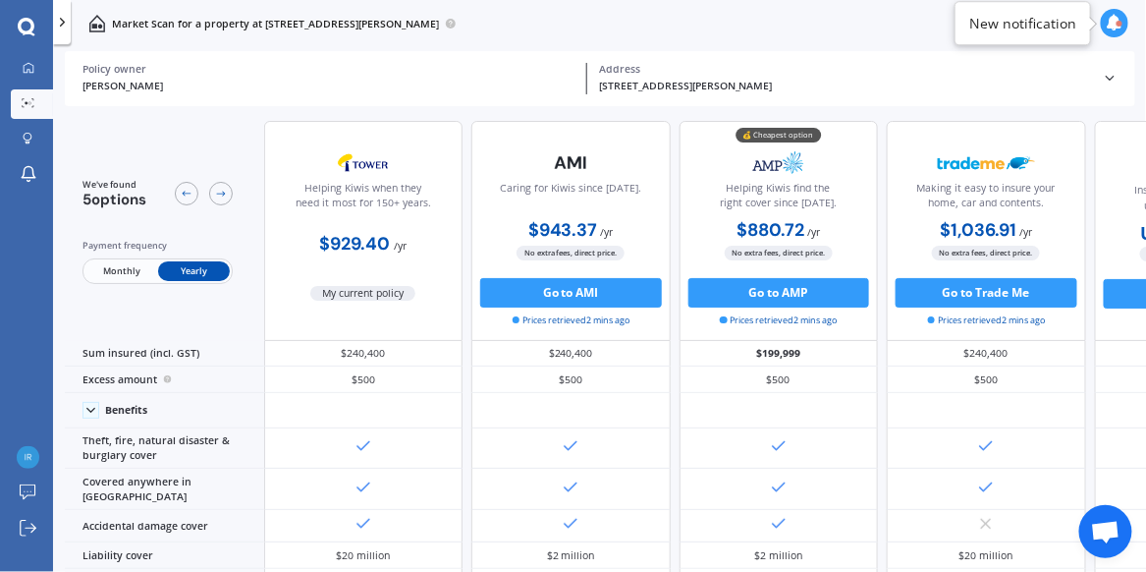
click at [123, 266] on span "Monthly" at bounding box center [121, 271] width 72 height 20
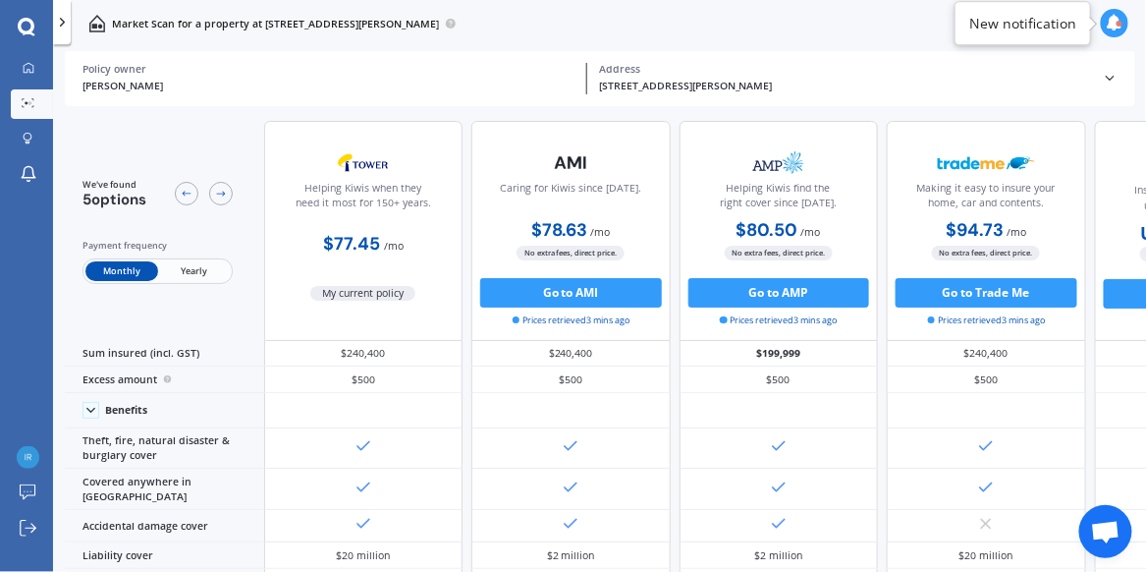
click at [198, 272] on span "Yearly" at bounding box center [194, 271] width 72 height 20
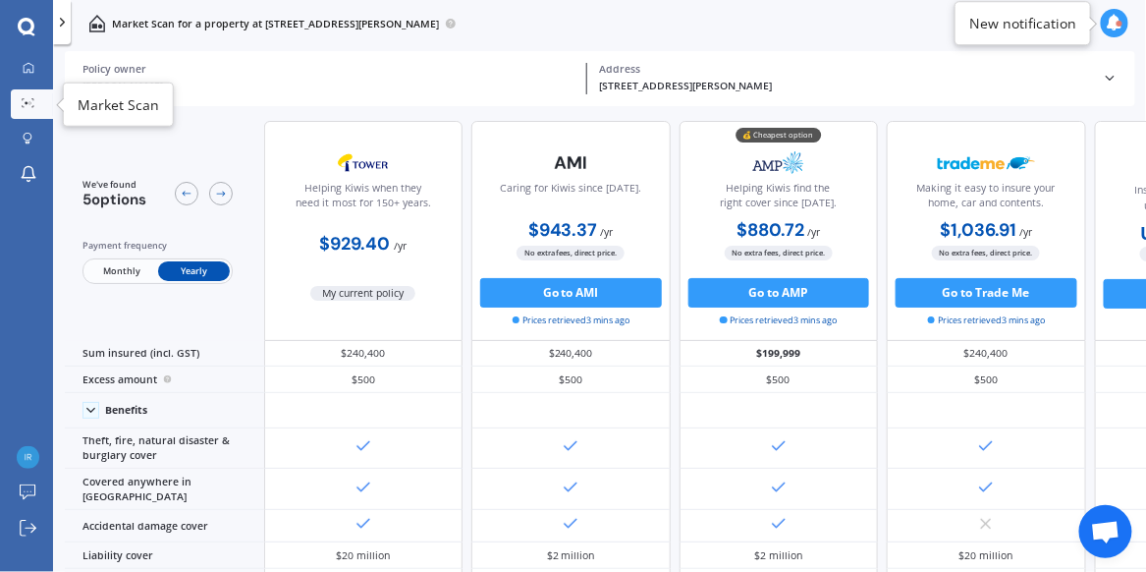
click at [23, 102] on icon at bounding box center [29, 103] width 14 height 10
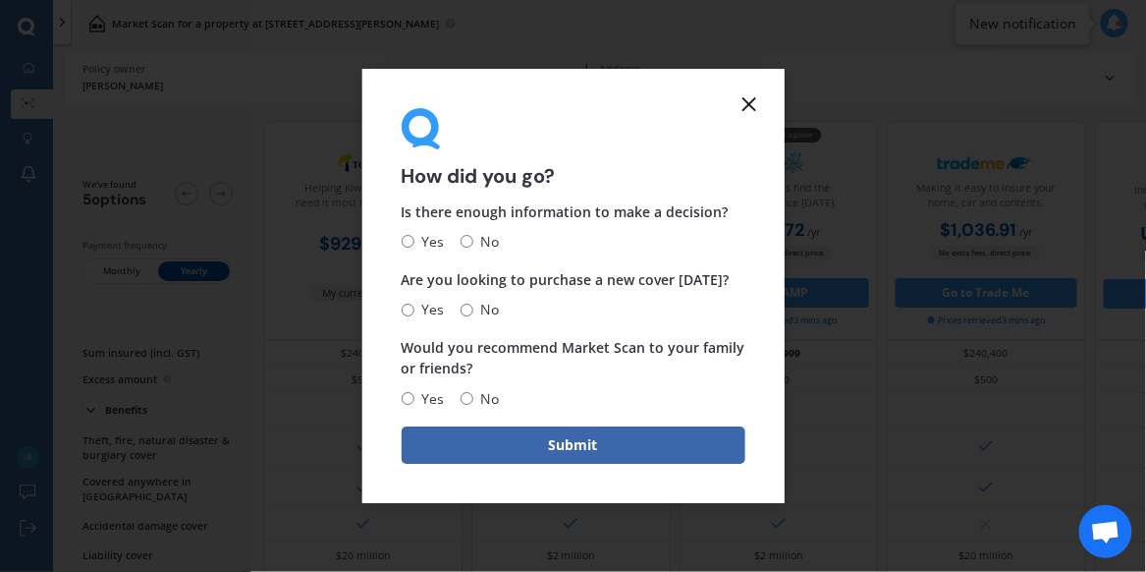
click at [751, 103] on line at bounding box center [750, 104] width 12 height 12
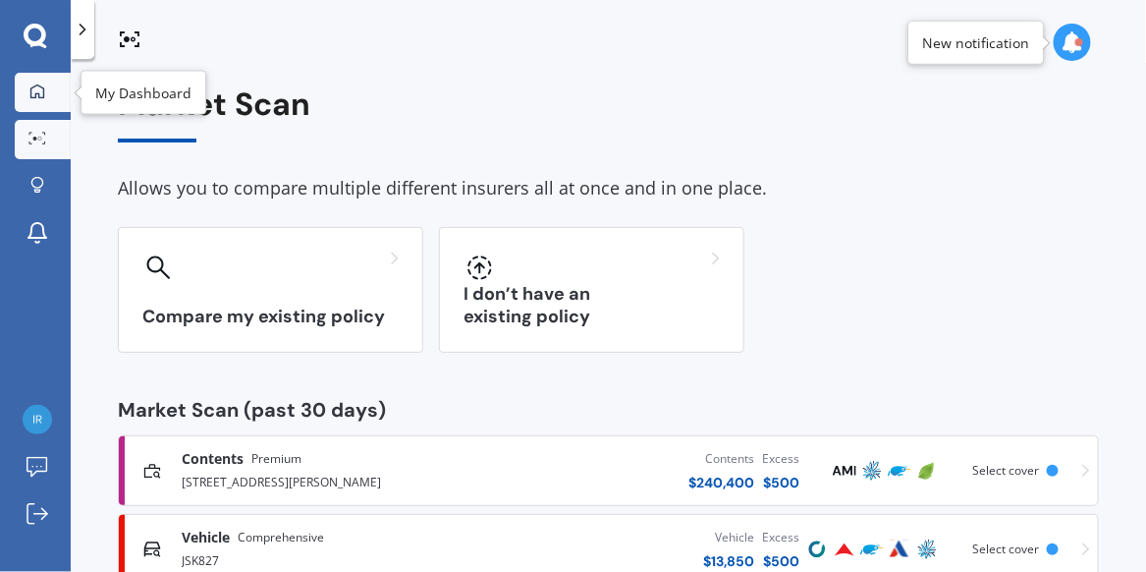
click at [32, 91] on icon at bounding box center [37, 92] width 16 height 16
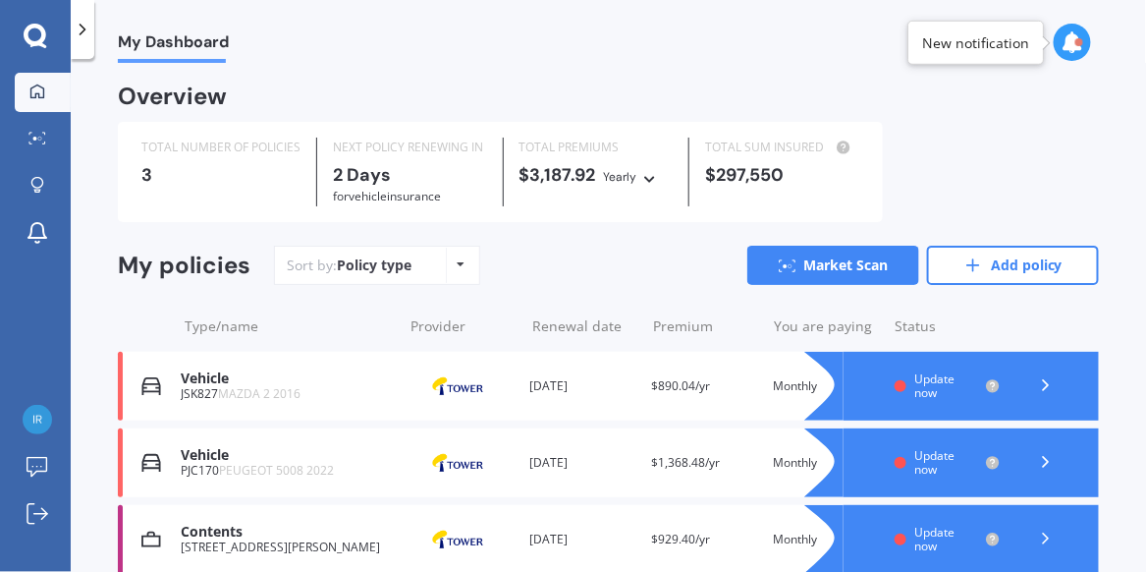
click at [37, 90] on icon at bounding box center [37, 92] width 16 height 16
click at [967, 263] on icon at bounding box center [974, 265] width 20 height 20
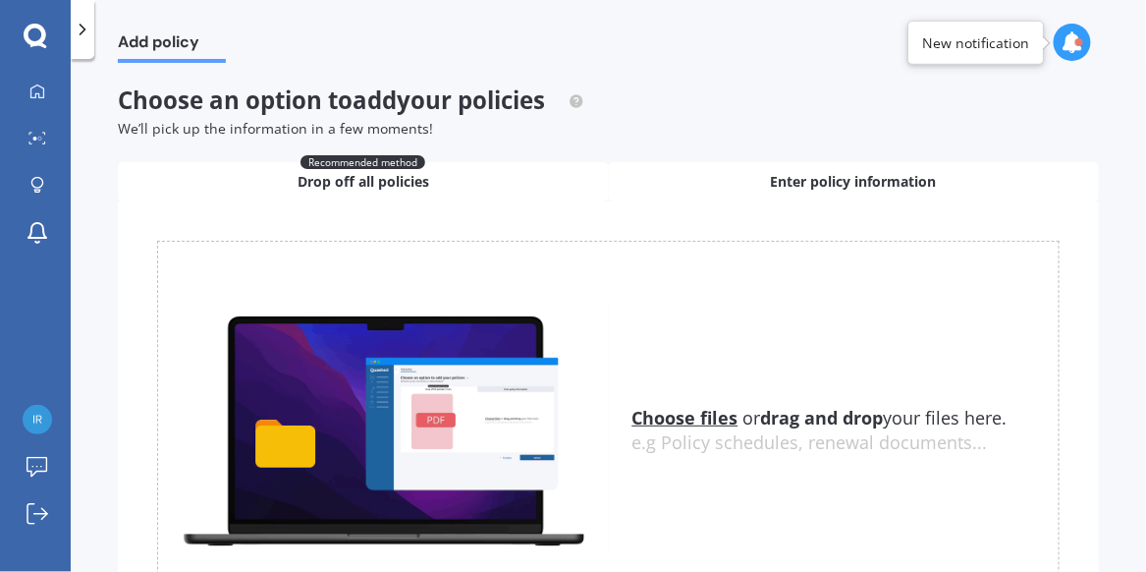
click at [801, 182] on span "Enter policy information" at bounding box center [854, 182] width 166 height 20
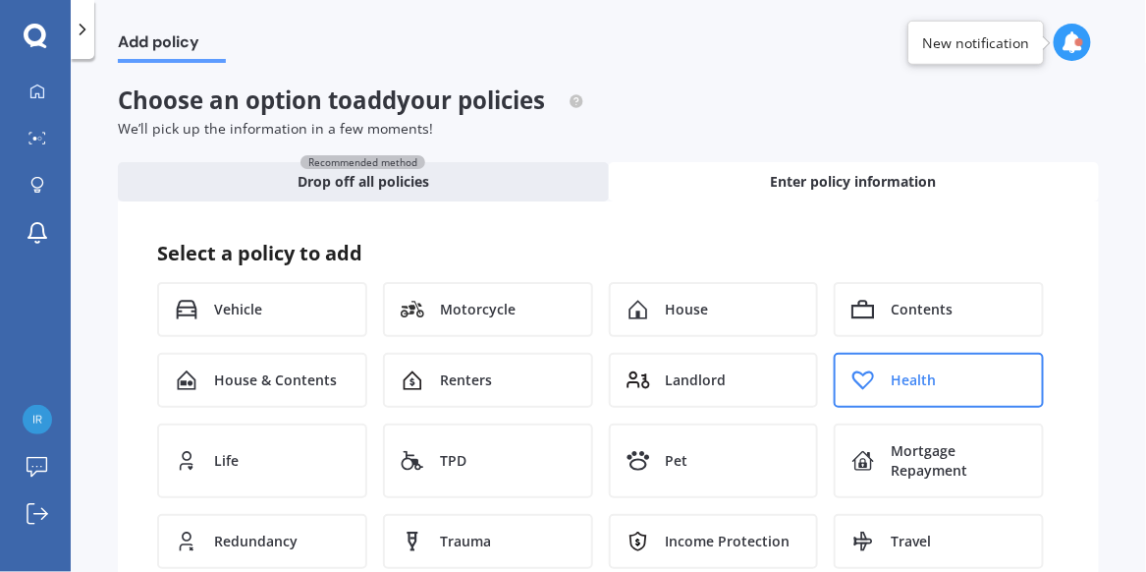
click at [928, 378] on div "Health" at bounding box center [939, 380] width 210 height 55
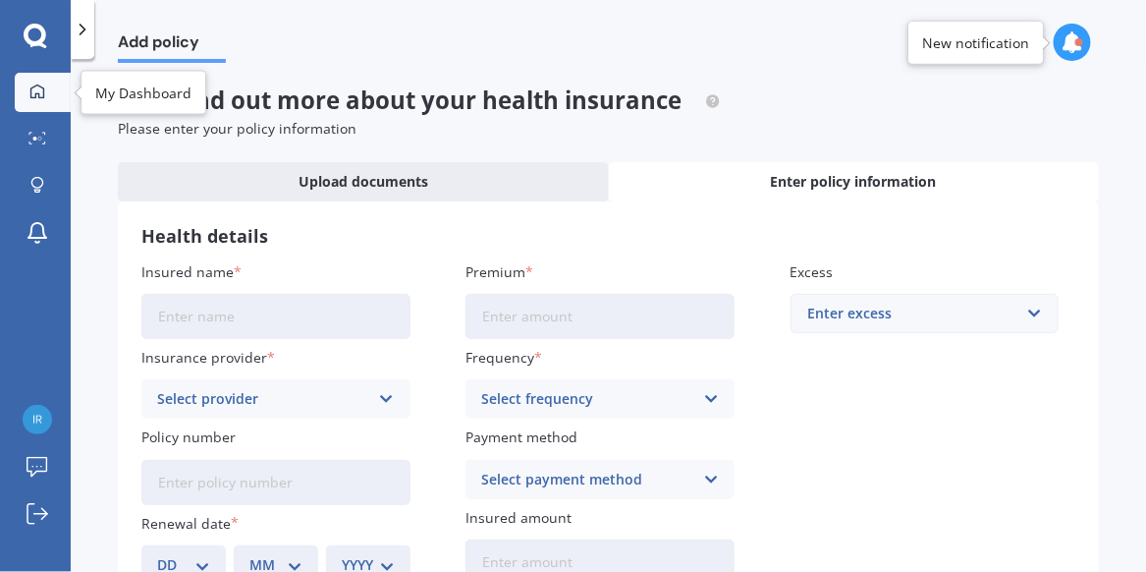
click at [21, 105] on link "My Dashboard" at bounding box center [43, 92] width 56 height 39
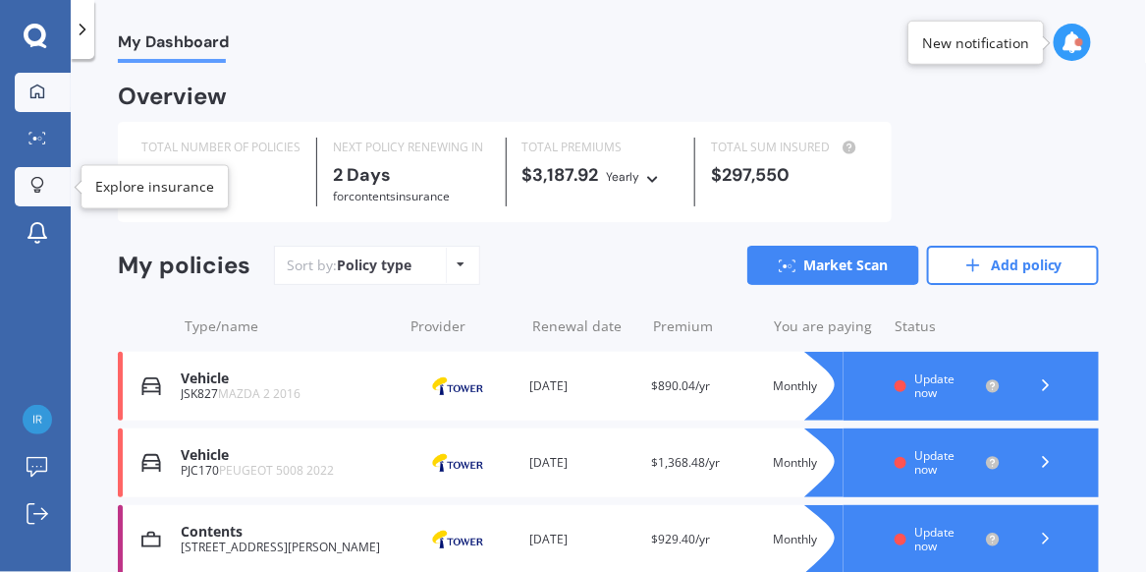
click at [43, 181] on icon at bounding box center [37, 185] width 14 height 17
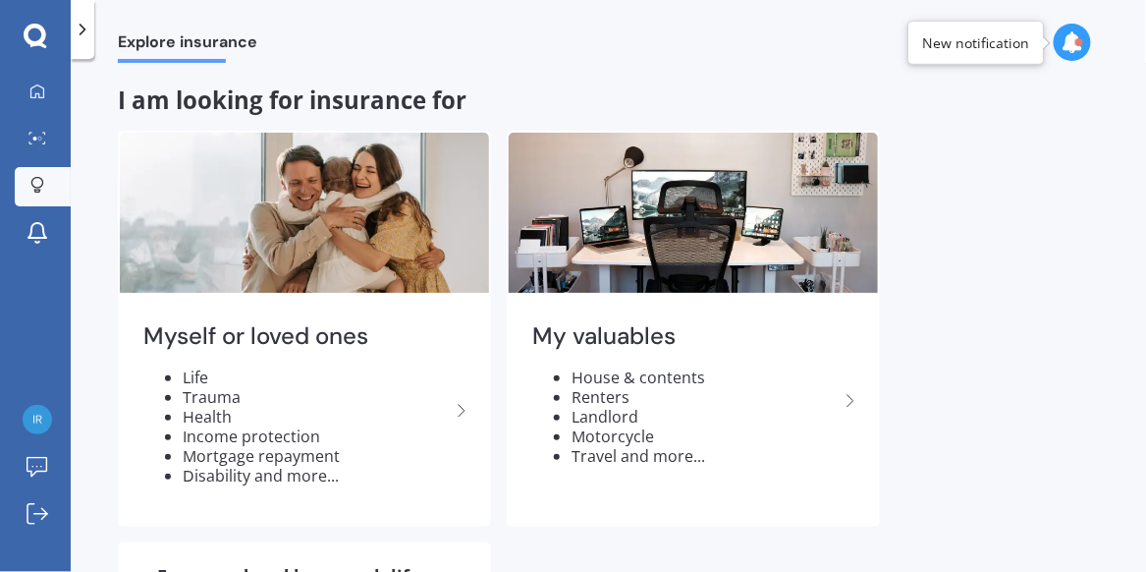
scroll to position [390, 0]
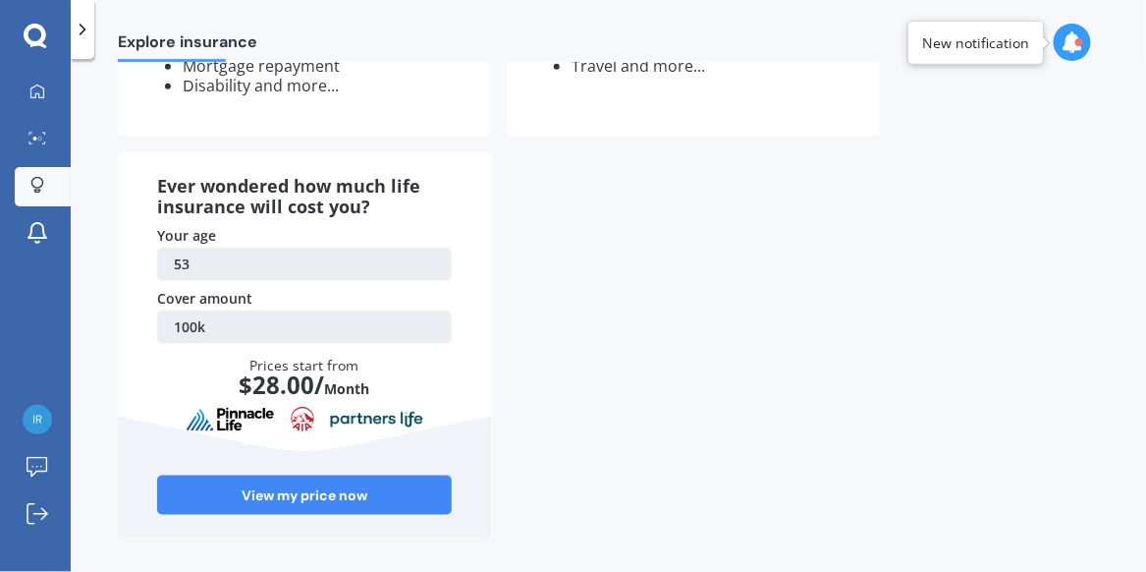
click at [196, 322] on link "100k" at bounding box center [304, 326] width 295 height 33
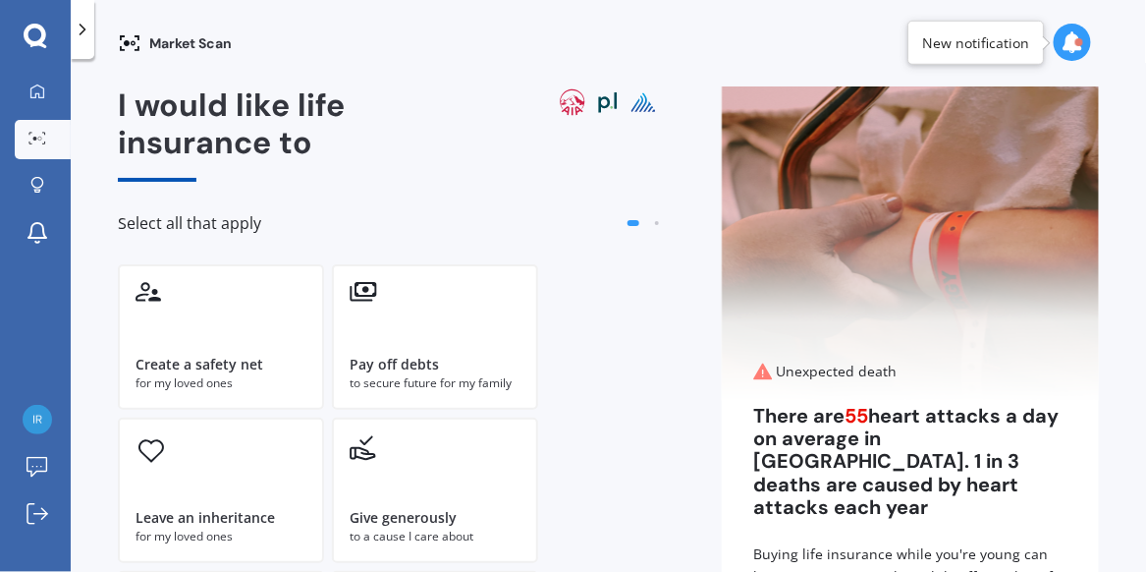
scroll to position [276, 0]
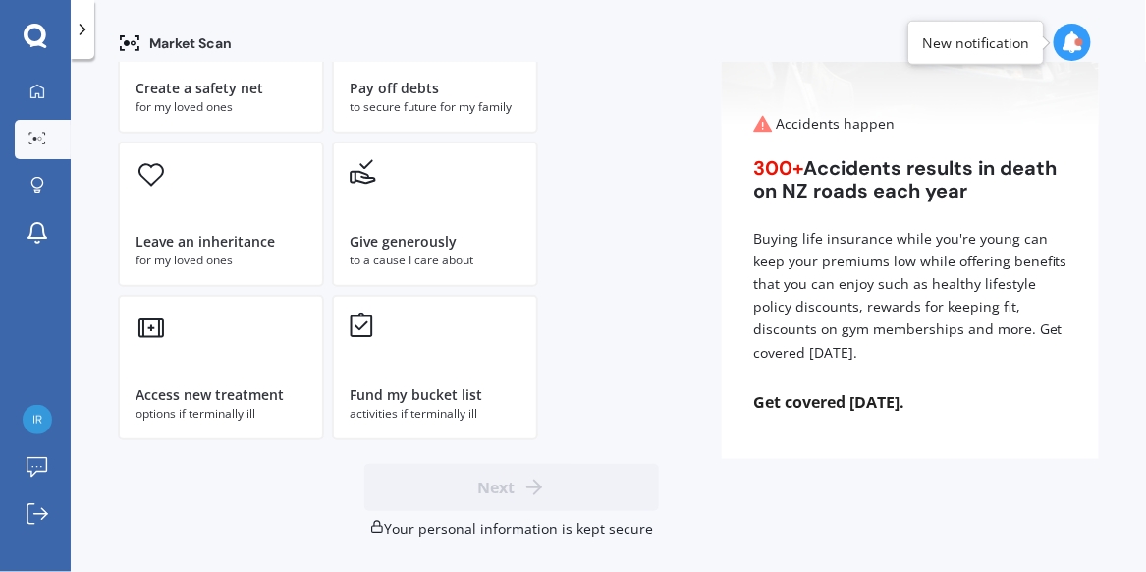
click at [1134, 104] on div "Market Scan I would like life insurance to Select all that apply Create a safet…" at bounding box center [609, 319] width 1076 height 513
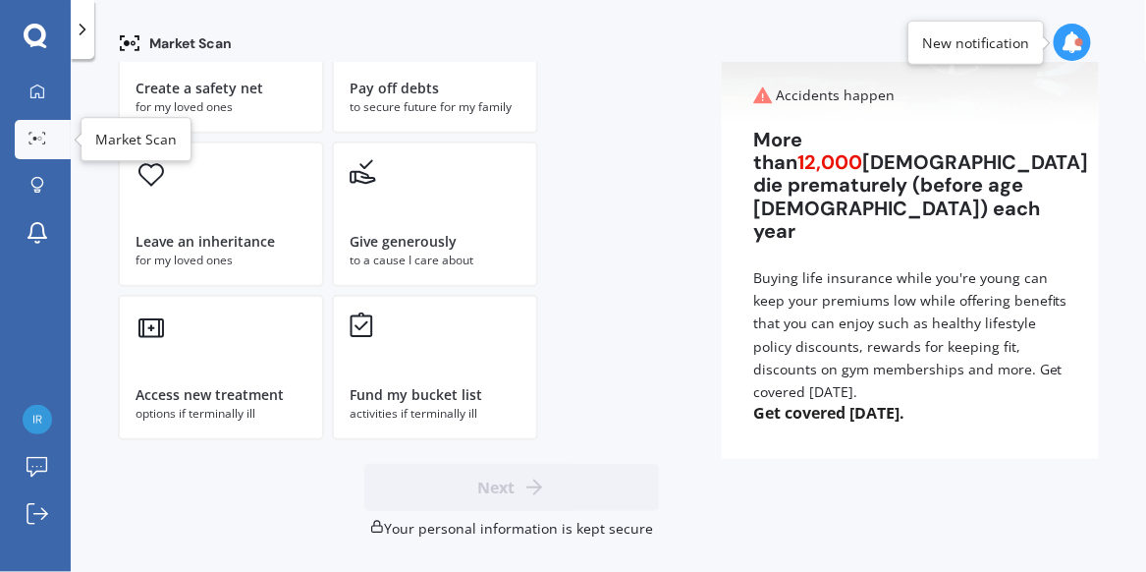
click at [29, 148] on link "Market Scan" at bounding box center [43, 139] width 56 height 39
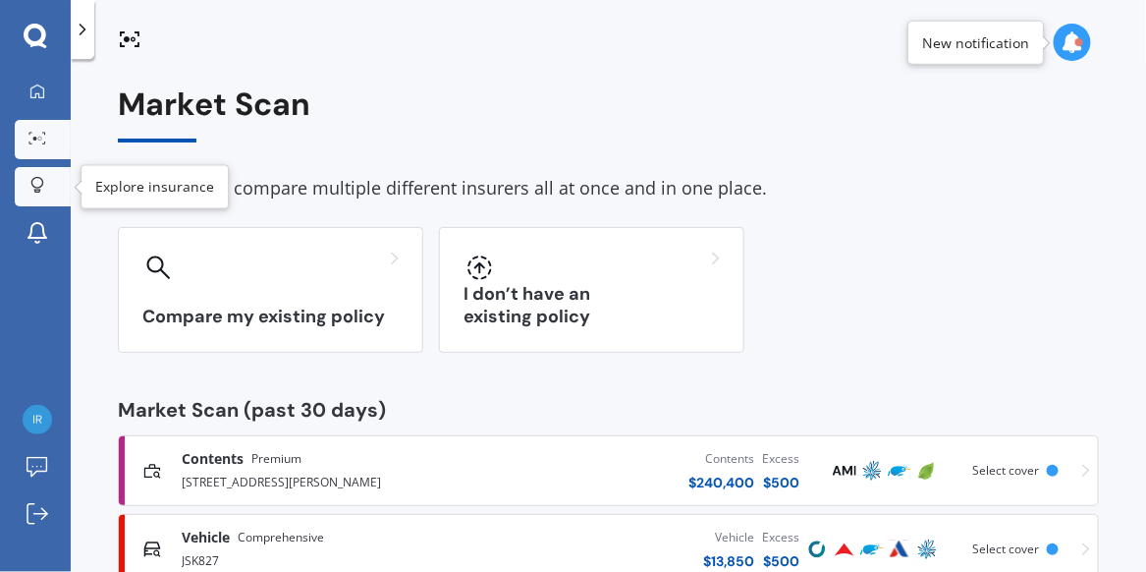
click at [30, 185] on icon at bounding box center [37, 185] width 14 height 17
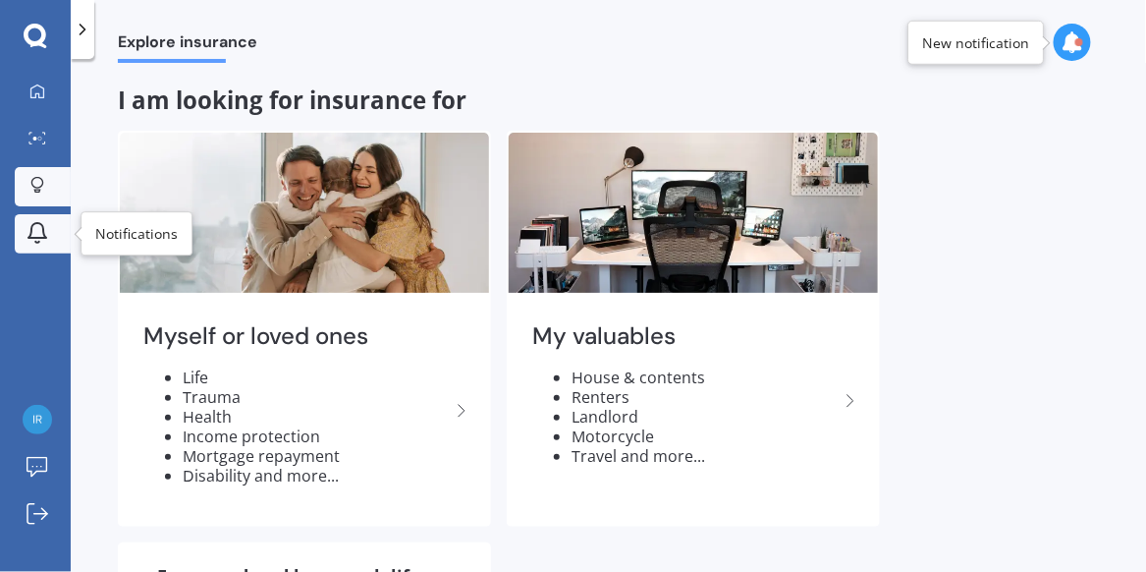
click at [36, 232] on icon at bounding box center [38, 233] width 24 height 24
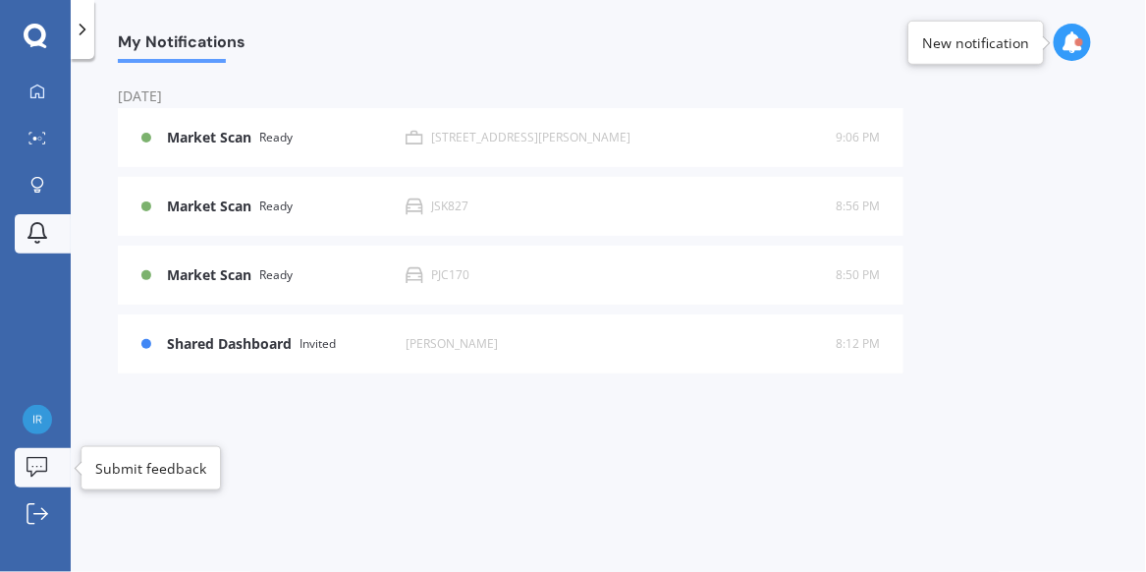
click at [38, 462] on icon at bounding box center [38, 467] width 22 height 21
